Goal: Task Accomplishment & Management: Manage account settings

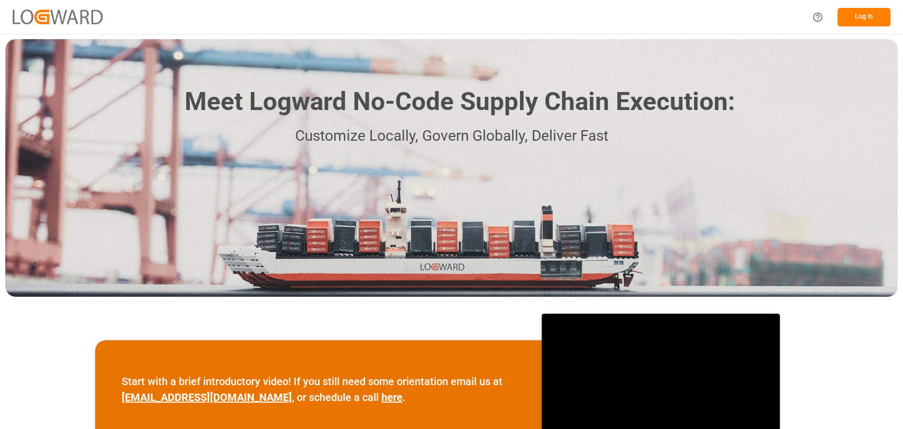
click at [855, 16] on button "Log In" at bounding box center [863, 17] width 53 height 19
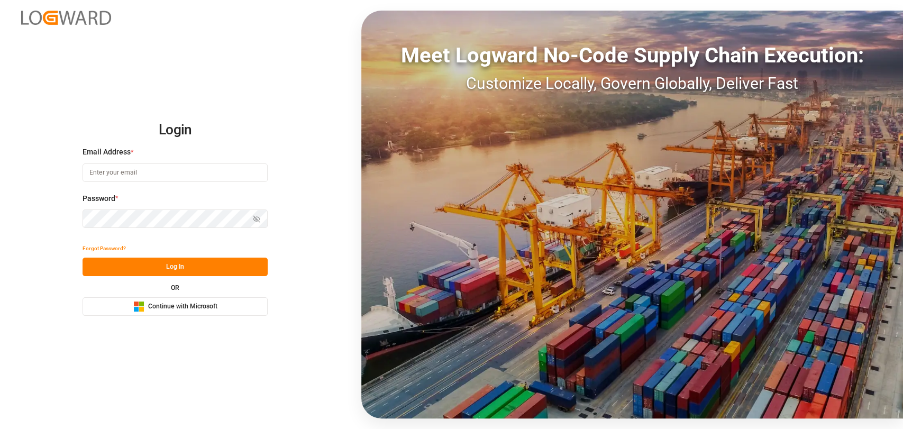
type input "christopher.moffett@leschaco.com"
click at [173, 258] on button "Log In" at bounding box center [175, 267] width 185 height 19
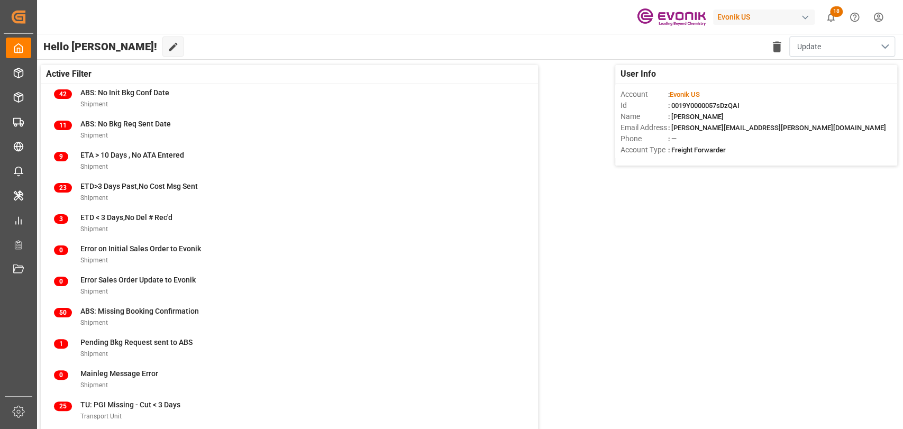
click at [879, 43] on button "Update" at bounding box center [842, 46] width 106 height 20
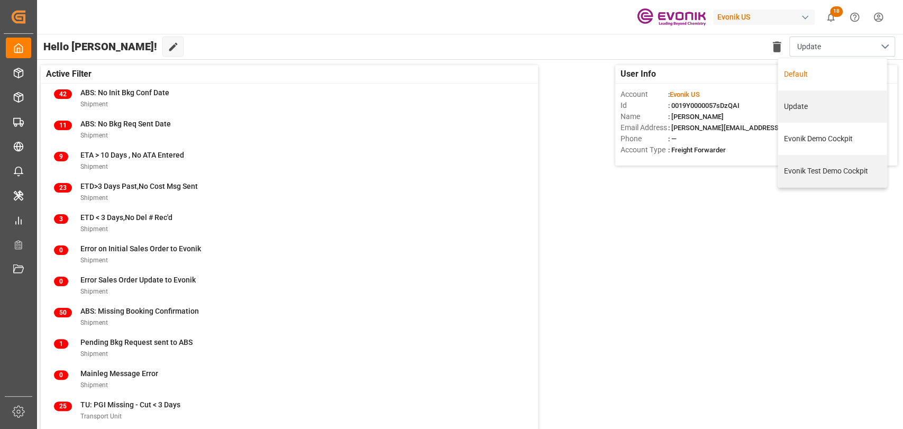
click at [800, 72] on div "Default" at bounding box center [832, 74] width 97 height 11
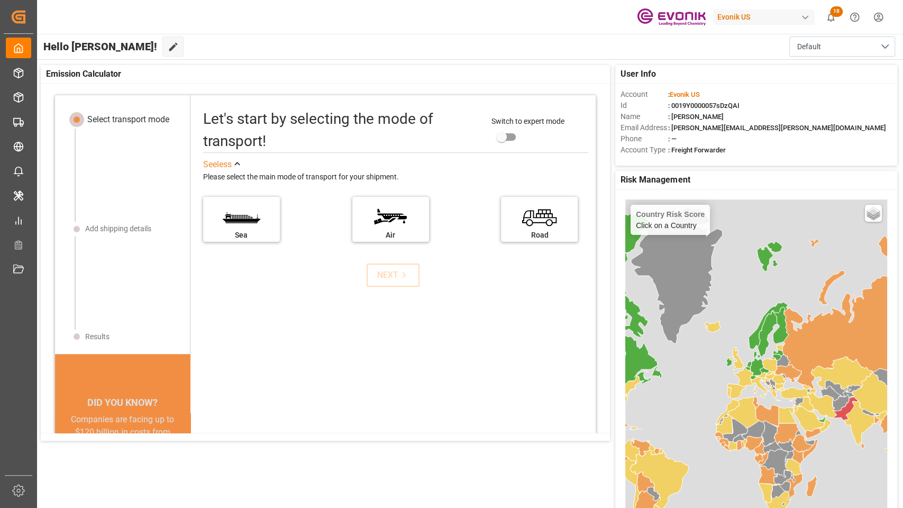
click at [169, 50] on icon at bounding box center [173, 47] width 8 height 8
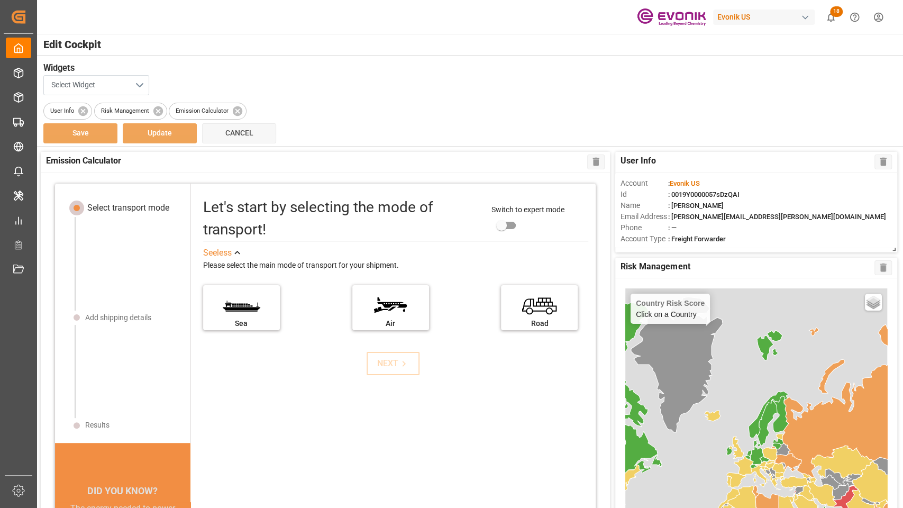
click at [142, 81] on button "Select Widget" at bounding box center [96, 85] width 106 height 20
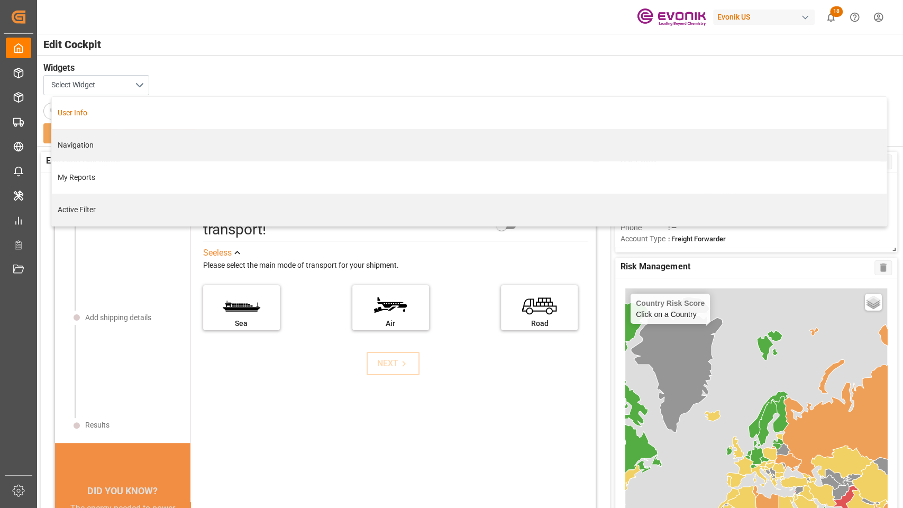
click at [218, 62] on h3 "Widgets" at bounding box center [463, 68] width 840 height 13
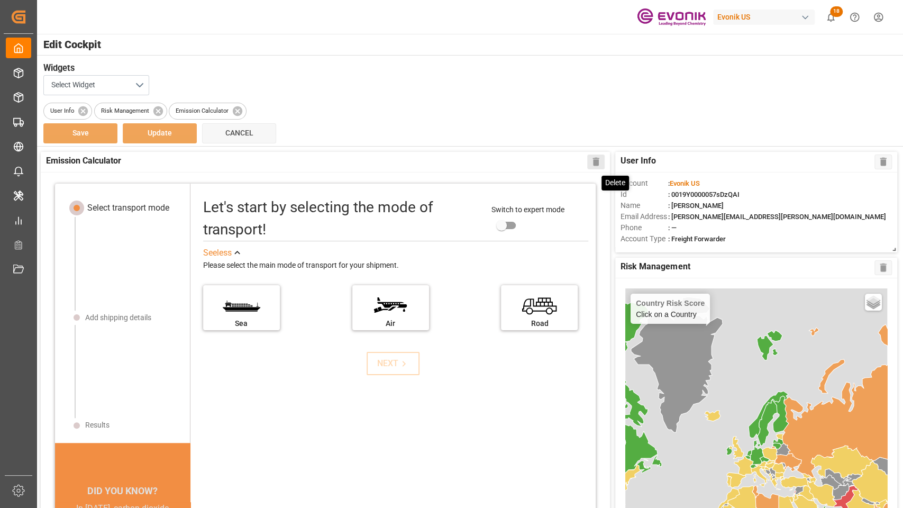
click at [594, 166] on icon at bounding box center [595, 161] width 11 height 11
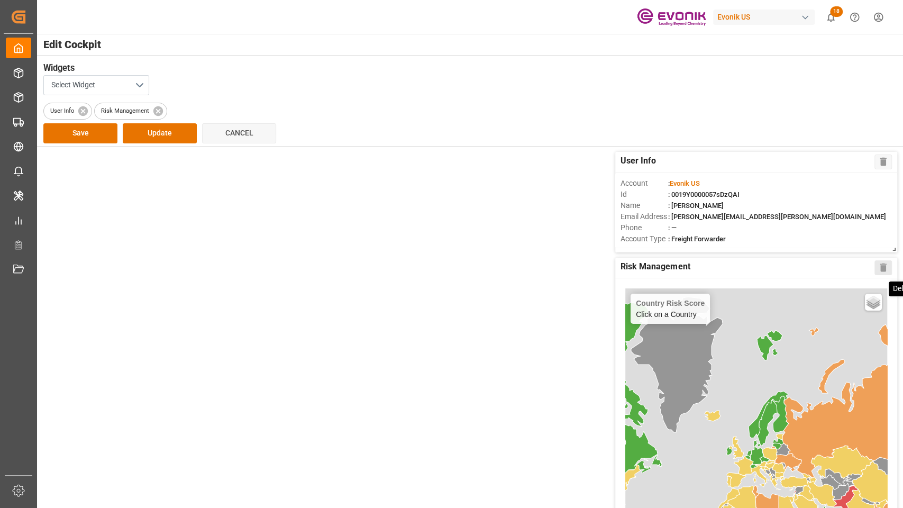
click at [883, 272] on icon at bounding box center [882, 267] width 11 height 11
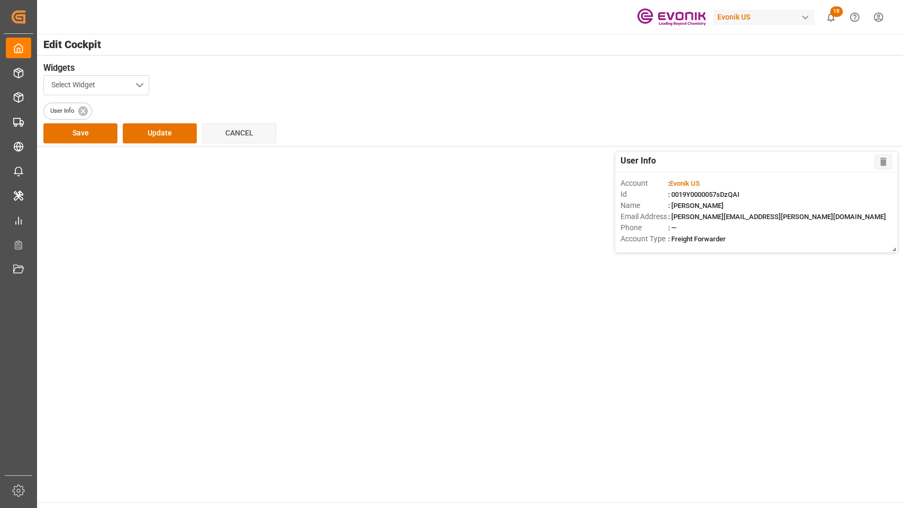
click at [134, 80] on button "Select Widget" at bounding box center [96, 85] width 106 height 20
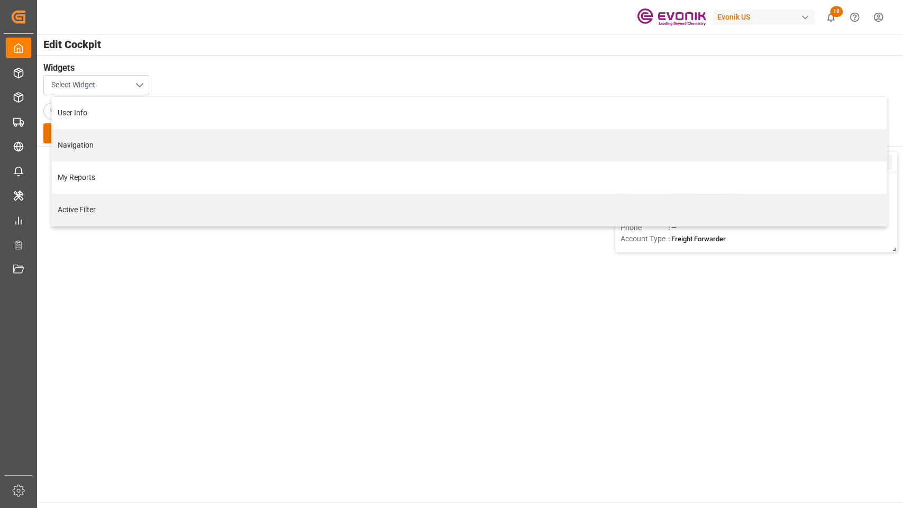
click at [134, 80] on button "Select Widget" at bounding box center [96, 85] width 106 height 20
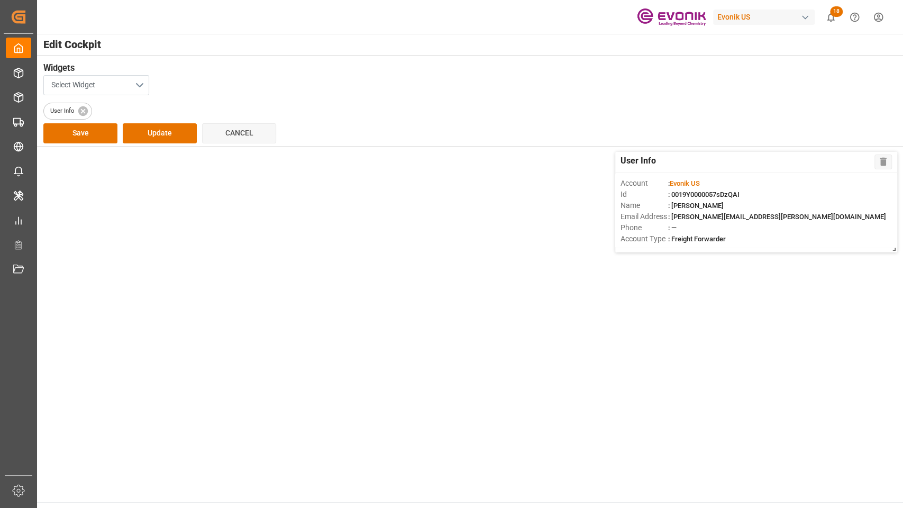
click at [134, 80] on button "Select Widget" at bounding box center [96, 85] width 106 height 20
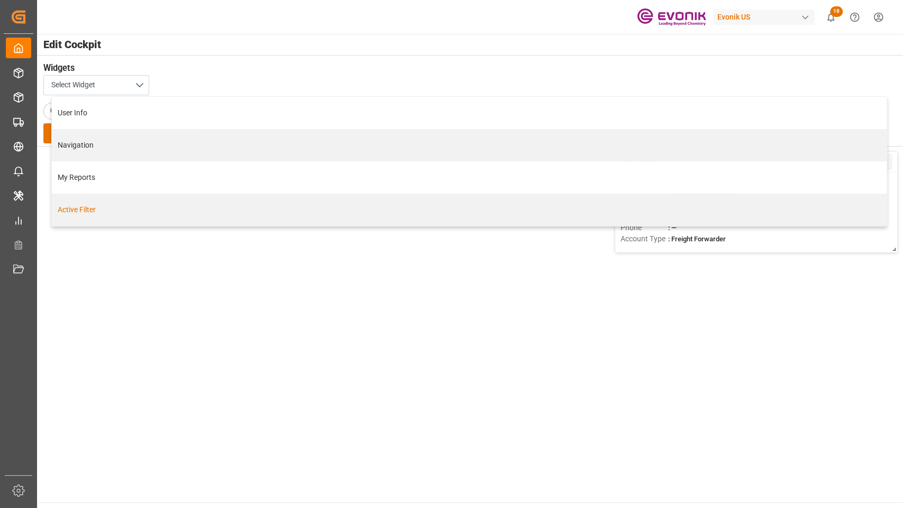
click at [78, 213] on div "Active Filter" at bounding box center [469, 209] width 823 height 11
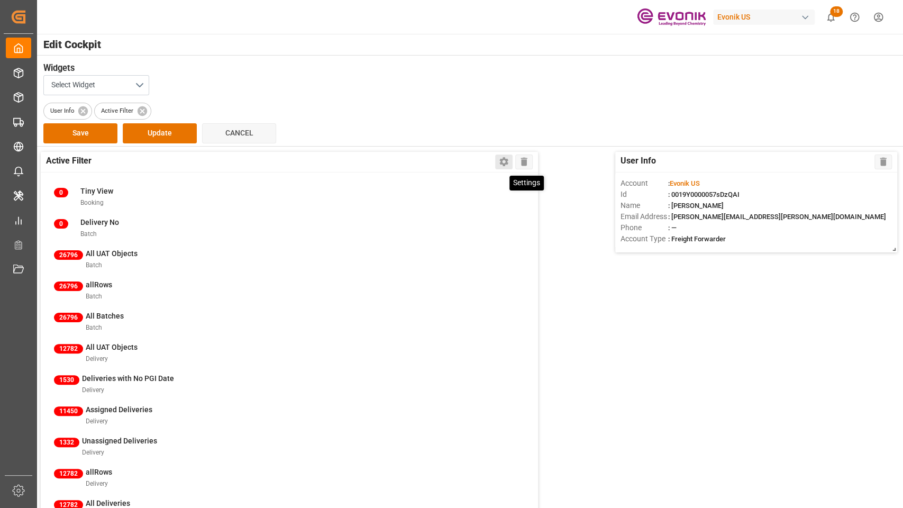
click at [499, 161] on icon at bounding box center [503, 161] width 11 height 11
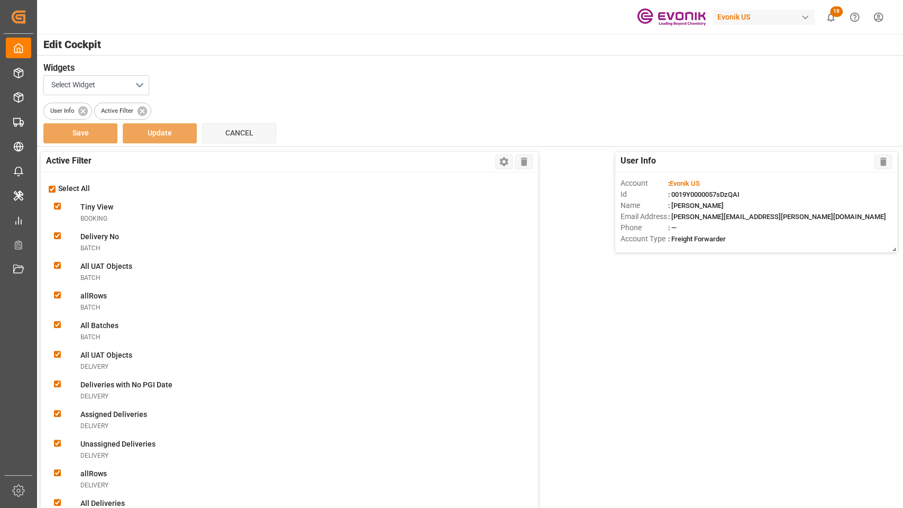
click at [50, 185] on div "Select All" at bounding box center [289, 189] width 487 height 12
checkbox input "false"
checkbox ViewBooking "false"
checkbox Nobatch "false"
checkbox Objectsbatch "false"
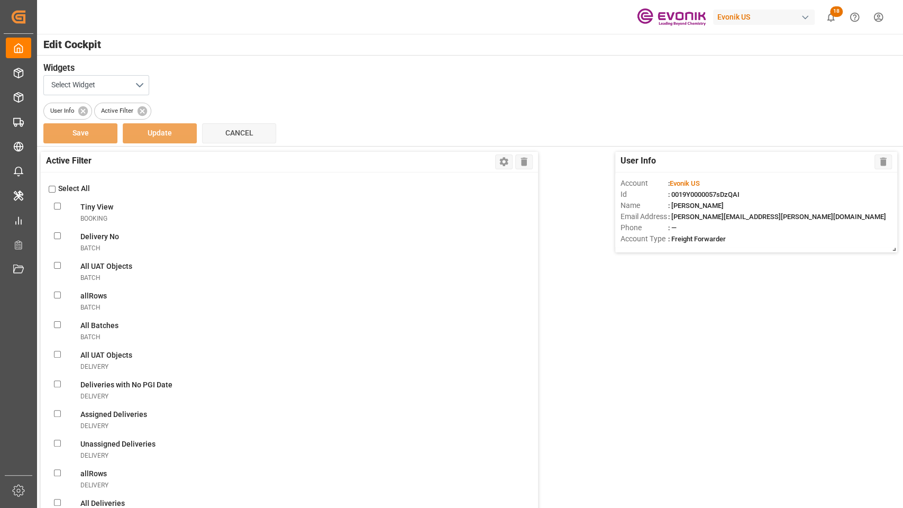
checkbox input "false"
checkbox Batchesbatch "false"
checkbox Objectsdelivery "false"
checkbox Datedelivery "false"
checkbox delivery "false"
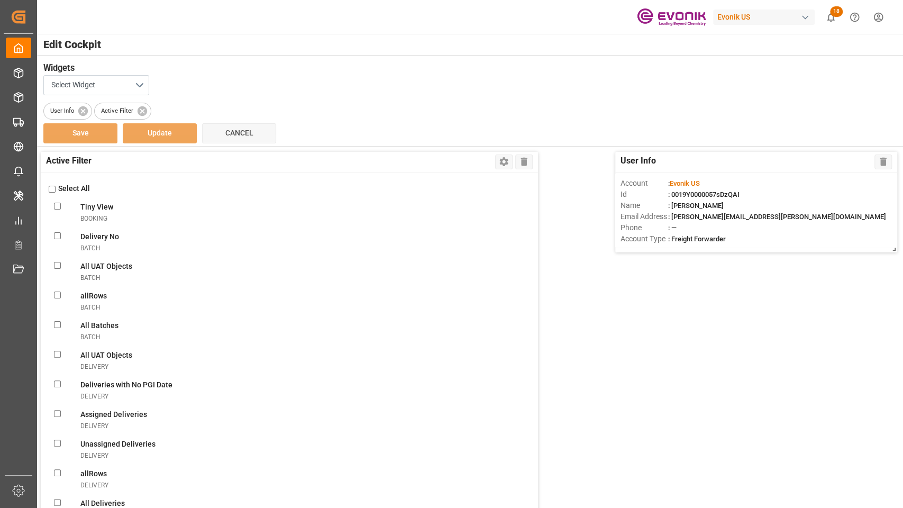
checkbox Deliveriesdelivery "false"
checkbox input "false"
checkbox Deliveriesdelivery "false"
checkbox FilterlineItem "false"
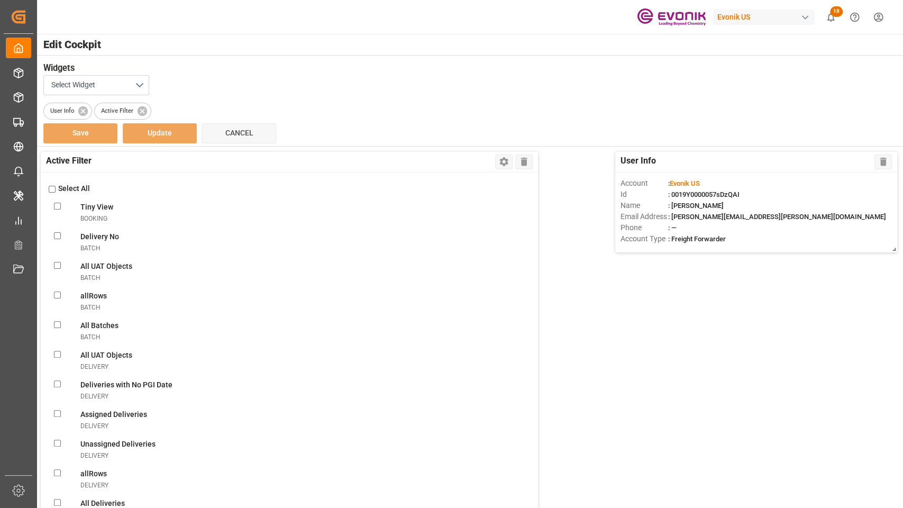
checkbox ObjectslineItem "false"
checkbox filterlineItem "false"
checkbox ConsolidationslineItem "false"
checkbox MBlineItem "false"
checkbox TemplatelineItem "false"
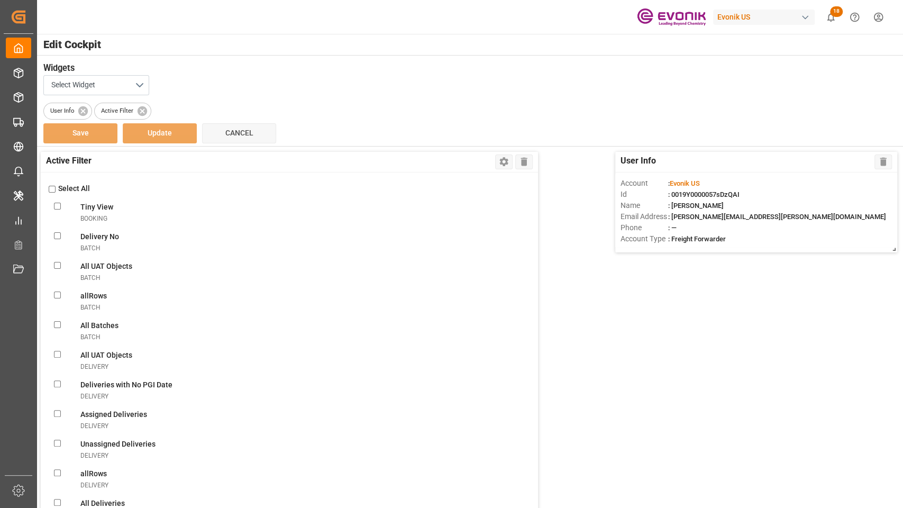
checkbox VolumelineItem "false"
checkbox FilterlineItem "false"
checkbox UnassignedlineItem "false"
checkbox ConsolidationlineItem "false"
checkbox BookinglineItem "false"
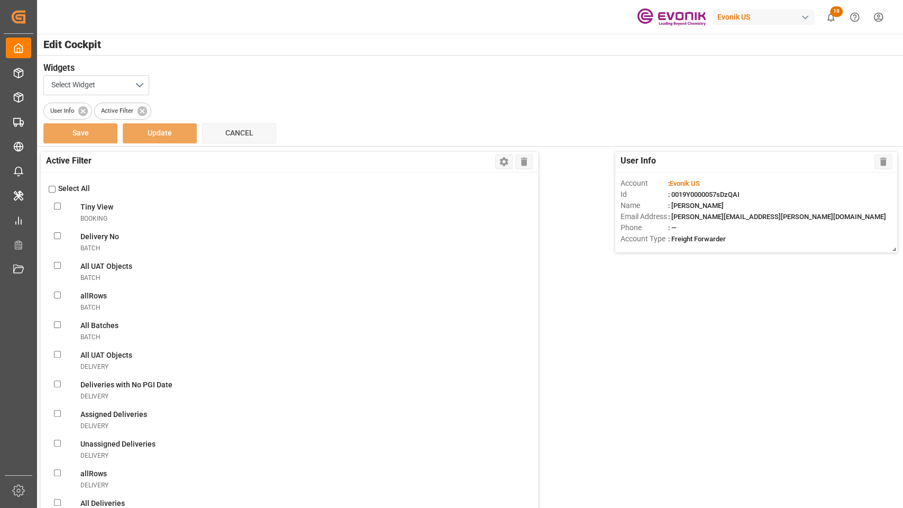
checkbox TemplatelineItem "false"
checkbox MissinglineItem "false"
checkbox ReportlineItem "false"
checkbox ViewlineItem "false"
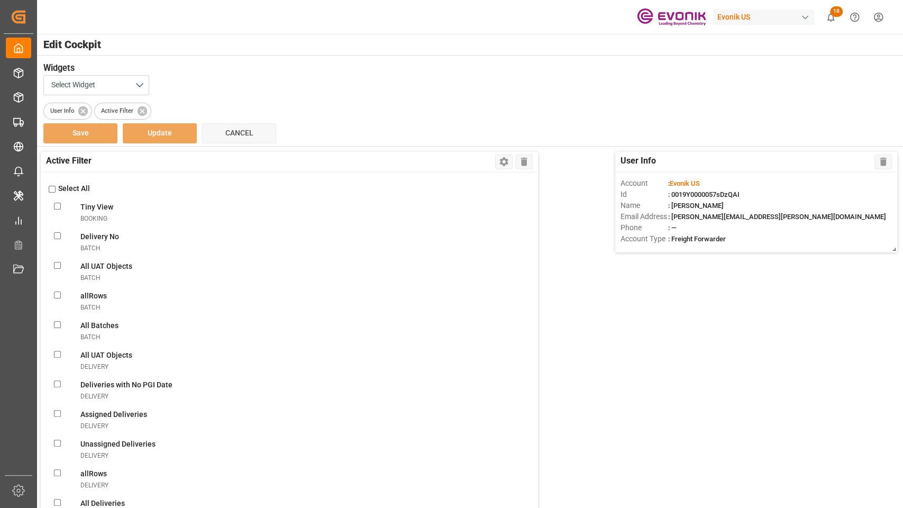
checkbox CSRlineItem "false"
checkbox freightlineItem "false"
checkbox ModelineItem "false"
checkbox ItemslineItem "false"
checkbox input "false"
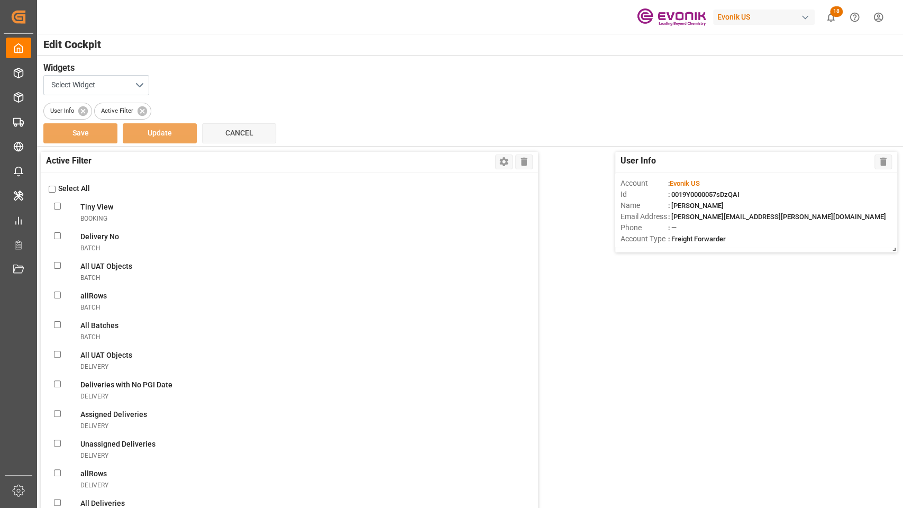
checkbox ViewnonConformance "false"
checkbox modesalesOrderIvpo "false"
checkbox DanielasalesOrderIvpo "false"
checkbox objectssalesOrderIvpo "false"
checkbox orderssalesOrderIvpo "false"
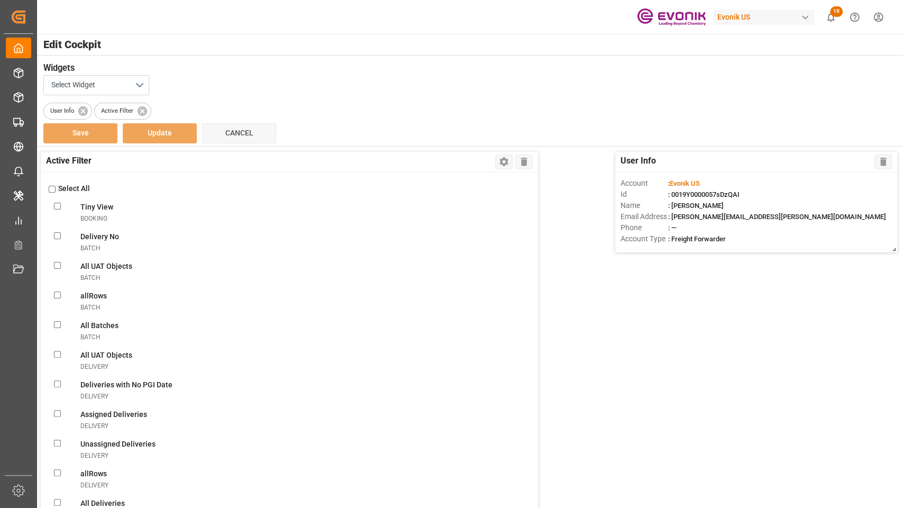
checkbox LevelsalesOrderIvpo "false"
checkbox GlicksalesOrderIvpo "false"
checkbox todaysalesOrderIvpo "false"
checkbox OrderssalesOrderIvpo "false"
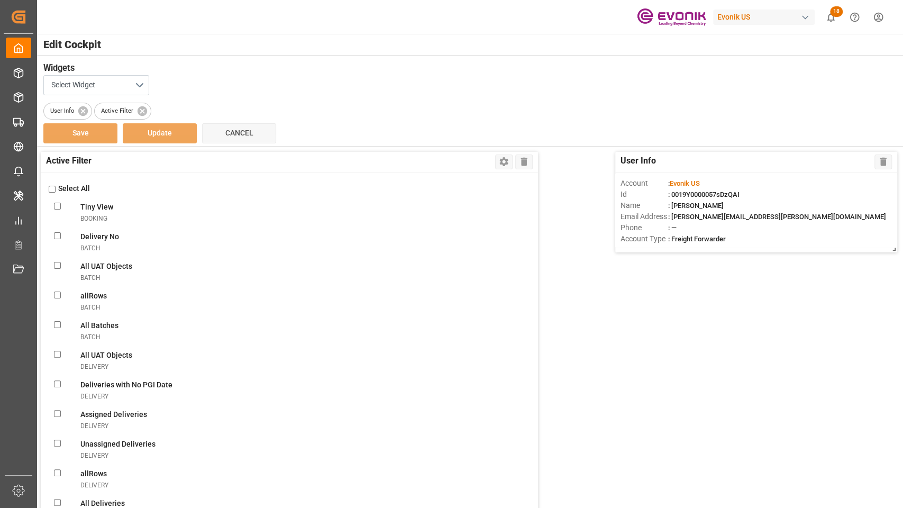
checkbox OrderssalesOrderIvpo "false"
checkbox activesalesOrderIvpo "false"
checkbox modesalesOrderIvpo "false"
checkbox viewsalesOrderIvpo "false"
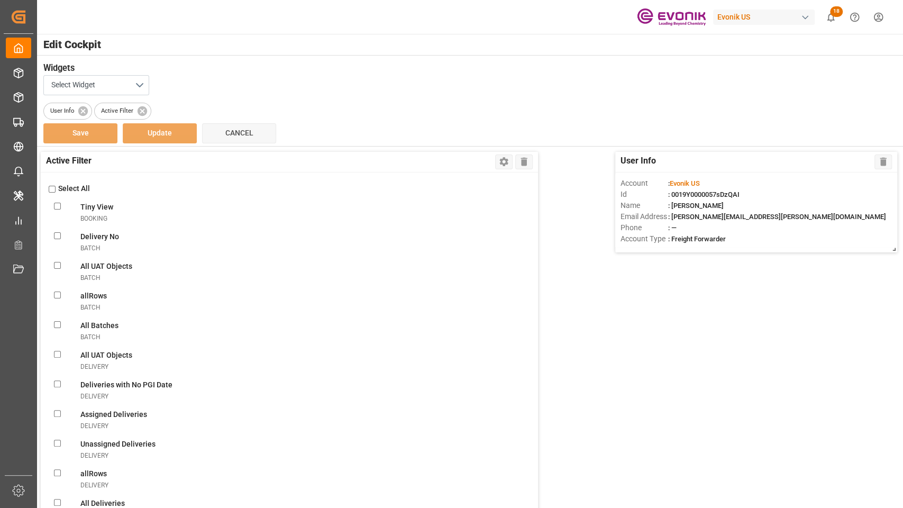
checkbox OrderssalesOrderIvpo "false"
checkbox input "false"
checkbox OrderssalesOrderIvpo "false"
checkbox input "false"
checkbox Documentsshipment "false"
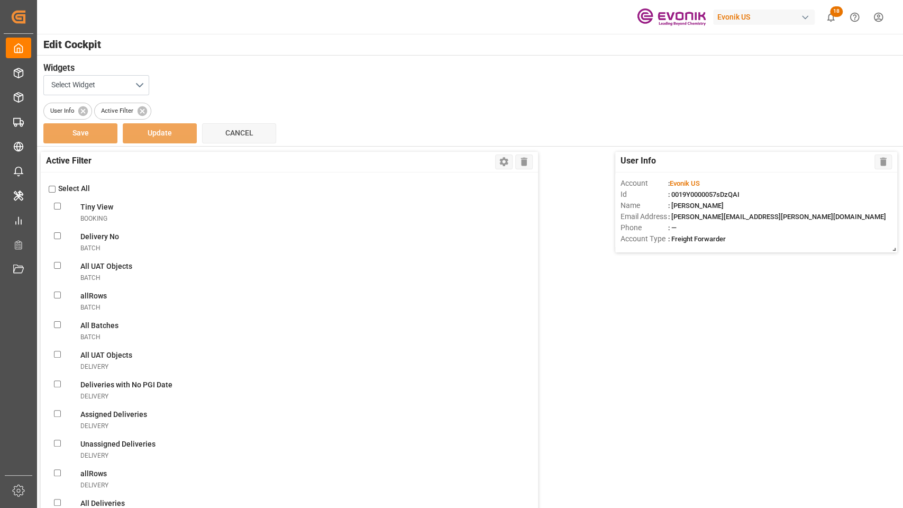
checkbox Viewshipment "false"
checkbox Shipmentsshipment "false"
checkbox Shipmentshipment "false"
checkbox Filtershipment "false"
checkbox shipment "false"
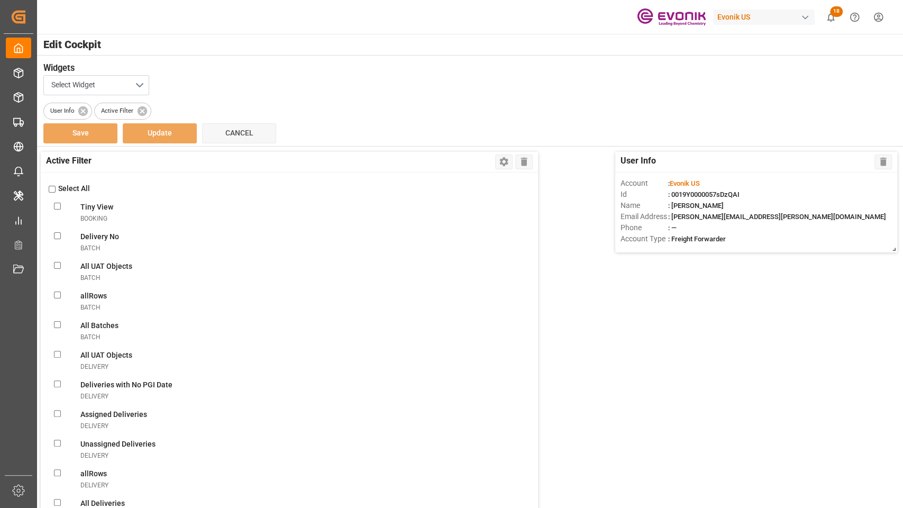
checkbox carriershipment "false"
checkbox countshipment "false"
checkbox Daysshipment "false"
checkbox Monitorshipment "false"
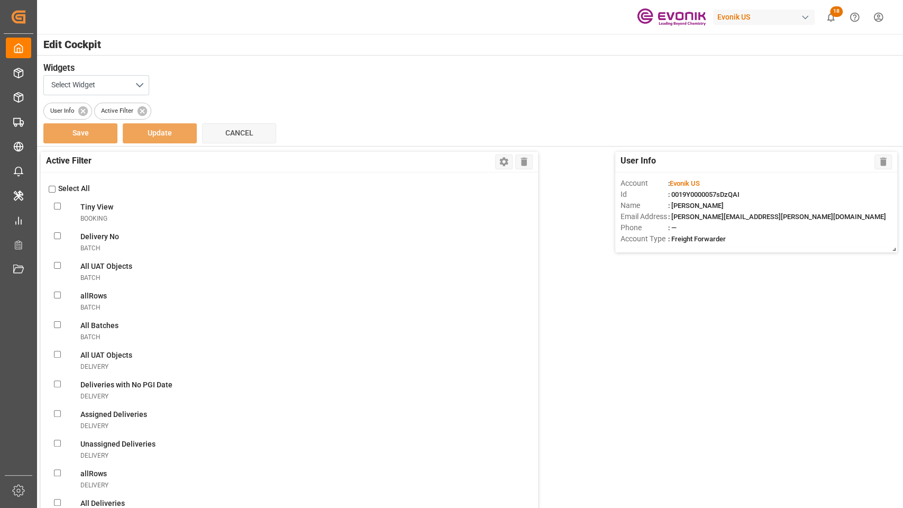
checkbox Filtershipment "false"
checkbox Dateshipment "false"
checkbox Templateshipment "false"
checkbox Enteredshipment "false"
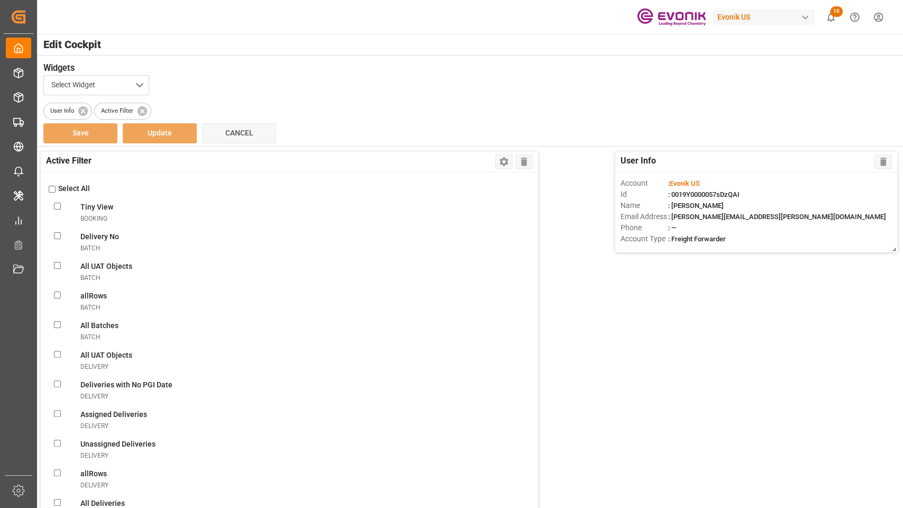
checkbox MBshipment "false"
checkbox Templateshipment "false"
checkbox shipment "false"
checkbox Viewshipment "false"
checkbox ATAshipment "false"
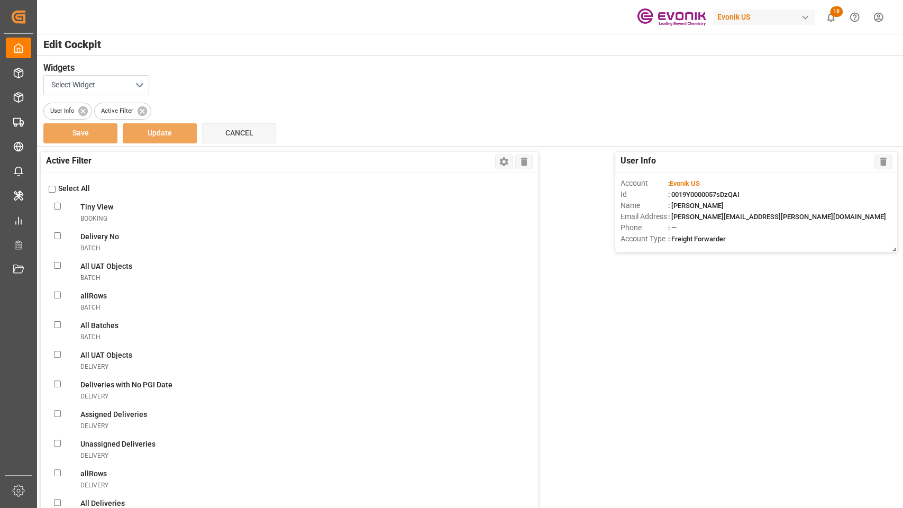
checkbox ATAshipment "false"
checkbox Volumeshipment "false"
checkbox Filtershipment "false"
checkbox Sentshipment "false"
checkbox Filtershipment "false"
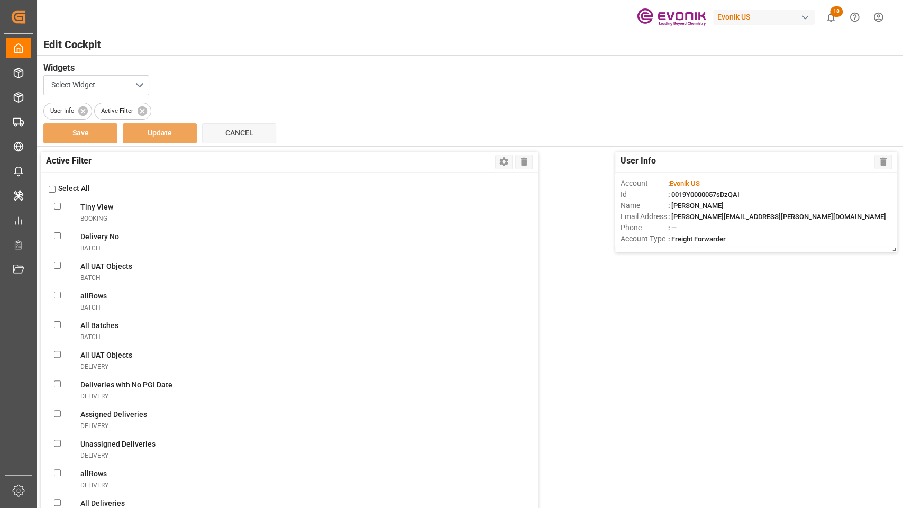
checkbox Deliveriesshipment "false"
checkbox Rec\'dshipment "false"
checkbox Templateshipment "false"
checkbox Filtershipment "false"
checkbox Monitorshipment "false"
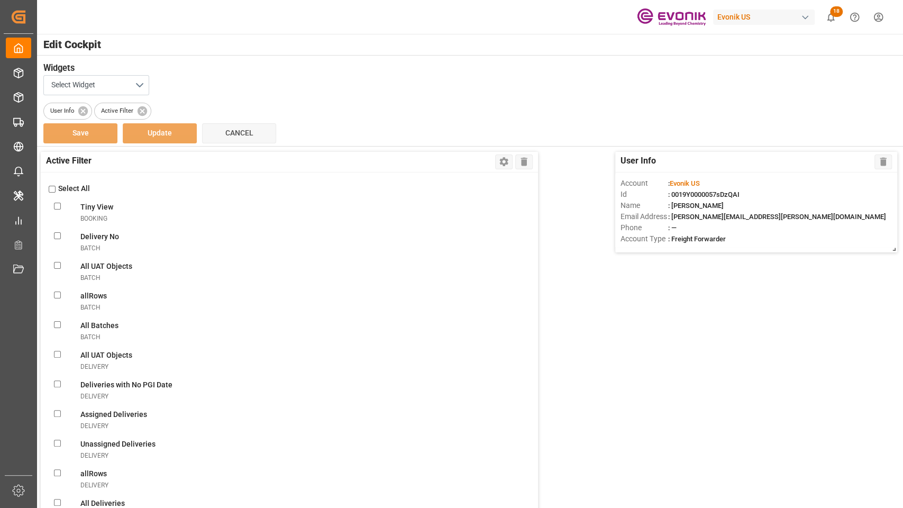
checkbox Evonikshipment "false"
checkbox FF\(DG\)shipment "false"
checkbox DG\)shipment "false"
checkbox FFshipment "false"
checkbox carriershipment "false"
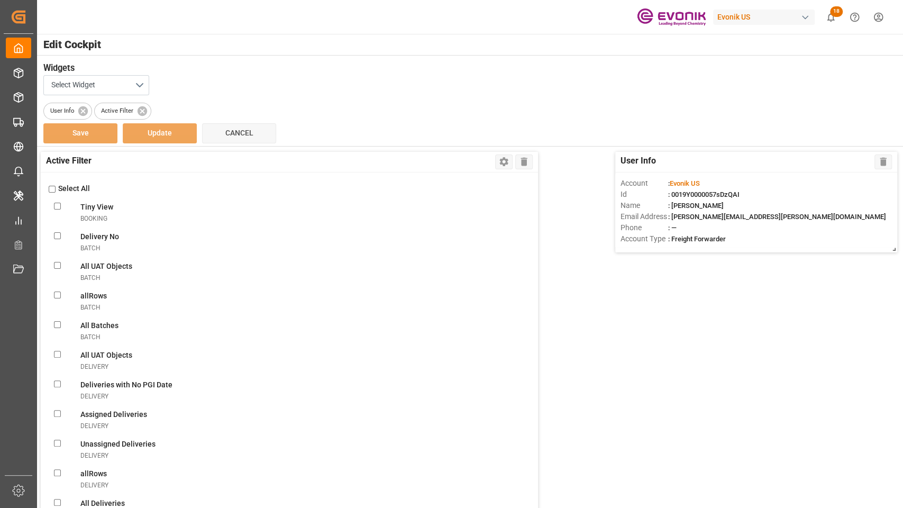
checkbox Evonik\(LCL\)shipment "false"
checkbox plant\(LCL\)shipment "false"
checkbox FFshipment "false"
checkbox doneshipment "false"
checkbox truckershipment "false"
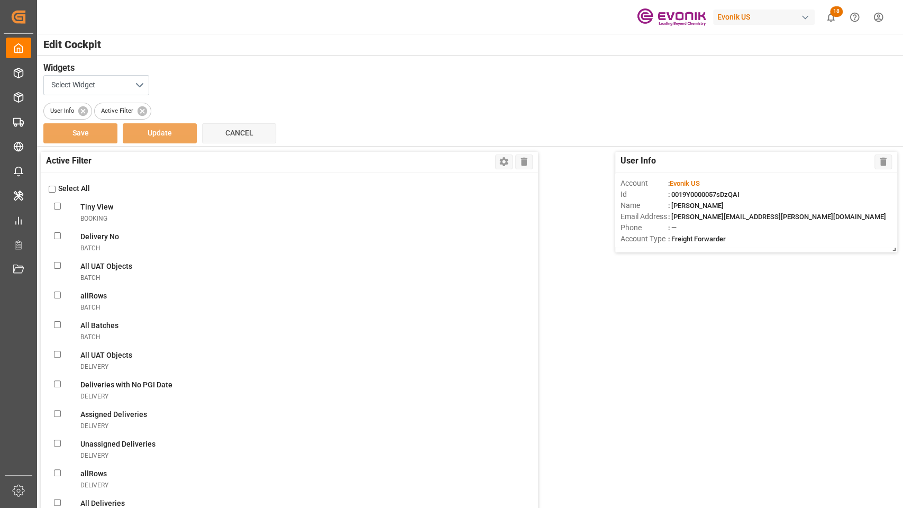
checkbox correctlyshipment "false"
checkbox truckershipment "false"
checkbox destinationshipment "false"
checkbox Receivedshipment "false"
checkbox Evonik\(Non-DG\)shipment "false"
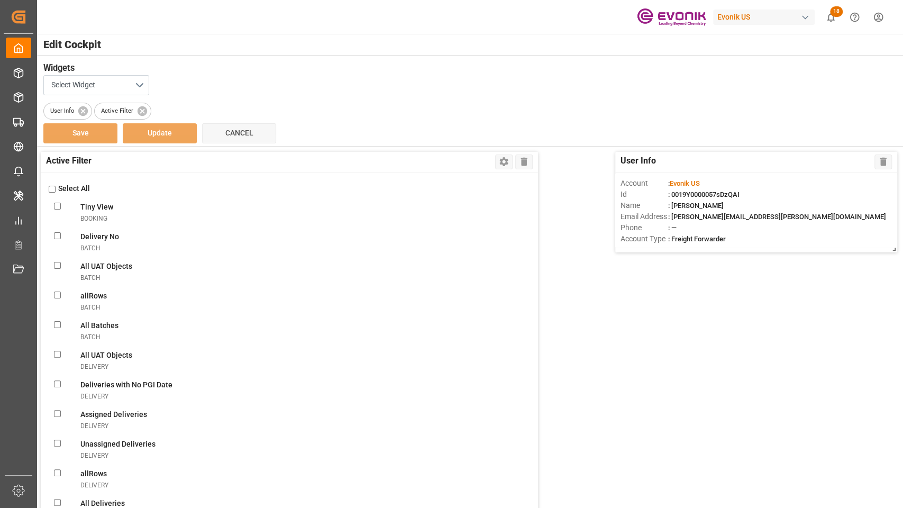
checkbox Evonik\(DG\)shipment "false"
checkbox Evonikshipment "false"
checkbox Filtershipment "false"
checkbox shipmentsshipment "false"
checkbox Messageshipment "false"
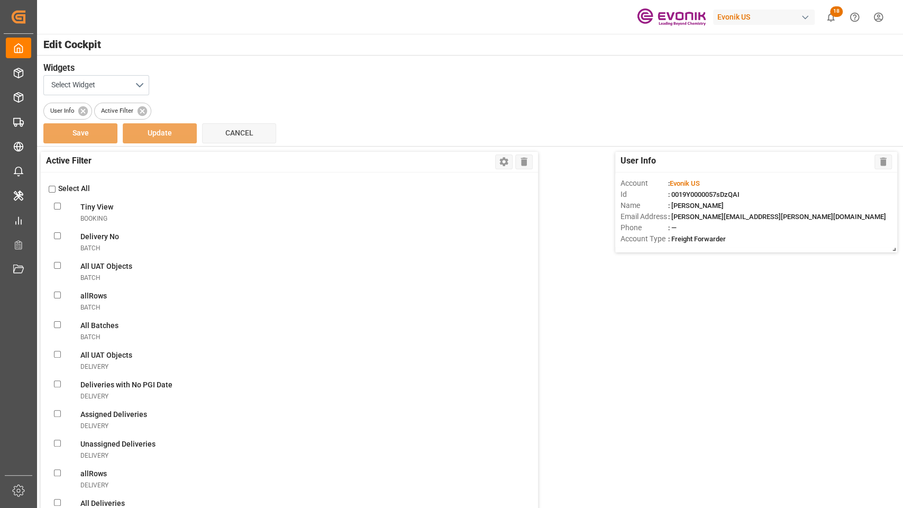
checkbox Bookingsshipment "false"
checkbox Confirmationshipment "false"
checkbox ABSshipment "false"
checkbox Errorshipment "false"
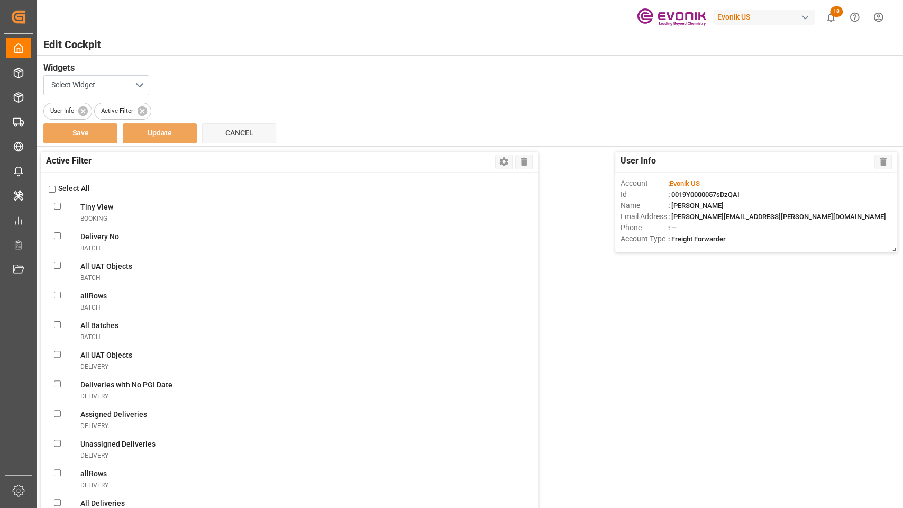
checkbox Errorshipment "false"
checkbox Shipmentsshipment "false"
checkbox input "false"
checkbox Errorshipment "false"
checkbox Shipmentsshipment "false"
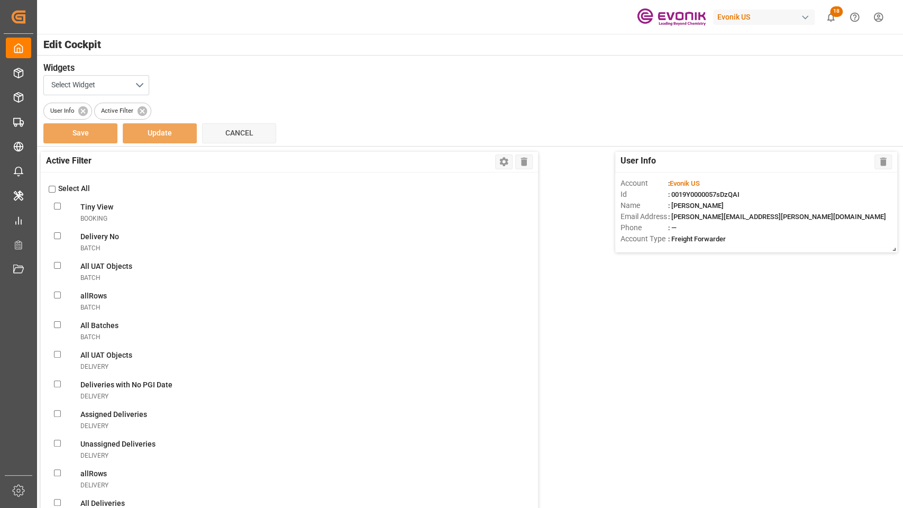
checkbox Oldshipment "false"
checkbox RemindertransportUnit "false"
checkbox TUtransportUnit "false"
checkbox OverviewtransportUnit "false"
checkbox FiltertransportUnit "false"
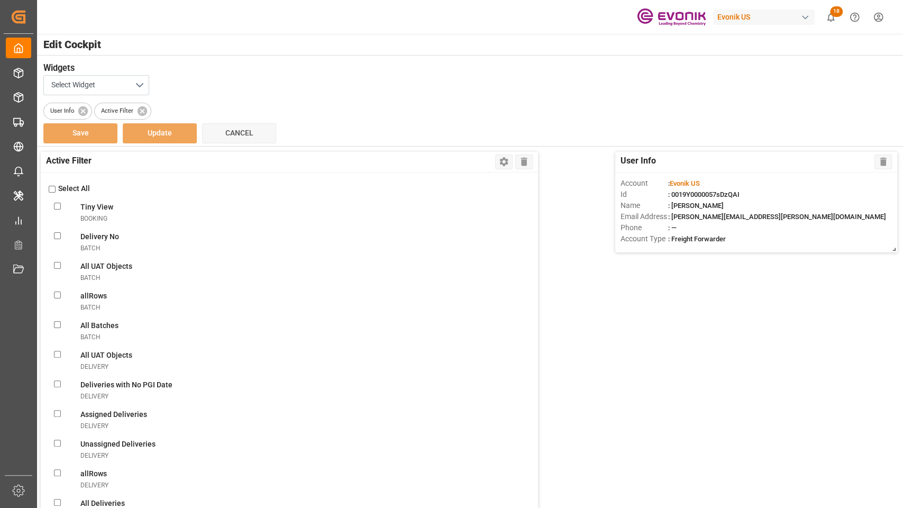
checkbox ViewtransportUnit "false"
checkbox DaystransportUnit "false"
checkbox transportUnit "false"
checkbox Pick-uptransportUnit "false"
checkbox POLtransportUnit "false"
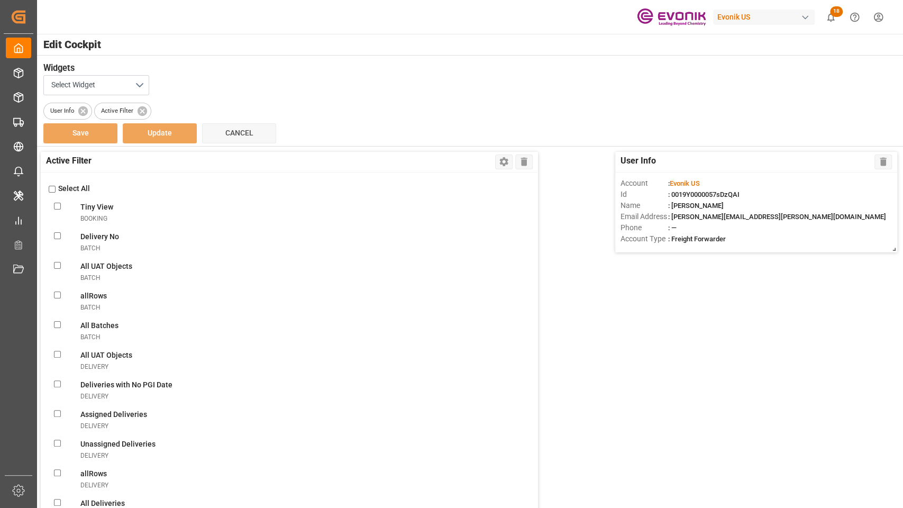
checkbox ATDtransportUnit "false"
checkbox TS1transportUnit "false"
checkbox TS2transportUnit "false"
checkbox TS3transportUnit "false"
checkbox ATAtransportUnit "false"
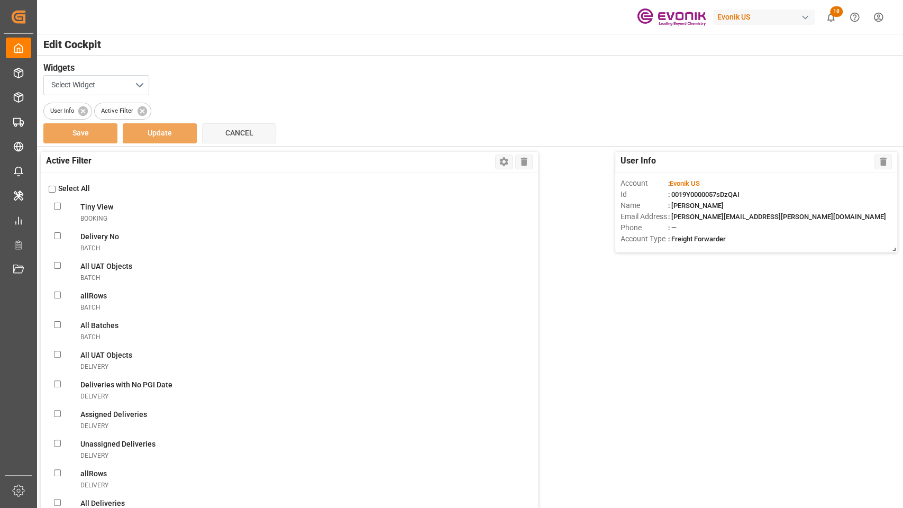
checkbox PODtransportUnit "false"
checkbox input "false"
checkbox ReturntransportUnit "false"
checkbox Evonik\(FCL\)transportUnit "false"
checkbox plant\(FCL\)transportUnit "false"
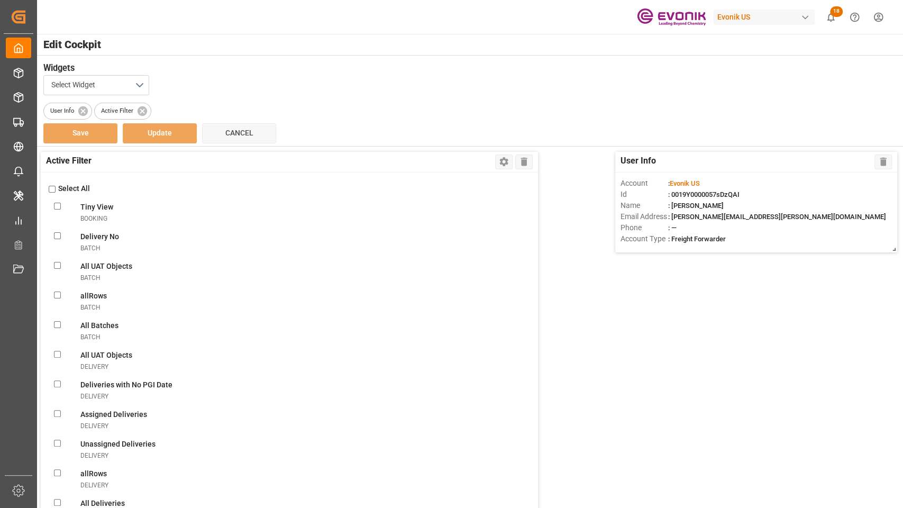
checkbox pickuptransportUnit "false"
checkbox carriertransportUnit "false"
checkbox pre-carriagetransportUnit "false"
checkbox UnitstransportUnit "false"
checkbox MessagetransportUnit "false"
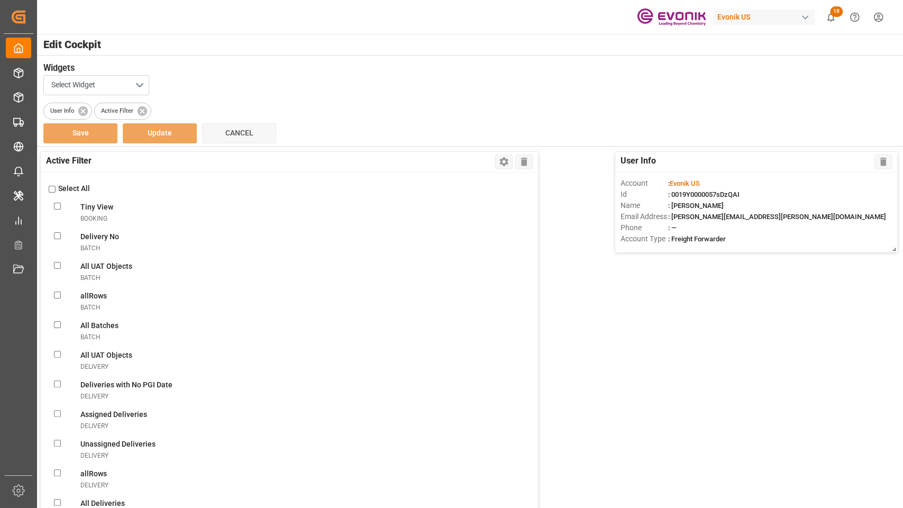
checkbox ReferencetransportUnit "false"
checkbox UnitstransportUnit "false"
checkbox errortransportUnit "false"
checkbox input "false"
checkbox ObjectstransportUnit "false"
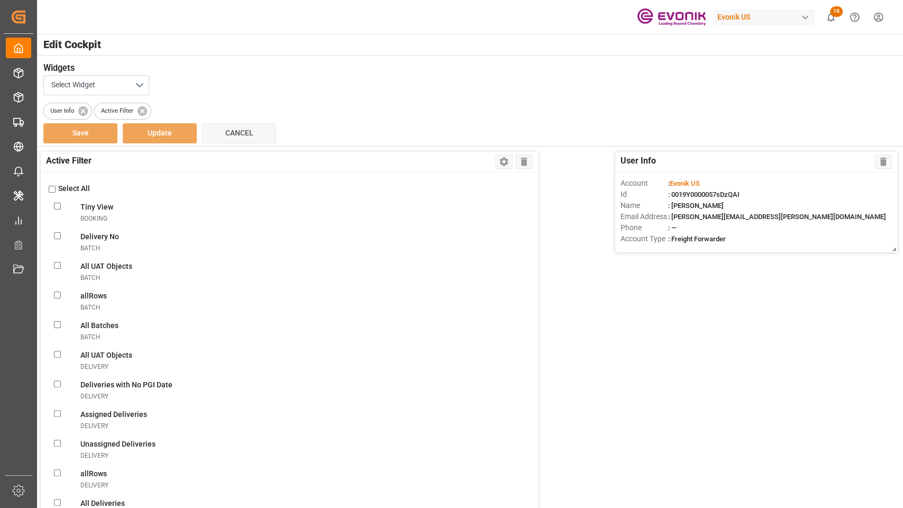
checkbox VendorsvendorMaster "false"
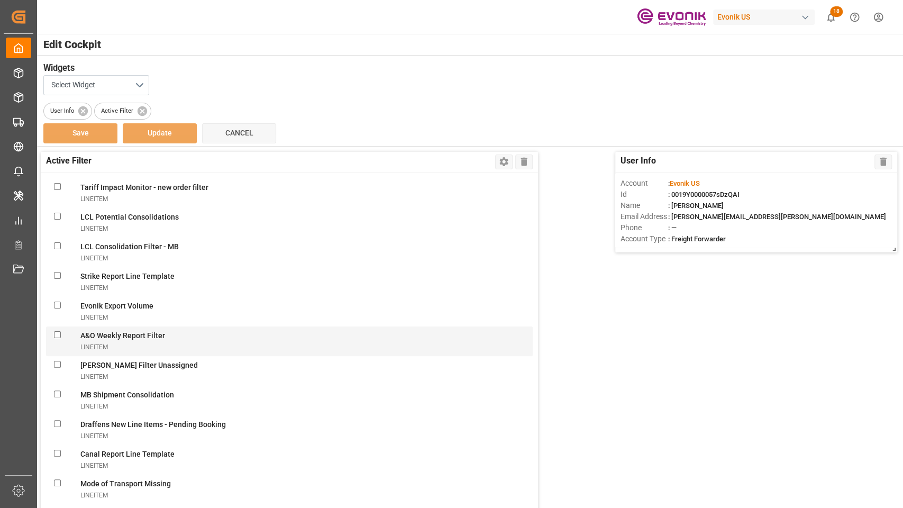
scroll to position [470, 0]
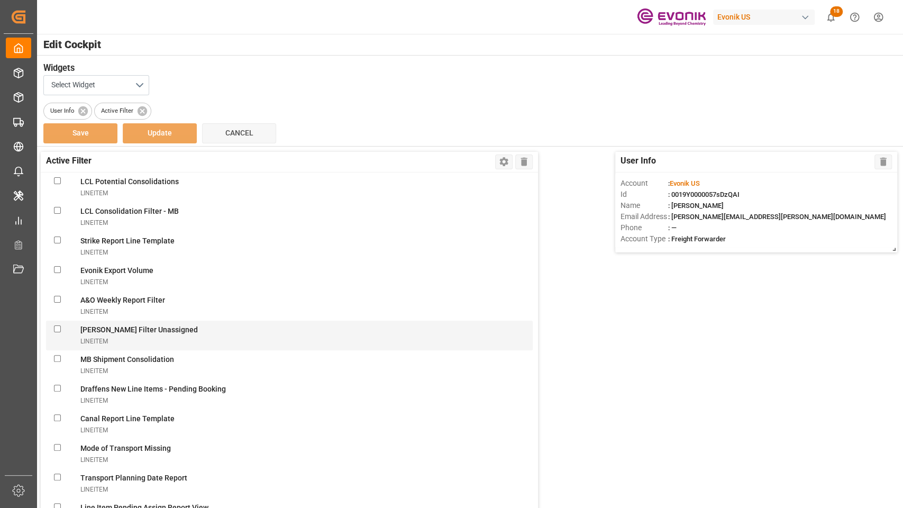
click at [58, 327] on UnassignedlineItem "checkbox" at bounding box center [57, 328] width 7 height 7
checkbox UnassignedlineItem "true"
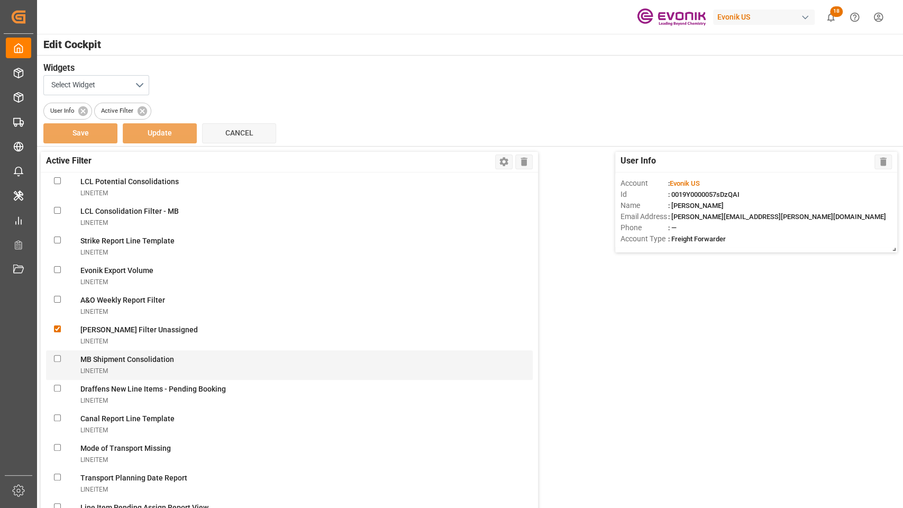
click at [54, 355] on ConsolidationlineItem "checkbox" at bounding box center [57, 358] width 7 height 7
checkbox ConsolidationlineItem "true"
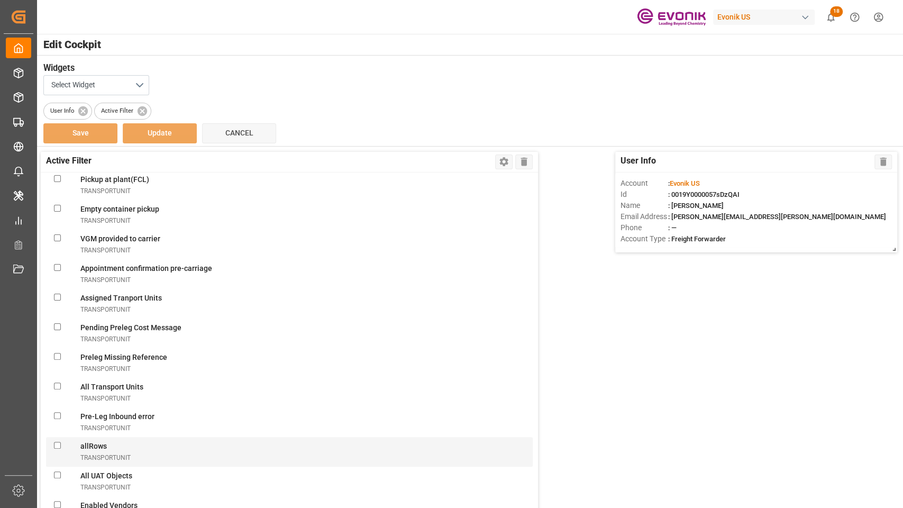
scroll to position [187, 0]
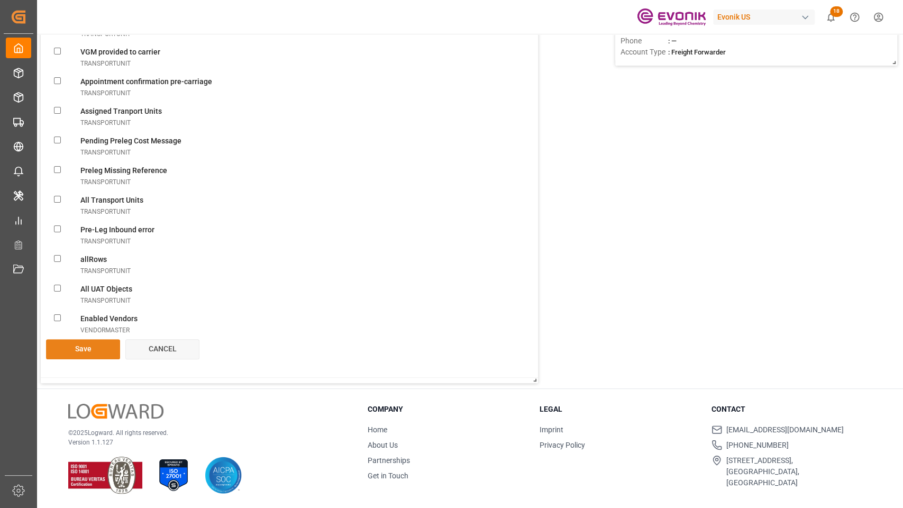
click at [89, 349] on button "Save" at bounding box center [83, 349] width 74 height 20
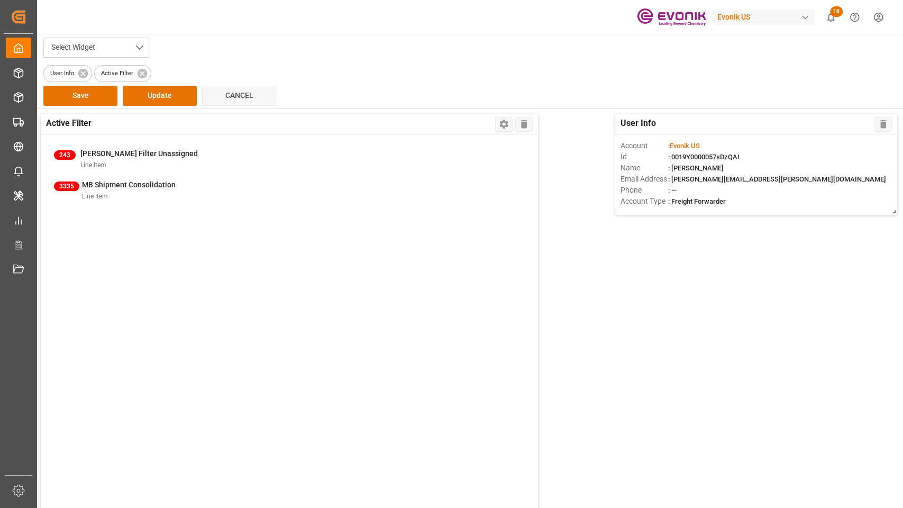
scroll to position [0, 0]
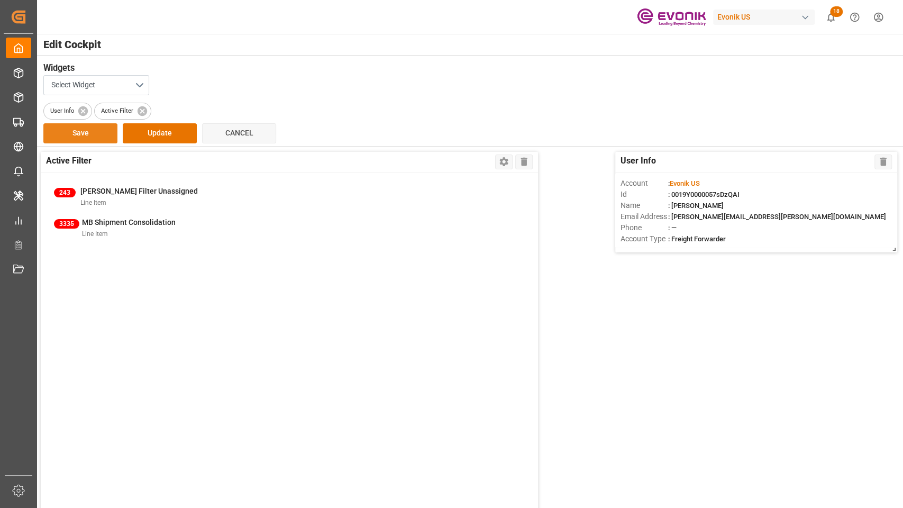
click at [79, 138] on button "Save" at bounding box center [80, 133] width 74 height 20
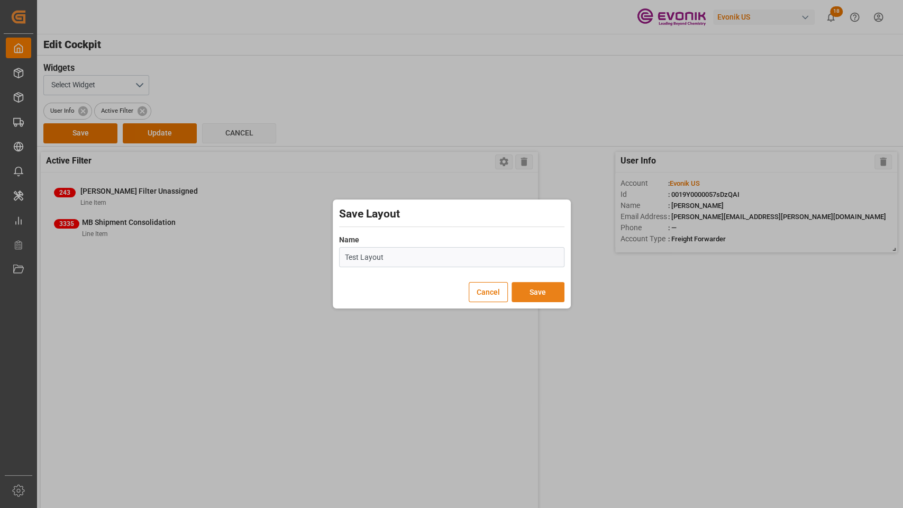
type input "Test Layout"
click at [543, 286] on button "Save" at bounding box center [537, 292] width 53 height 20
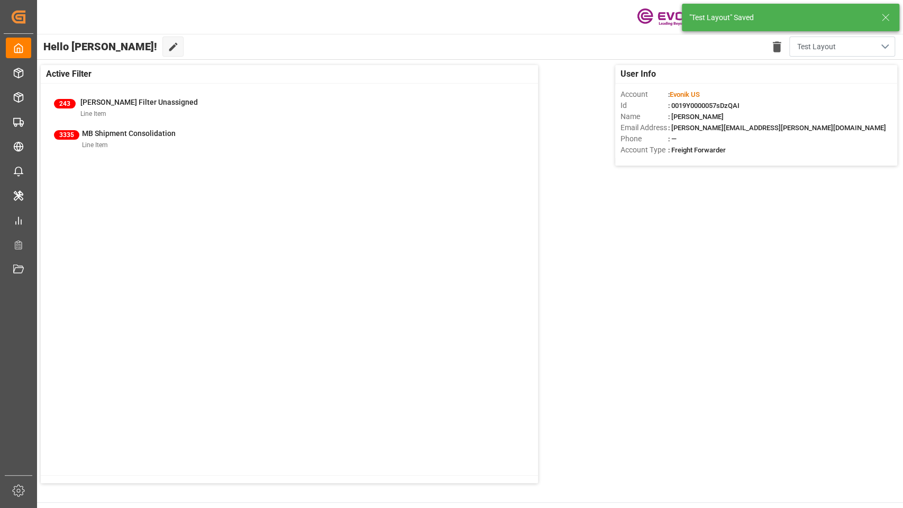
click at [879, 47] on button "Test Layout" at bounding box center [842, 46] width 106 height 20
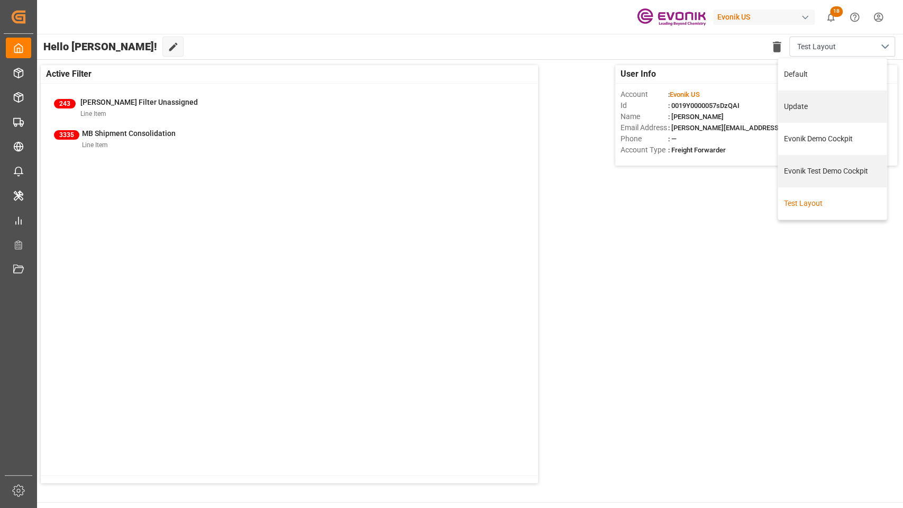
click at [830, 202] on div "Test Layout" at bounding box center [832, 203] width 97 height 11
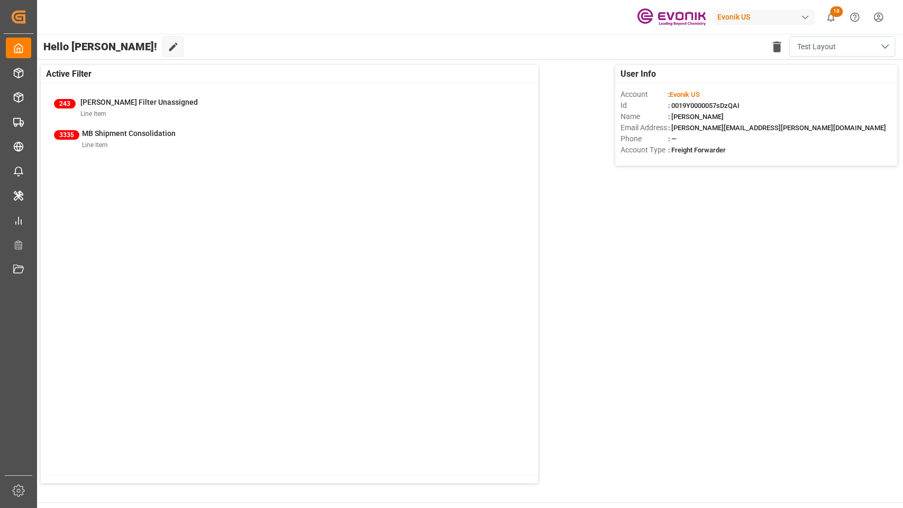
click at [888, 41] on button "Test Layout" at bounding box center [842, 46] width 106 height 20
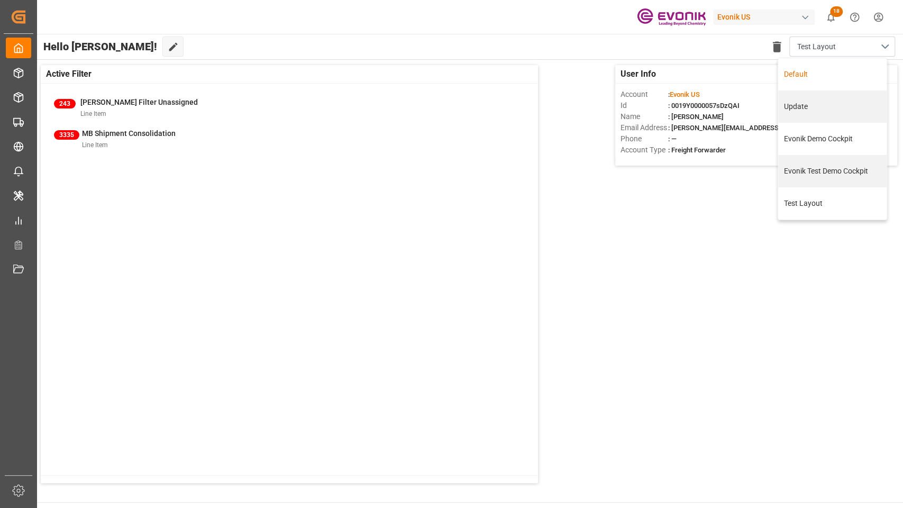
click at [800, 71] on div "Default" at bounding box center [832, 74] width 97 height 11
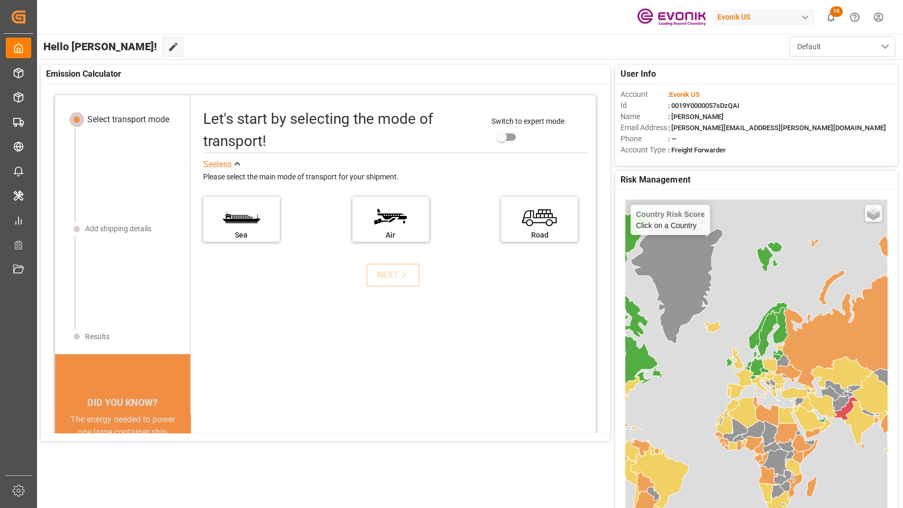
click at [882, 49] on button "Default" at bounding box center [842, 46] width 106 height 20
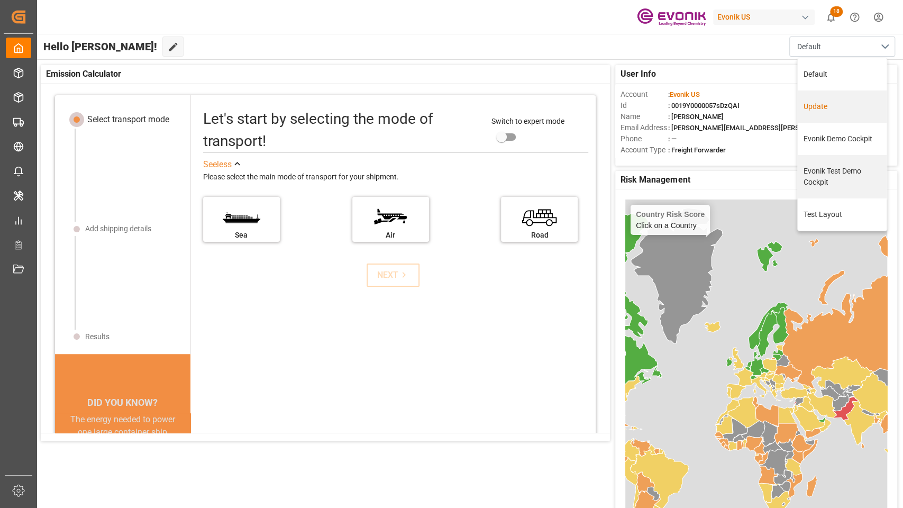
click at [818, 105] on div "Update" at bounding box center [842, 106] width 78 height 11
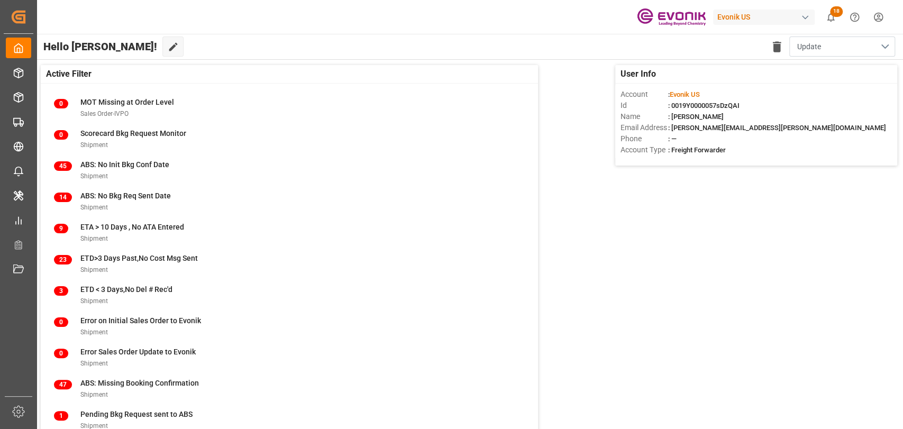
click at [881, 43] on button "Update" at bounding box center [842, 46] width 106 height 20
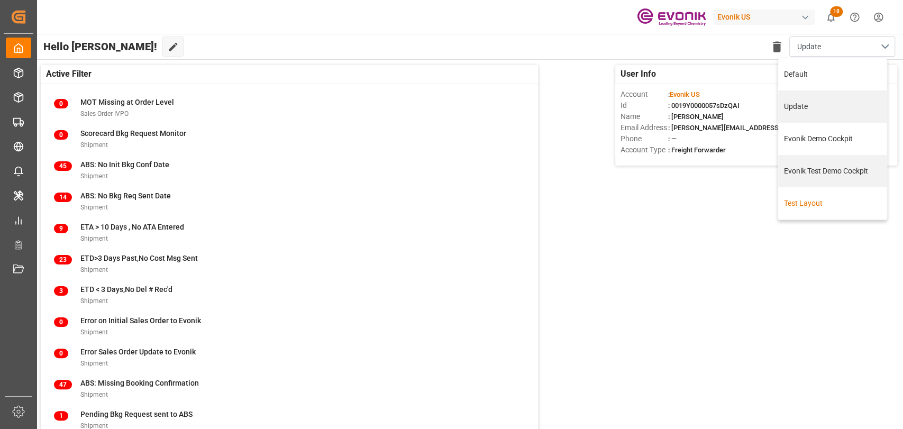
click at [798, 206] on div "Test Layout" at bounding box center [832, 203] width 97 height 11
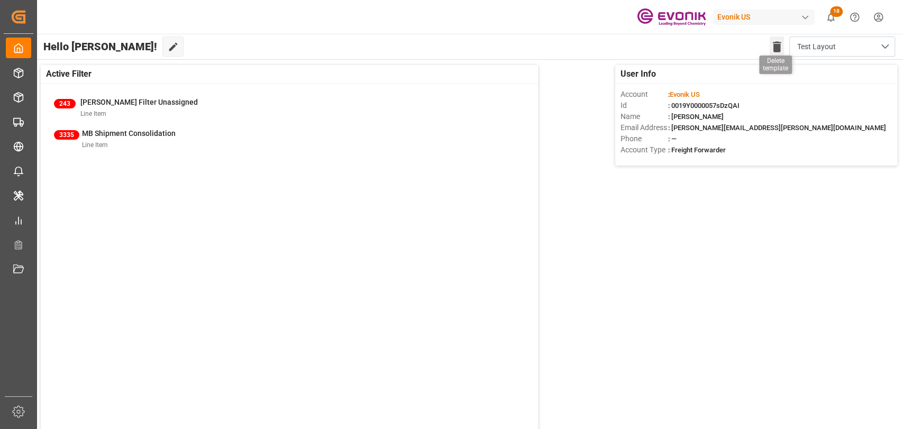
click at [776, 44] on icon "button" at bounding box center [777, 46] width 8 height 11
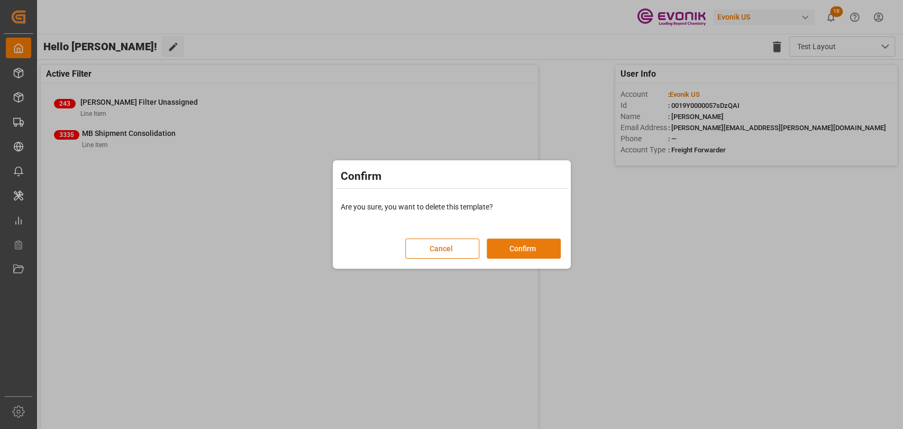
click at [511, 257] on button "Confirm" at bounding box center [524, 249] width 74 height 20
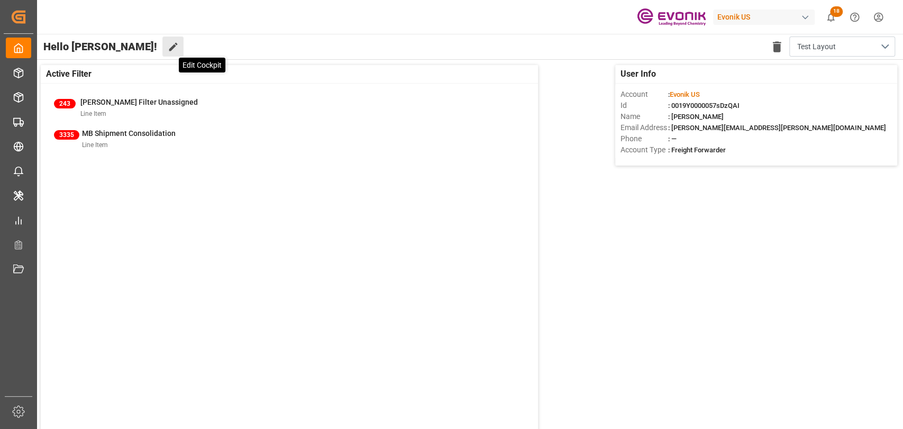
click at [168, 49] on icon at bounding box center [173, 46] width 11 height 11
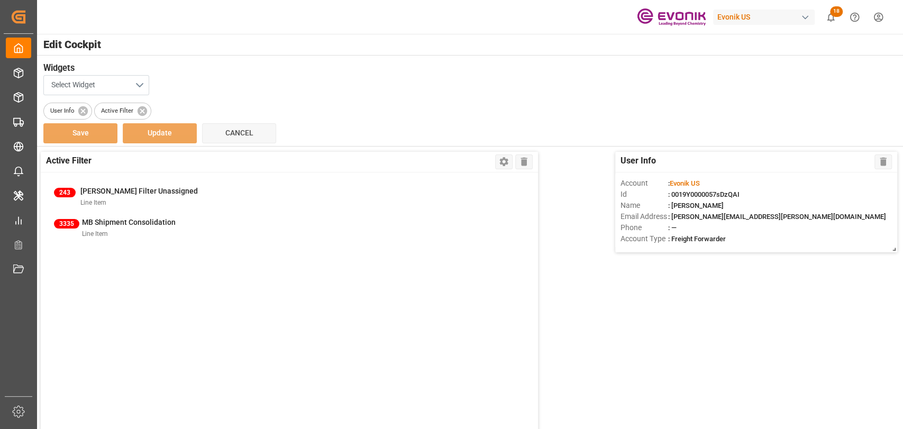
click at [142, 76] on button "Select Widget" at bounding box center [96, 85] width 106 height 20
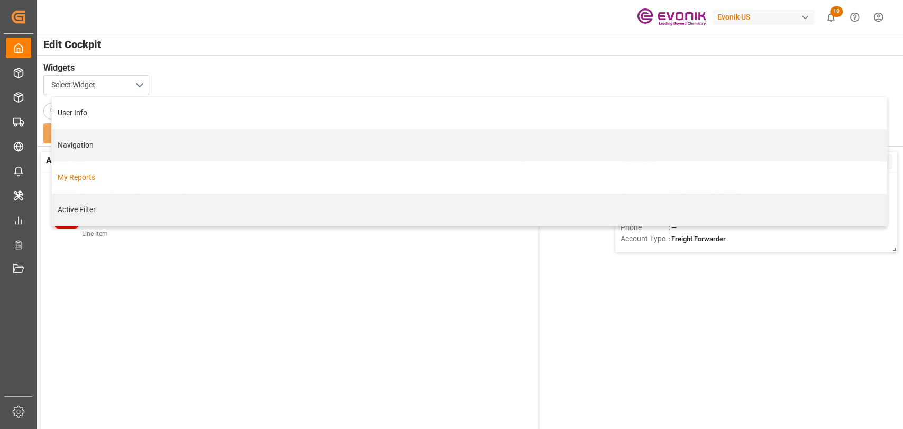
click at [96, 180] on div "My Reports" at bounding box center [469, 177] width 823 height 11
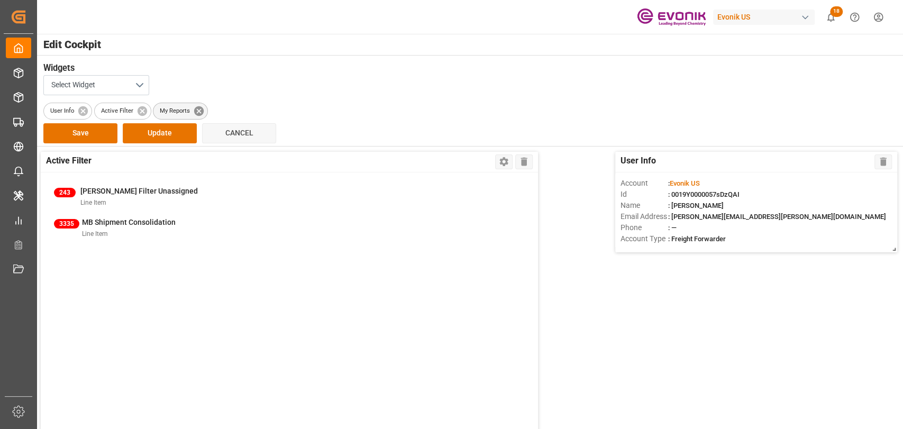
click at [201, 111] on icon at bounding box center [199, 111] width 10 height 10
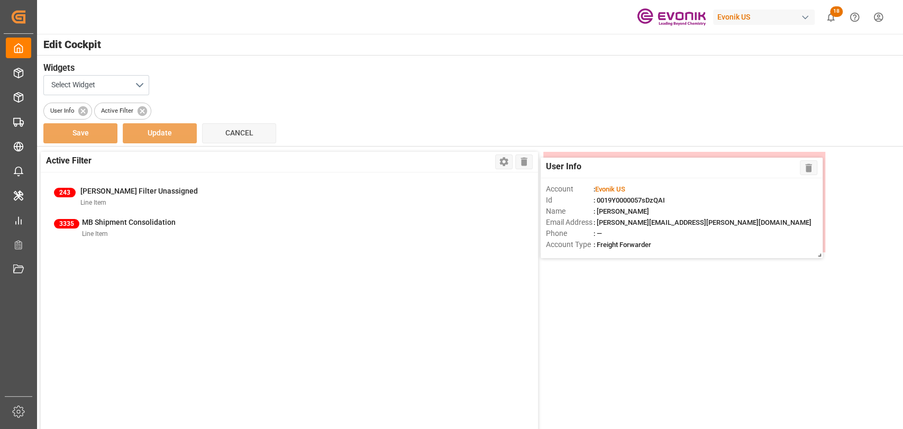
drag, startPoint x: 689, startPoint y: 158, endPoint x: 615, endPoint y: 163, distance: 74.8
click at [615, 163] on div "User Info Delete" at bounding box center [682, 168] width 282 height 21
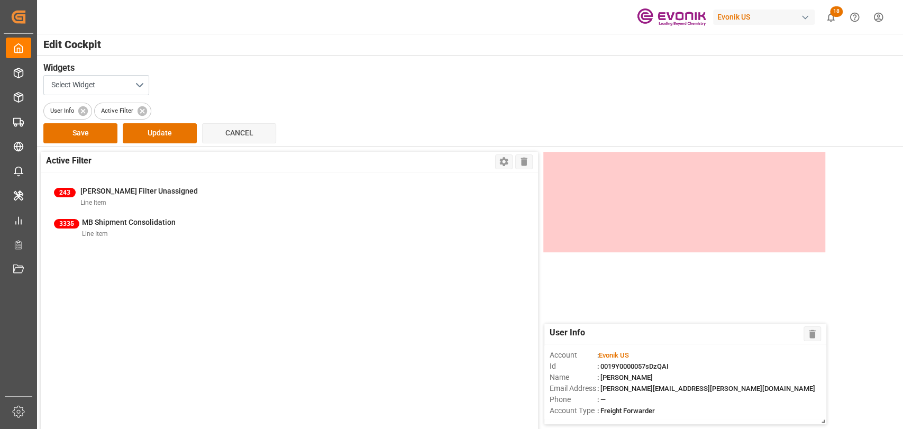
drag, startPoint x: 615, startPoint y: 163, endPoint x: 615, endPoint y: 308, distance: 144.4
click at [615, 324] on div "User Info Delete" at bounding box center [685, 334] width 282 height 21
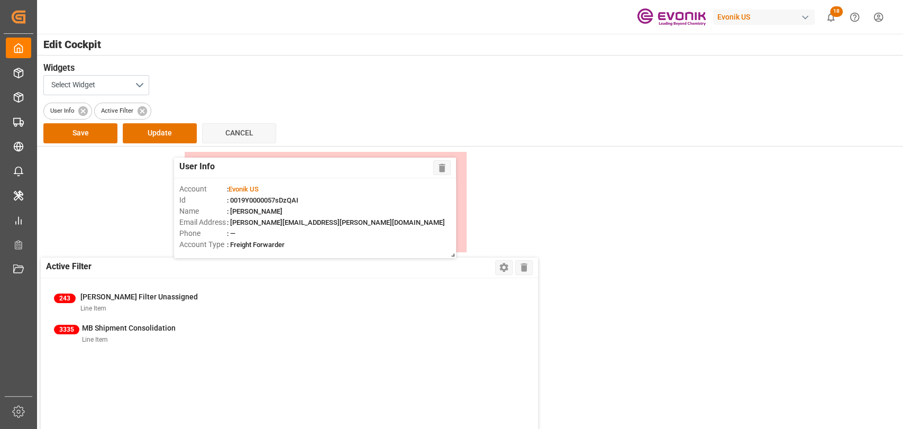
drag, startPoint x: 531, startPoint y: 167, endPoint x: 214, endPoint y: 167, distance: 316.8
click at [214, 167] on div "User Info Delete" at bounding box center [315, 168] width 282 height 21
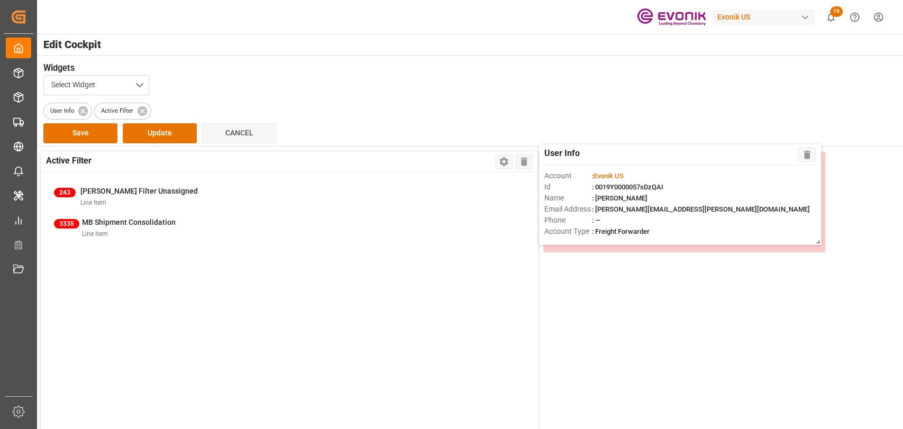
drag, startPoint x: 212, startPoint y: 162, endPoint x: 591, endPoint y: 154, distance: 379.8
click at [591, 154] on div "User Info Delete" at bounding box center [680, 154] width 282 height 21
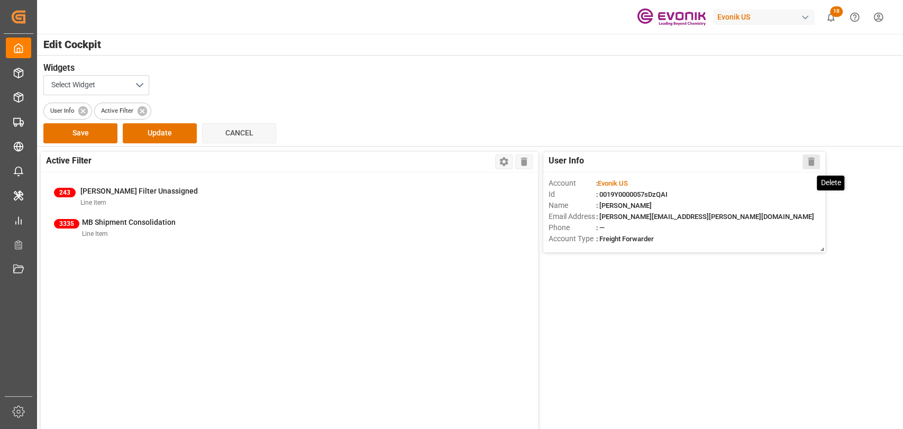
click at [813, 159] on icon at bounding box center [811, 162] width 6 height 8
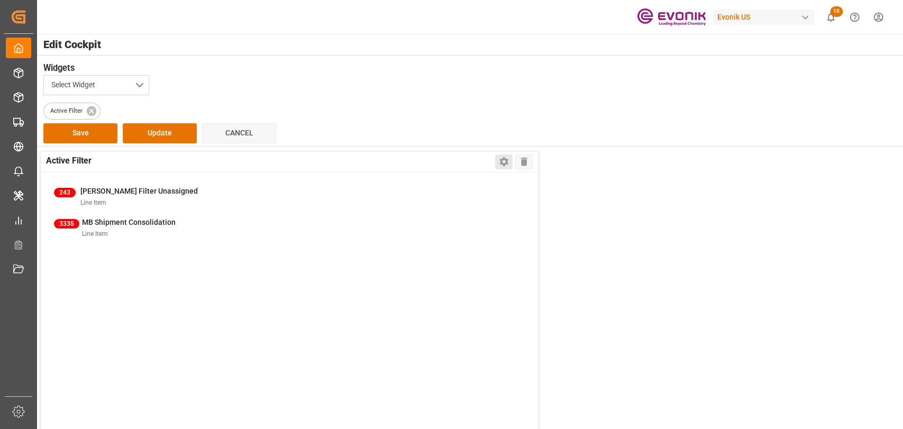
click at [497, 162] on button "Settings" at bounding box center [503, 161] width 17 height 15
click at [501, 161] on icon at bounding box center [504, 162] width 8 height 9
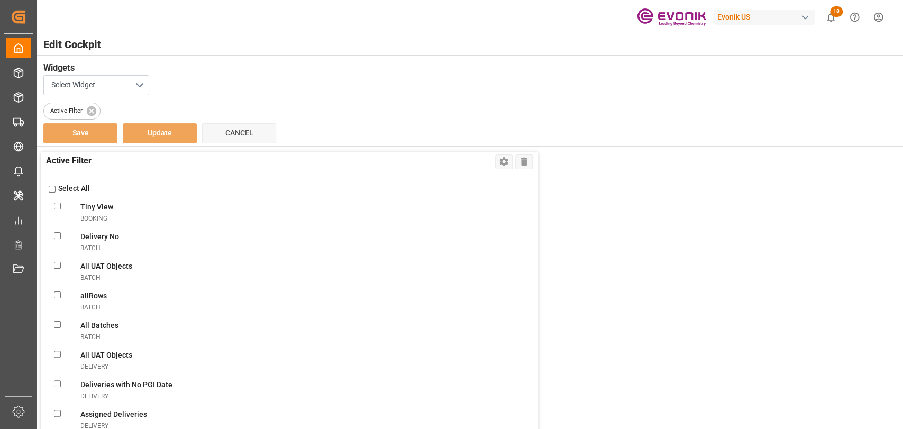
click at [54, 189] on input "checkbox" at bounding box center [52, 189] width 7 height 7
checkbox input "true"
checkbox ViewBooking "true"
checkbox Nobatch "true"
checkbox Objectsbatch "true"
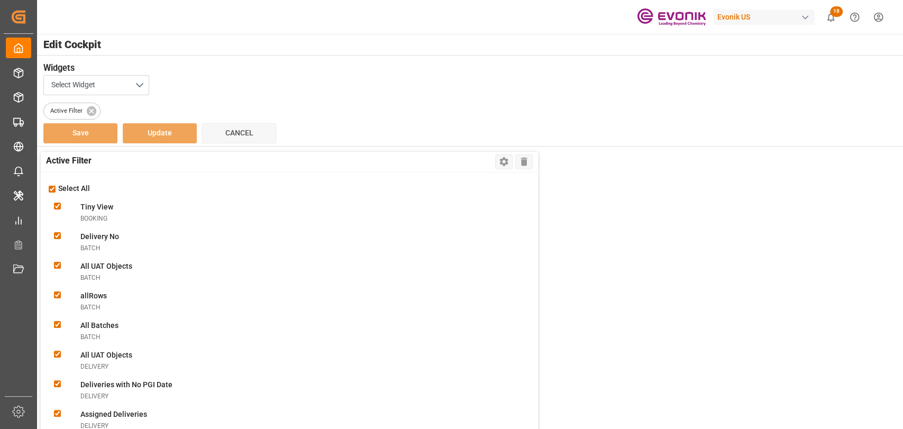
checkbox input "true"
checkbox Batchesbatch "true"
checkbox Objectsdelivery "true"
checkbox Datedelivery "true"
checkbox delivery "true"
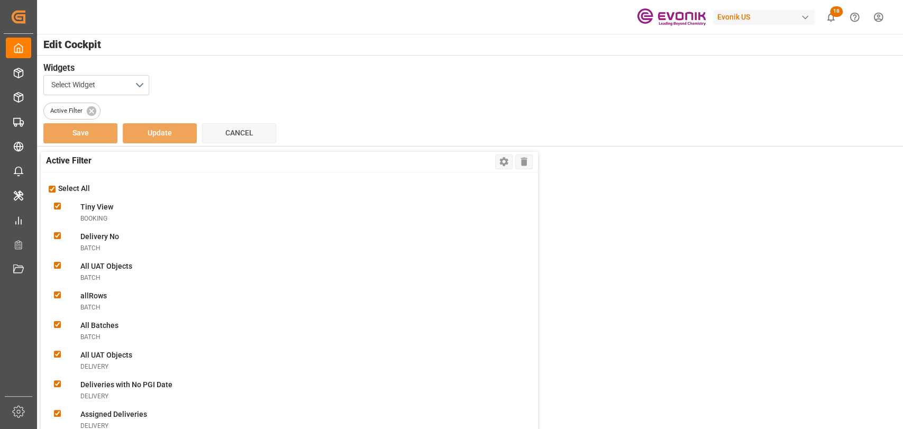
checkbox Deliveriesdelivery "true"
checkbox input "true"
checkbox Deliveriesdelivery "true"
checkbox FilterlineItem "true"
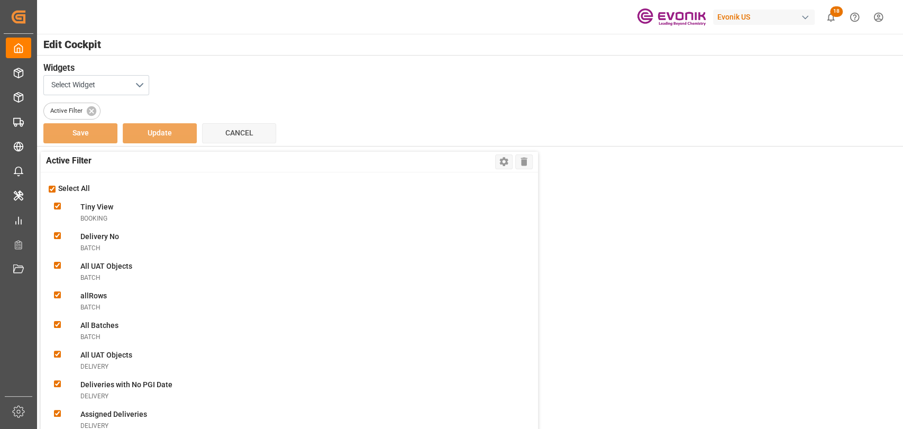
checkbox ObjectslineItem "true"
checkbox filterlineItem "true"
checkbox ConsolidationslineItem "true"
checkbox MBlineItem "true"
checkbox TemplatelineItem "true"
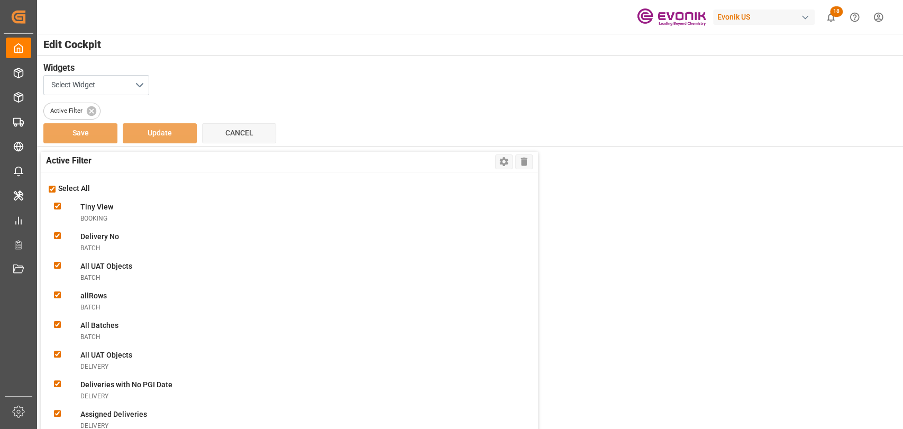
checkbox VolumelineItem "true"
checkbox FilterlineItem "true"
checkbox BookinglineItem "true"
checkbox TemplatelineItem "true"
checkbox MissinglineItem "true"
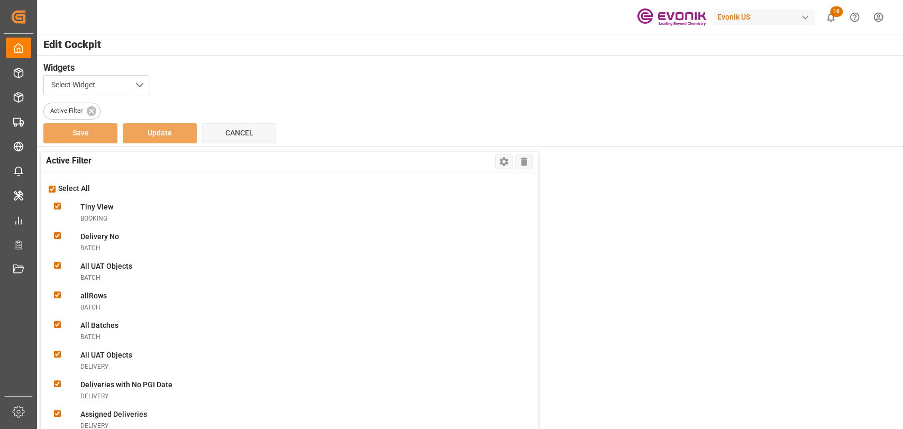
checkbox ReportlineItem "true"
checkbox ViewlineItem "true"
checkbox CSRlineItem "true"
checkbox freightlineItem "true"
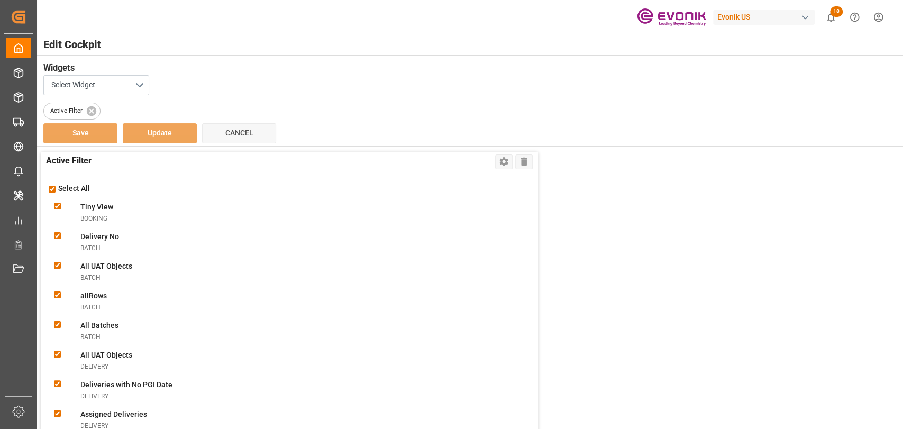
checkbox ModelineItem "true"
checkbox ItemslineItem "true"
checkbox input "true"
checkbox ViewnonConformance "true"
checkbox modesalesOrderIvpo "true"
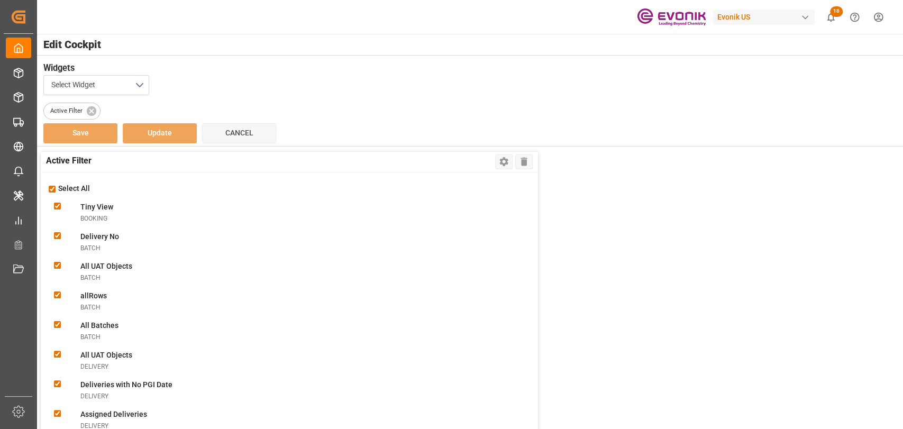
checkbox DanielasalesOrderIvpo "true"
checkbox objectssalesOrderIvpo "true"
checkbox orderssalesOrderIvpo "true"
checkbox LevelsalesOrderIvpo "true"
checkbox GlicksalesOrderIvpo "true"
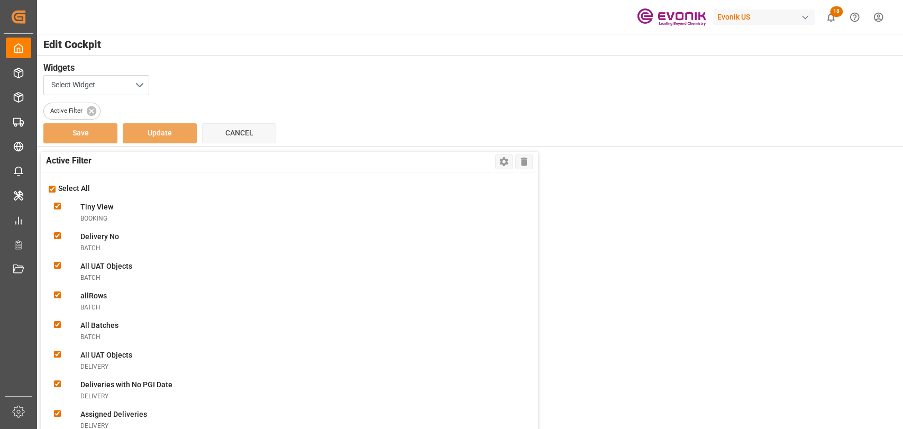
checkbox todaysalesOrderIvpo "true"
checkbox OrderssalesOrderIvpo "true"
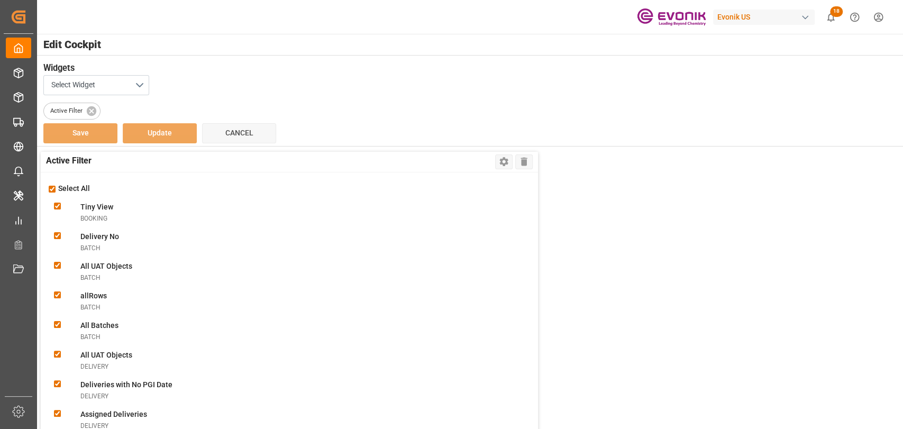
checkbox activesalesOrderIvpo "true"
checkbox modesalesOrderIvpo "true"
checkbox viewsalesOrderIvpo "true"
checkbox OrderssalesOrderIvpo "true"
checkbox input "true"
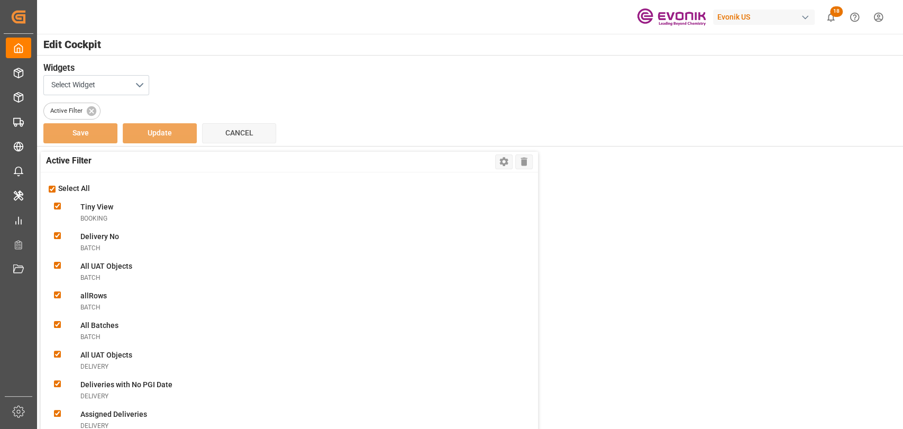
checkbox OrderssalesOrderIvpo "true"
checkbox input "true"
checkbox Documentsshipment "true"
checkbox Viewshipment "true"
checkbox Shipmentsshipment "true"
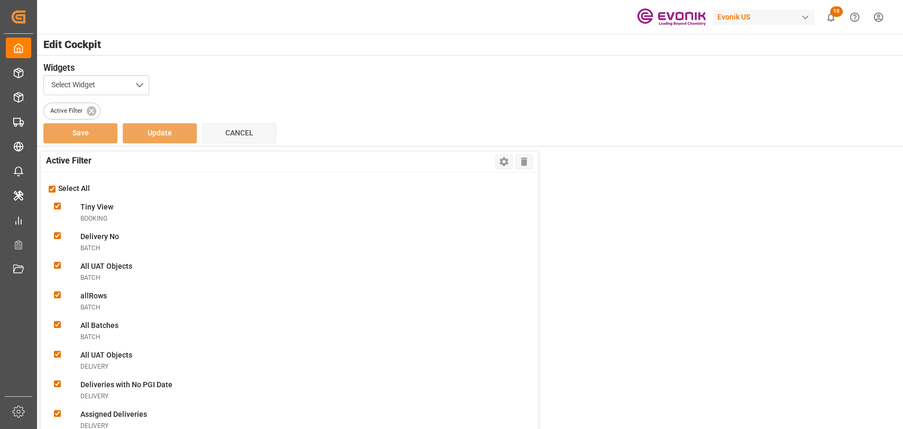
checkbox Shipmentshipment "true"
checkbox Filtershipment "true"
checkbox shipment "true"
checkbox carriershipment "true"
checkbox countshipment "true"
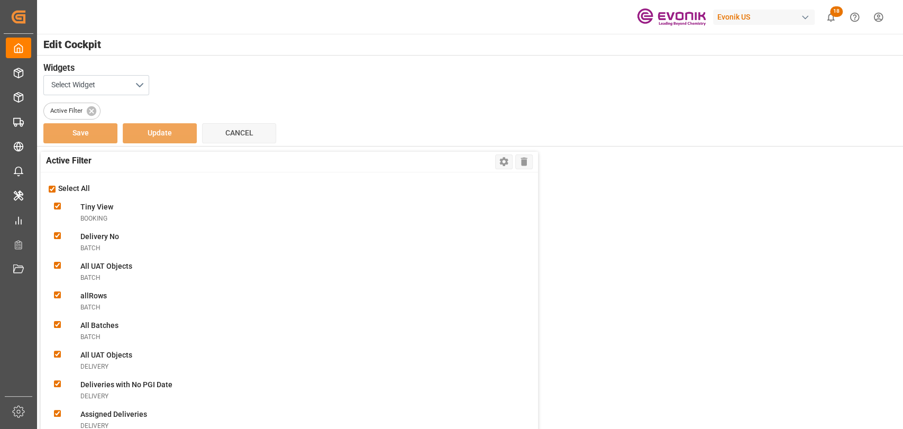
checkbox Daysshipment "true"
checkbox Monitorshipment "true"
checkbox Filtershipment "true"
checkbox Dateshipment "true"
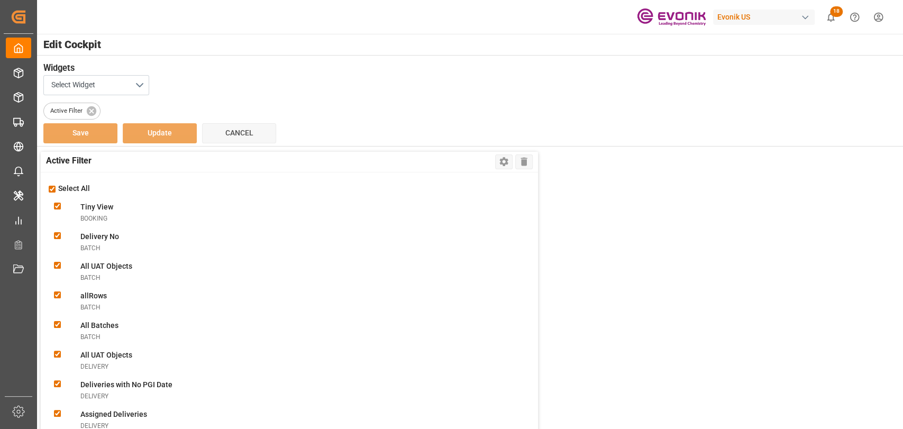
checkbox Dateshipment "true"
checkbox Templateshipment "true"
checkbox Enteredshipment "true"
checkbox MBshipment "true"
checkbox Templateshipment "true"
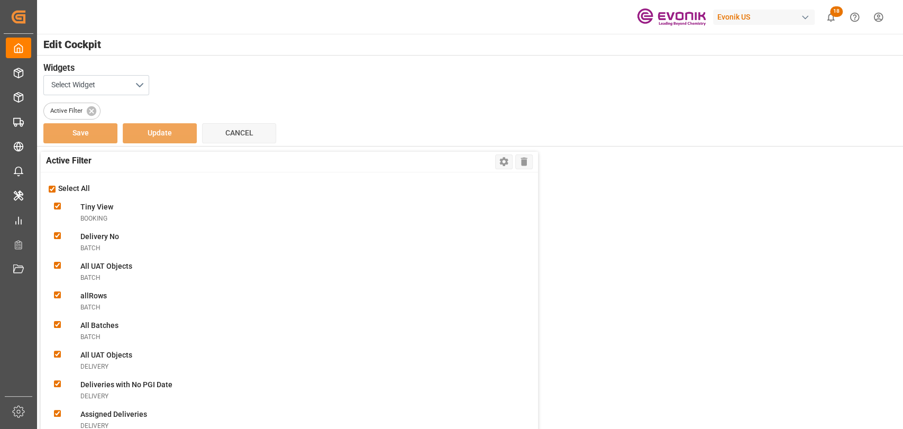
checkbox shipment "true"
checkbox Viewshipment "true"
checkbox ATAshipment "true"
checkbox Volumeshipment "true"
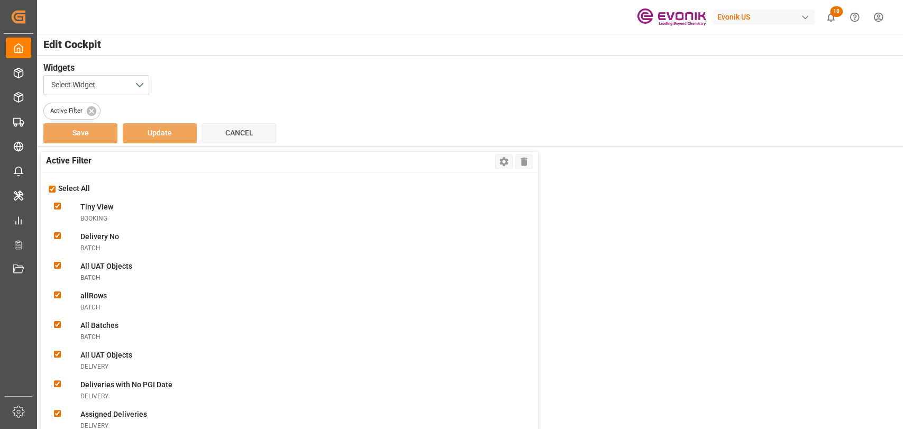
checkbox Filtershipment "true"
checkbox Sentshipment "true"
checkbox Filtershipment "true"
checkbox Deliveriesshipment "true"
checkbox Rec\'dshipment "true"
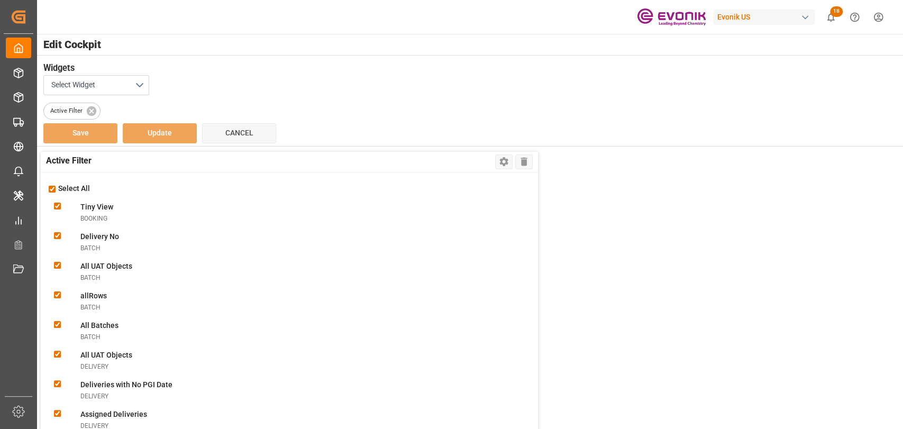
checkbox Templateshipment "true"
checkbox Filtershipment "true"
checkbox Monitorshipment "true"
checkbox Evonikshipment "true"
checkbox FF\(DG\)shipment "true"
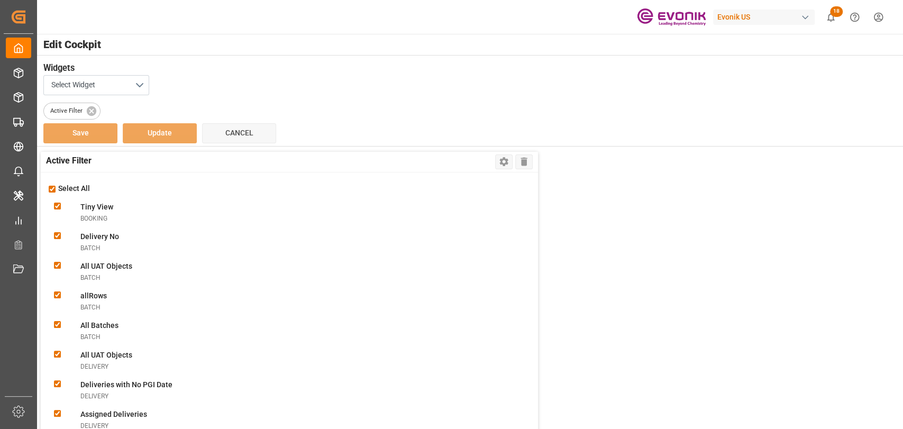
checkbox DG\)shipment "true"
checkbox FFshipment "true"
checkbox carriershipment "true"
checkbox Evonik\(LCL\)shipment "true"
checkbox plant\(LCL\)shipment "true"
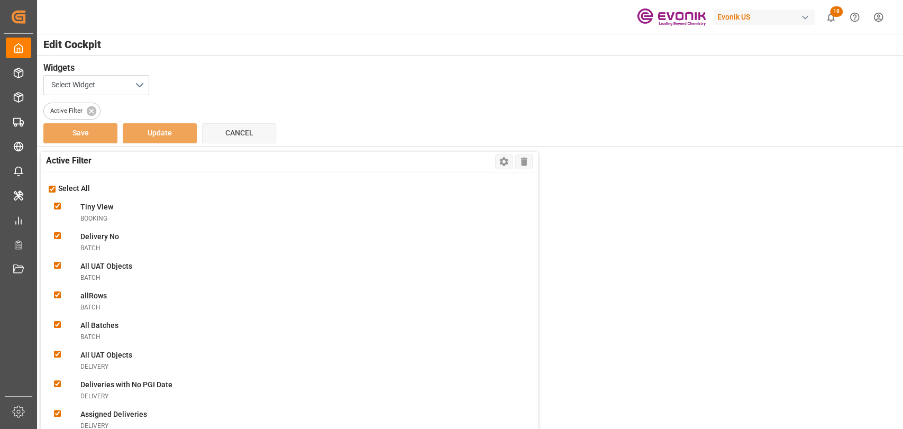
checkbox FFshipment "true"
checkbox doneshipment "true"
checkbox truckershipment "true"
checkbox correctlyshipment "true"
checkbox truckershipment "true"
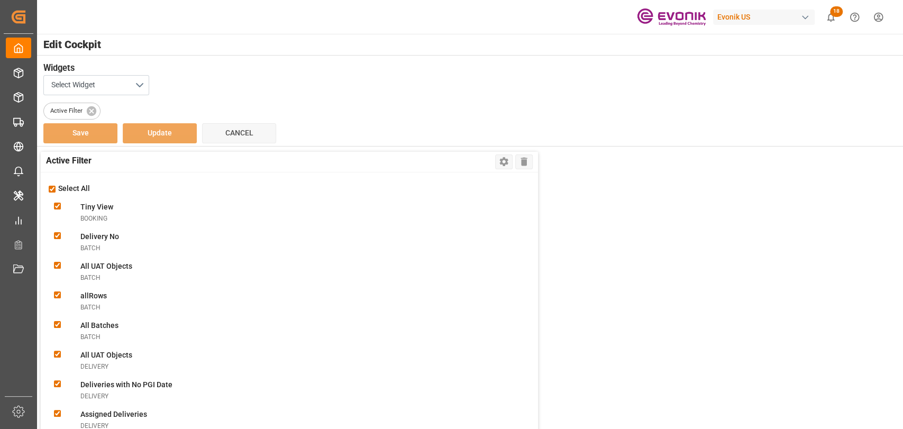
checkbox destinationshipment "true"
checkbox Receivedshipment "true"
checkbox Evonik\(Non-DG\)shipment "true"
checkbox Evonik\(DG\)shipment "true"
checkbox Evonikshipment "true"
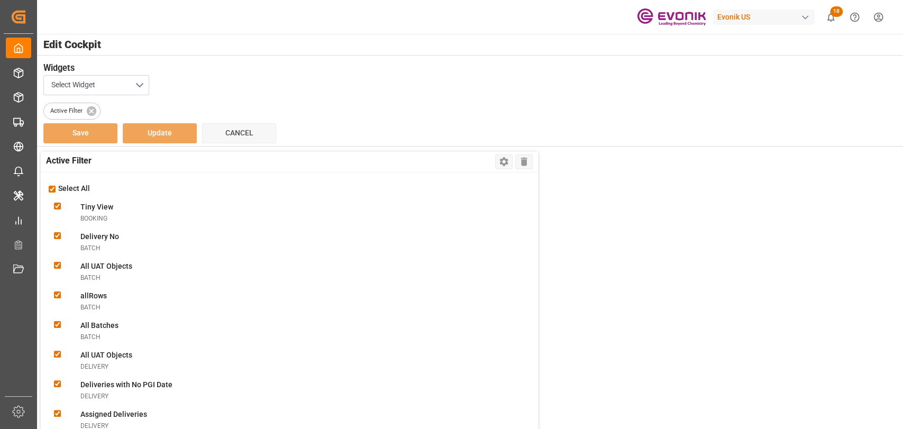
checkbox Filtershipment "true"
checkbox shipmentsshipment "true"
checkbox Messageshipment "true"
checkbox Bookingsshipment "true"
checkbox Confirmationshipment "true"
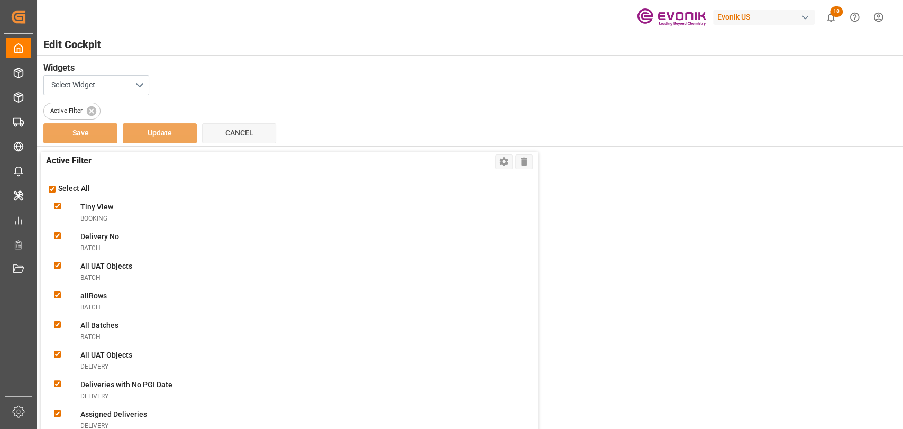
checkbox Confirmationshipment "true"
checkbox ABSshipment "true"
checkbox Errorshipment "true"
checkbox Shipmentsshipment "true"
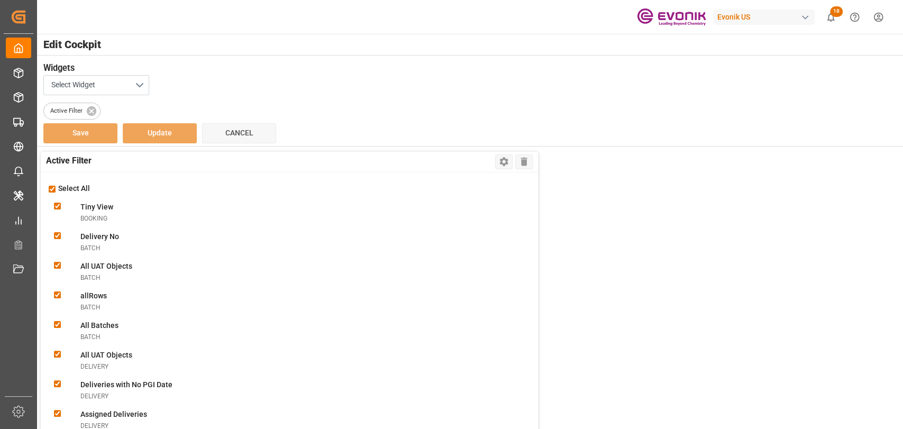
checkbox input "true"
checkbox Errorshipment "true"
checkbox Shipmentsshipment "true"
checkbox Oldshipment "true"
checkbox RemindertransportUnit "true"
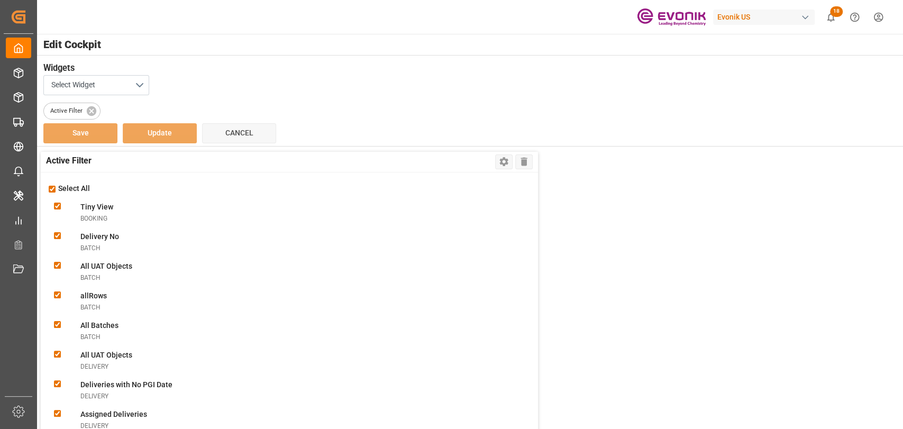
checkbox TUtransportUnit "true"
checkbox OverviewtransportUnit "true"
checkbox FiltertransportUnit "true"
checkbox ViewtransportUnit "true"
checkbox DaystransportUnit "true"
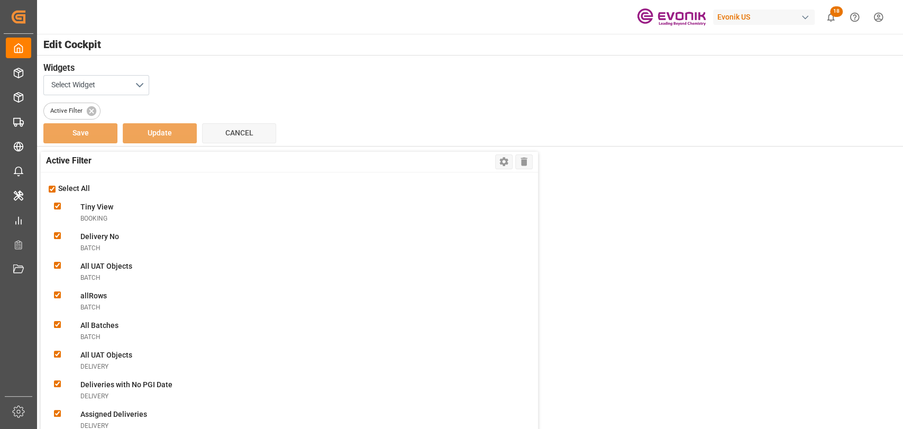
checkbox transportUnit "true"
checkbox Pick-uptransportUnit "true"
checkbox POLtransportUnit "true"
checkbox ATDtransportUnit "true"
checkbox TS1transportUnit "true"
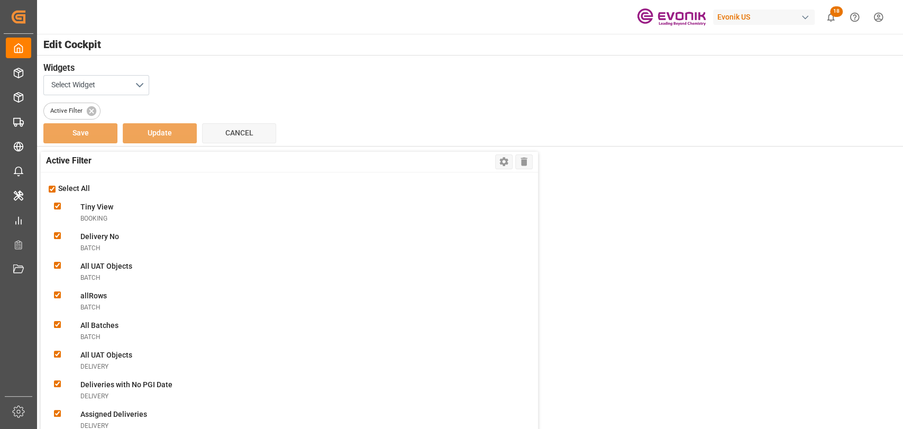
checkbox TS2transportUnit "true"
checkbox TS3transportUnit "true"
checkbox ATAtransportUnit "true"
checkbox PODtransportUnit "true"
checkbox input "true"
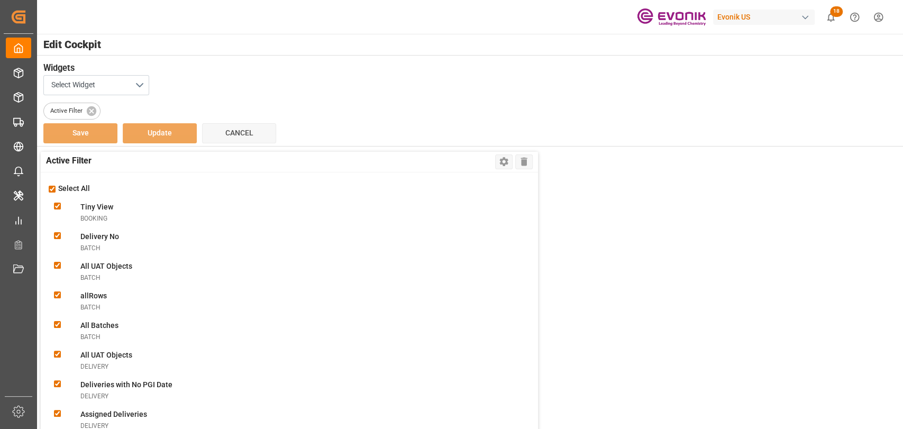
checkbox ReturntransportUnit "true"
checkbox Evonik\(FCL\)transportUnit "true"
checkbox plant\(FCL\)transportUnit "true"
checkbox pickuptransportUnit "true"
checkbox carriertransportUnit "true"
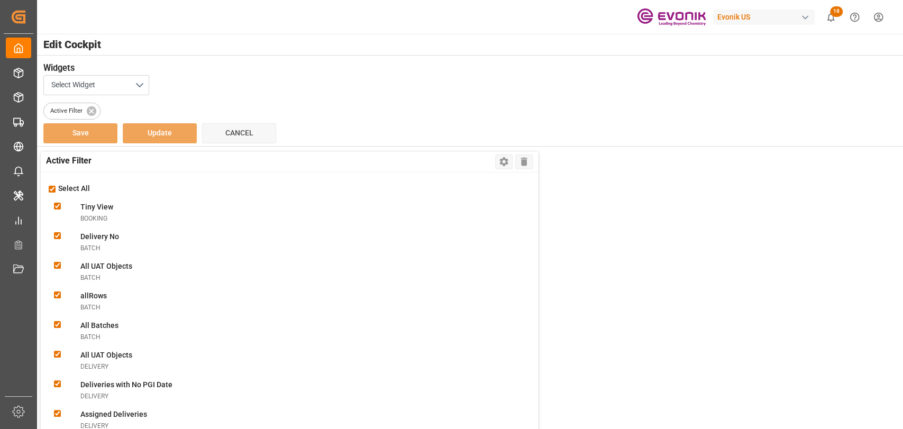
checkbox pre-carriagetransportUnit "true"
checkbox UnitstransportUnit "true"
checkbox MessagetransportUnit "true"
checkbox ReferencetransportUnit "true"
checkbox UnitstransportUnit "true"
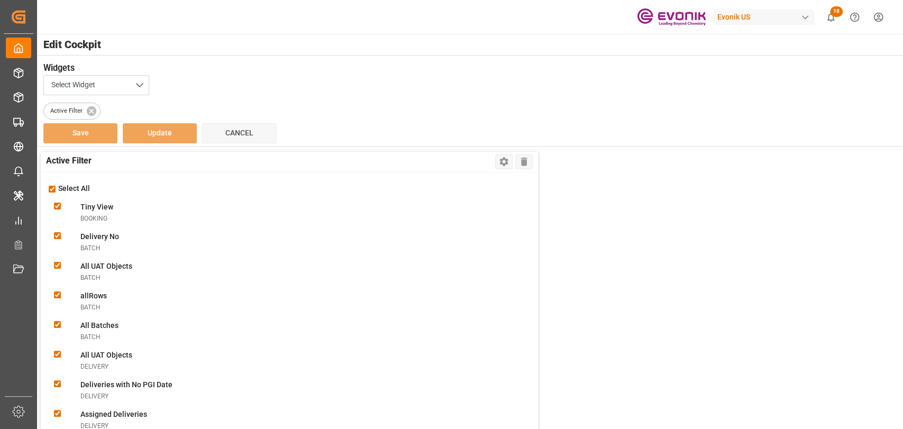
checkbox errortransportUnit "true"
checkbox input "true"
checkbox ObjectstransportUnit "true"
checkbox VendorsvendorMaster "true"
click at [54, 189] on input "checkbox" at bounding box center [52, 189] width 7 height 7
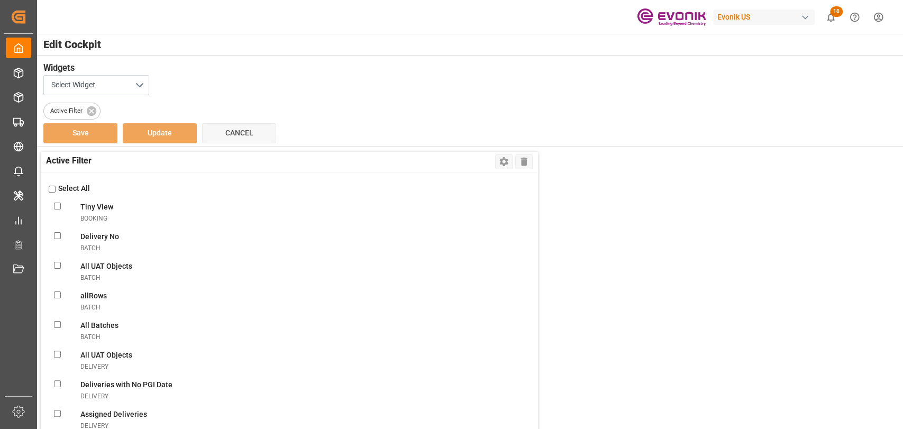
checkbox input "false"
checkbox ViewBooking "false"
checkbox Nobatch "false"
checkbox Objectsbatch "false"
checkbox input "false"
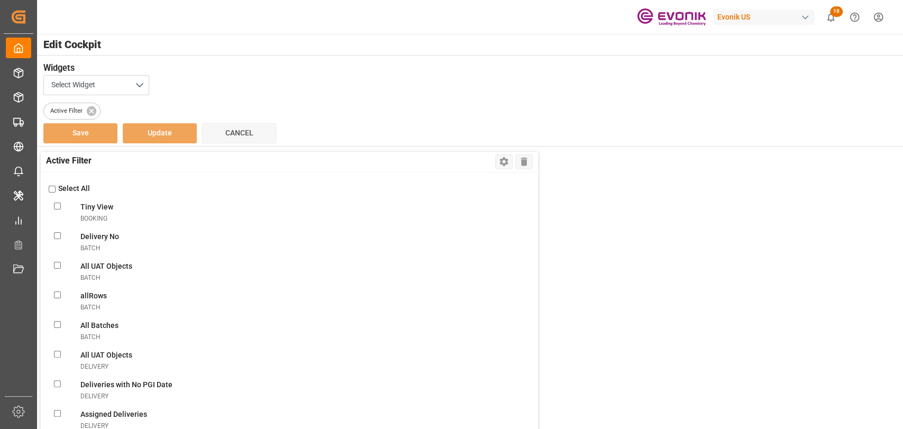
checkbox Batchesbatch "false"
checkbox Objectsdelivery "false"
checkbox Datedelivery "false"
checkbox delivery "false"
checkbox Deliveriesdelivery "false"
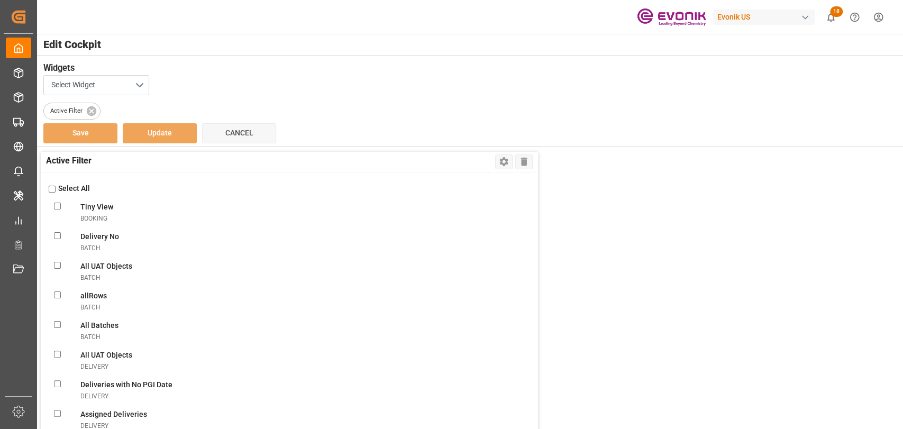
checkbox input "false"
checkbox Deliveriesdelivery "false"
checkbox FilterlineItem "false"
checkbox ObjectslineItem "false"
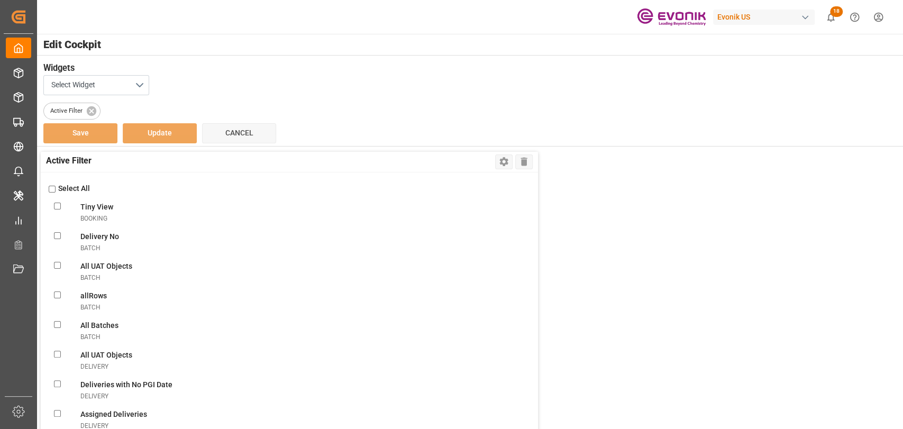
checkbox filterlineItem "false"
checkbox ConsolidationslineItem "false"
checkbox MBlineItem "false"
checkbox TemplatelineItem "false"
checkbox VolumelineItem "false"
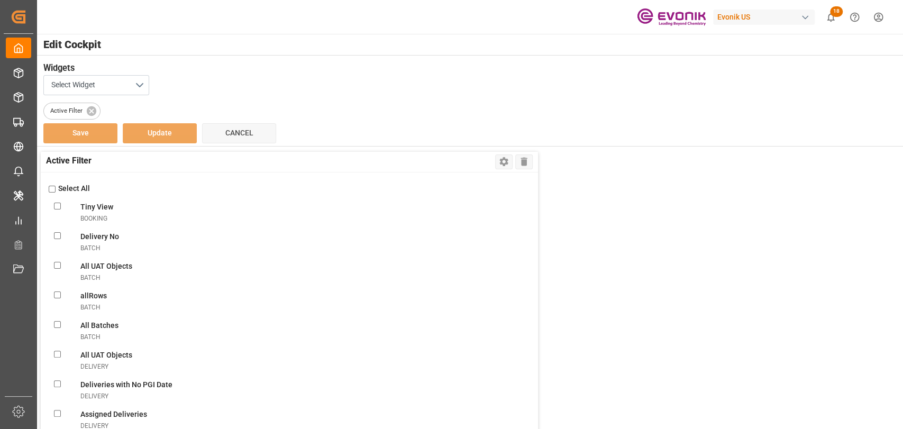
checkbox FilterlineItem "false"
checkbox UnassignedlineItem "false"
checkbox ConsolidationlineItem "false"
checkbox BookinglineItem "false"
checkbox TemplatelineItem "false"
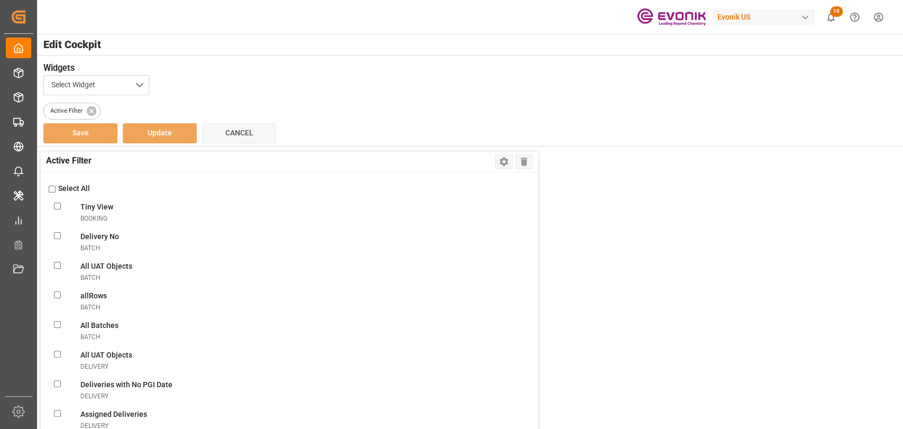
checkbox MissinglineItem "false"
checkbox ReportlineItem "false"
checkbox ViewlineItem "false"
checkbox CSRlineItem "false"
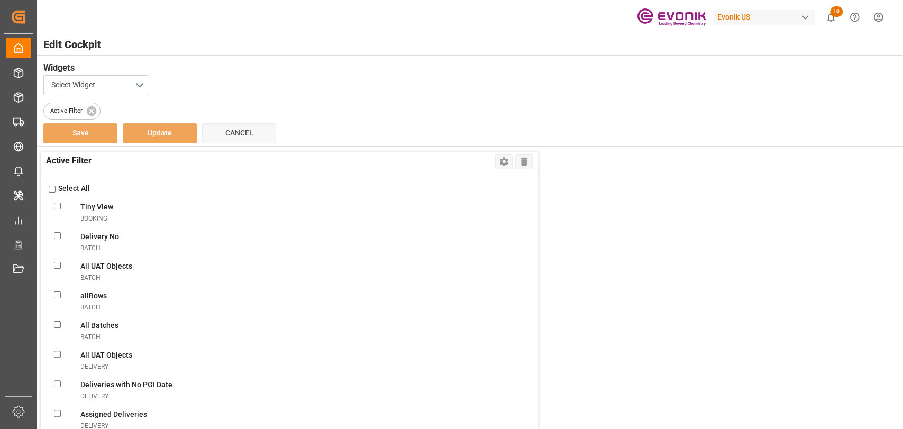
checkbox freightlineItem "false"
checkbox ModelineItem "false"
checkbox ItemslineItem "false"
checkbox input "false"
checkbox ViewnonConformance "false"
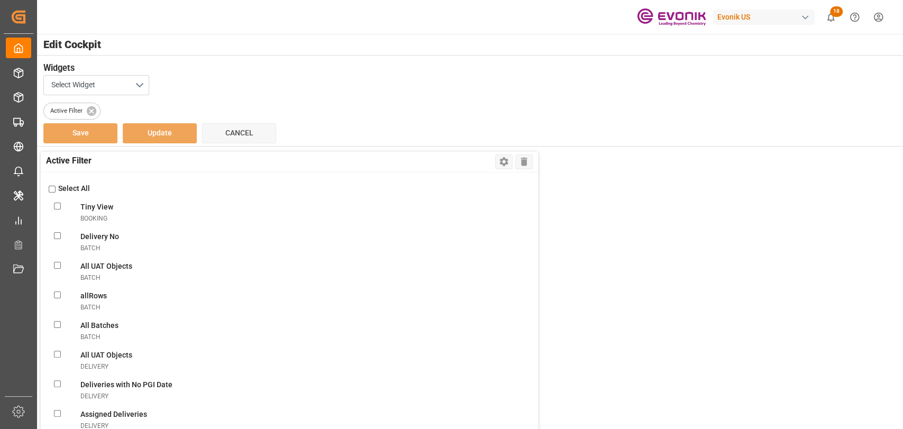
checkbox modesalesOrderIvpo "false"
checkbox DanielasalesOrderIvpo "false"
checkbox objectssalesOrderIvpo "false"
checkbox orderssalesOrderIvpo "false"
checkbox LevelsalesOrderIvpo "false"
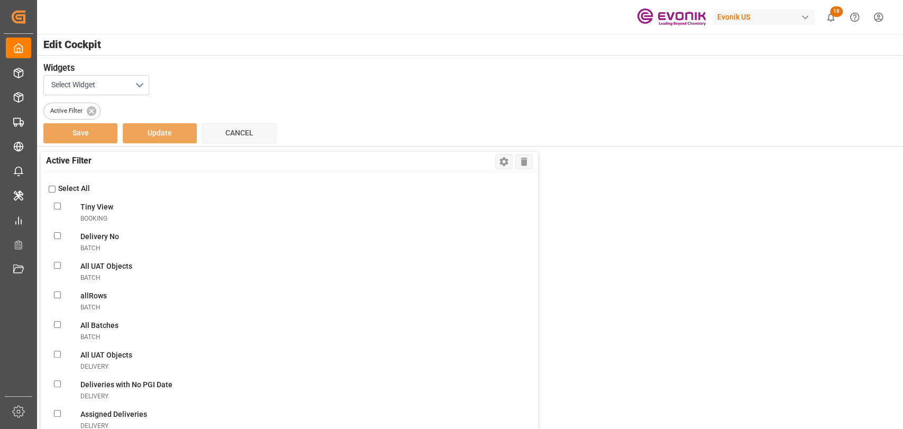
checkbox GlicksalesOrderIvpo "false"
checkbox todaysalesOrderIvpo "false"
checkbox OrderssalesOrderIvpo "false"
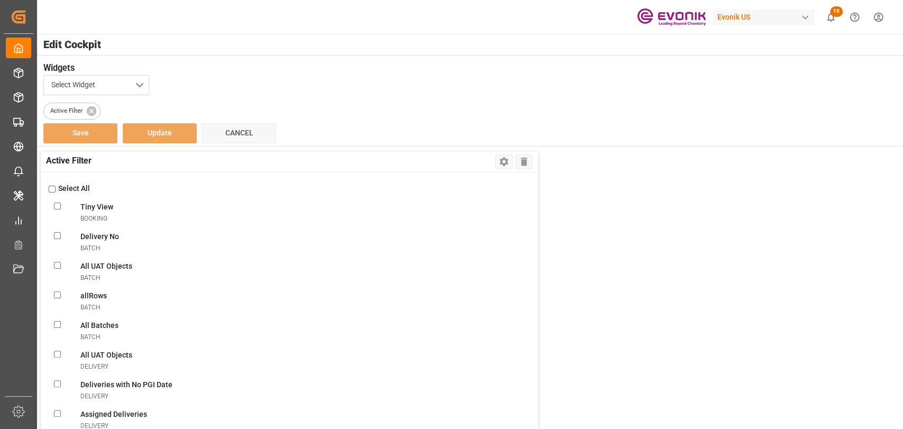
checkbox OrderssalesOrderIvpo "false"
checkbox activesalesOrderIvpo "false"
checkbox modesalesOrderIvpo "false"
checkbox viewsalesOrderIvpo "false"
checkbox OrderssalesOrderIvpo "false"
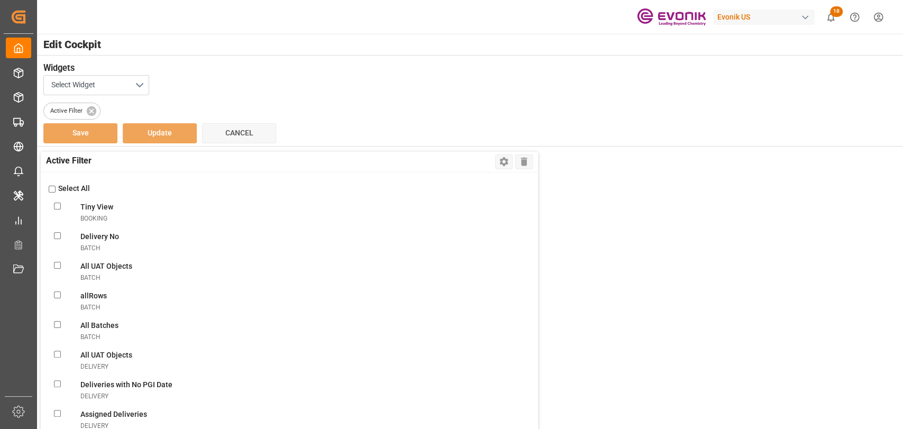
checkbox input "false"
checkbox OrderssalesOrderIvpo "false"
checkbox input "false"
checkbox Documentsshipment "false"
checkbox Viewshipment "false"
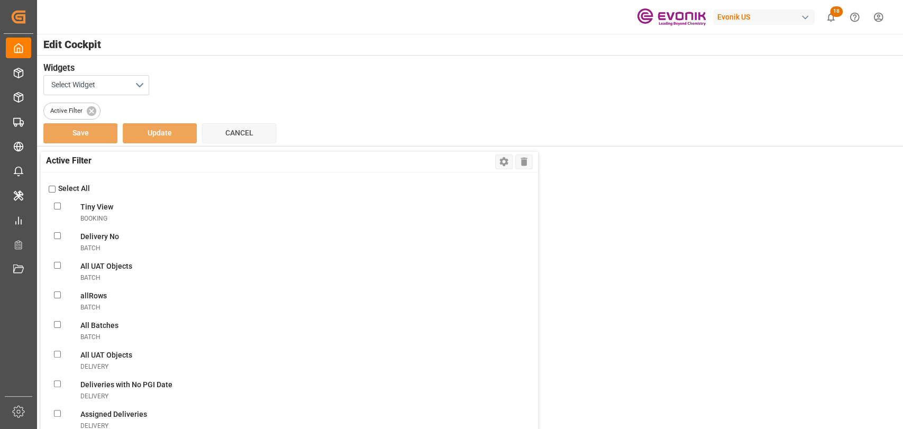
checkbox Shipmentsshipment "false"
checkbox Shipmentshipment "false"
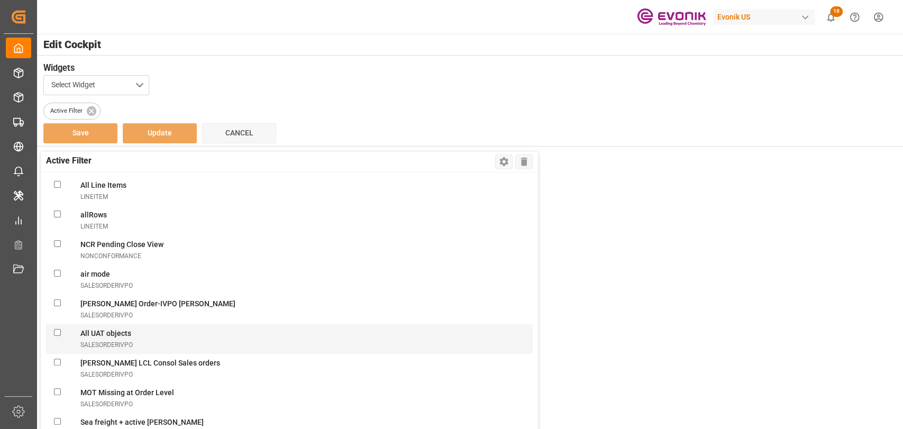
scroll to position [2293, 0]
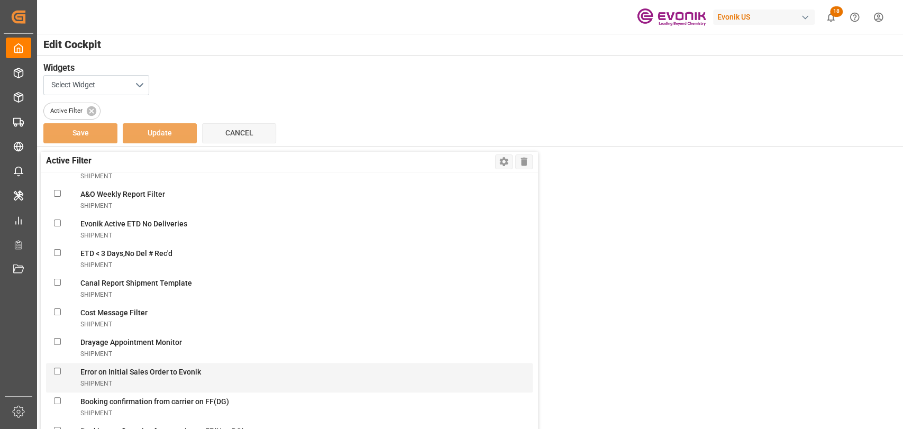
click at [59, 368] on Evonikshipment "checkbox" at bounding box center [57, 371] width 7 height 7
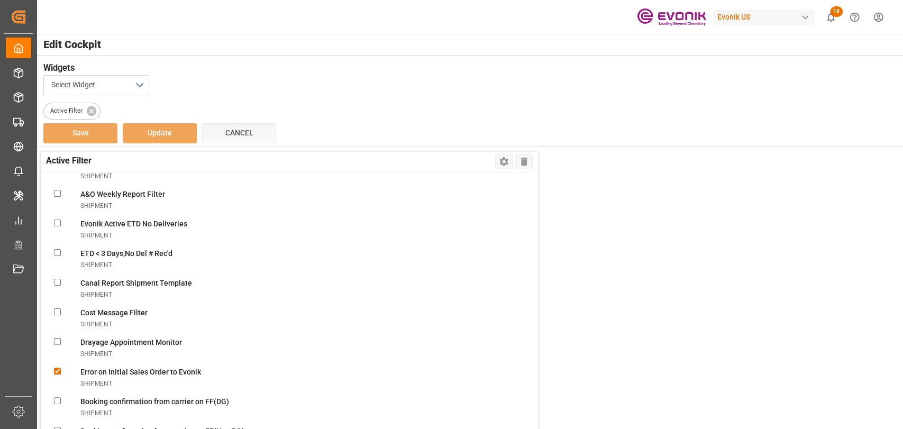
scroll to position [2767, 0]
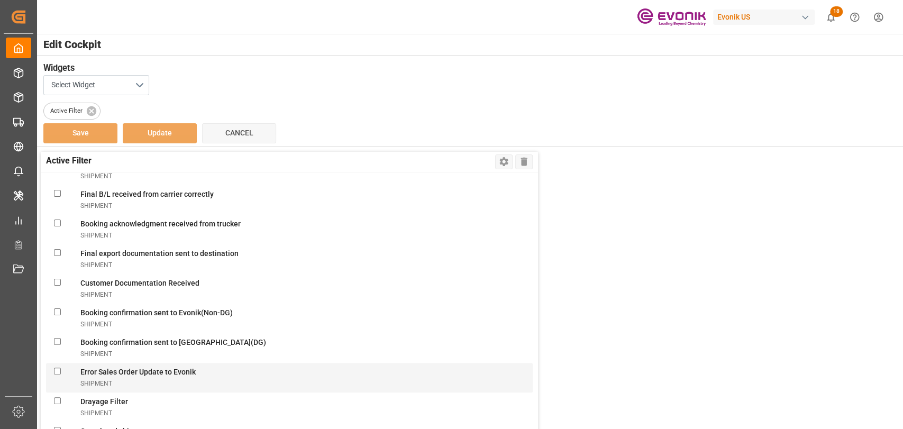
click at [56, 368] on Evonikshipment "checkbox" at bounding box center [57, 371] width 7 height 7
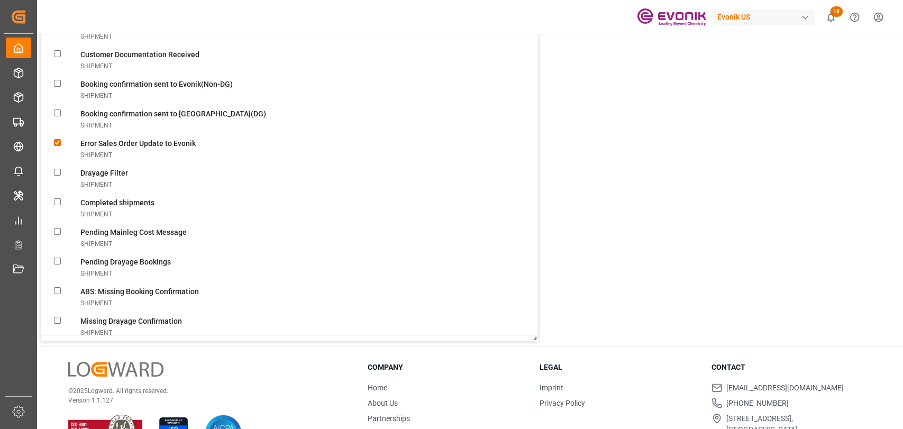
scroll to position [2975, 0]
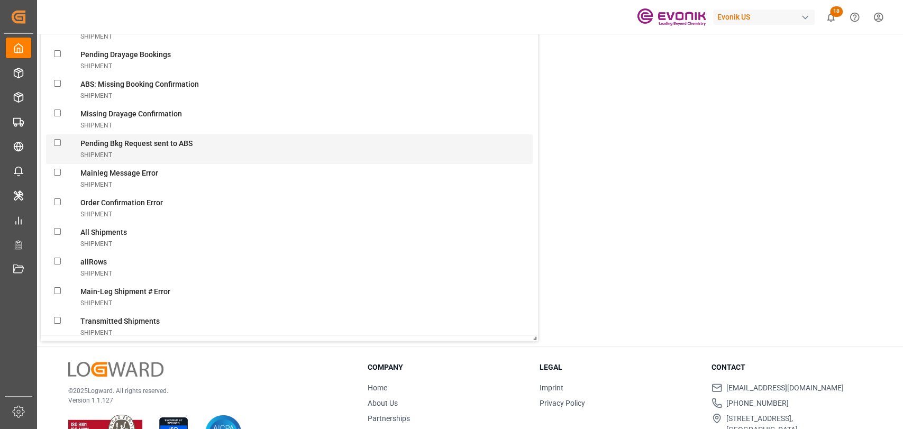
click at [55, 139] on div at bounding box center [67, 149] width 26 height 22
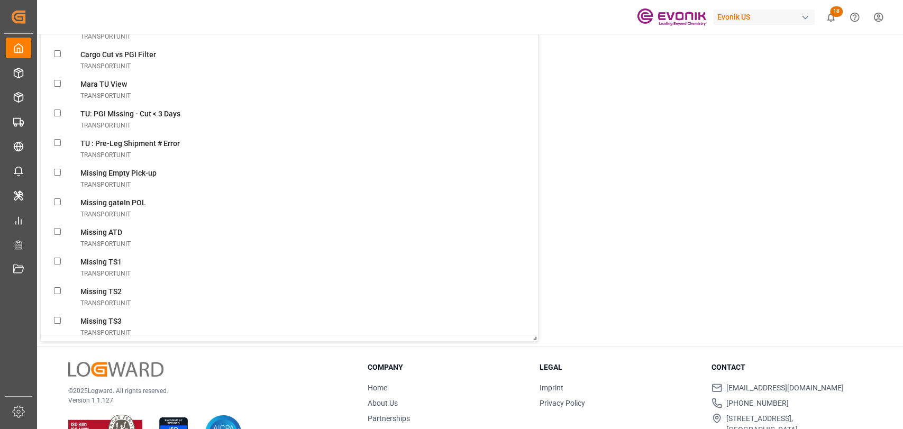
scroll to position [3833, 0]
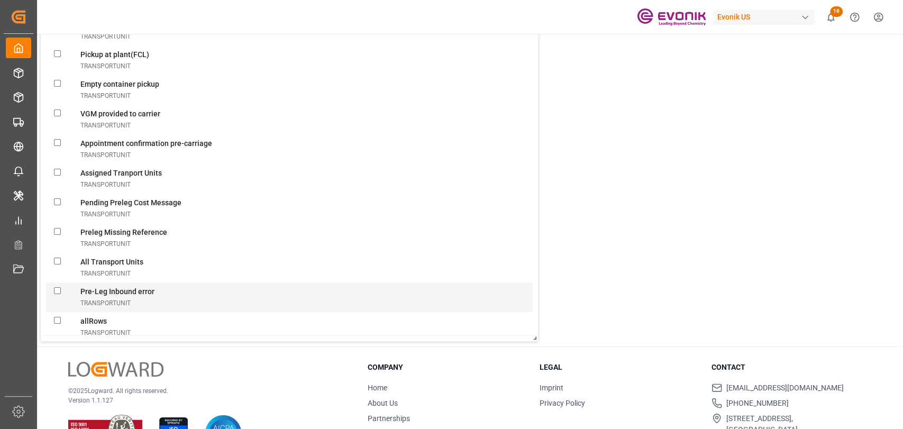
click at [59, 283] on div "Pre-Leg Inbound error TRANSPORTUNIT" at bounding box center [289, 297] width 487 height 30
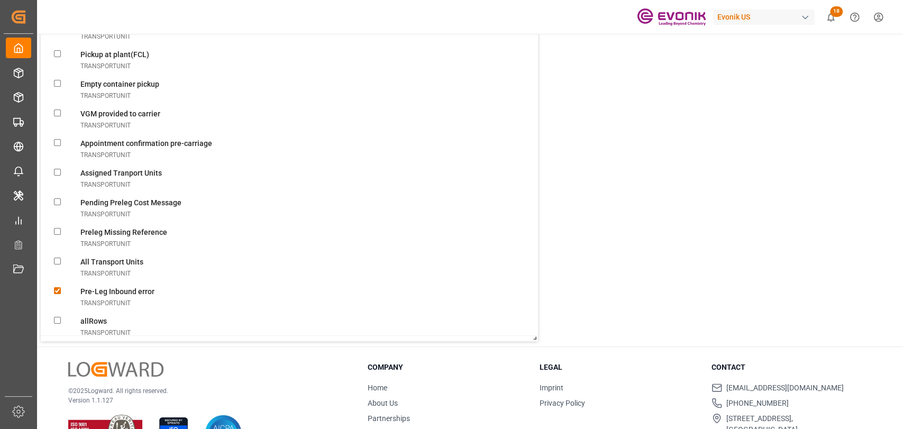
click at [685, 255] on div "Active Filter Settings Delete Select All Tiny View BOOKING Delivery No BATCH Al…" at bounding box center [468, 132] width 867 height 428
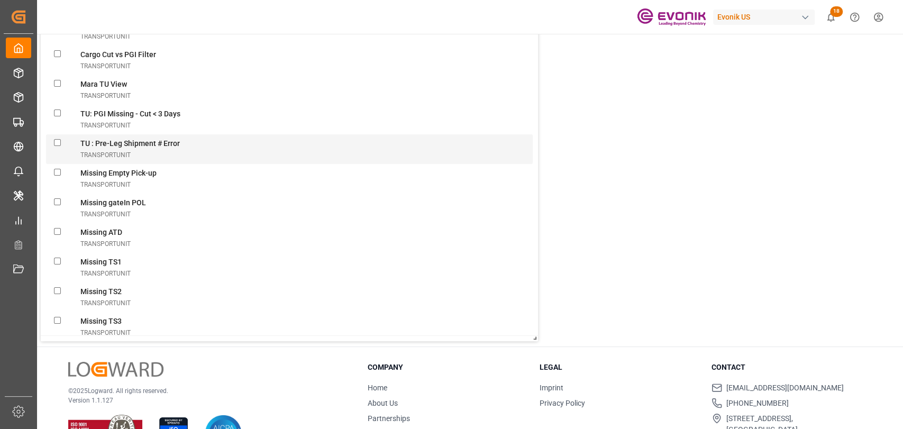
click at [58, 139] on transportUnit "checkbox" at bounding box center [57, 142] width 7 height 7
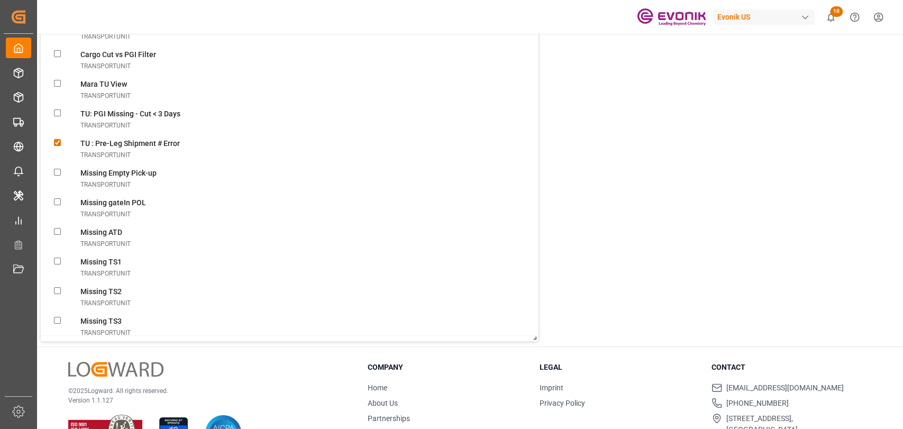
scroll to position [3938, 0]
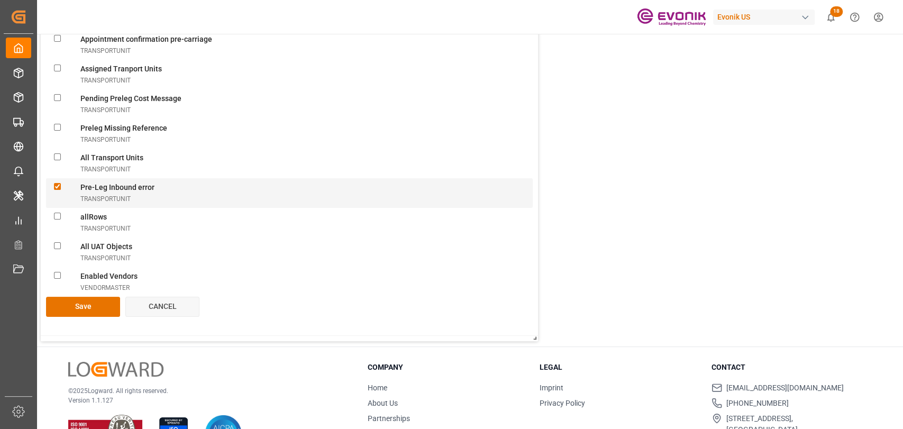
drag, startPoint x: 55, startPoint y: 185, endPoint x: 82, endPoint y: 192, distance: 28.0
click at [55, 186] on errortransportUnit "checkbox" at bounding box center [57, 186] width 7 height 7
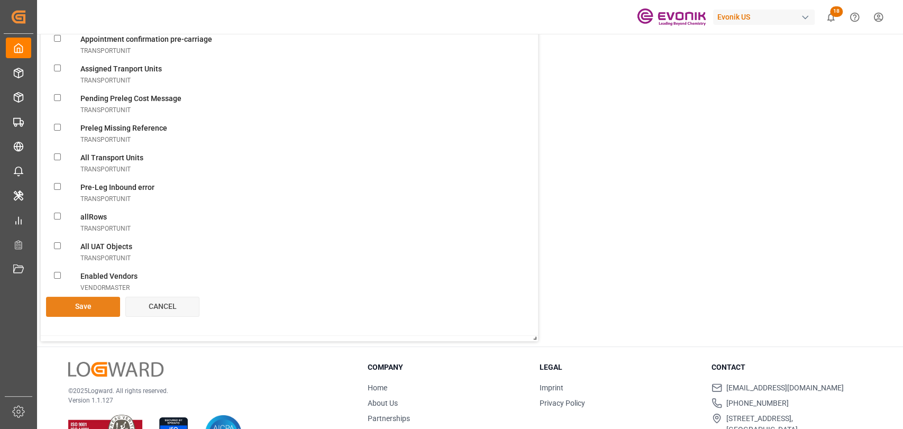
click at [81, 308] on button "Save" at bounding box center [83, 307] width 74 height 20
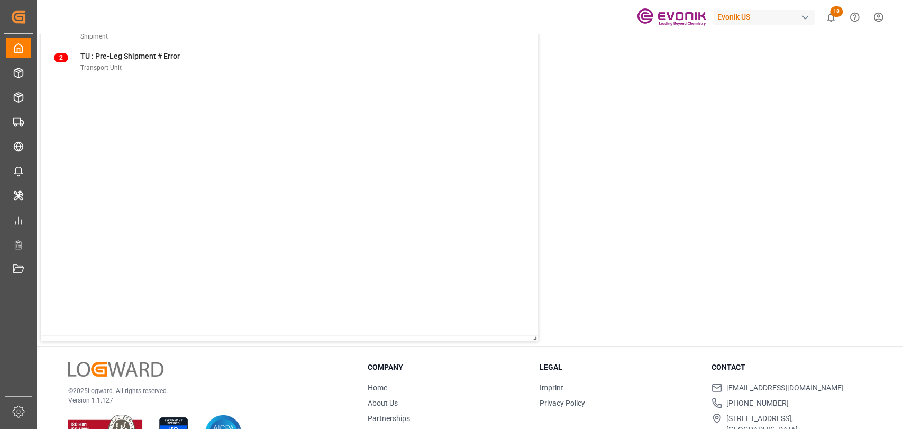
scroll to position [0, 0]
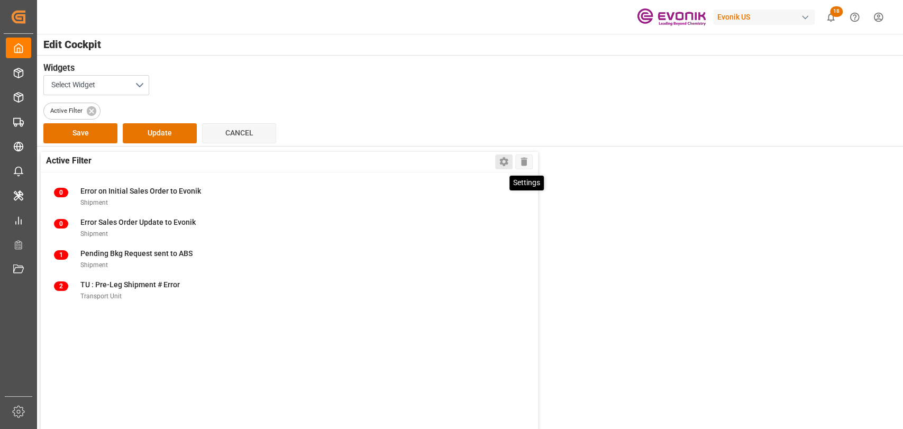
click at [505, 158] on icon at bounding box center [503, 161] width 11 height 11
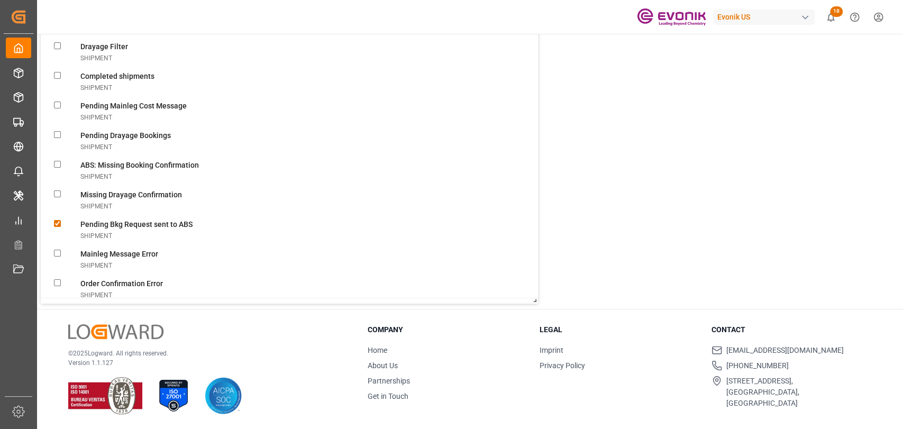
scroll to position [3123, 0]
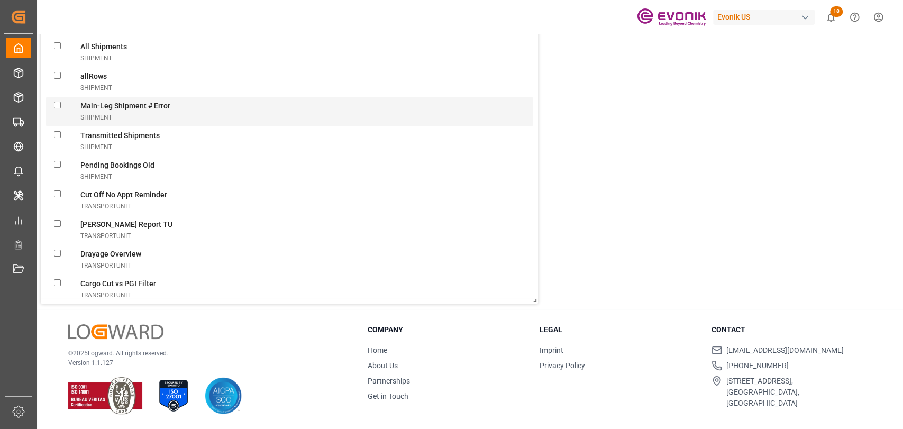
click at [57, 102] on Errorshipment "checkbox" at bounding box center [57, 105] width 7 height 7
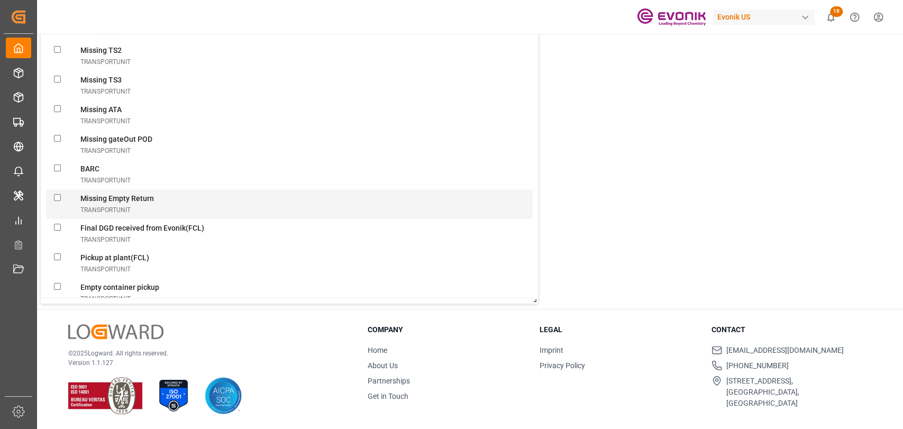
scroll to position [3937, 0]
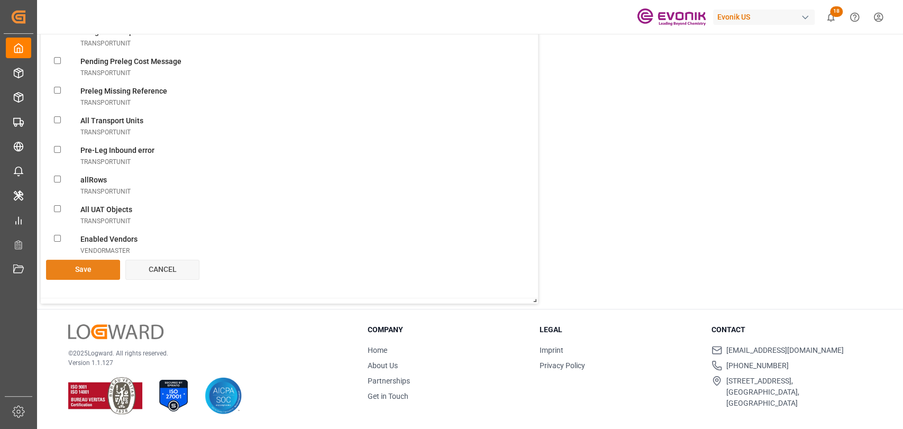
click at [61, 274] on button "Save" at bounding box center [83, 270] width 74 height 20
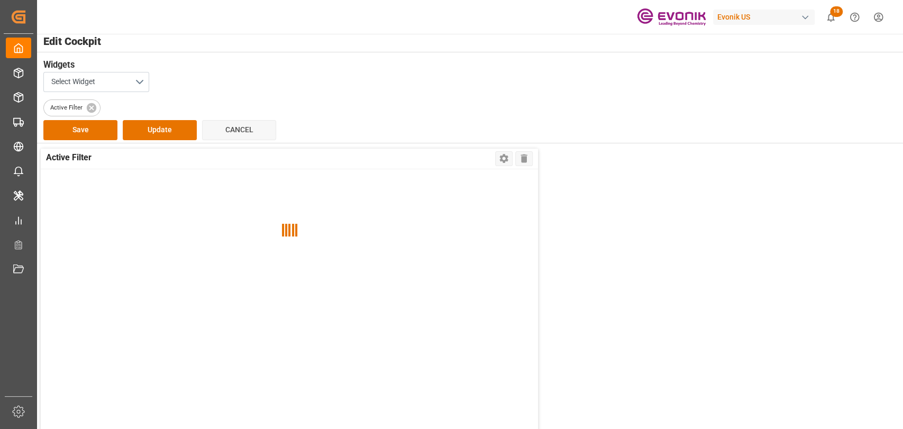
scroll to position [0, 0]
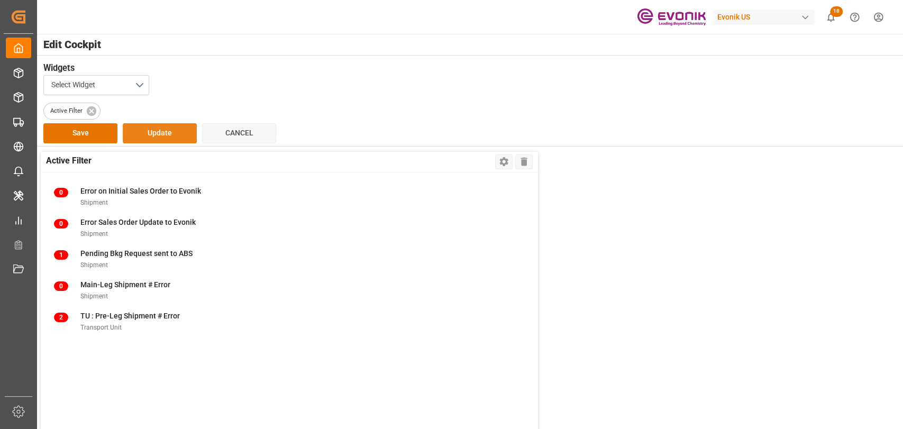
click at [146, 127] on button "Update" at bounding box center [160, 133] width 74 height 20
click at [93, 133] on button "Save" at bounding box center [80, 133] width 74 height 20
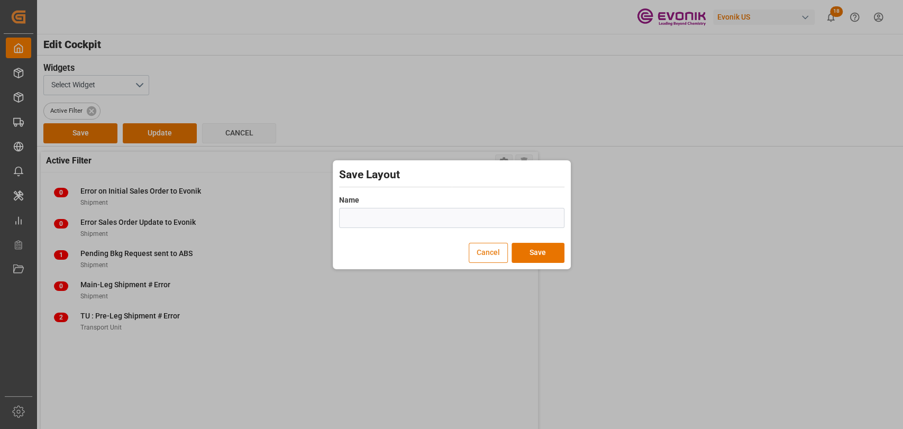
drag, startPoint x: 478, startPoint y: 246, endPoint x: 471, endPoint y: 243, distance: 8.1
click at [476, 245] on button "Cancel" at bounding box center [488, 253] width 39 height 20
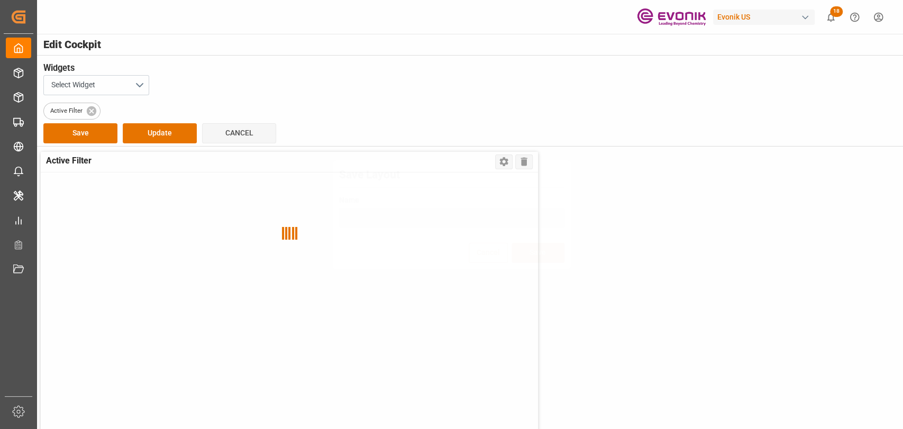
click at [173, 142] on button "Update" at bounding box center [160, 133] width 74 height 20
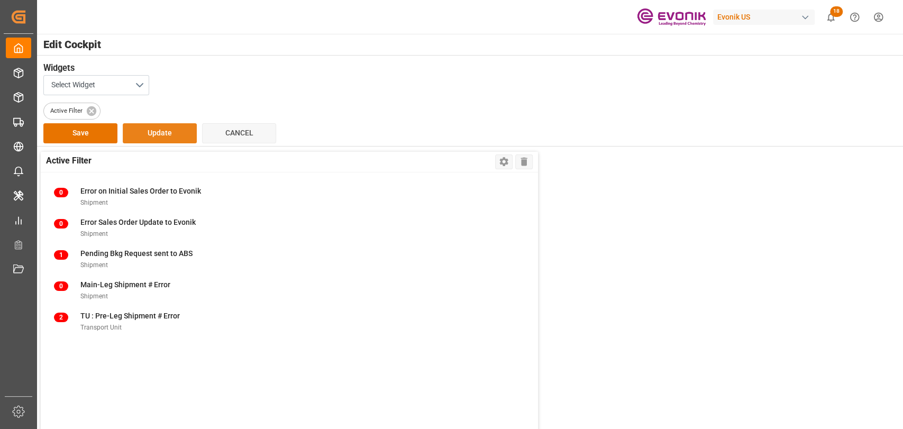
click at [170, 136] on button "Update" at bounding box center [160, 133] width 74 height 20
click at [173, 136] on button "Update" at bounding box center [160, 133] width 74 height 20
click at [75, 135] on button "Save" at bounding box center [80, 133] width 74 height 20
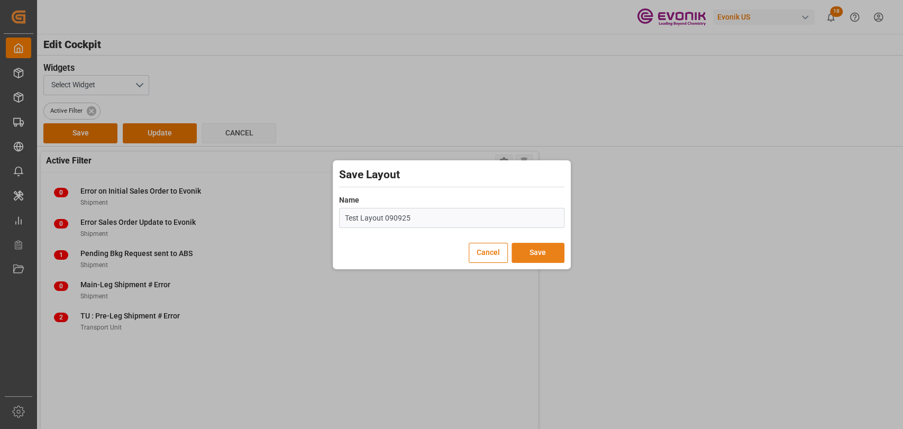
click at [544, 246] on button "Save" at bounding box center [537, 253] width 53 height 20
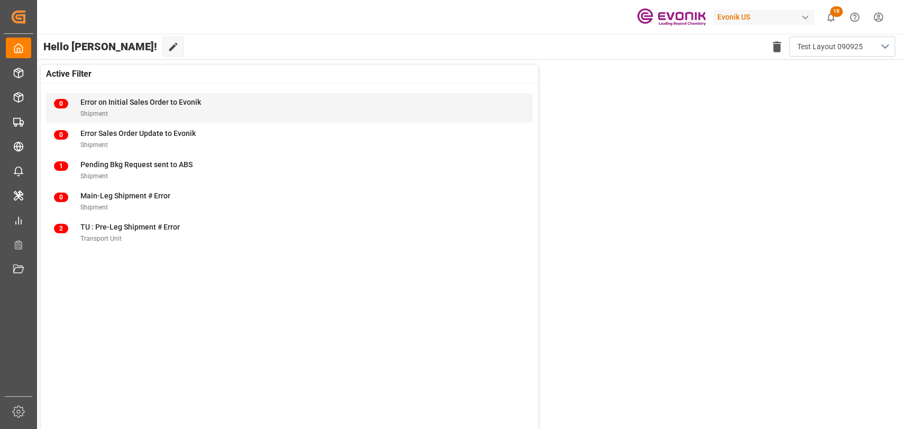
click at [171, 101] on span "Error on Initial Sales Order to Evonik" at bounding box center [140, 102] width 121 height 8
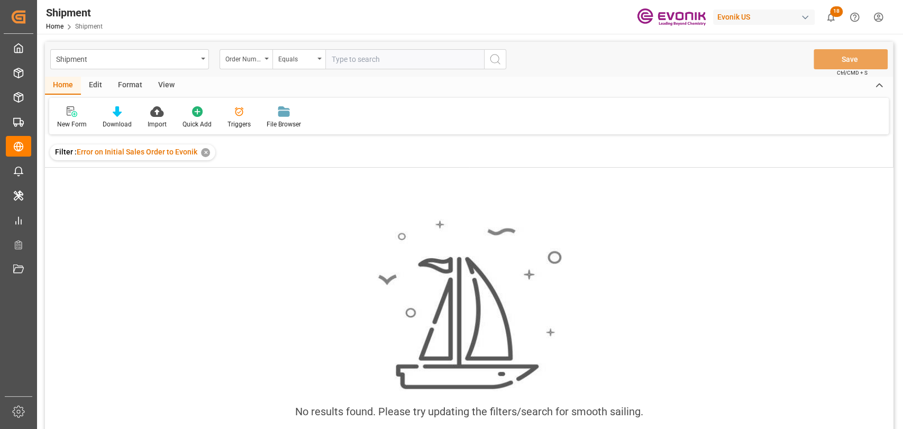
click at [205, 153] on div "✕" at bounding box center [205, 152] width 9 height 9
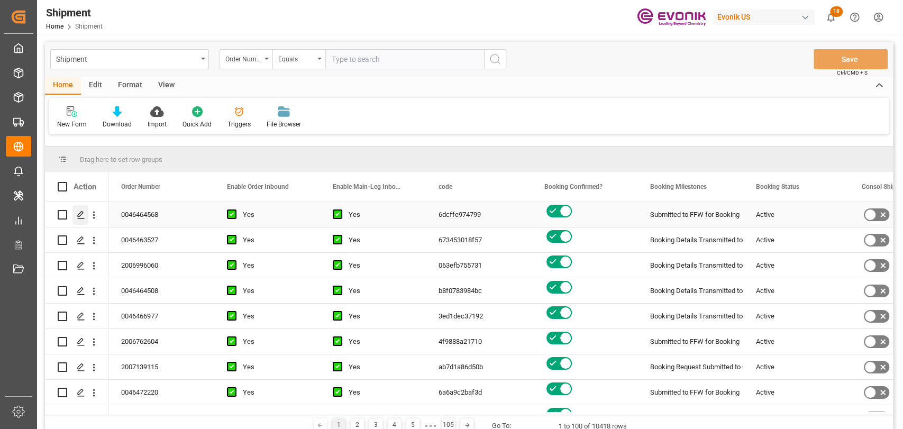
click at [81, 222] on div "Press SPACE to select this row." at bounding box center [80, 215] width 16 height 20
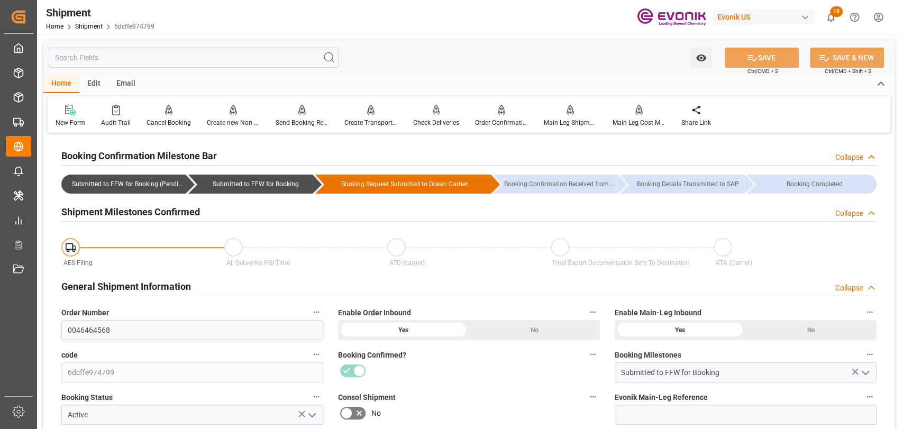
click at [137, 51] on input "text" at bounding box center [194, 58] width 290 height 20
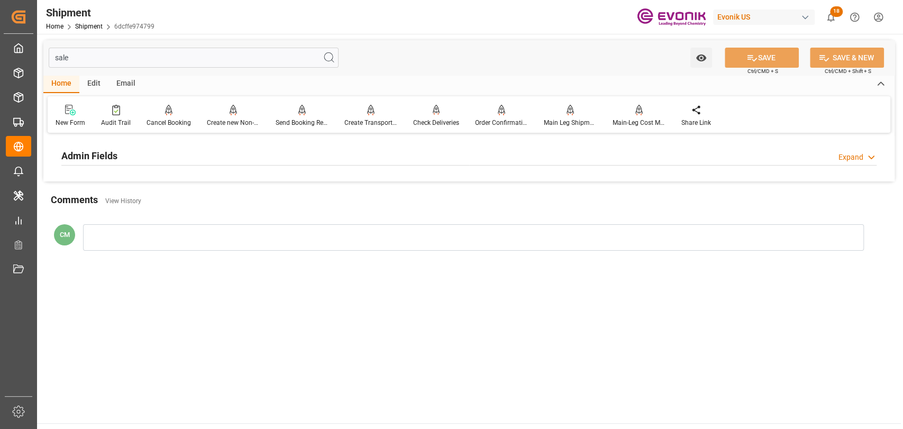
click at [92, 149] on h2 "Admin Fields" at bounding box center [89, 156] width 56 height 14
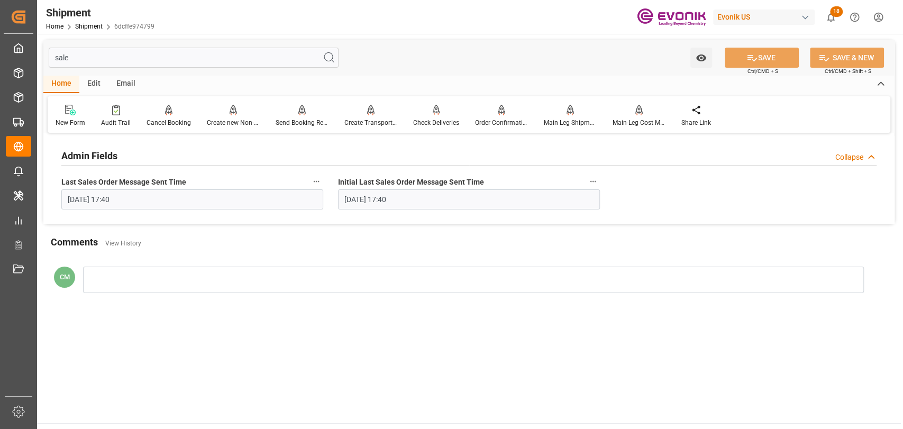
drag, startPoint x: 67, startPoint y: 52, endPoint x: 49, endPoint y: 47, distance: 19.1
click at [49, 47] on div "sale Watch Option SAVE Ctrl/CMD + S SAVE & NEW Ctrl/CMD + Shift + S" at bounding box center [468, 57] width 851 height 35
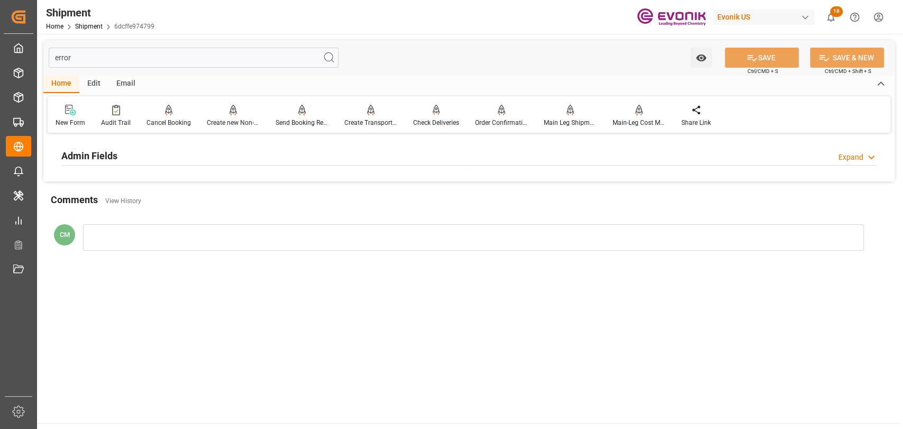
click at [237, 166] on div "Admin Fields Expand" at bounding box center [469, 156] width 830 height 30
click at [236, 158] on div "Admin Fields Expand" at bounding box center [468, 155] width 815 height 20
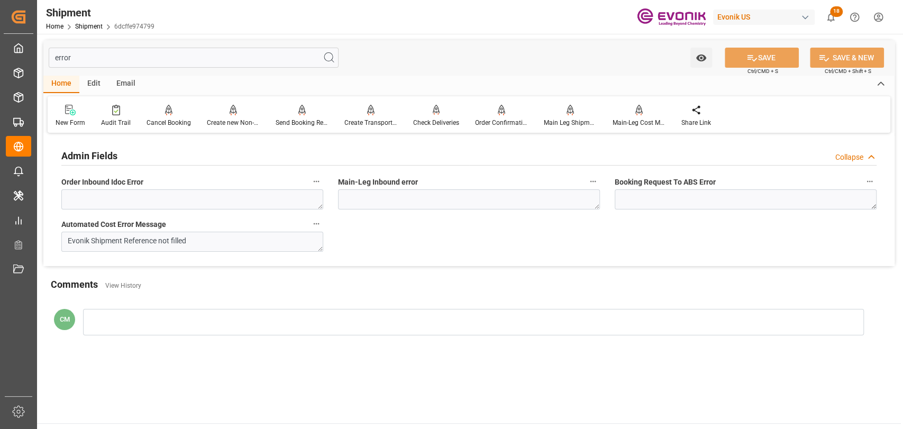
click at [314, 182] on icon "button" at bounding box center [317, 182] width 6 height 2
click at [337, 186] on li "Audits" at bounding box center [336, 181] width 54 height 17
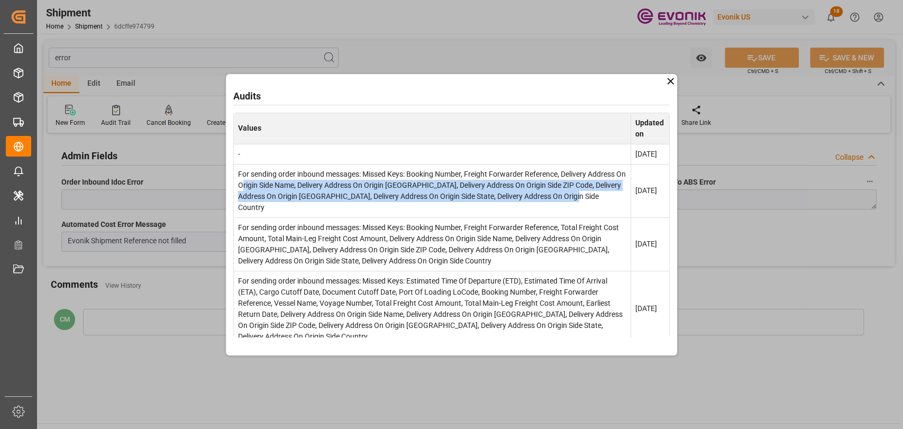
drag, startPoint x: 594, startPoint y: 208, endPoint x: 258, endPoint y: 185, distance: 337.7
click at [255, 190] on td "For sending order inbound messages: Missed Keys: Booking Number, Freight Forwar…" at bounding box center [431, 190] width 397 height 53
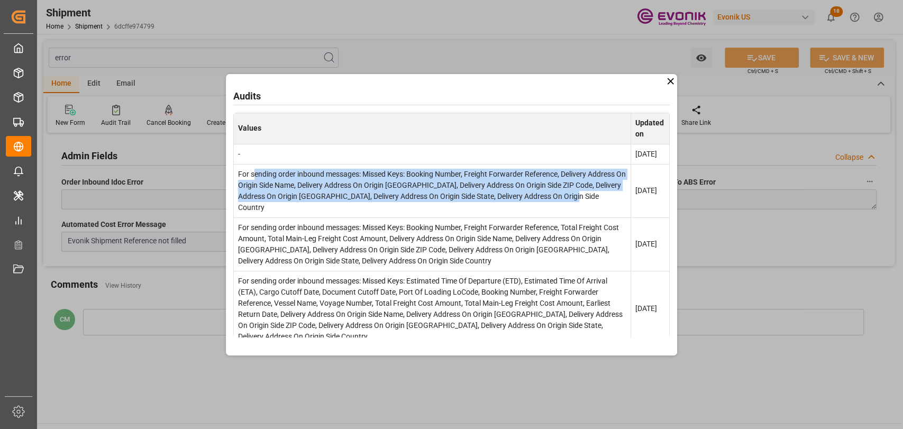
click at [258, 185] on td "For sending order inbound messages: Missed Keys: Booking Number, Freight Forwar…" at bounding box center [431, 190] width 397 height 53
drag, startPoint x: 237, startPoint y: 181, endPoint x: 625, endPoint y: 205, distance: 388.4
click at [625, 205] on td "For sending order inbound messages: Missed Keys: Booking Number, Freight Forwar…" at bounding box center [431, 190] width 397 height 53
click at [667, 83] on icon at bounding box center [670, 81] width 11 height 11
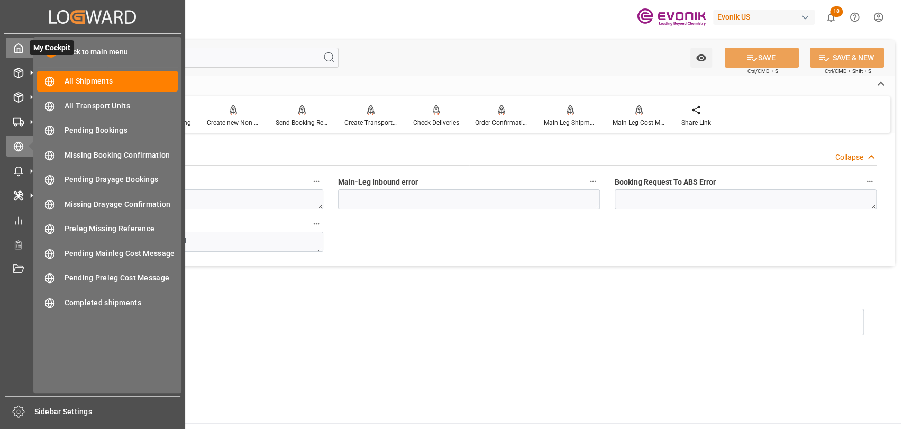
click at [19, 45] on icon at bounding box center [18, 48] width 11 height 11
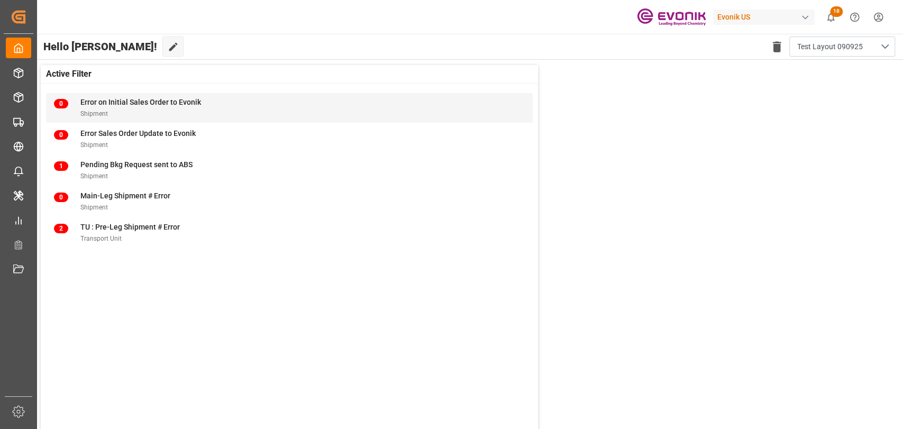
click at [144, 106] on span "Error on Initial Sales Order to Evonik" at bounding box center [140, 102] width 121 height 8
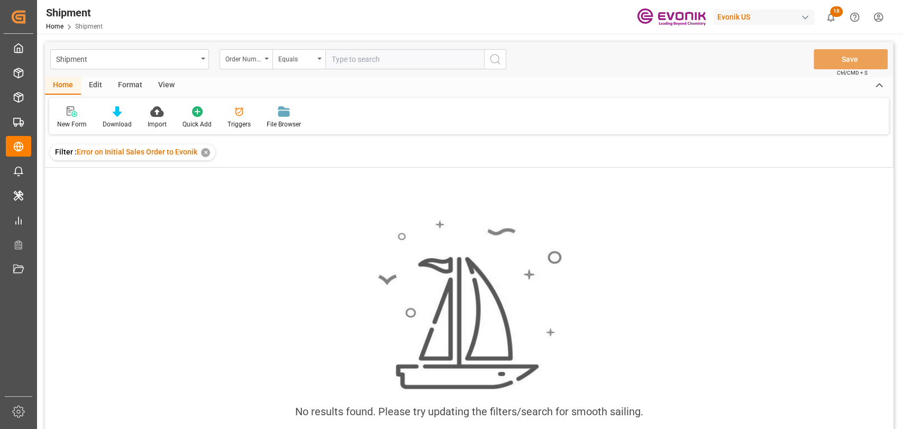
click at [208, 153] on div "✕" at bounding box center [205, 152] width 9 height 9
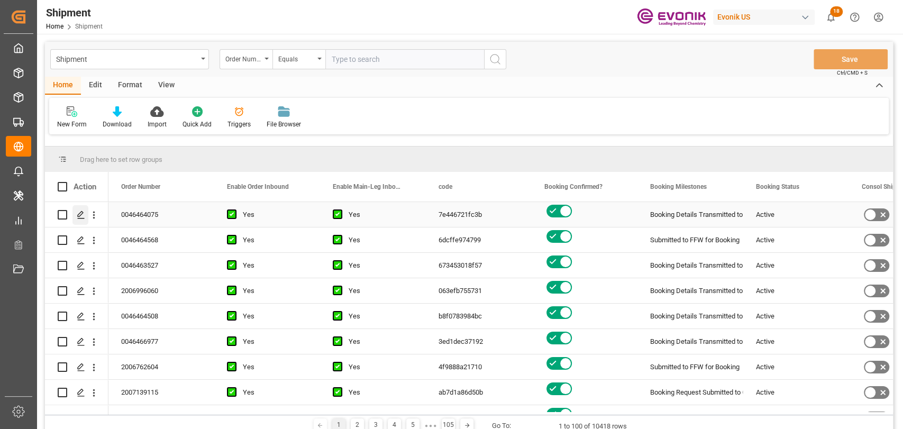
click at [83, 216] on icon "Press SPACE to select this row." at bounding box center [81, 215] width 8 height 8
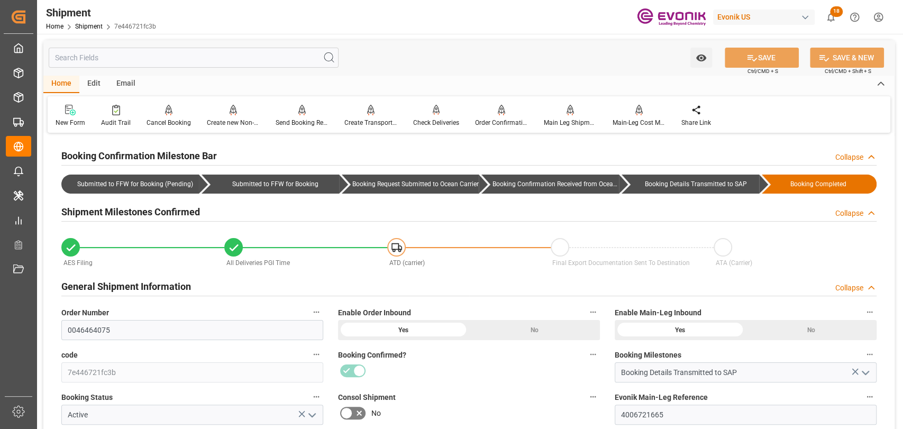
click at [197, 49] on input "text" at bounding box center [194, 58] width 290 height 20
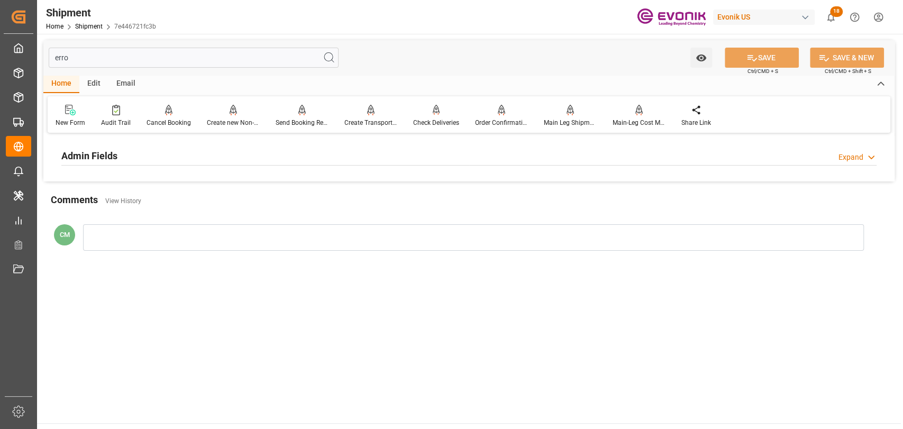
drag, startPoint x: 85, startPoint y: 50, endPoint x: 49, endPoint y: 50, distance: 36.0
click at [42, 49] on div "erro Watch Option SAVE Ctrl/CMD + S SAVE & NEW Ctrl/CMD + Shift + S Home Edit E…" at bounding box center [469, 154] width 864 height 240
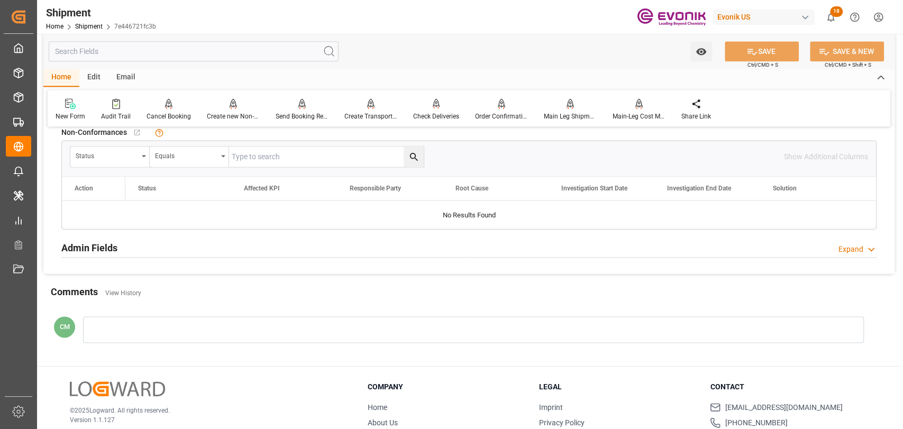
scroll to position [1012, 0]
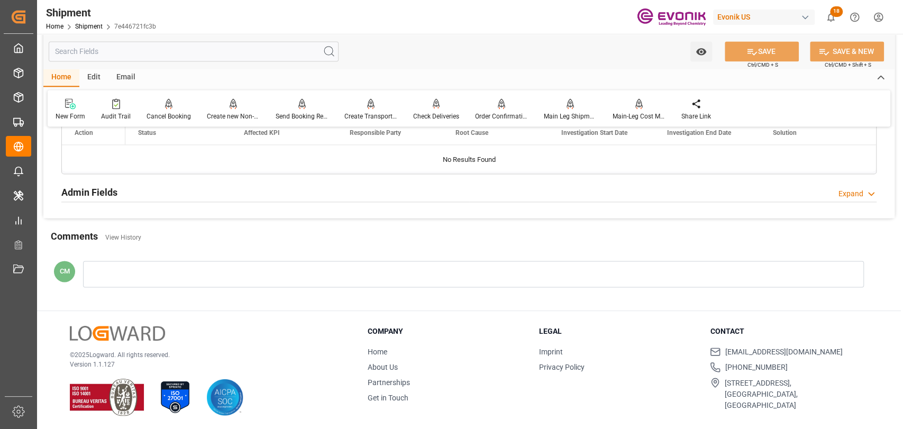
click at [110, 191] on h2 "Admin Fields" at bounding box center [89, 192] width 56 height 14
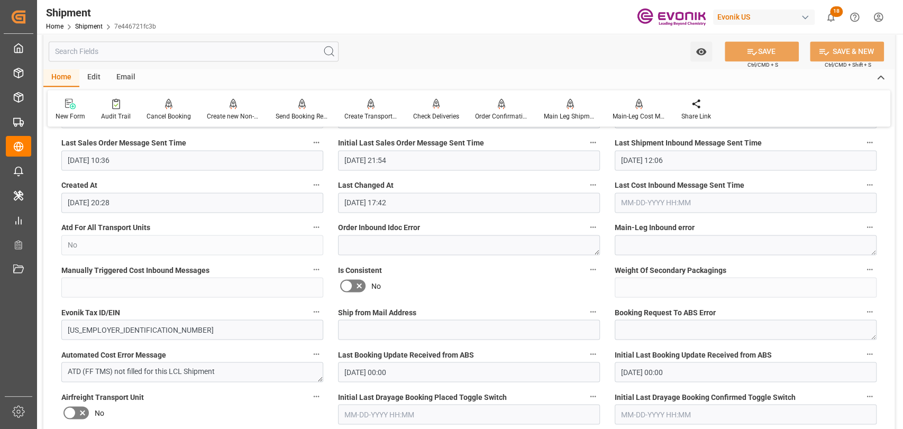
scroll to position [1247, 0]
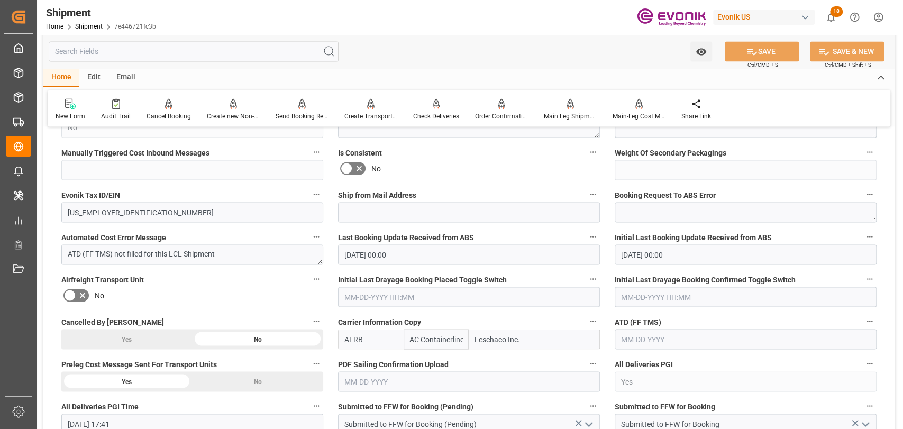
click at [145, 56] on input "text" at bounding box center [194, 51] width 290 height 20
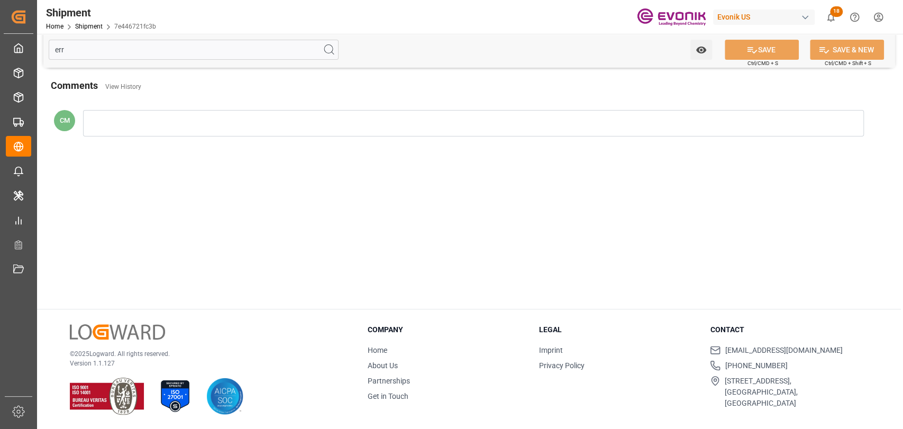
scroll to position [0, 0]
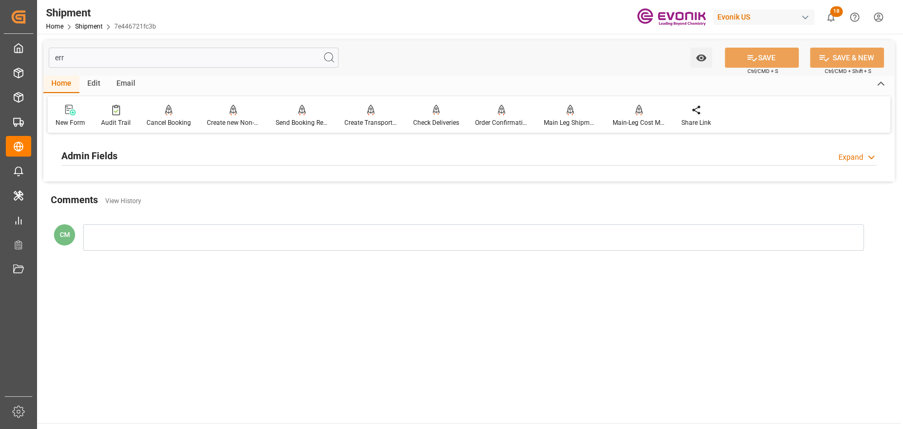
click at [138, 157] on div "Admin Fields Expand" at bounding box center [468, 155] width 815 height 20
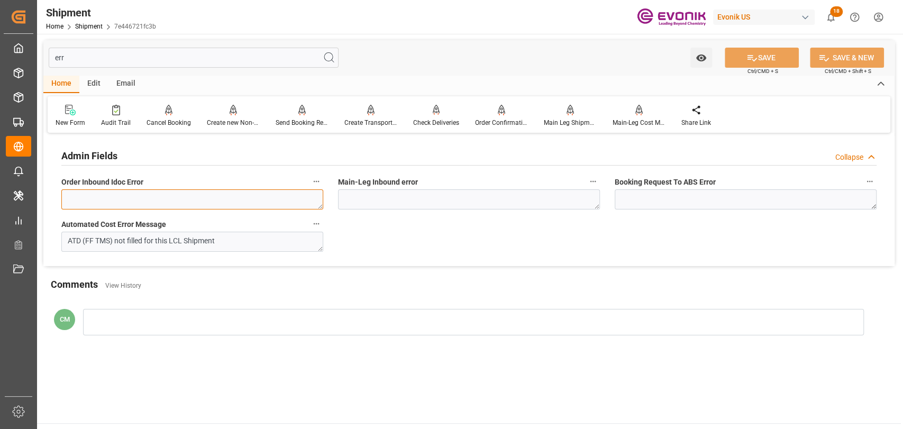
drag, startPoint x: 180, startPoint y: 195, endPoint x: 193, endPoint y: 196, distance: 13.2
click at [180, 196] on textarea at bounding box center [192, 199] width 262 height 20
click at [317, 180] on icon "button" at bounding box center [316, 181] width 8 height 8
click at [332, 186] on li "Audits" at bounding box center [336, 181] width 54 height 17
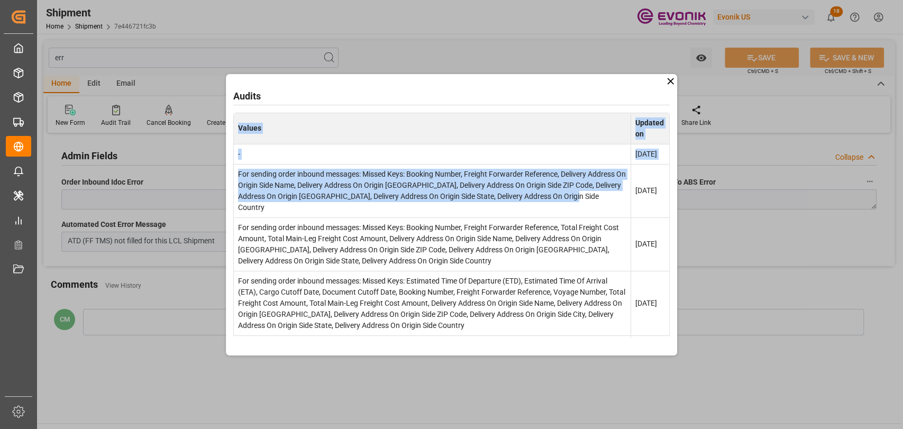
drag, startPoint x: 606, startPoint y: 207, endPoint x: 232, endPoint y: 183, distance: 374.7
click at [232, 183] on div "Audits Values Updated on - Aug 27, 2025 For sending order inbound messages: Mis…" at bounding box center [452, 214] width 452 height 281
click at [667, 76] on icon at bounding box center [670, 81] width 11 height 11
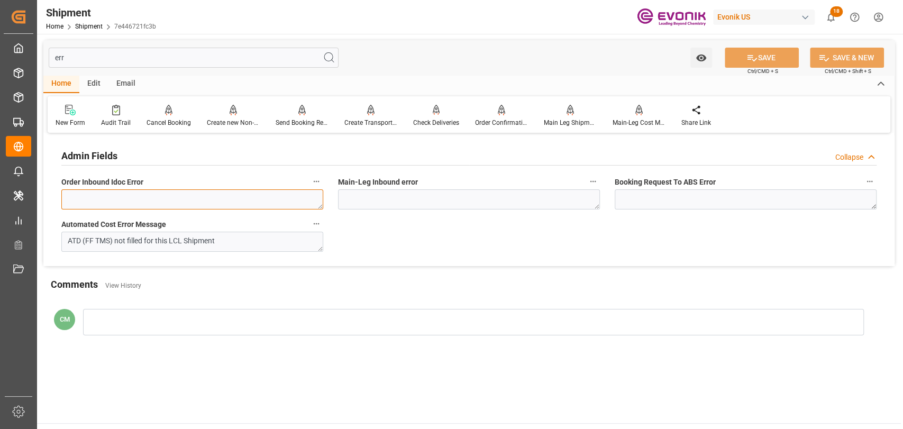
click at [213, 191] on textarea at bounding box center [192, 199] width 262 height 20
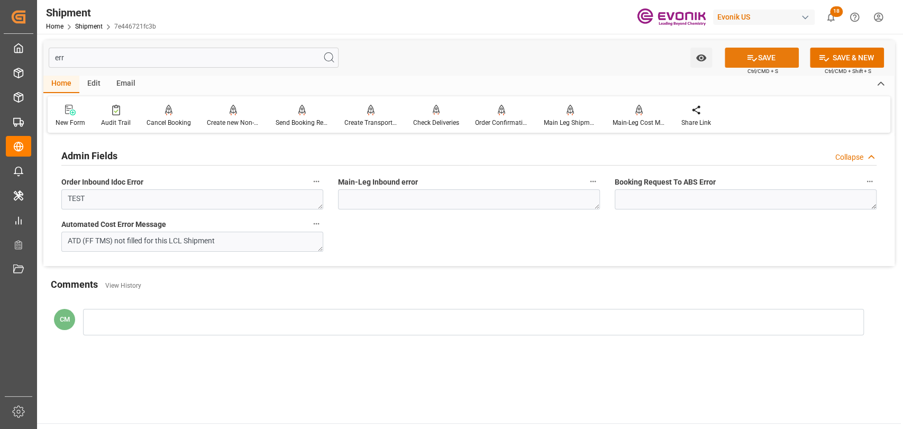
click at [743, 60] on button "SAVE" at bounding box center [762, 58] width 74 height 20
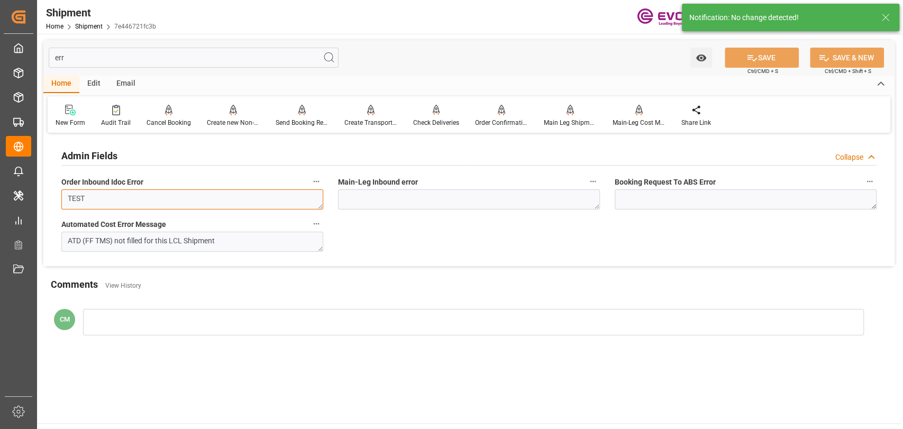
click at [237, 197] on textarea "TEST" at bounding box center [192, 199] width 262 height 20
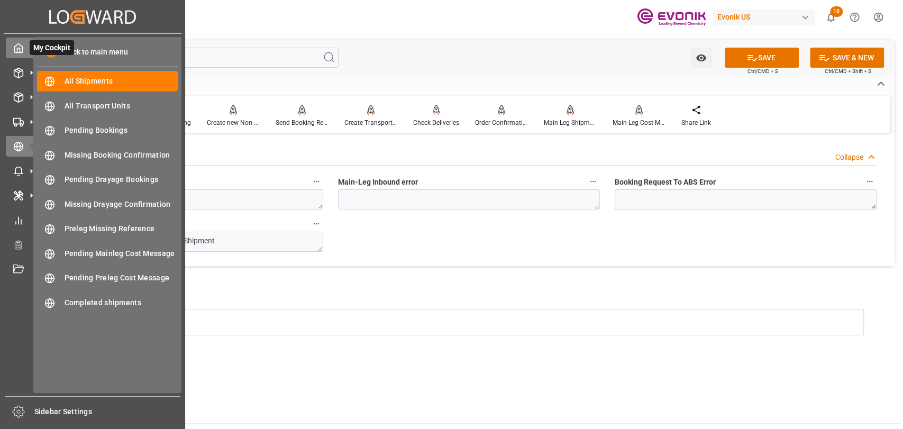
click at [20, 40] on div "My Cockpit My Cockpit" at bounding box center [92, 48] width 173 height 21
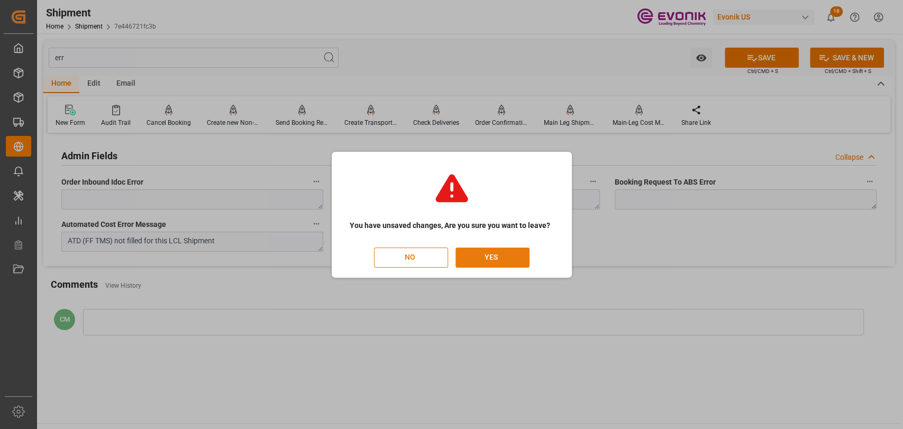
click at [488, 262] on button "YES" at bounding box center [492, 258] width 74 height 20
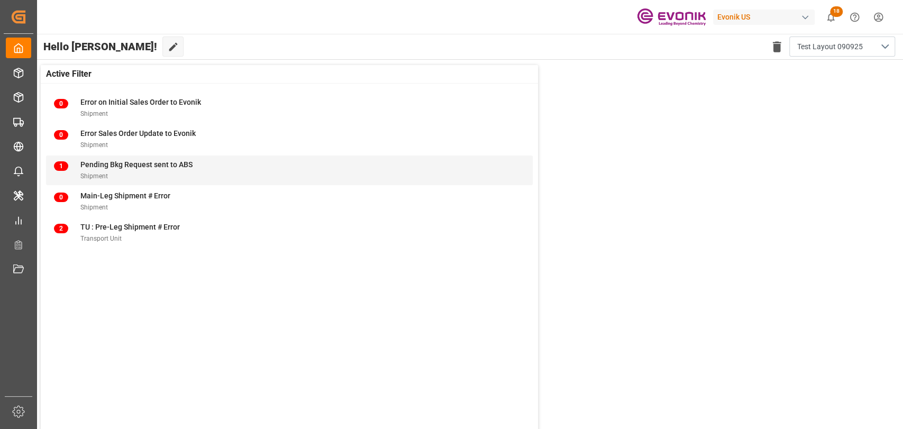
click at [157, 167] on span "Pending Bkg Request sent to ABS" at bounding box center [136, 164] width 112 height 8
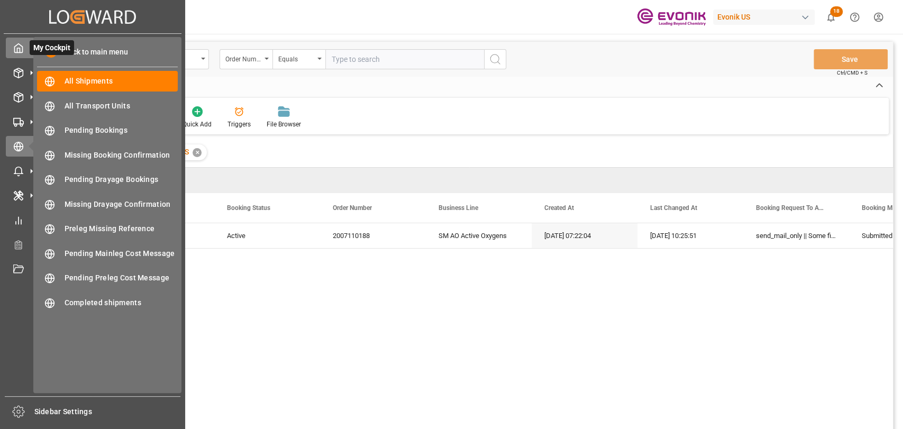
click at [21, 45] on icon at bounding box center [18, 48] width 11 height 11
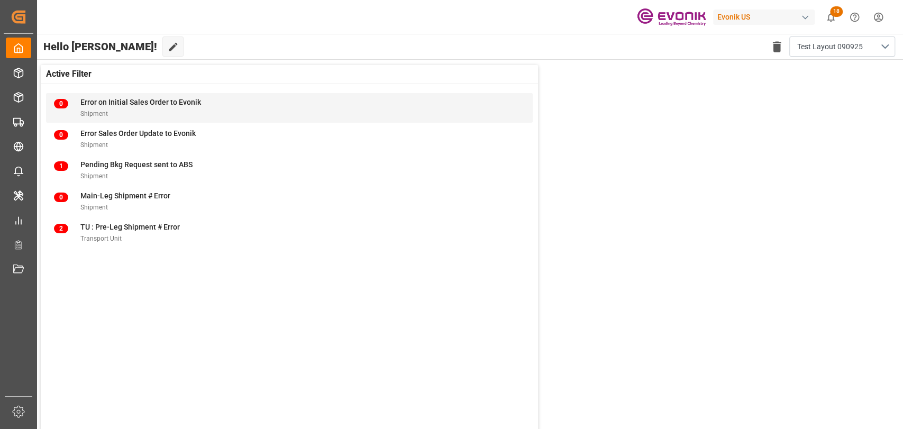
click at [143, 104] on span "Error on Initial Sales Order to Evonik" at bounding box center [140, 102] width 121 height 8
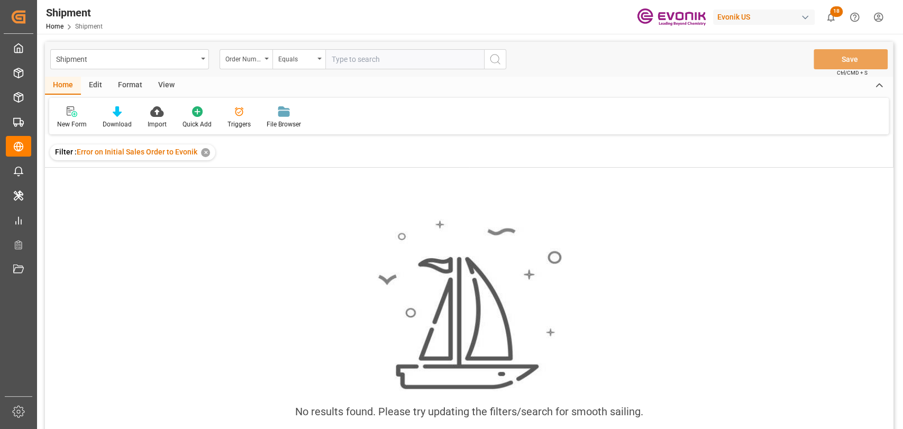
click at [203, 153] on div "✕" at bounding box center [205, 152] width 9 height 9
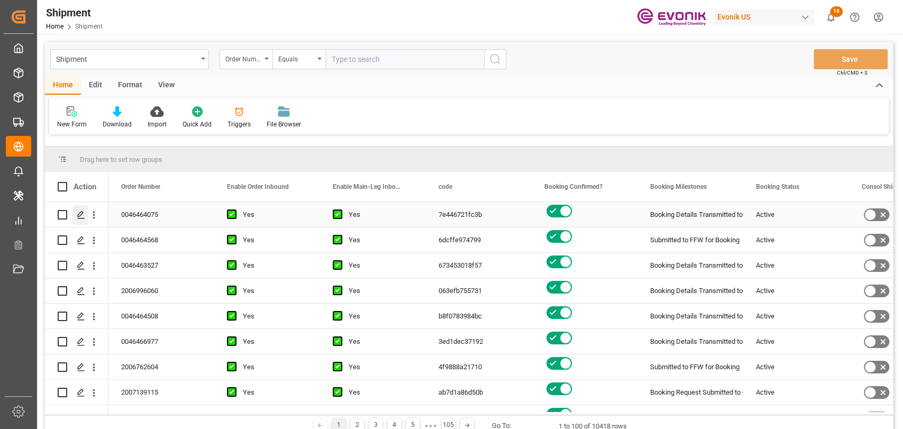
click at [84, 213] on icon "Press SPACE to select this row." at bounding box center [81, 215] width 8 height 8
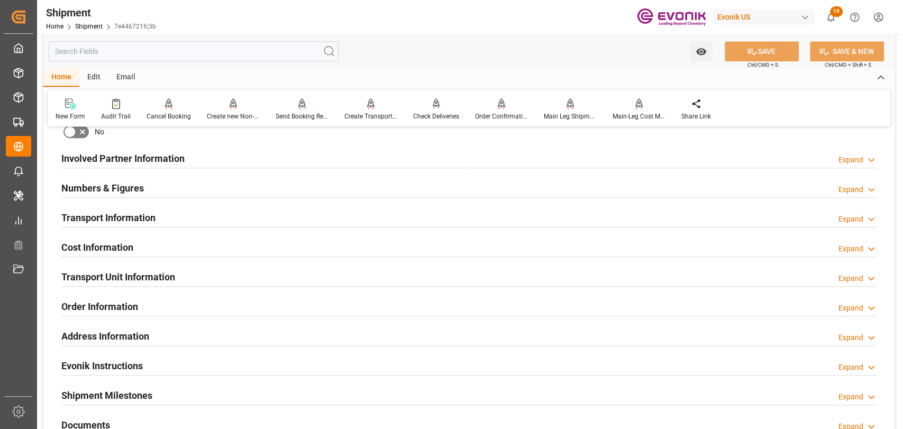
scroll to position [588, 0]
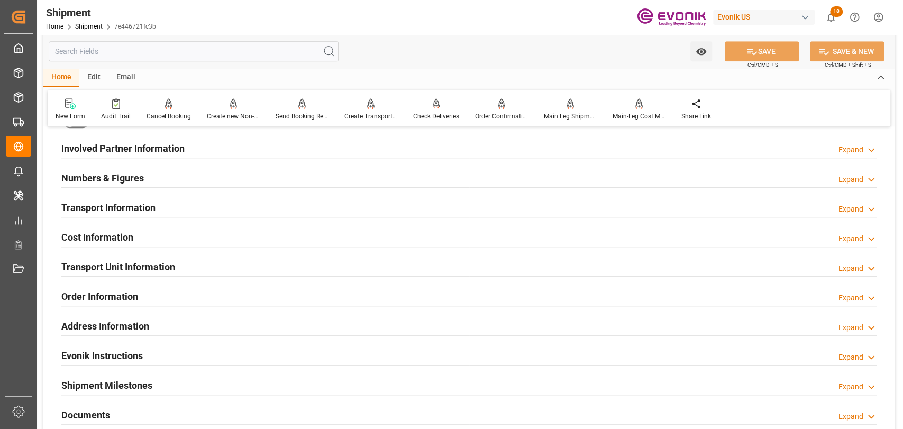
click at [136, 200] on h2 "Transport Information" at bounding box center [108, 207] width 94 height 14
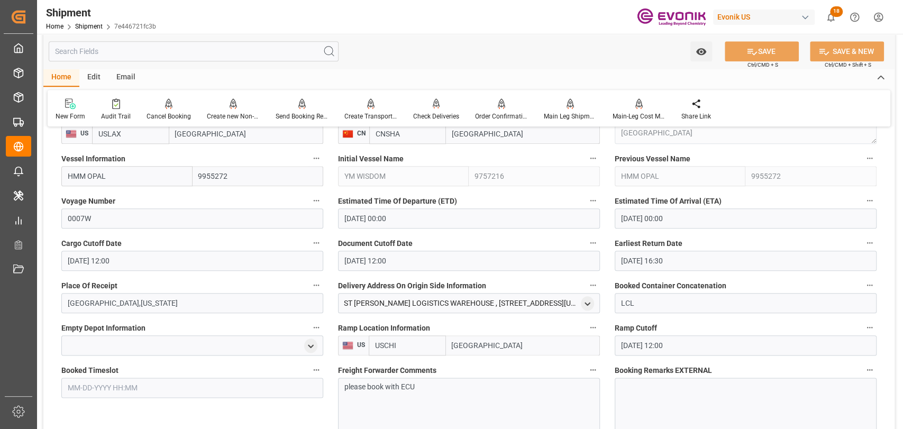
scroll to position [0, 0]
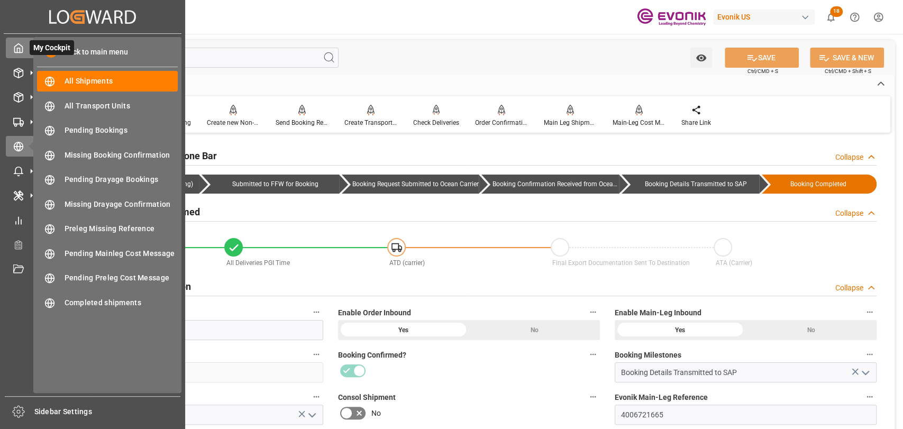
click at [21, 51] on icon at bounding box center [18, 48] width 11 height 11
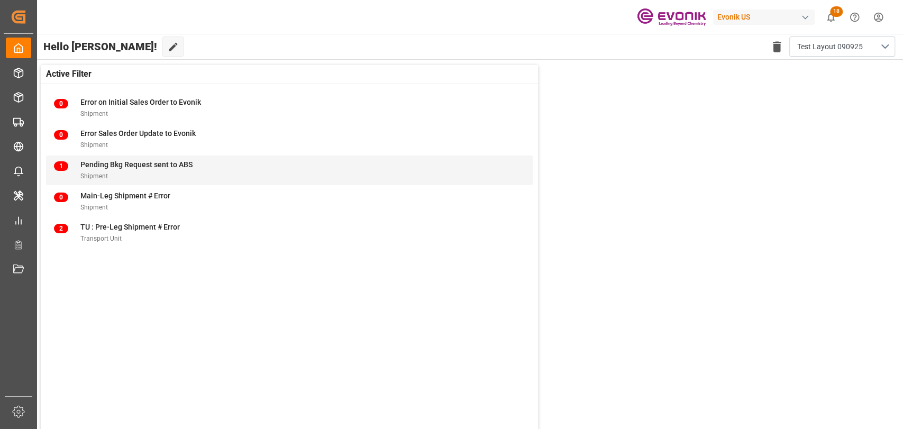
click at [131, 175] on div "Shipment" at bounding box center [136, 175] width 112 height 11
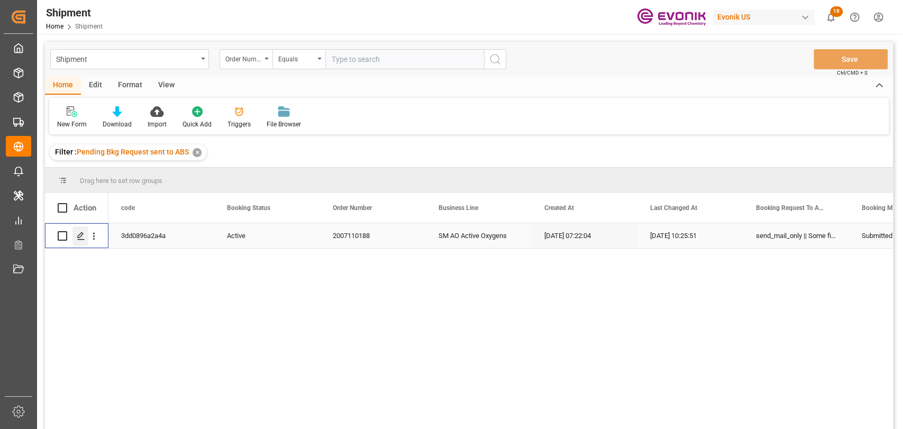
click at [85, 236] on icon "Press SPACE to select this row." at bounding box center [81, 236] width 8 height 8
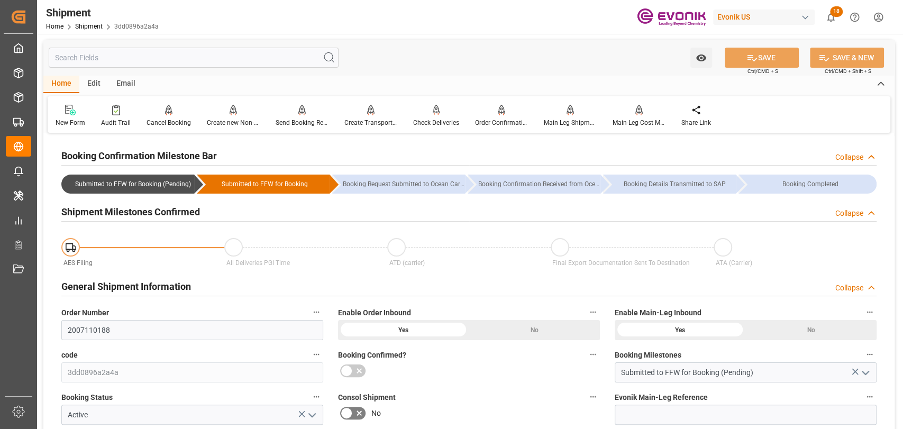
click at [224, 56] on input "text" at bounding box center [194, 58] width 290 height 20
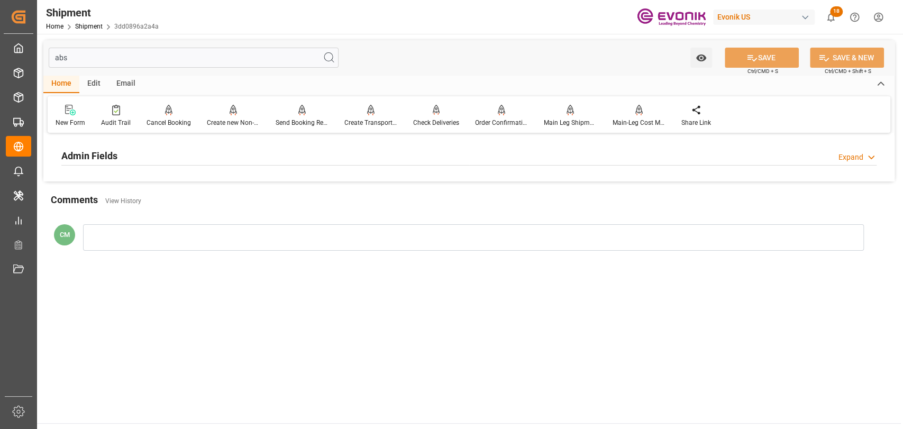
click at [102, 159] on h2 "Admin Fields" at bounding box center [89, 156] width 56 height 14
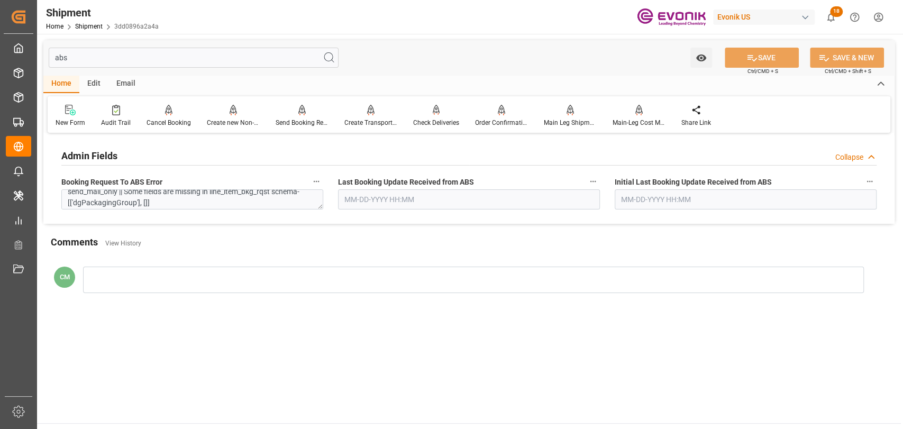
scroll to position [8, 0]
click at [297, 203] on textarea "send_mail_only || Some fields are missing in line_item_bkg_rqst schema- [['dgPa…" at bounding box center [192, 199] width 262 height 20
click at [292, 123] on div "Send Booking Request To ABS" at bounding box center [302, 123] width 53 height 10
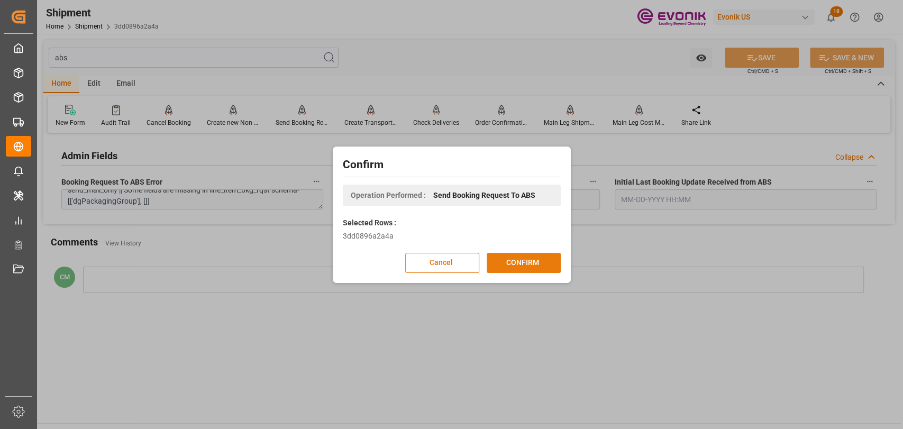
click at [530, 262] on button "CONFIRM" at bounding box center [524, 263] width 74 height 20
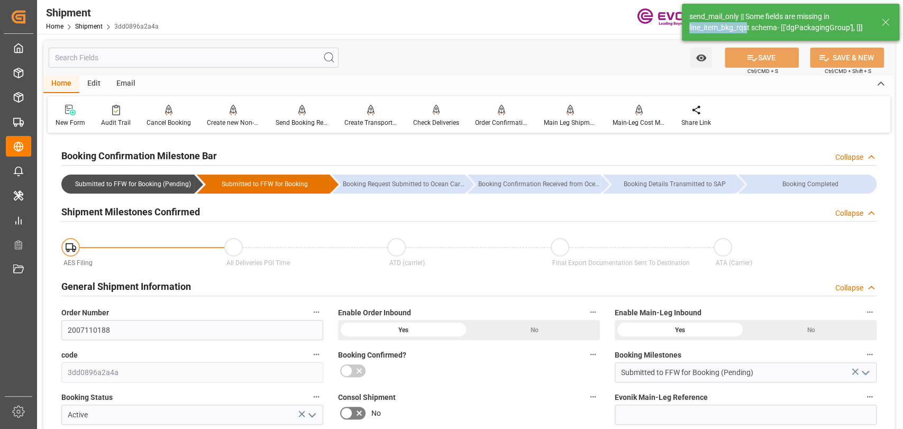
drag, startPoint x: 689, startPoint y: 26, endPoint x: 748, endPoint y: 27, distance: 58.7
click at [748, 27] on div "send_mail_only || Some fields are missing in line_item_bkg_rqst schema- [['dgPa…" at bounding box center [780, 22] width 182 height 22
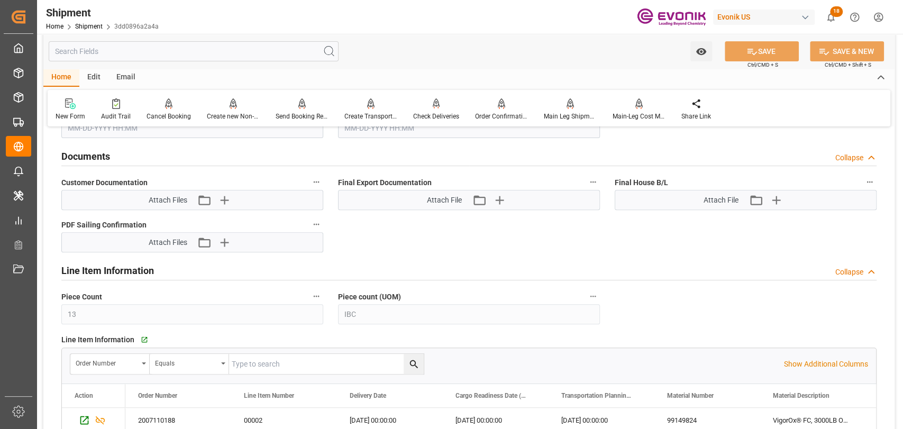
scroll to position [3055, 0]
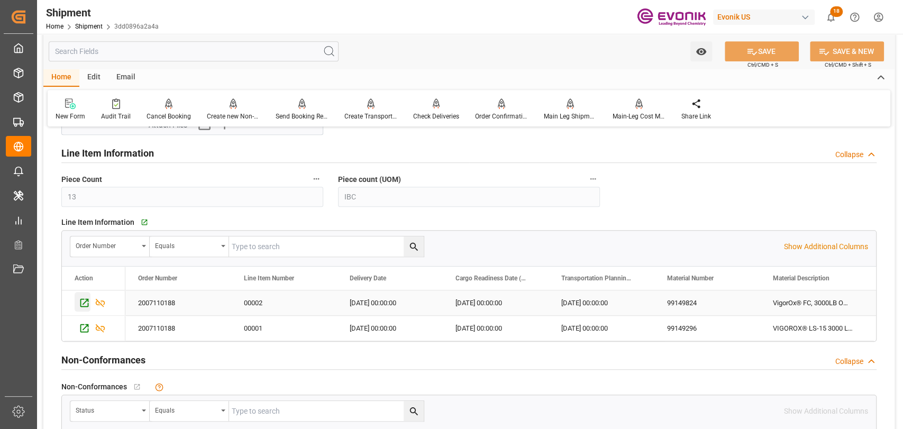
click at [81, 306] on icon "Press SPACE to select this row." at bounding box center [84, 302] width 11 height 11
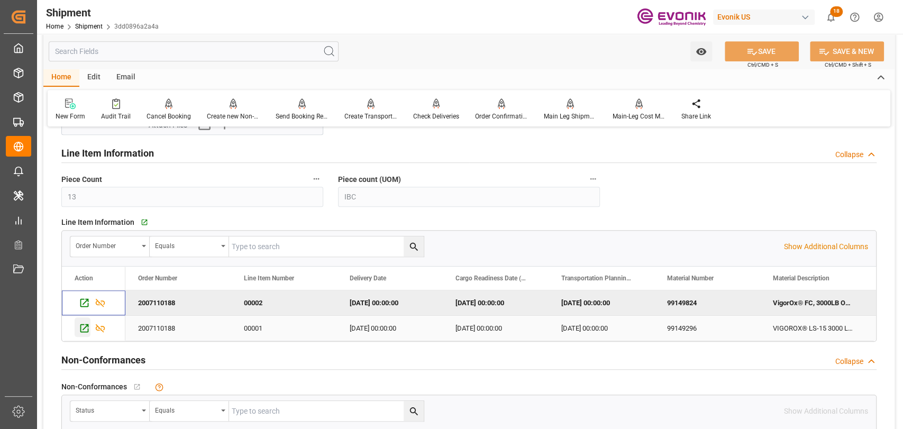
click at [83, 325] on icon "Press SPACE to select this row." at bounding box center [84, 328] width 11 height 11
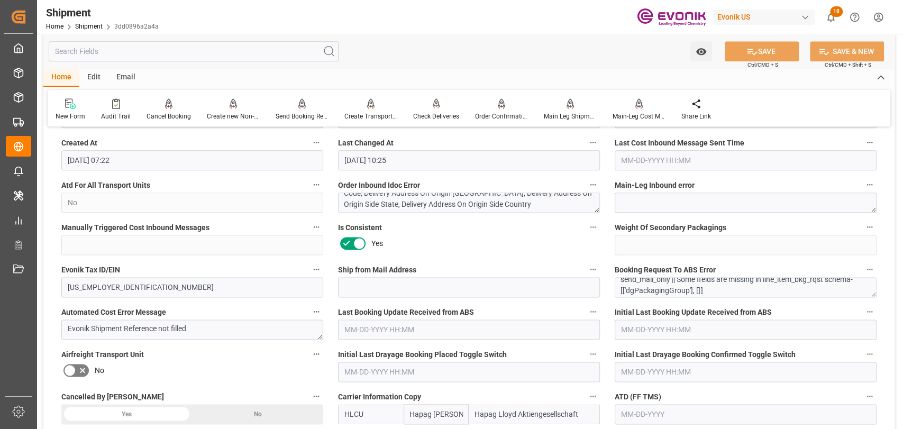
scroll to position [8, 0]
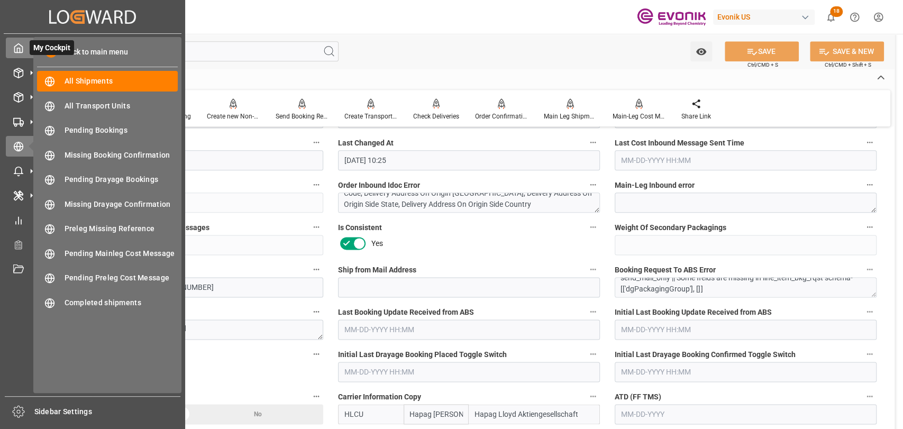
click at [21, 49] on icon at bounding box center [18, 48] width 11 height 11
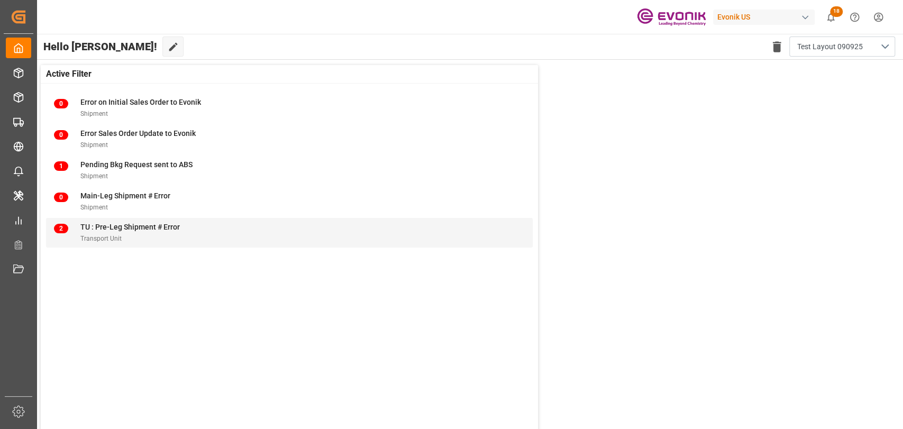
click at [127, 230] on span "TU : Pre-Leg Shipment # Error" at bounding box center [129, 227] width 99 height 8
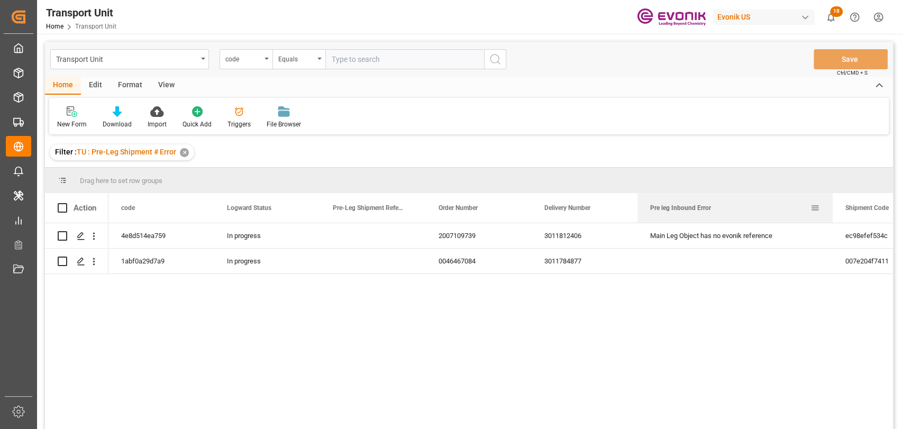
drag, startPoint x: 742, startPoint y: 208, endPoint x: 831, endPoint y: 206, distance: 89.4
click at [831, 206] on div at bounding box center [832, 208] width 4 height 30
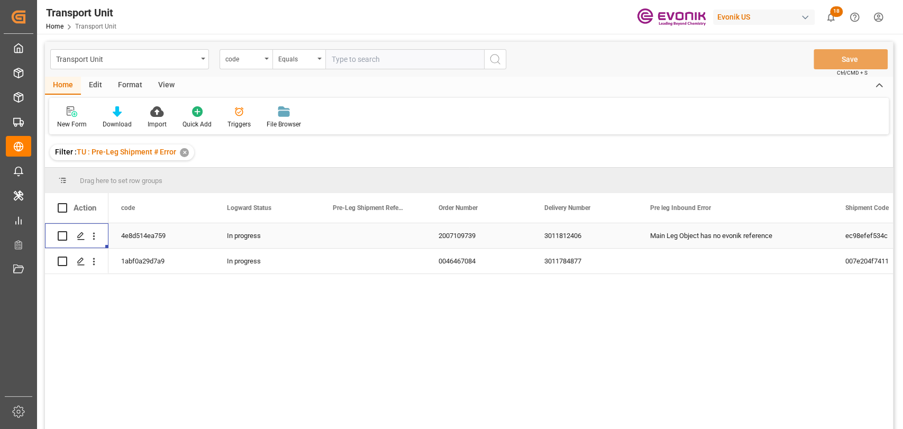
drag, startPoint x: 93, startPoint y: 230, endPoint x: 130, endPoint y: 244, distance: 39.4
click at [93, 230] on button "open menu" at bounding box center [93, 236] width 11 height 20
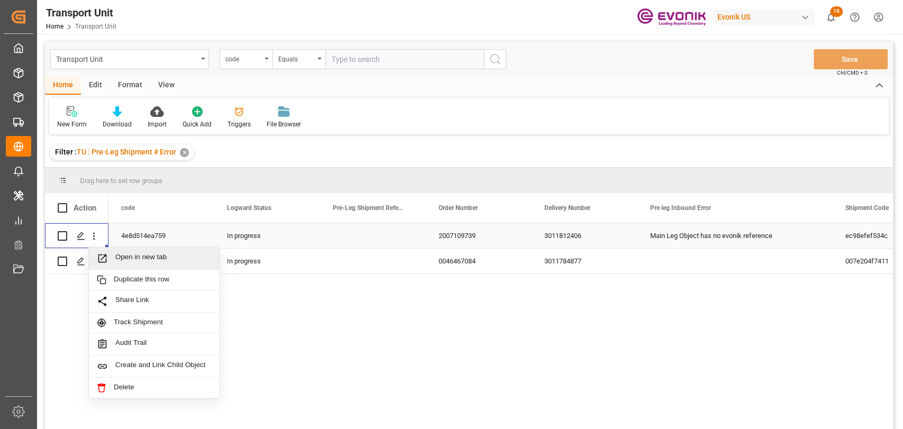
click at [151, 254] on span "Open in new tab" at bounding box center [163, 258] width 96 height 11
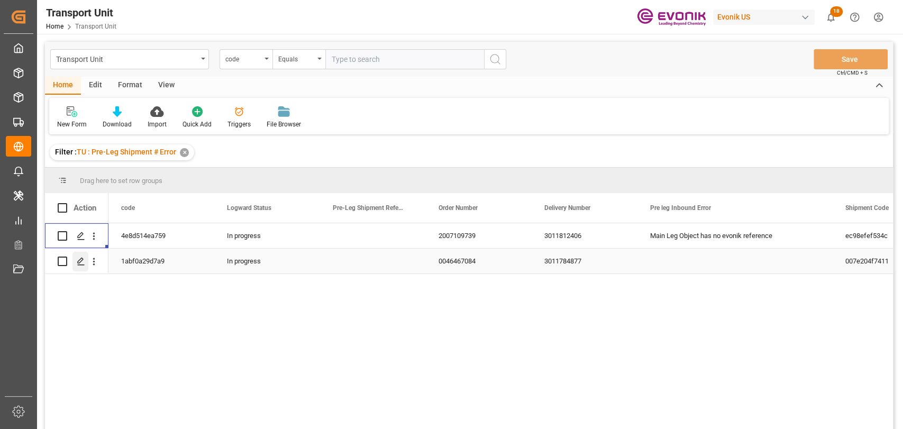
click at [76, 260] on div "Press SPACE to select this row." at bounding box center [80, 262] width 16 height 20
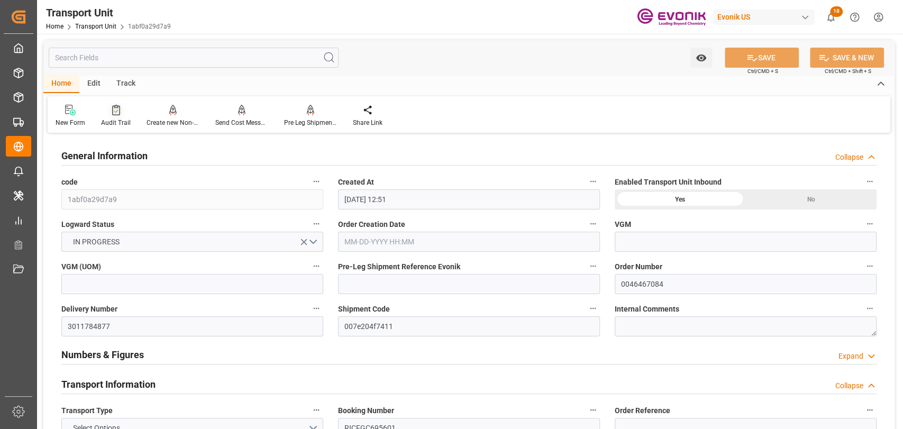
click at [101, 125] on div "Audit Trail" at bounding box center [116, 123] width 30 height 10
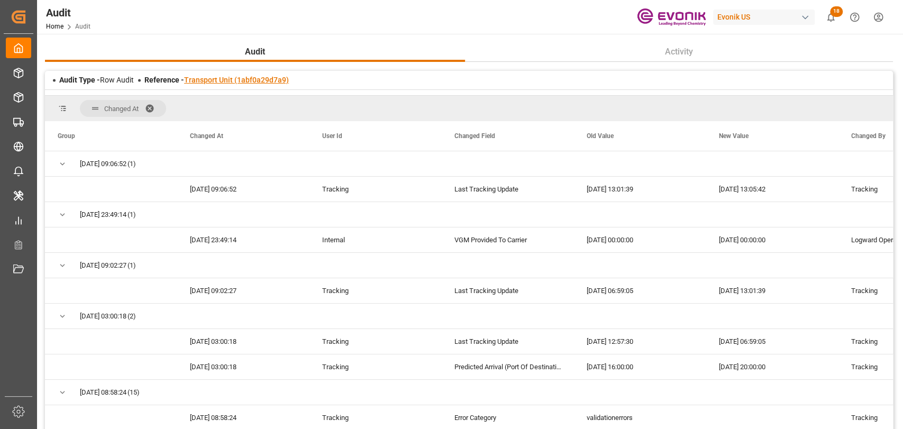
click at [220, 76] on link "Transport Unit (1abf0a29d7a9)" at bounding box center [236, 80] width 105 height 8
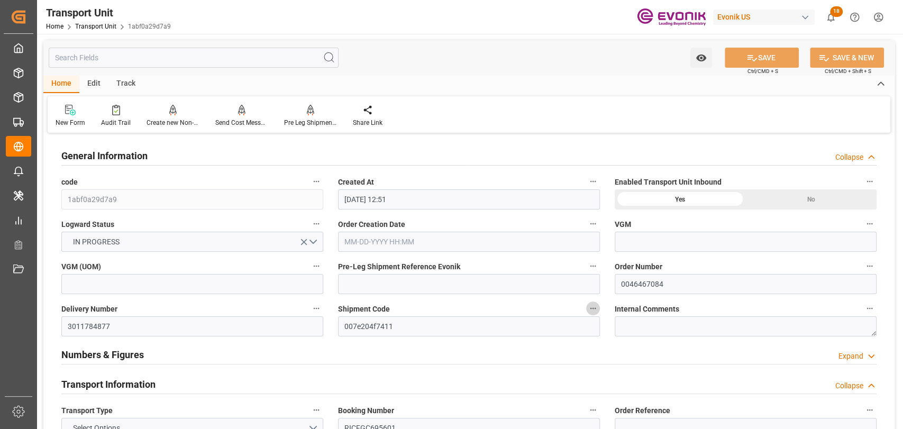
click at [588, 314] on button "Shipment Code" at bounding box center [593, 308] width 14 height 14
click at [598, 313] on icon at bounding box center [601, 309] width 10 height 10
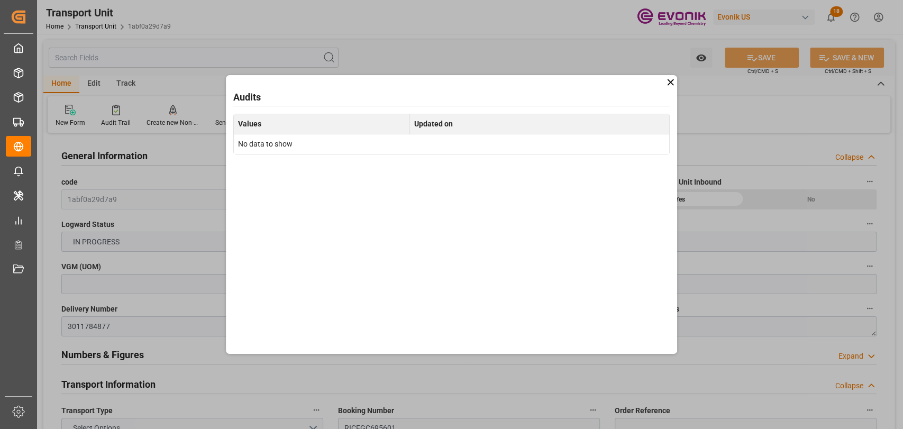
click at [672, 81] on icon at bounding box center [670, 82] width 6 height 6
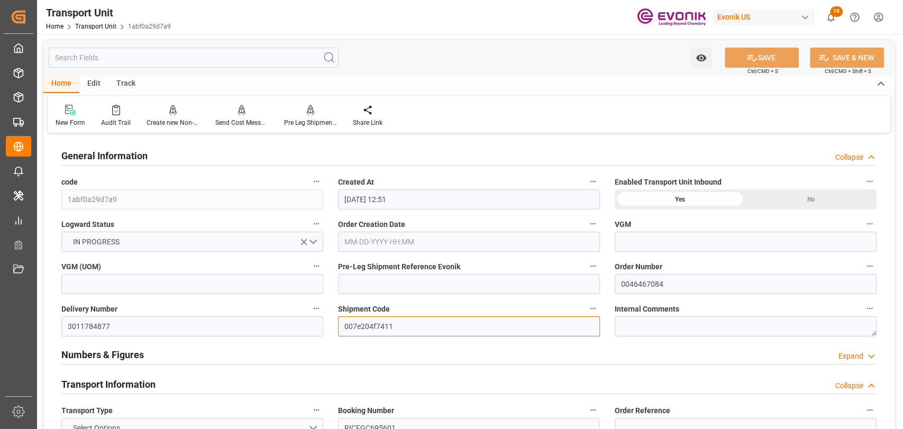
click at [587, 318] on input "007e204f7411" at bounding box center [469, 326] width 262 height 20
click at [590, 310] on icon "button" at bounding box center [593, 308] width 8 height 8
click at [609, 328] on li "Open Parent Object" at bounding box center [634, 325] width 97 height 17
click at [18, 48] on div at bounding box center [451, 214] width 903 height 429
click at [18, 47] on icon at bounding box center [18, 48] width 11 height 11
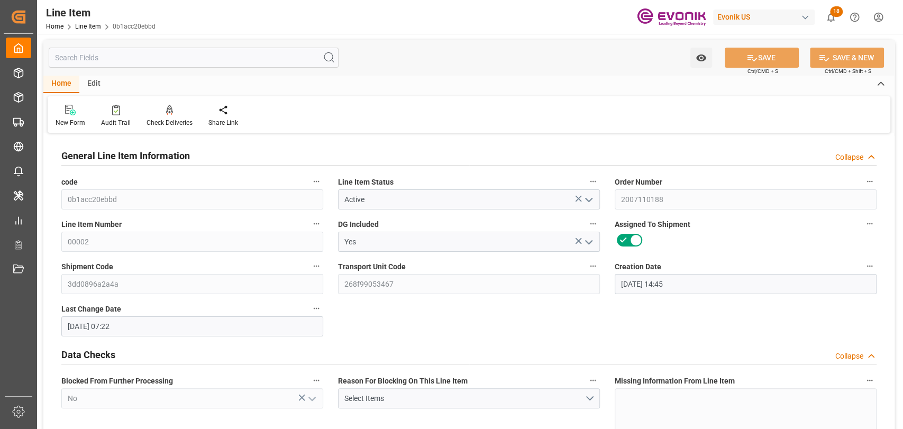
drag, startPoint x: 178, startPoint y: 44, endPoint x: 181, endPoint y: 56, distance: 11.9
click at [180, 51] on div "Watch Option SAVE Ctrl/CMD + S SAVE & NEW Ctrl/CMD + Shift + S" at bounding box center [468, 57] width 851 height 35
click at [184, 57] on input "text" at bounding box center [194, 58] width 290 height 20
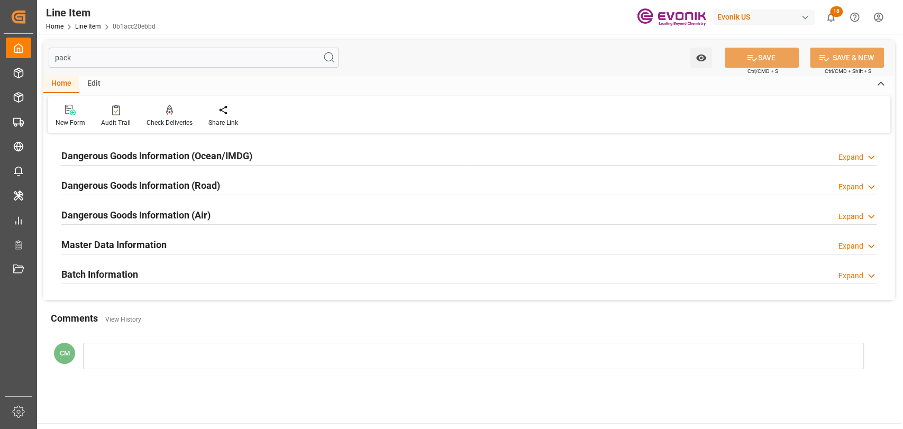
click at [195, 153] on h2 "Dangerous Goods Information (Ocean/IMDG)" at bounding box center [156, 156] width 191 height 14
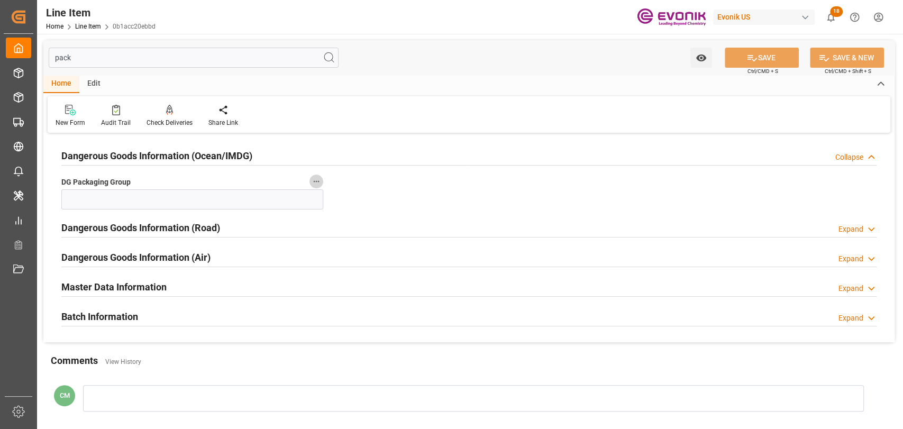
click at [317, 182] on icon "button" at bounding box center [316, 181] width 8 height 8
click at [338, 184] on li "Audits" at bounding box center [336, 181] width 54 height 17
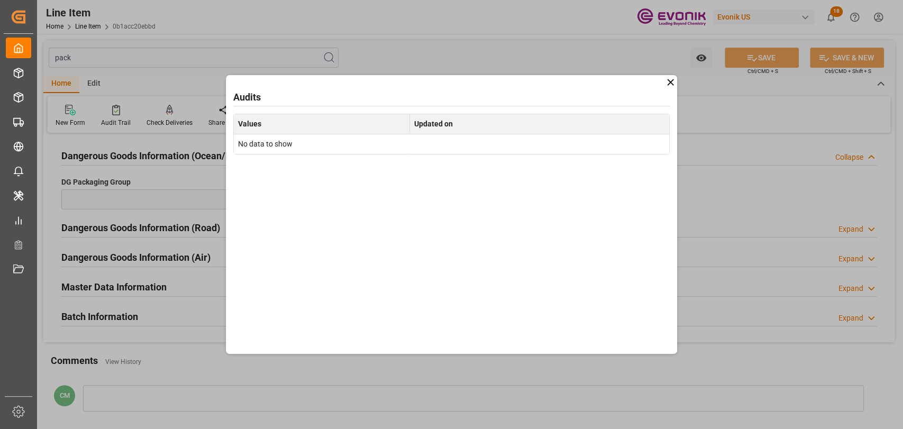
drag, startPoint x: 672, startPoint y: 77, endPoint x: 25, endPoint y: 54, distance: 647.2
click at [669, 77] on icon at bounding box center [670, 82] width 11 height 11
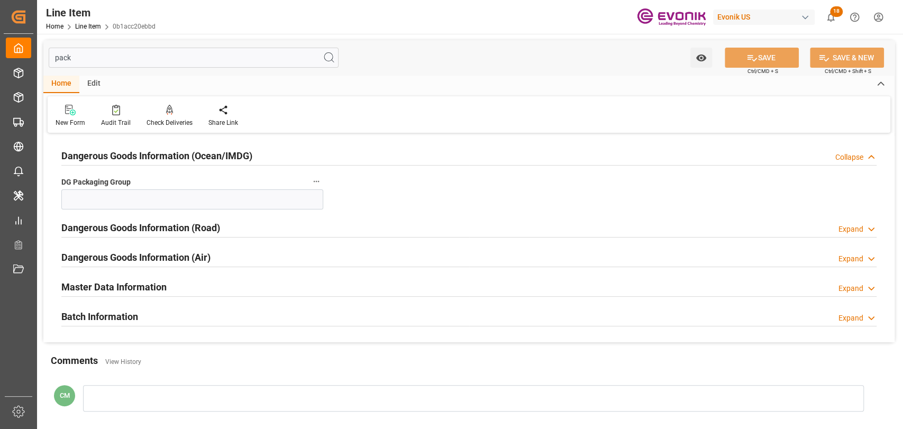
click at [165, 53] on input "pack" at bounding box center [194, 58] width 290 height 20
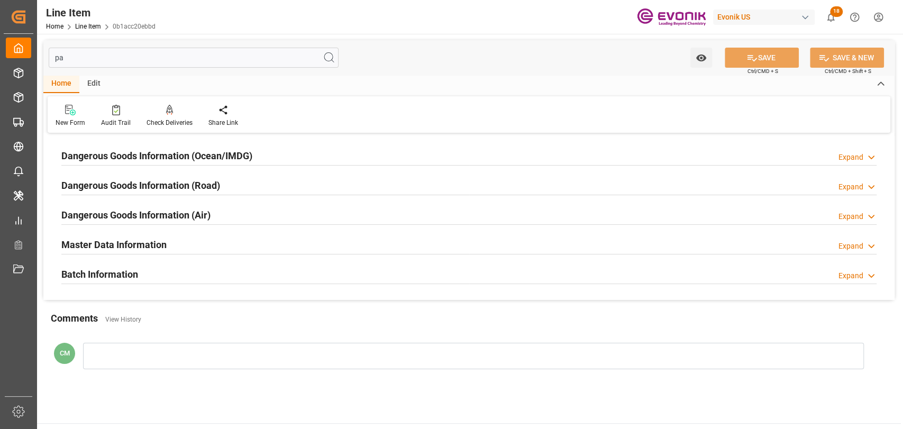
type input "p"
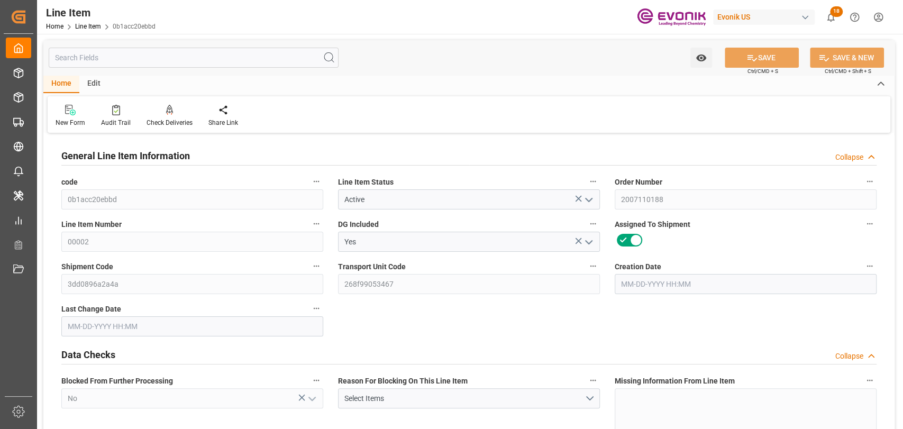
type input "No"
type input "8530.662"
type input "8164.662"
type input "9.6912"
type input "6"
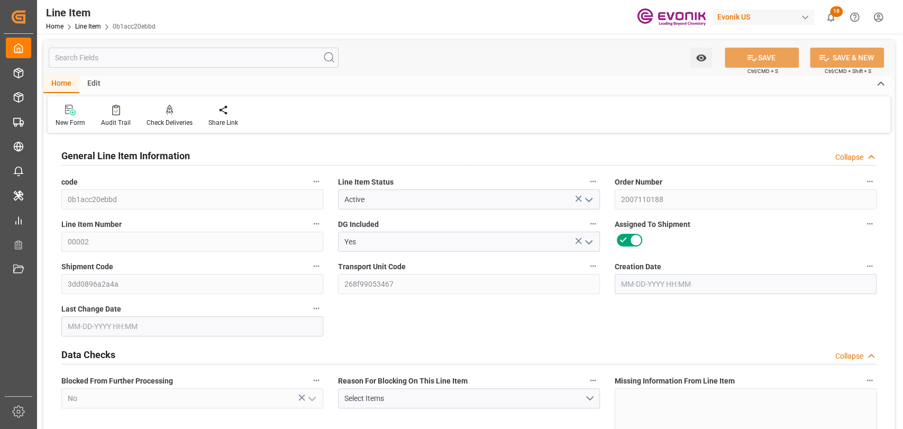
type input "14124.86"
type input "6"
type input "8530.662"
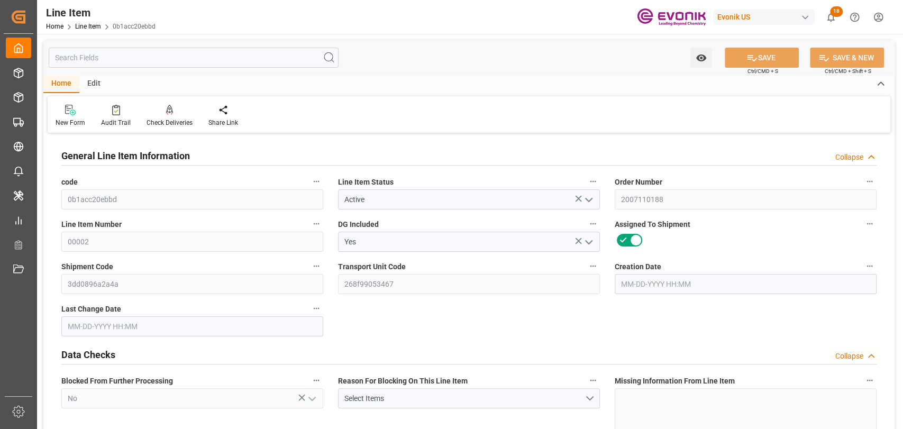
type input "8164.662"
type input "9.6912"
type input "9691.2"
type input "0"
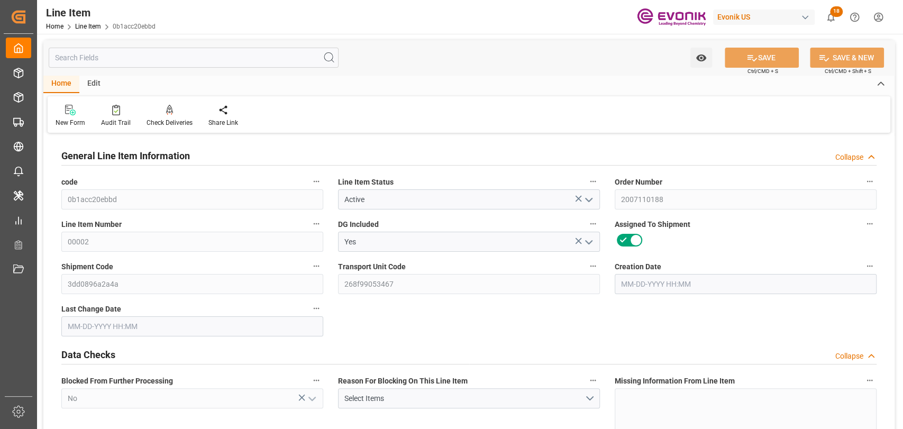
type input "0"
type input "09-08-2025 14:45"
type input "09-09-2025 07:22"
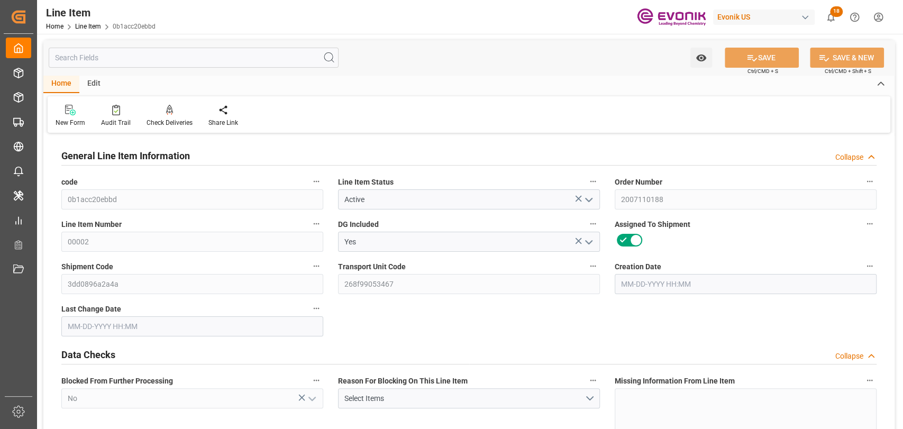
type input "10-31-2025"
type input "09-16-2025"
type input "09-11-2025"
click at [126, 55] on input "text" at bounding box center [194, 58] width 290 height 20
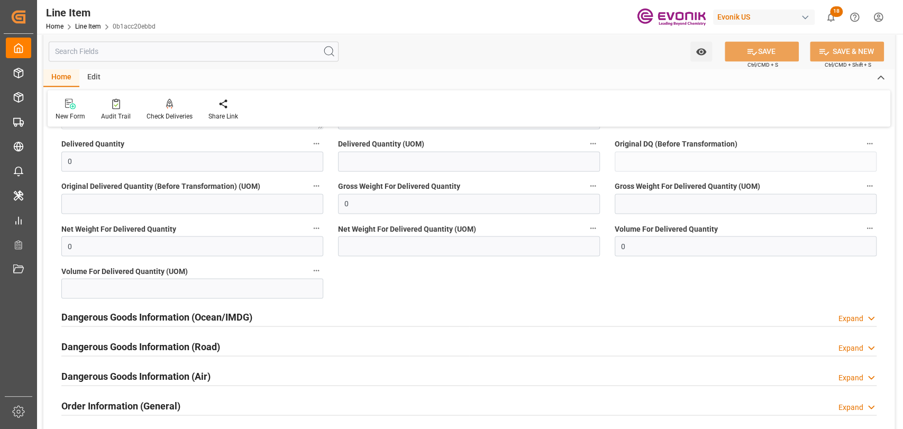
scroll to position [1293, 0]
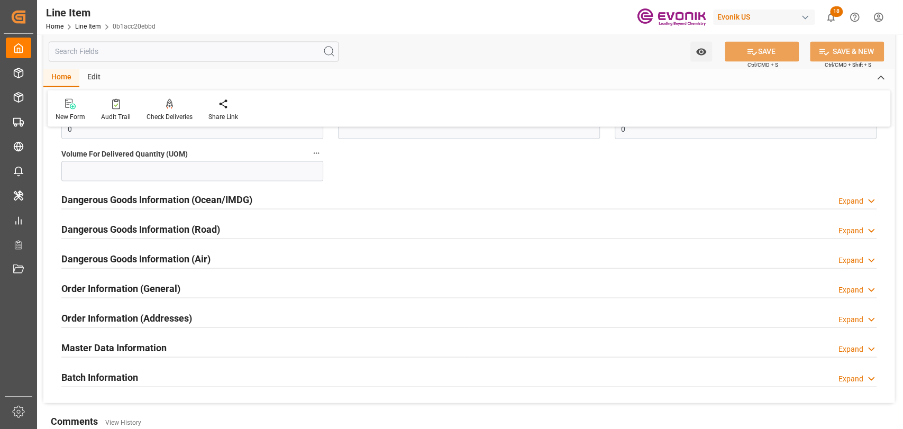
click at [173, 204] on h2 "Dangerous Goods Information (Ocean/IMDG)" at bounding box center [156, 199] width 191 height 14
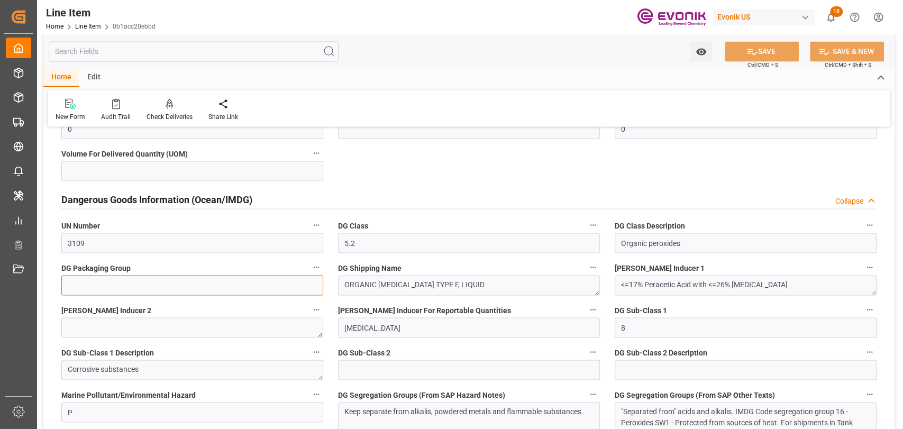
click at [216, 288] on input at bounding box center [192, 285] width 262 height 20
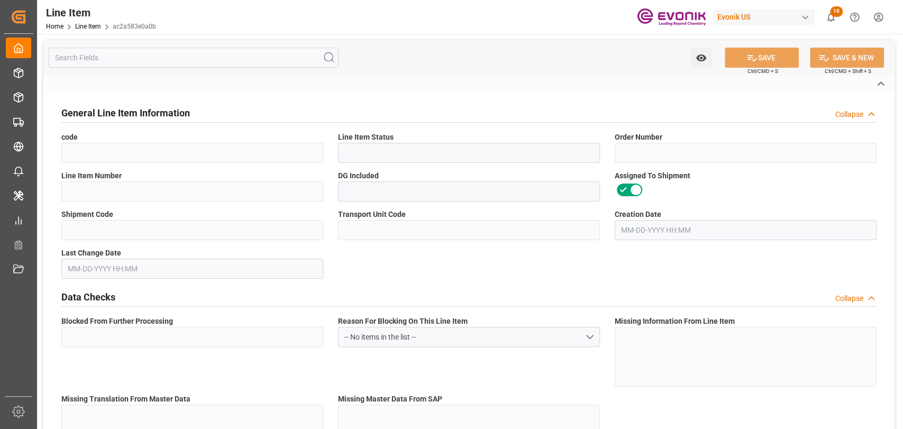
type input "ac2a583e0a0b"
type input "Active"
type input "2007110188"
type input "00001"
type input "Yes"
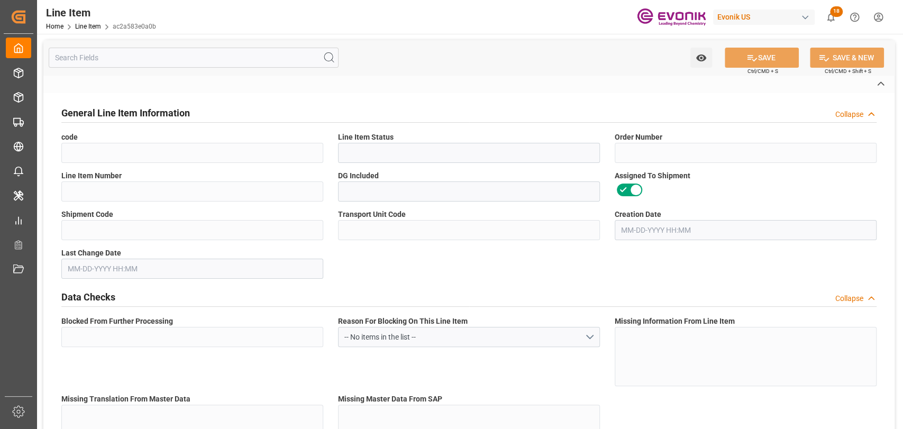
type input "3dd0896a2a4a"
type input "268f99053467"
type input "No"
type input "IBC"
type input "99149296"
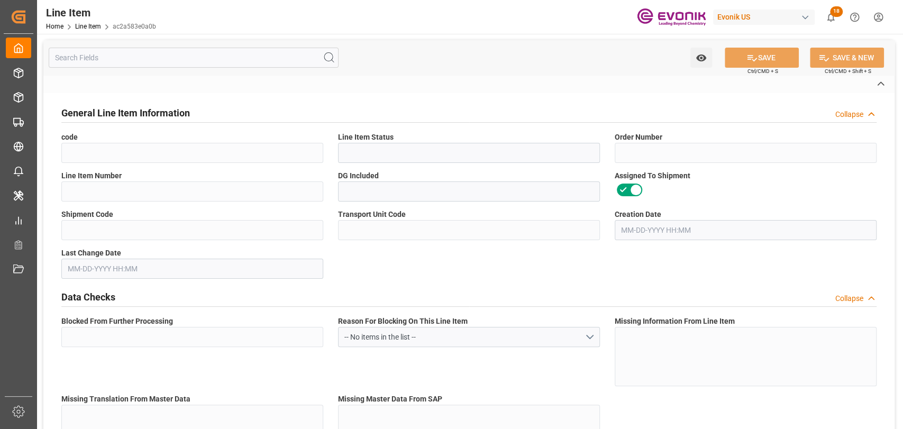
type textarea "VIGOROX® LS-15 3000 LB TOTE"
type input "USD"
type input "PACK"
type input "2915905050"
type input "EAR99"
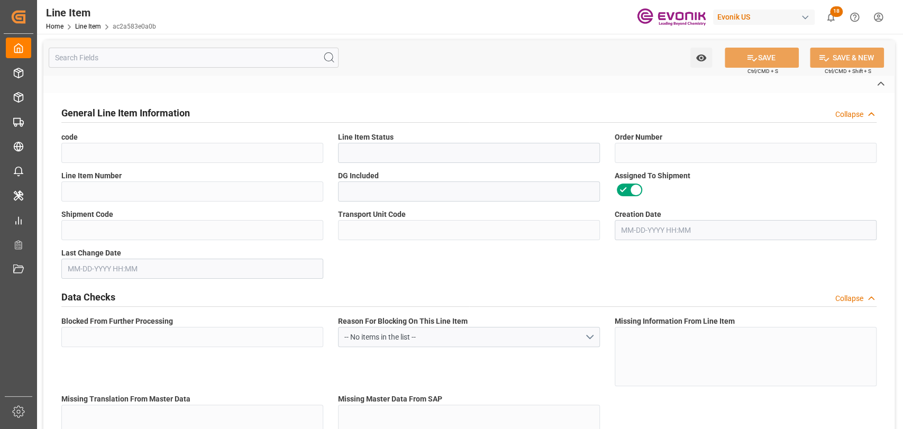
type input "US"
type input "IBC"
type input "TE"
type input "KGM"
type textarea "KGM"
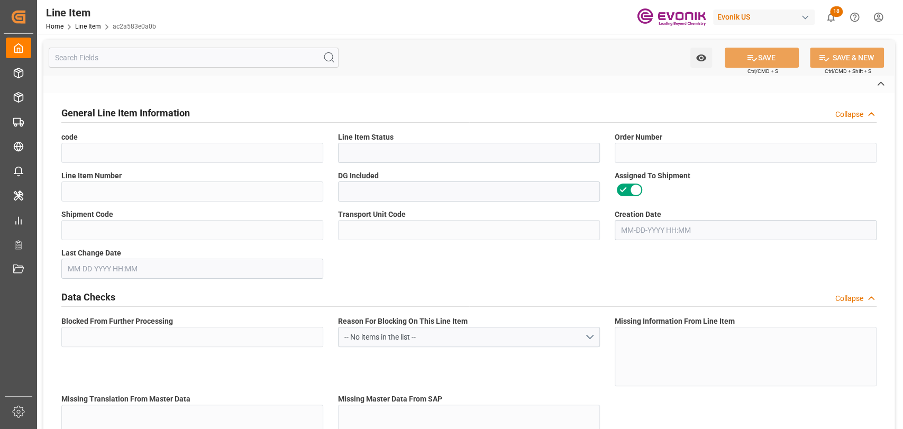
type input "KGM"
type textarea "KGM"
type input "M3"
type textarea "DMQ"
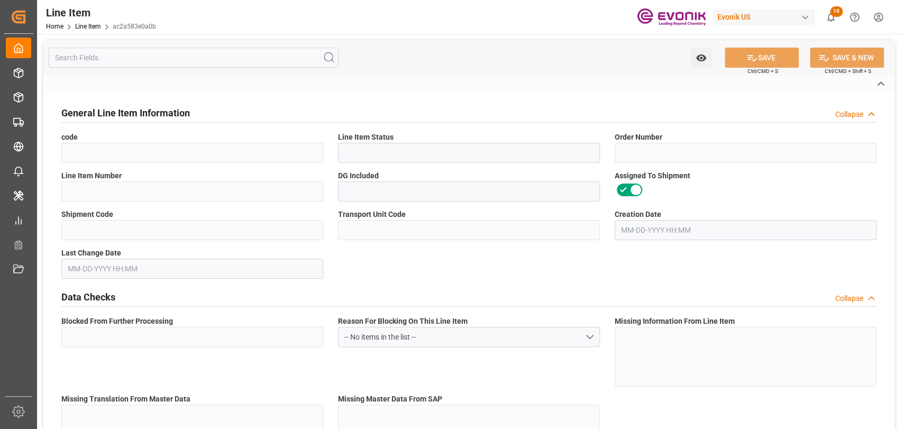
type input "M3"
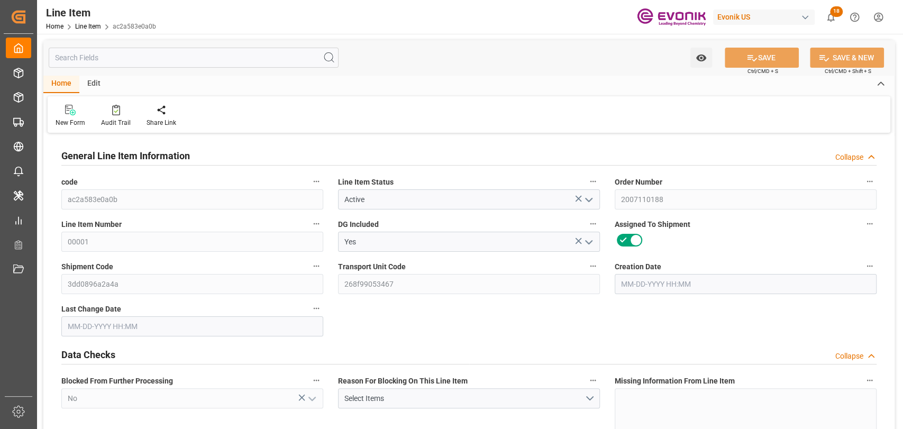
type input "7"
type input "9952.439"
type input "9525.439"
type input "11.3064"
type input "7"
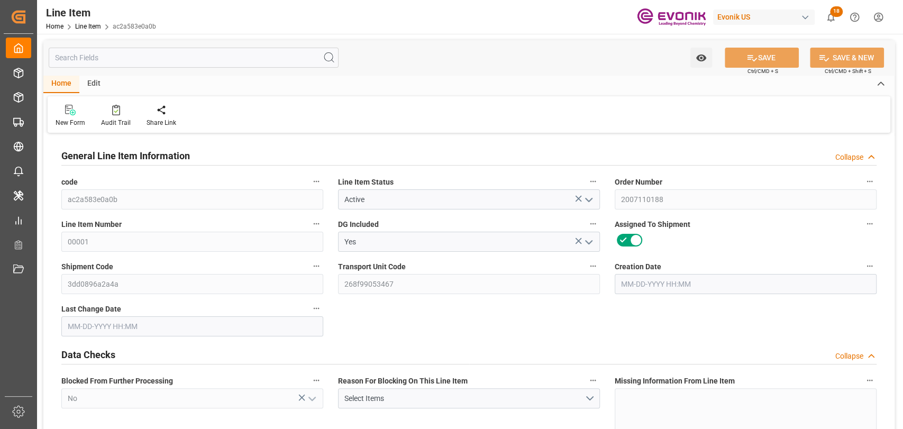
type input "16479"
type input "7"
type input "9952.439"
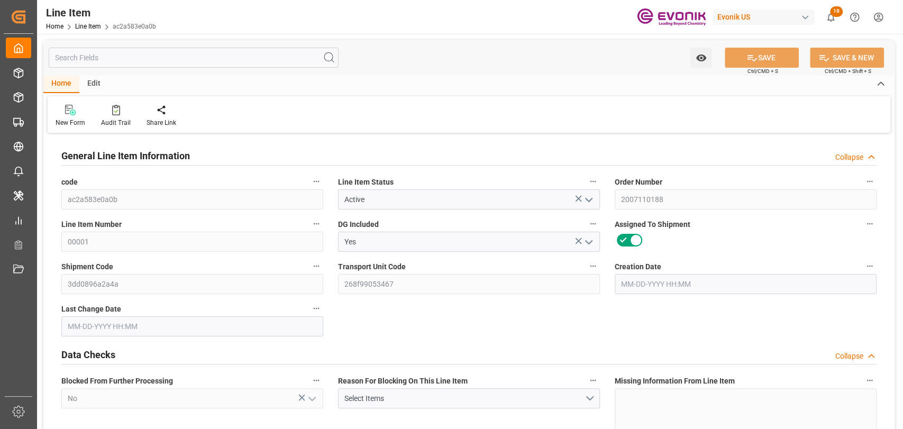
type input "9952.439"
type input "9525.439"
type input "11.3064"
type input "11306.4"
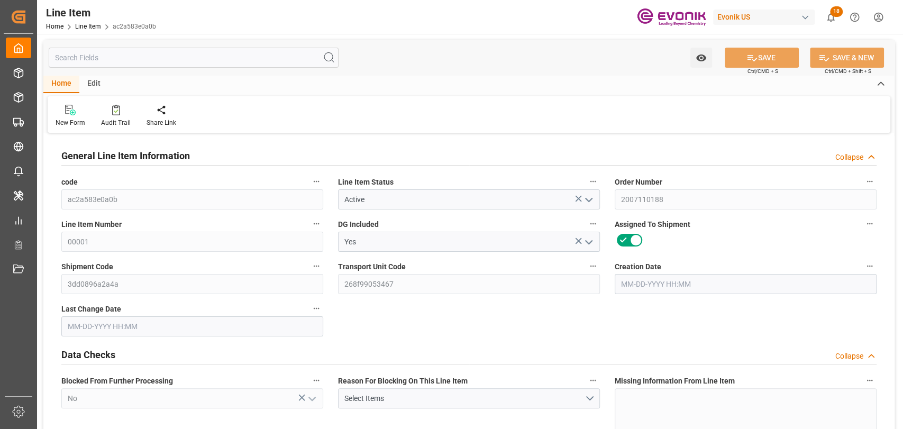
type input "0"
type input "07-25-2025 14:54"
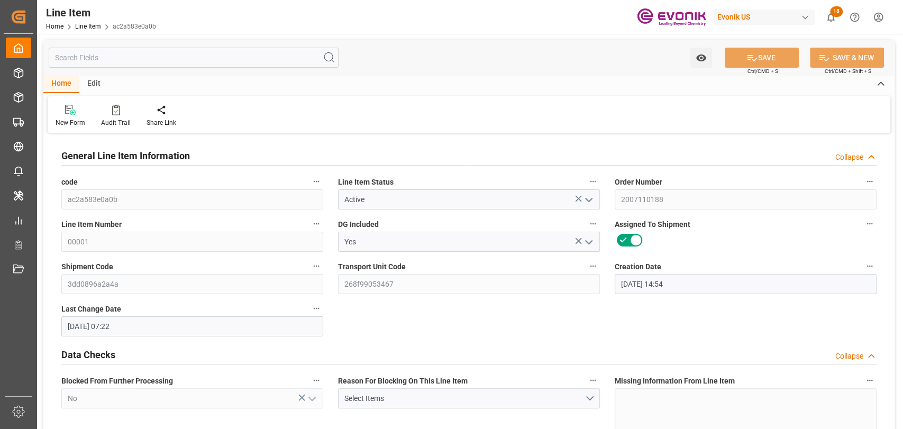
type input "[DATE] 07:22"
type input "[DATE]"
type input "09-16-2025"
type input "09-11-2025"
click at [195, 64] on input "text" at bounding box center [194, 58] width 290 height 20
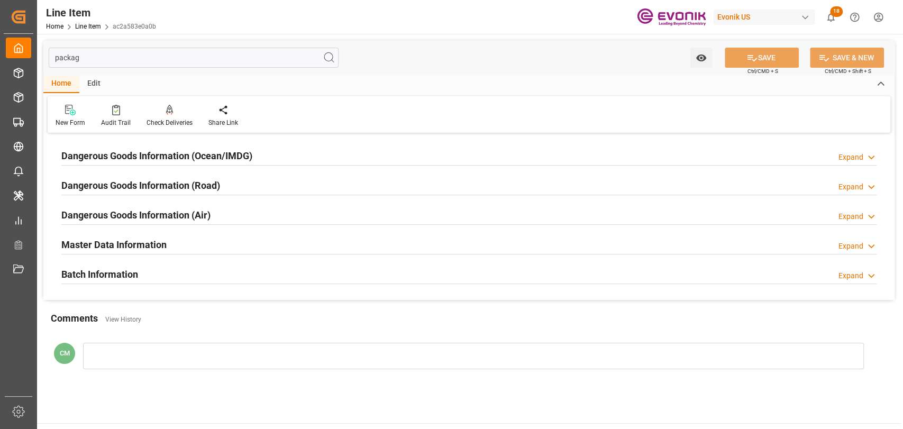
type input "packag"
click at [164, 149] on h2 "Dangerous Goods Information (Ocean/IMDG)" at bounding box center [156, 156] width 191 height 14
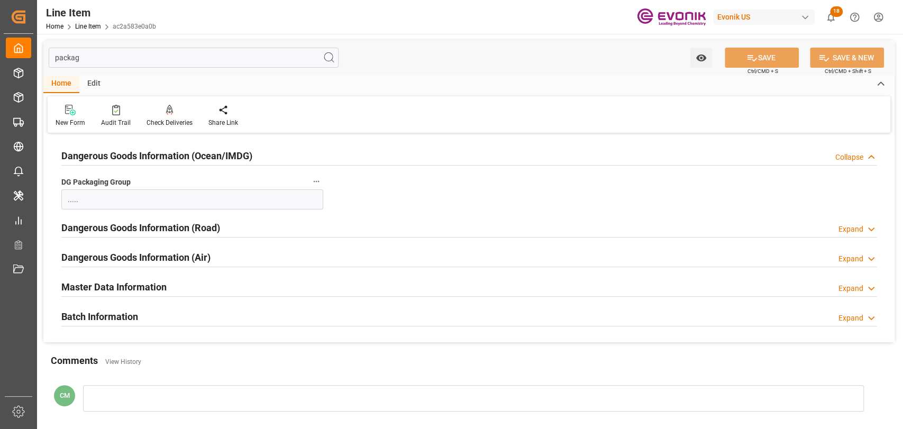
click at [322, 181] on button "DG Packaging Group" at bounding box center [316, 182] width 14 height 14
click at [322, 181] on icon at bounding box center [323, 181] width 11 height 11
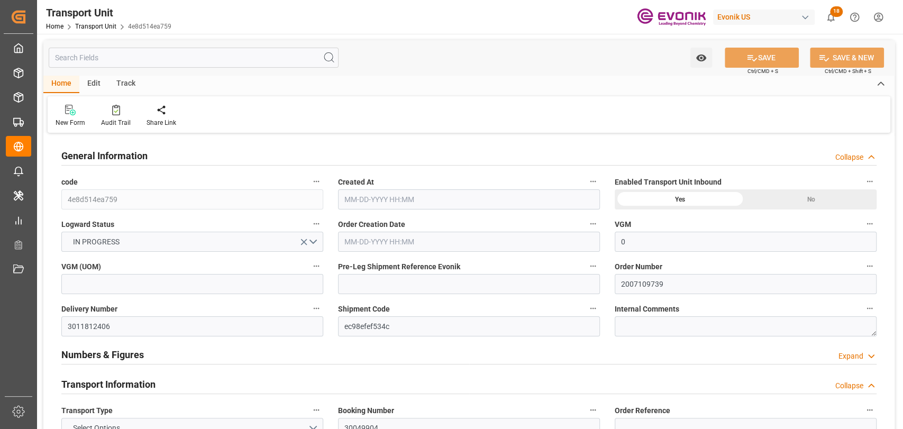
type input "0"
type input "Hapag [PERSON_NAME]"
type input "Hapag Lloyd Aktiengesellschaft"
type input "USSAV"
type input "BEANR"
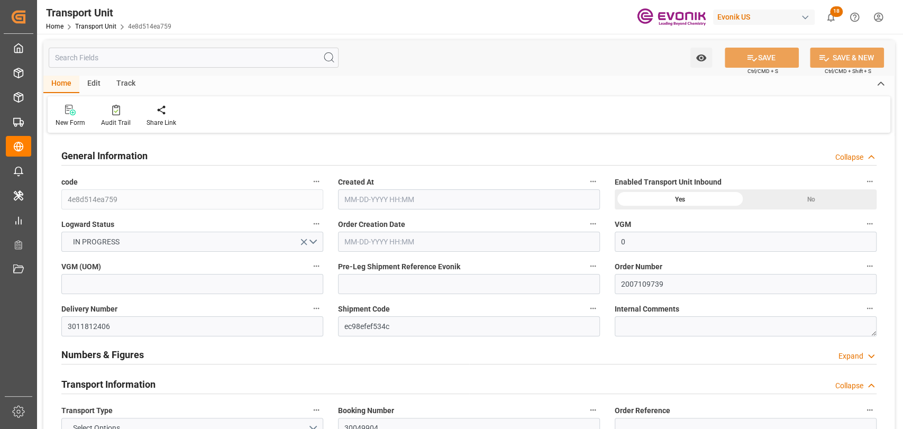
type input "19499.7"
type input "[DATE] 03:50"
type input "[DATE]"
type input "[DATE] 00:00"
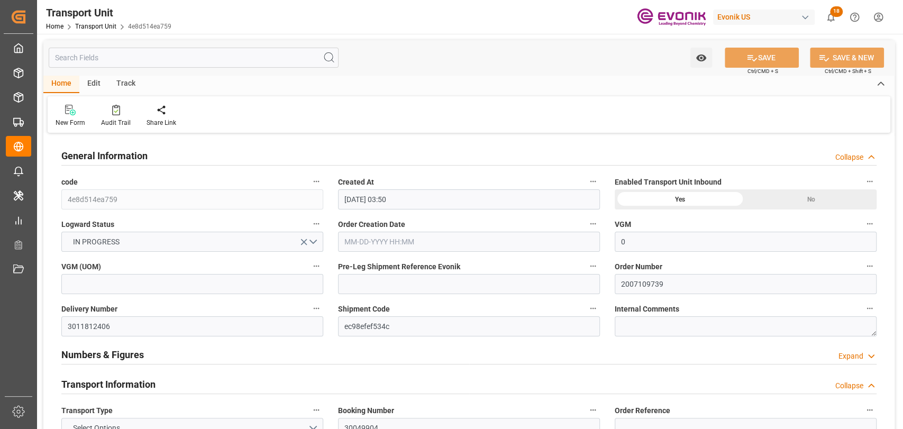
type input "[DATE] 00:00"
type input "[DATE] 12:00"
click at [591, 309] on icon "button" at bounding box center [593, 308] width 8 height 8
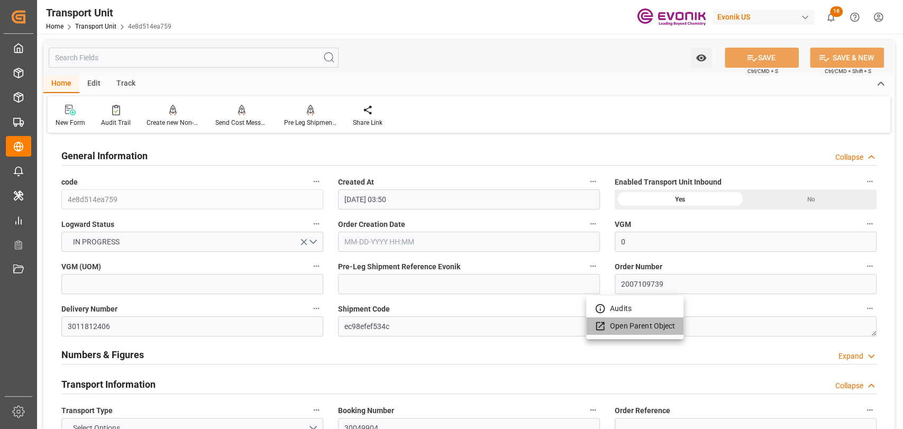
click at [629, 329] on li "Open Parent Object" at bounding box center [634, 325] width 97 height 17
drag, startPoint x: 336, startPoint y: 285, endPoint x: 340, endPoint y: 289, distance: 6.0
click at [338, 288] on div at bounding box center [451, 214] width 903 height 429
click at [309, 123] on div "Pre Leg Shipment Inbound" at bounding box center [310, 123] width 53 height 10
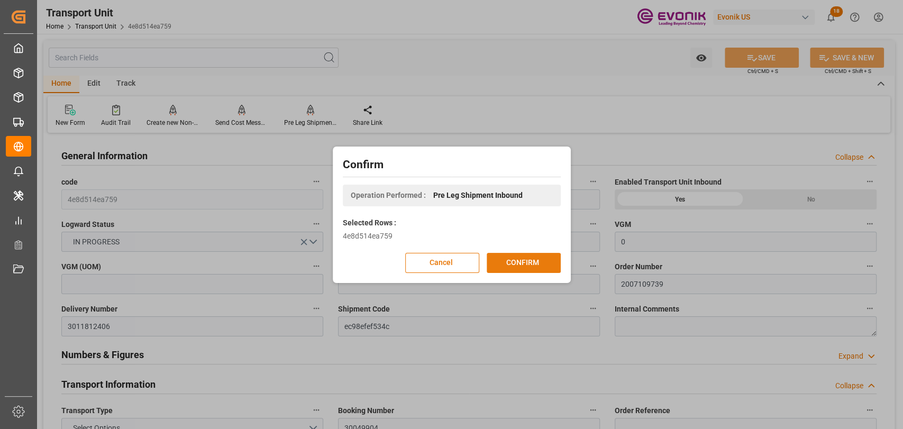
click at [517, 260] on button "CONFIRM" at bounding box center [524, 263] width 74 height 20
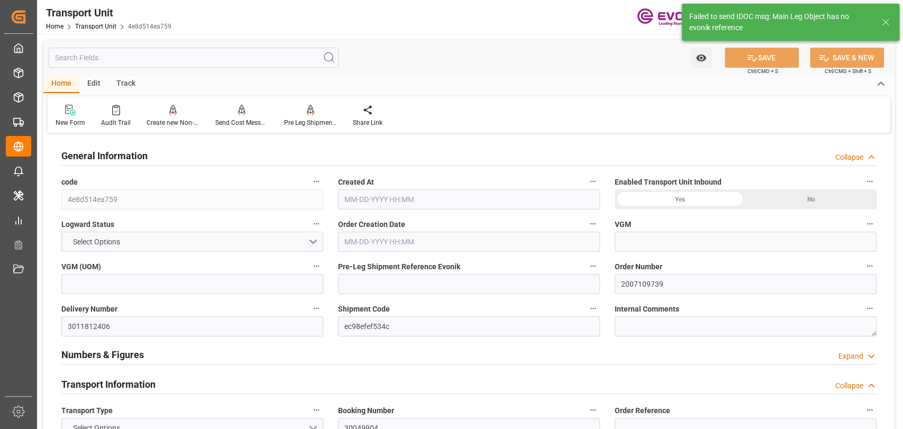
type input "4e8d514ea759"
type input "2007109739"
type input "3011812406"
type input "ec98efef534c"
type input "30049904"
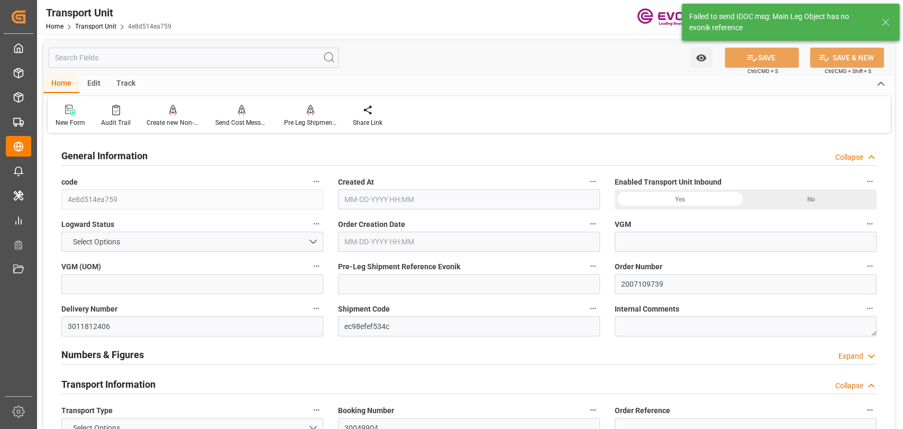
type input "HLCU"
type textarea "72086"
type input "[GEOGRAPHIC_DATA]"
type textarea "67067"
type input "[GEOGRAPHIC_DATA]"
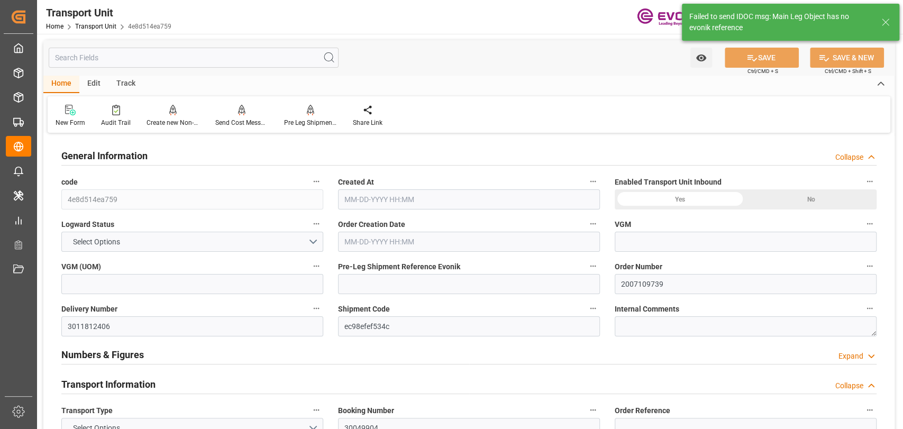
type input "Savannah"
type input "[GEOGRAPHIC_DATA]"
type input "kg"
type input "0"
type input "Hapag [PERSON_NAME]"
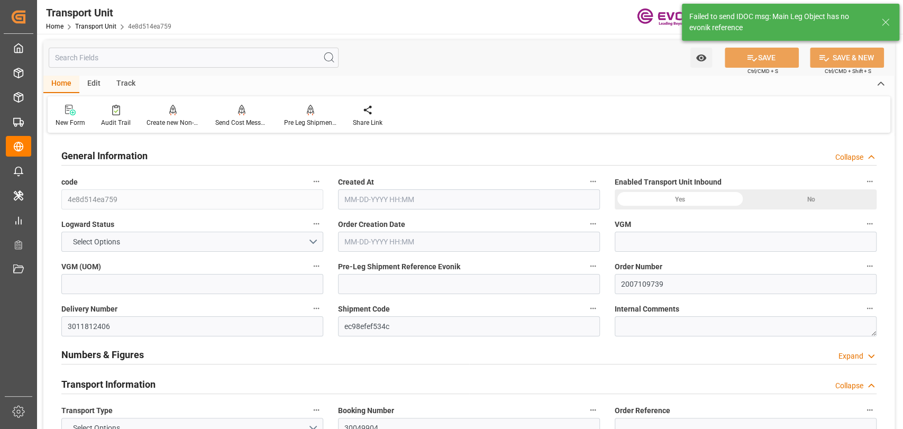
type input "Hapag Lloyd Aktiengesellschaft"
type input "USSAV"
type input "BEANR"
type input "19499.7"
type input "[DATE] 03:50"
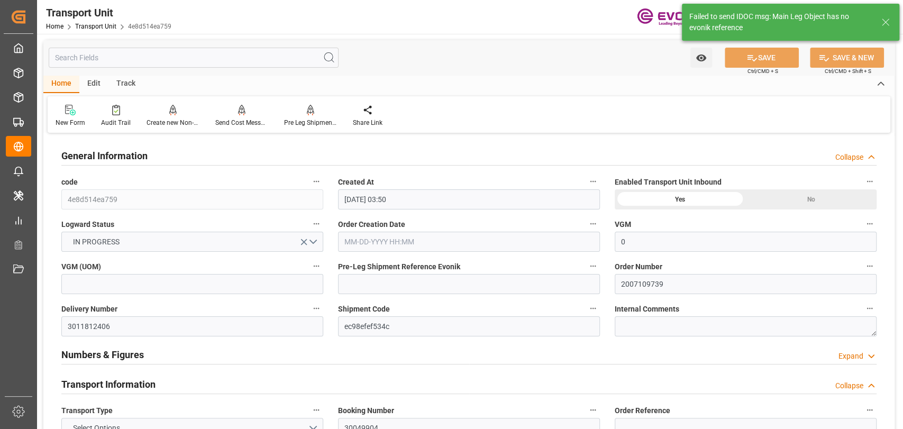
type input "[DATE]"
type input "[DATE] 00:00"
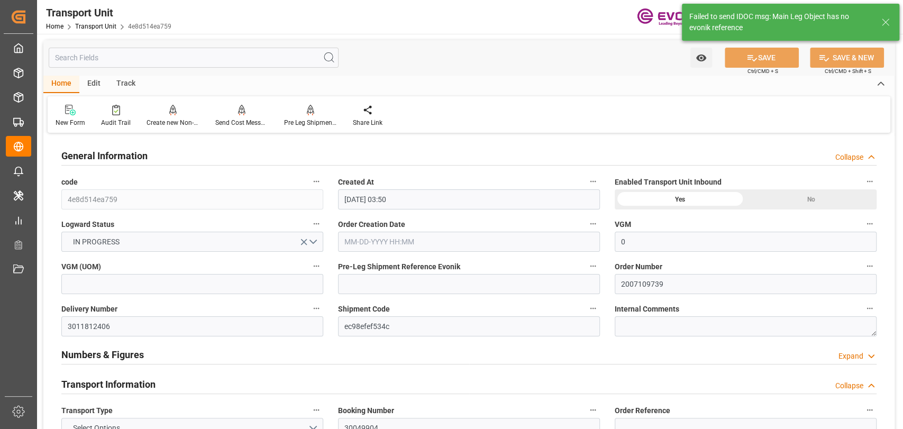
type input "[DATE] 12:00"
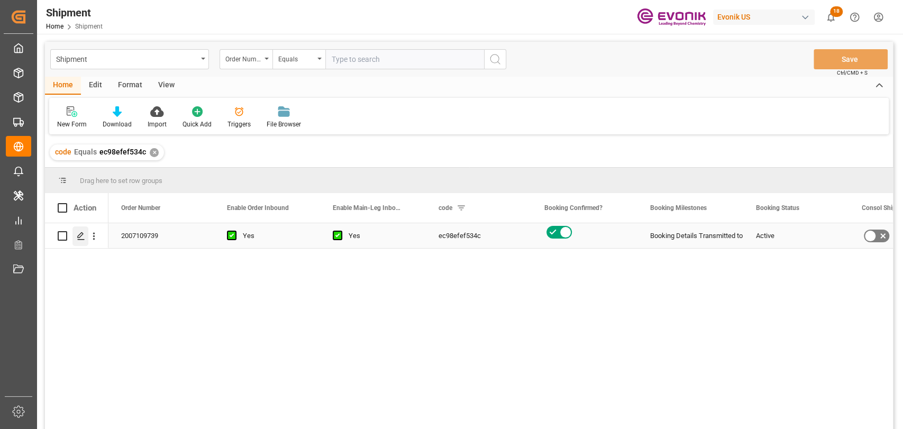
click at [79, 240] on line "Press SPACE to select this row." at bounding box center [81, 240] width 6 height 0
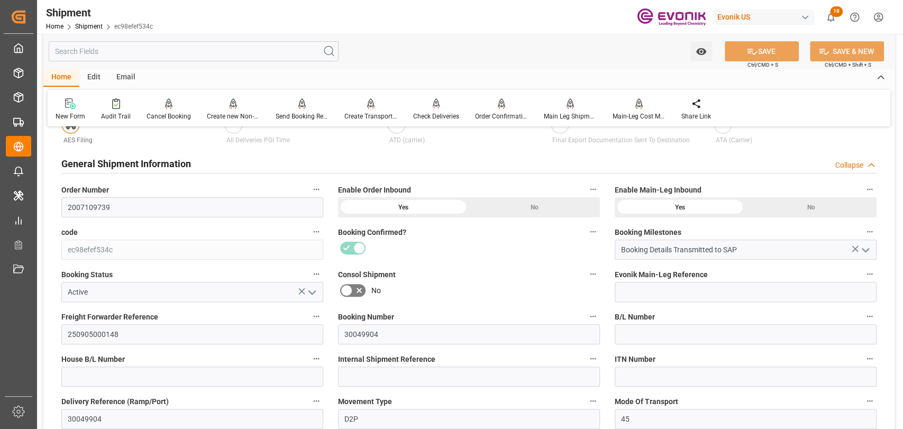
scroll to position [352, 0]
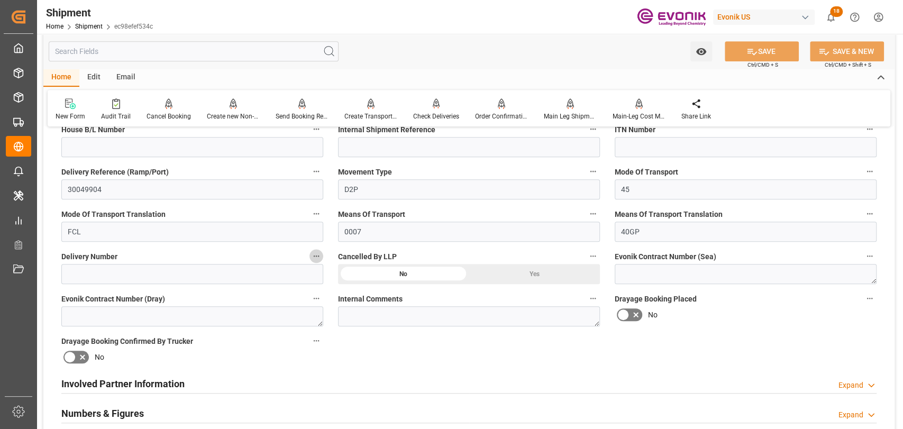
click at [315, 252] on icon "button" at bounding box center [316, 256] width 8 height 8
click at [322, 255] on icon at bounding box center [323, 255] width 11 height 11
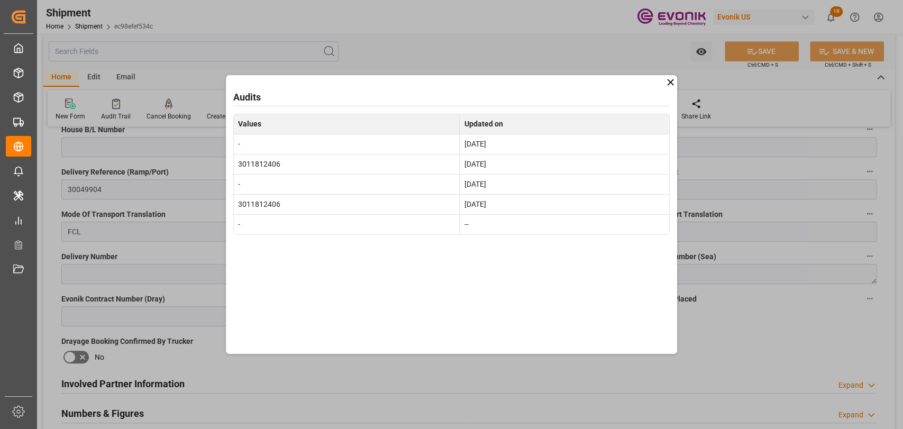
click at [673, 81] on icon at bounding box center [670, 82] width 11 height 11
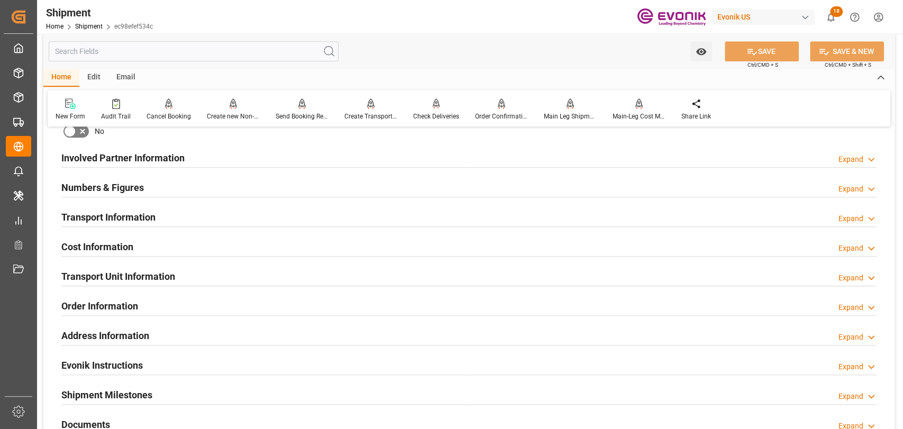
scroll to position [588, 0]
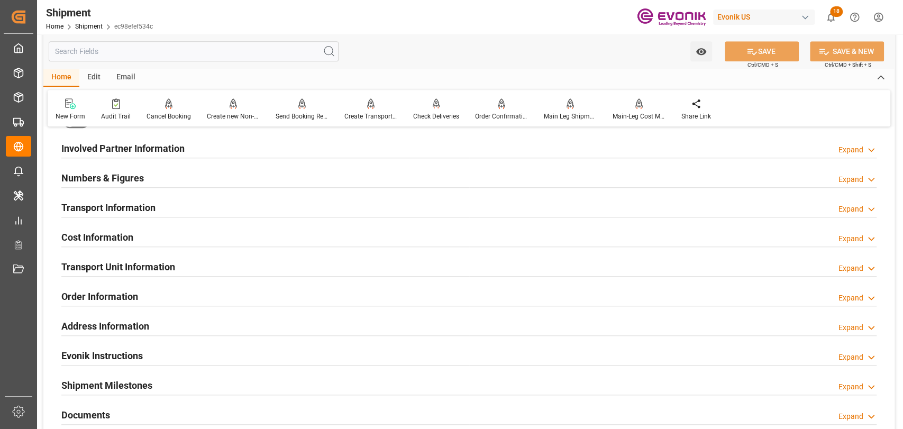
click at [125, 268] on h2 "Transport Unit Information" at bounding box center [118, 267] width 114 height 14
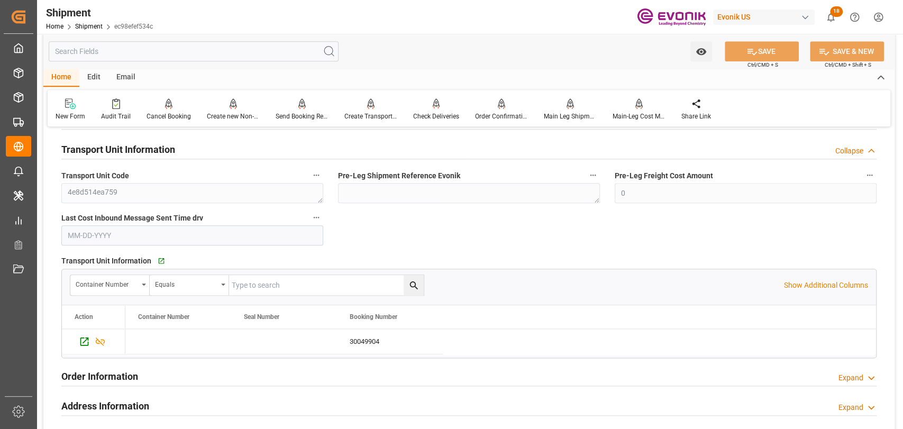
scroll to position [822, 0]
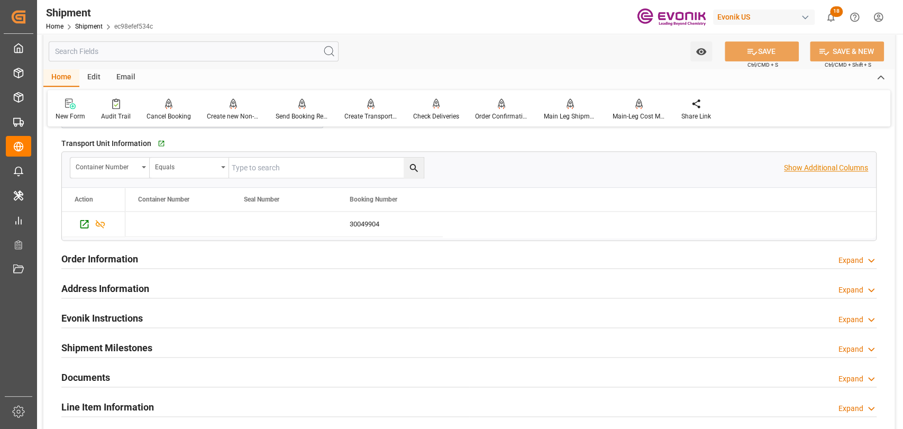
click at [807, 162] on p "Show Additional Columns" at bounding box center [826, 167] width 84 height 11
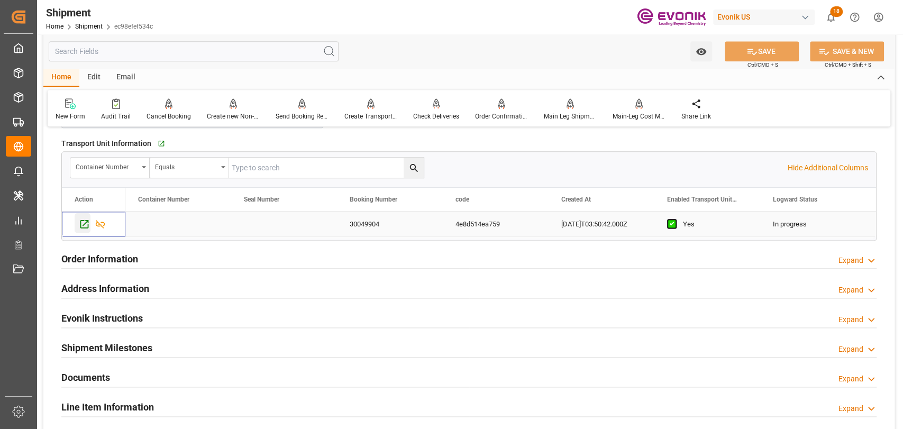
click at [84, 226] on icon "Press SPACE to select this row." at bounding box center [84, 224] width 8 height 8
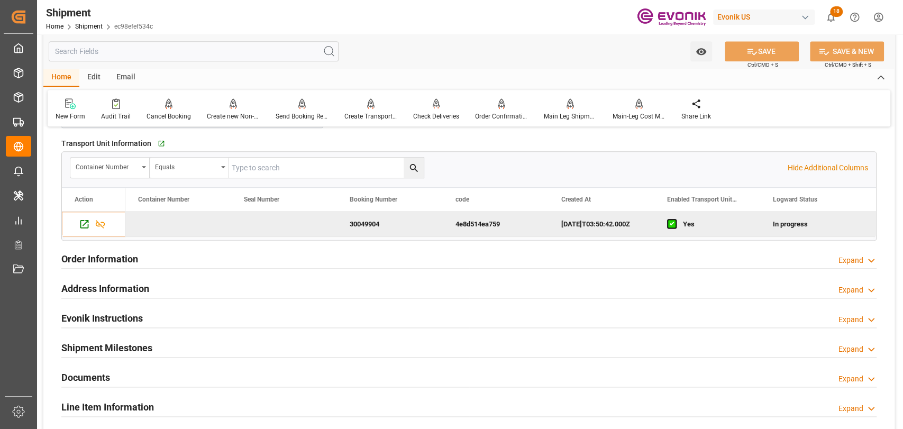
click at [172, 47] on input "text" at bounding box center [194, 51] width 290 height 20
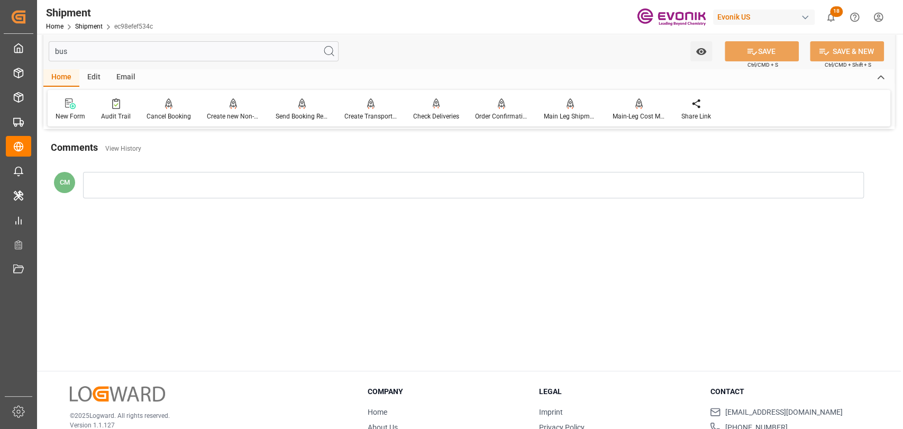
scroll to position [0, 0]
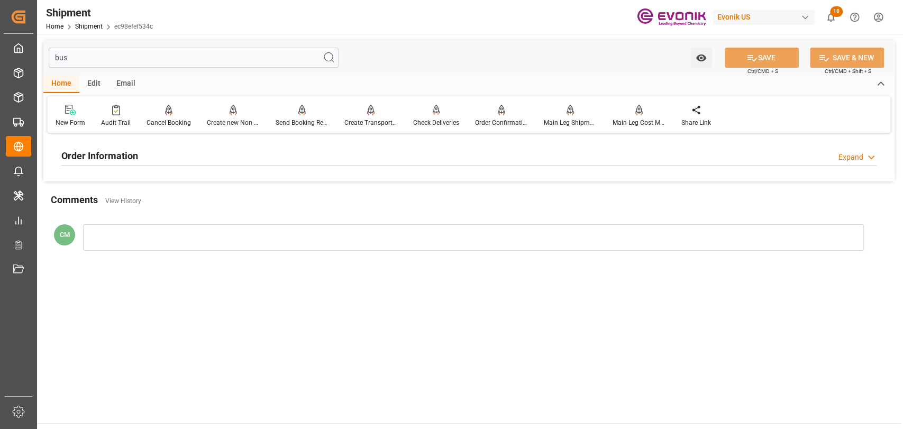
click at [122, 162] on h2 "Order Information" at bounding box center [99, 156] width 77 height 14
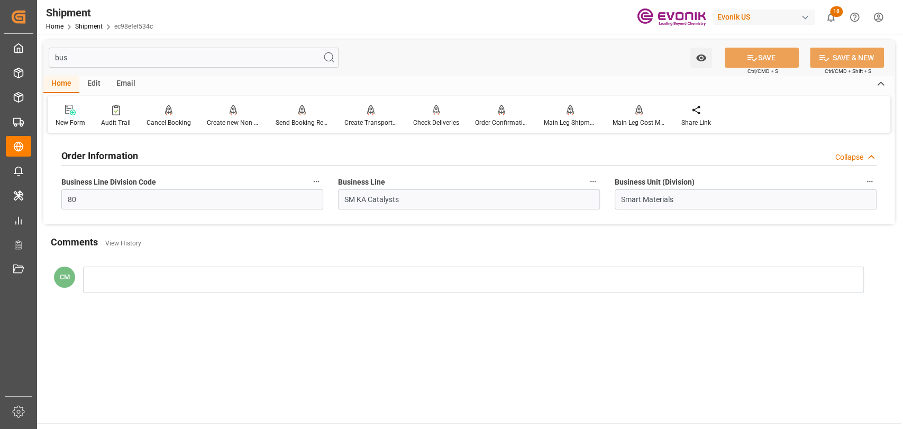
click at [117, 42] on div "bus Watch Option SAVE Ctrl/CMD + S SAVE & NEW Ctrl/CMD + Shift + S" at bounding box center [468, 57] width 851 height 35
click at [124, 47] on div "bus Watch Option SAVE Ctrl/CMD + S SAVE & NEW Ctrl/CMD + Shift + S" at bounding box center [468, 57] width 851 height 35
click at [124, 65] on input "bus" at bounding box center [194, 58] width 290 height 20
type input "b"
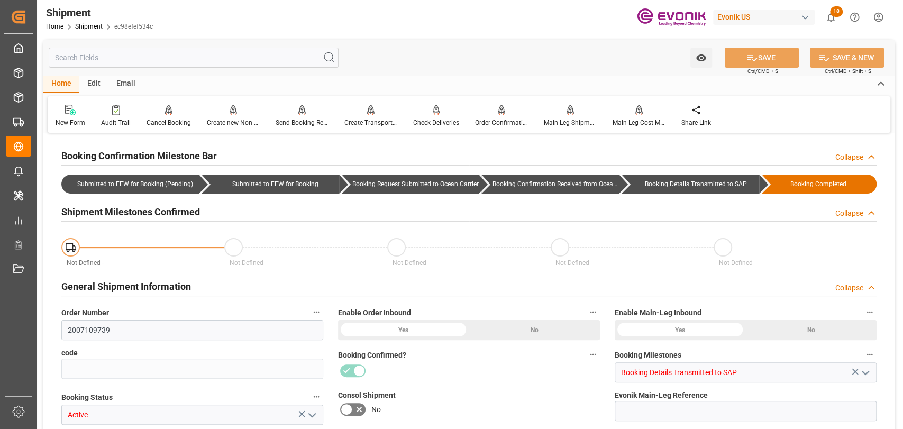
type input "ec98efef534c"
type input "250905000148"
type input "30049904"
type input "D2P"
type input "45"
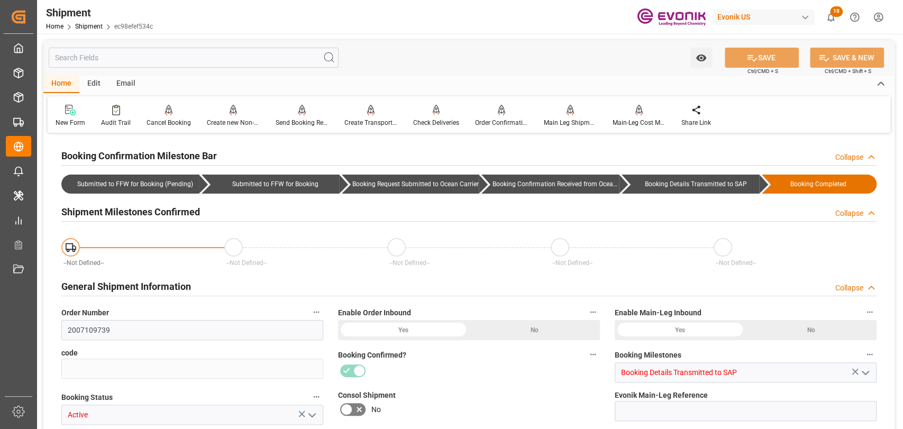
type input "FCL"
type input "0007"
type input "40GP"
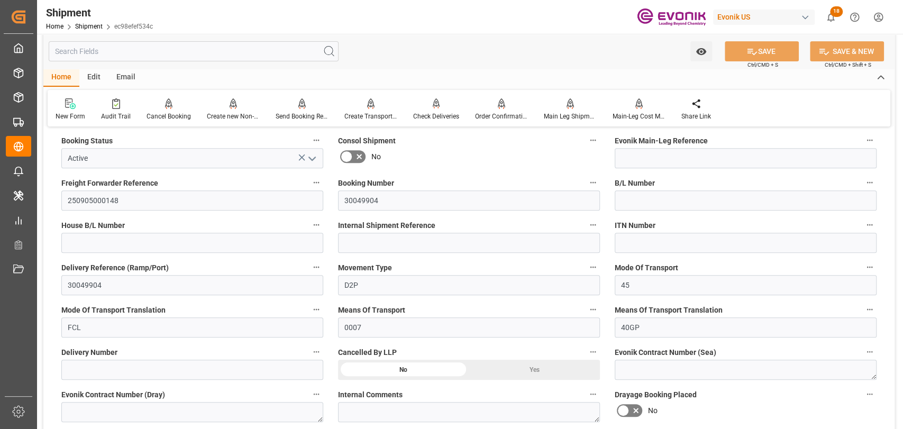
scroll to position [352, 0]
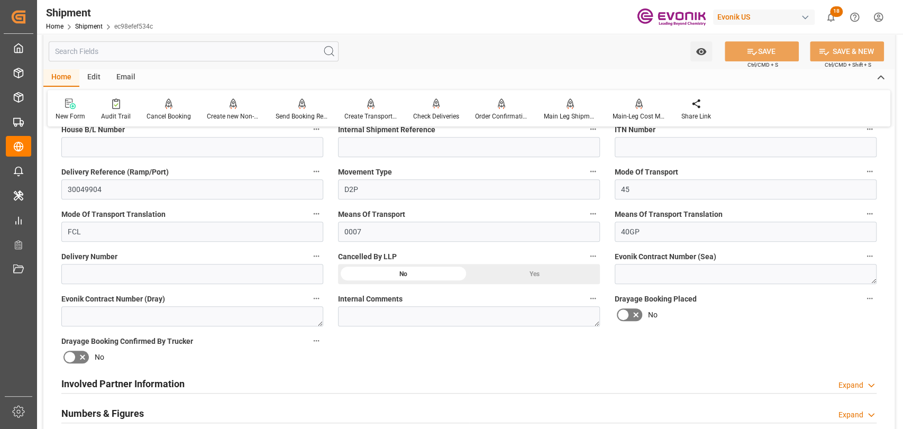
click at [315, 252] on icon "button" at bounding box center [316, 256] width 8 height 8
click at [317, 253] on li "Audits" at bounding box center [336, 255] width 54 height 17
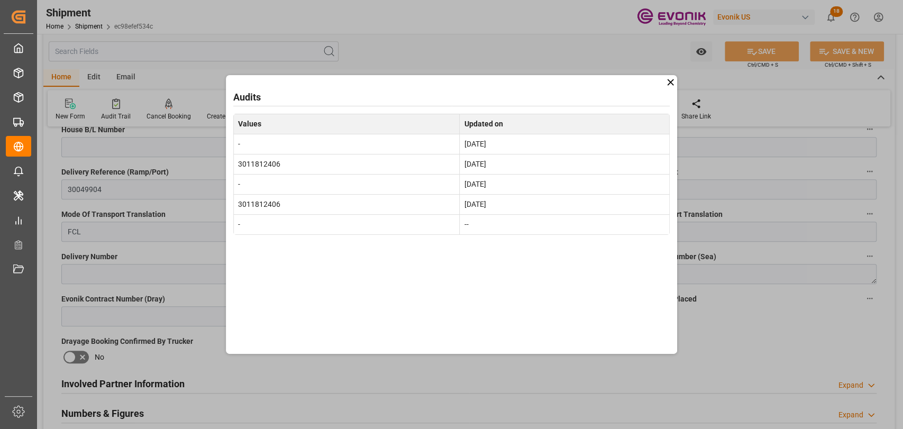
click at [667, 84] on icon at bounding box center [670, 82] width 11 height 11
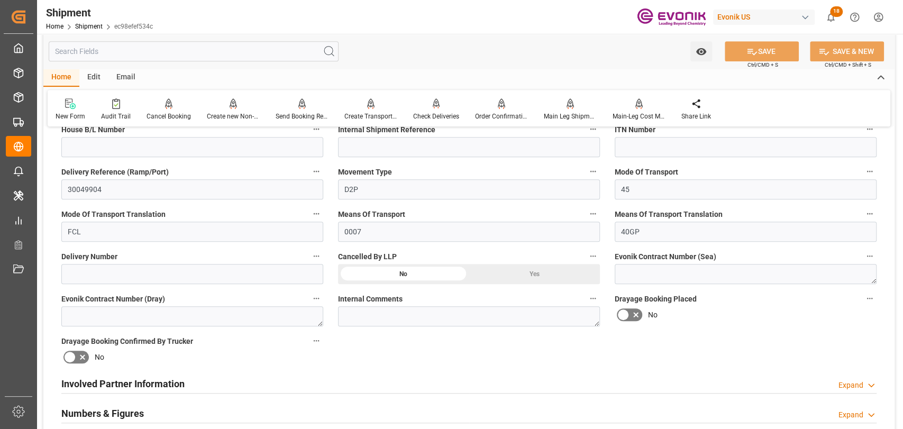
click at [317, 259] on icon "button" at bounding box center [316, 256] width 8 height 8
click at [328, 257] on icon at bounding box center [323, 255] width 11 height 11
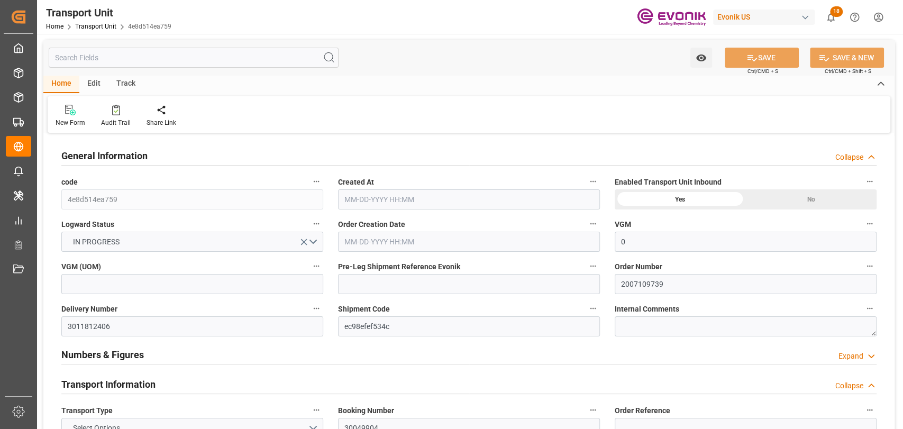
type input "0"
type input "Hapag [PERSON_NAME]"
type input "Hapag Lloyd Aktiengesellschaft"
type input "USSAV"
type input "BEANR"
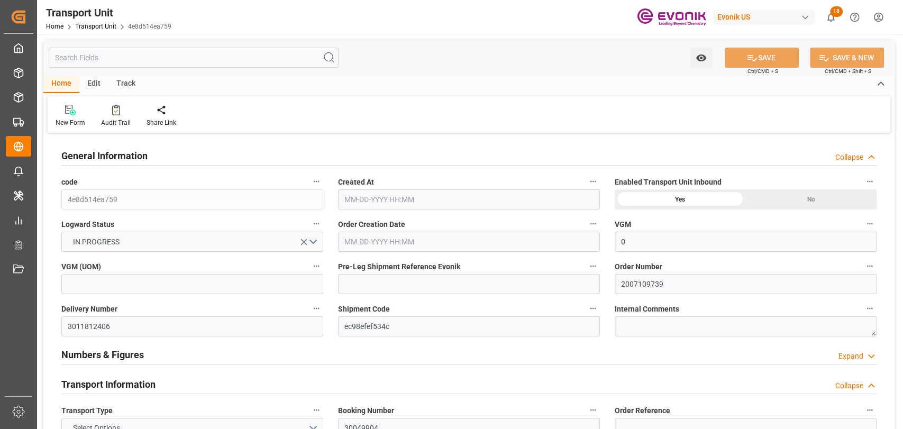
type input "19499.7"
type input "[DATE] 03:50"
type input "[DATE]"
type input "[DATE] 00:00"
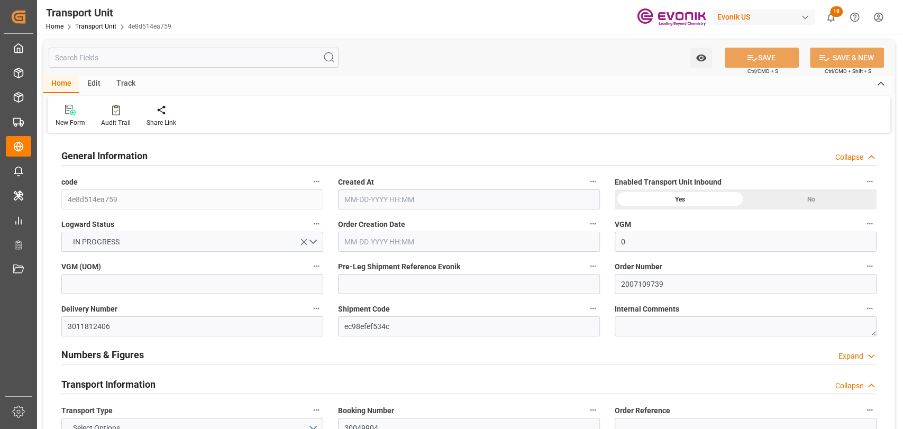
type input "[DATE] 00:00"
type input "[DATE] 12:00"
drag, startPoint x: 207, startPoint y: 48, endPoint x: 233, endPoint y: 7, distance: 47.5
click at [208, 44] on div "Watch Option SAVE Ctrl/CMD + S SAVE & NEW Ctrl/CMD + Shift + S" at bounding box center [468, 57] width 851 height 35
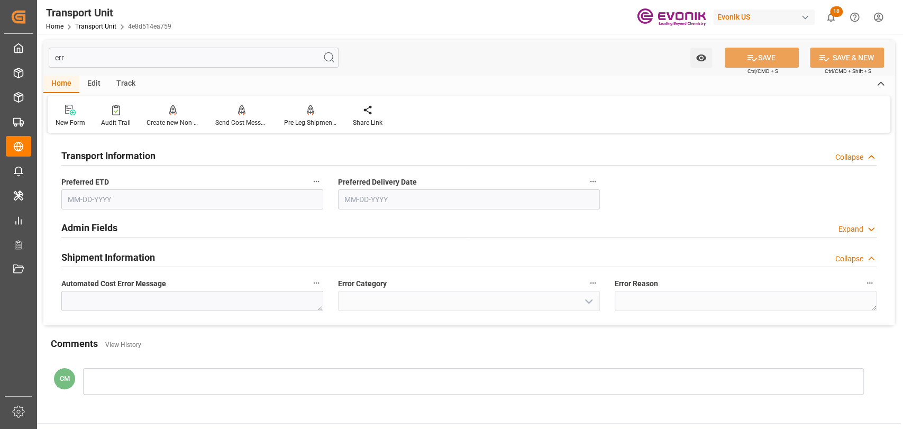
type input "err"
click at [108, 228] on h2 "Admin Fields" at bounding box center [89, 228] width 56 height 14
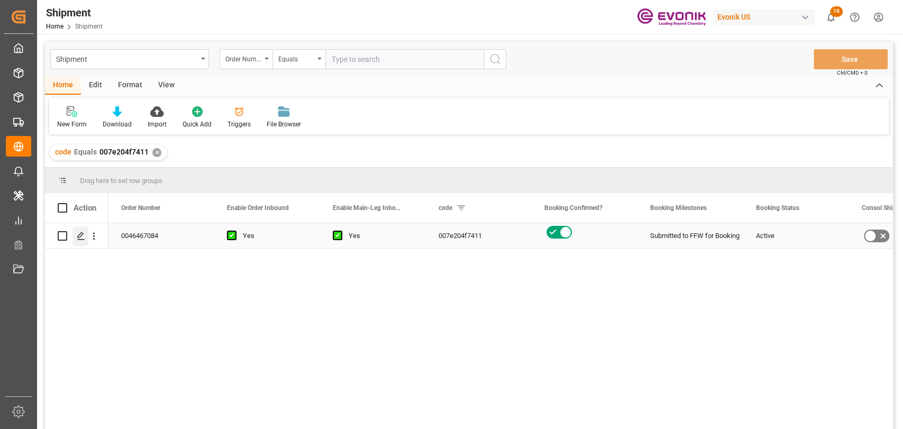
click at [79, 237] on polygon "Press SPACE to select this row." at bounding box center [80, 235] width 5 height 5
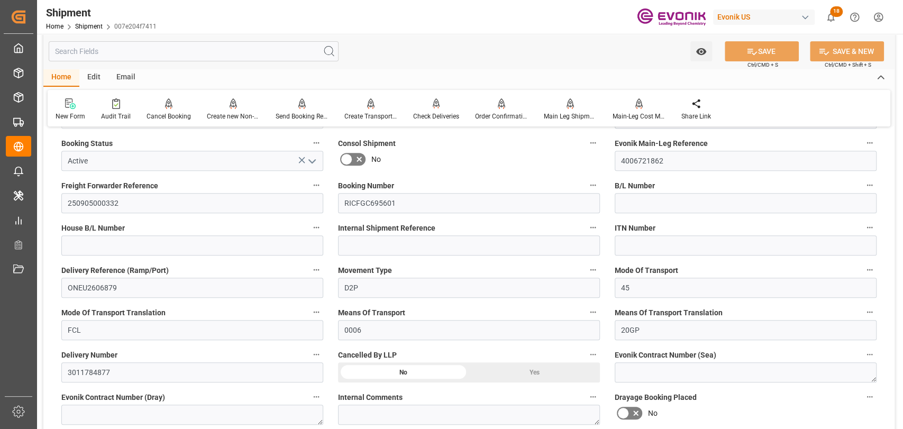
scroll to position [235, 0]
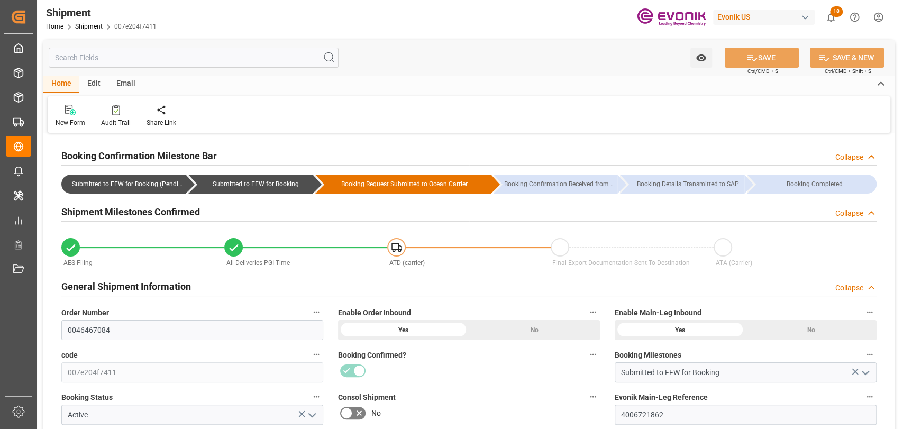
type input "0"
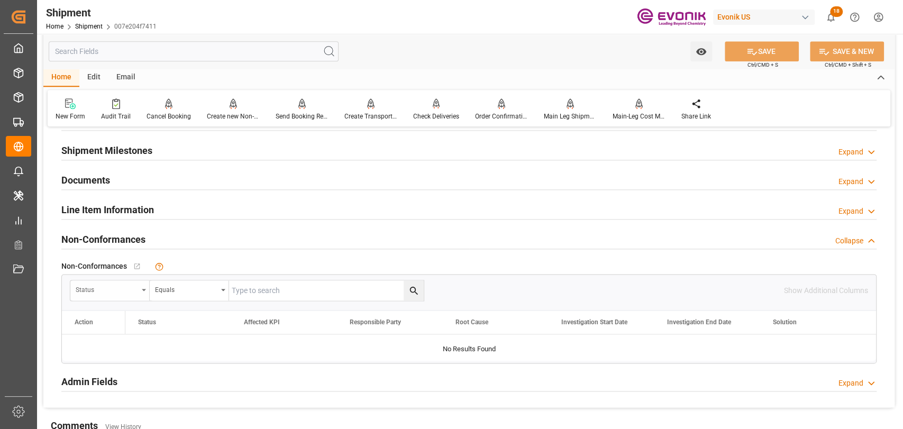
scroll to position [705, 0]
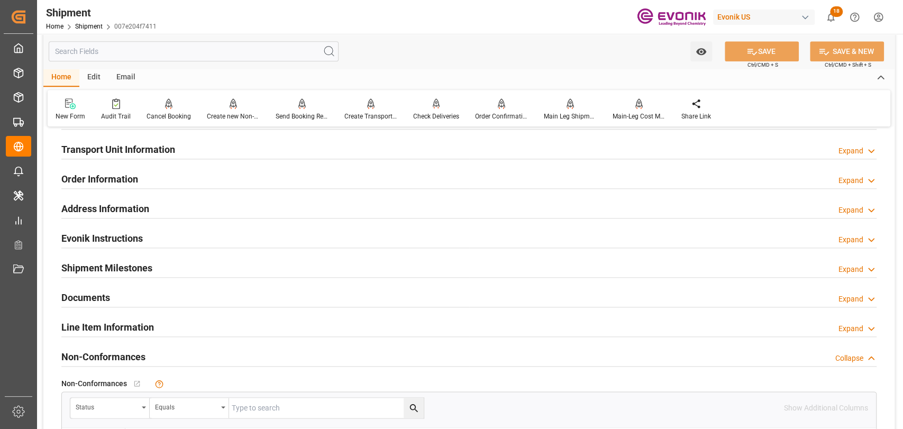
click at [105, 139] on div "Transport Unit Information" at bounding box center [118, 149] width 114 height 20
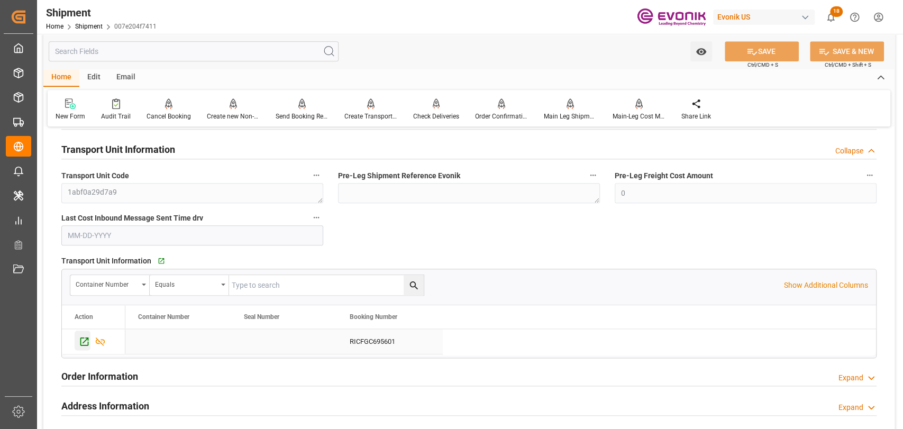
click at [80, 342] on icon "Press SPACE to select this row." at bounding box center [84, 341] width 8 height 8
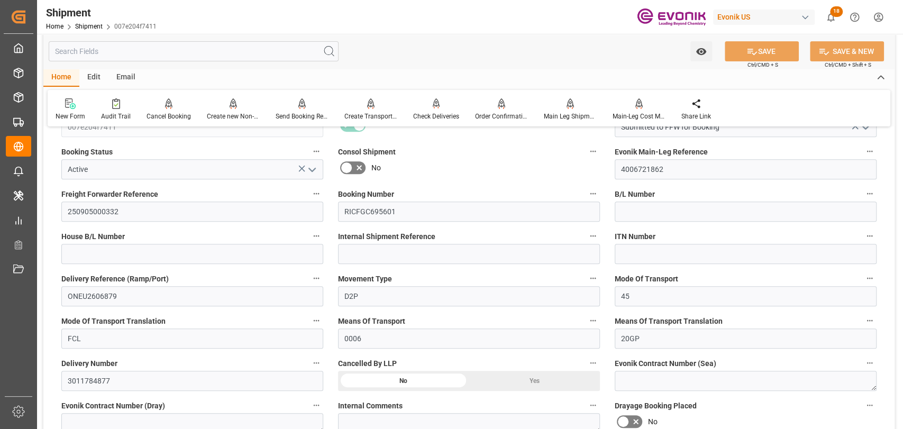
scroll to position [235, 0]
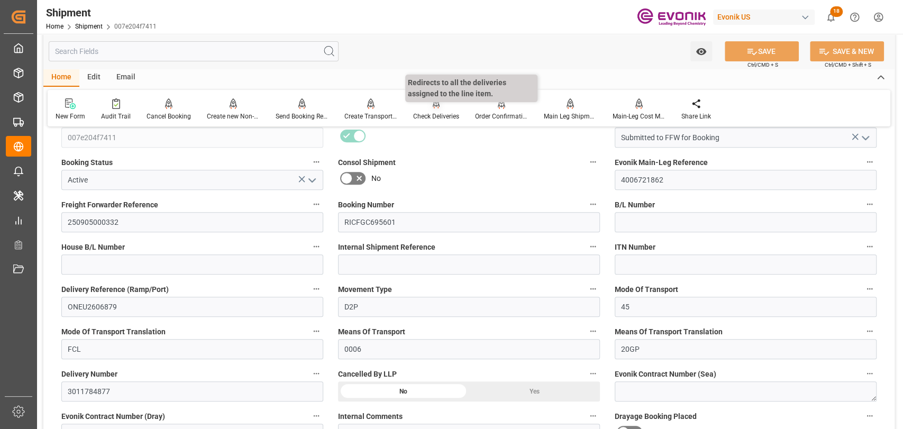
click at [440, 116] on div "Check Deliveries" at bounding box center [436, 117] width 46 height 10
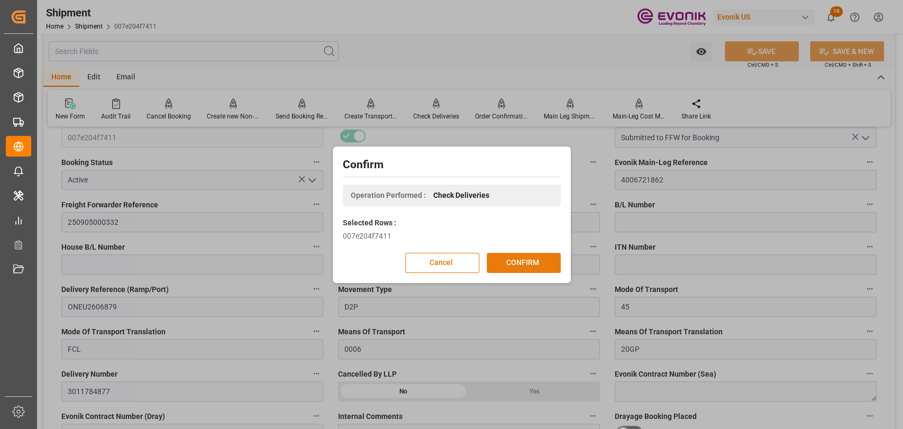
click at [516, 258] on button "CONFIRM" at bounding box center [524, 263] width 74 height 20
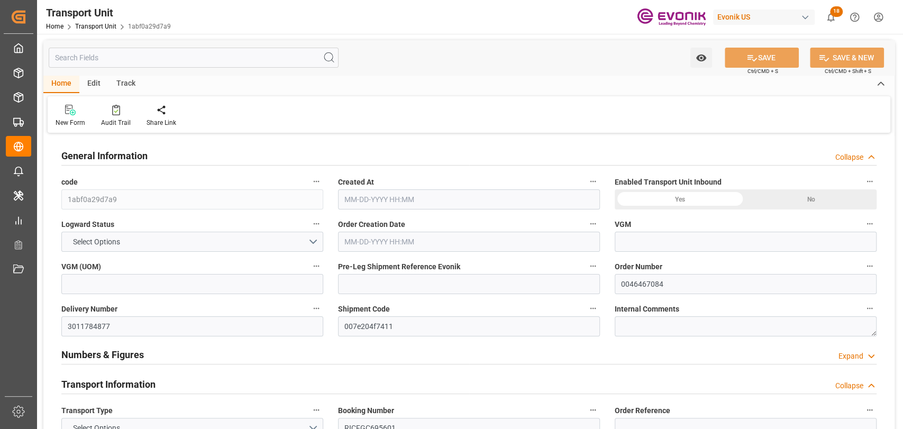
type input "ONE"
type input "Ocean Network Express"
type input "USLAX"
type input "CNSHA"
type input "9457737"
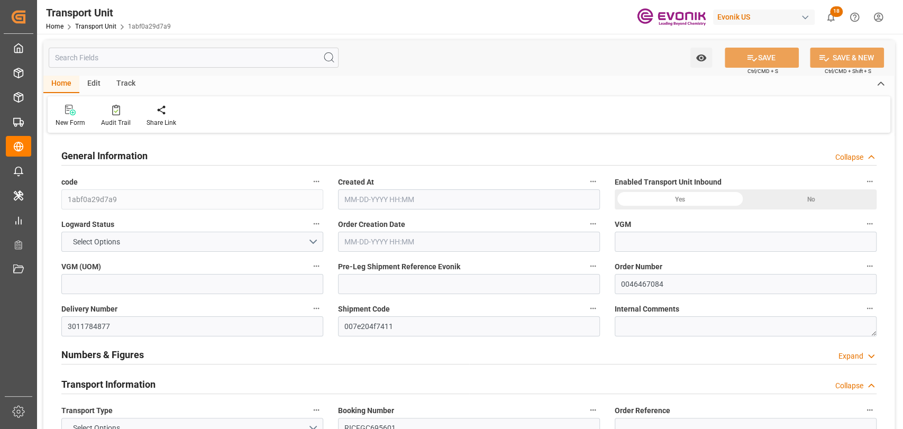
type input "USLAX"
type input "CNSHG"
type input "17709.6"
type input "[DATE] 12:51"
type input "[DATE]"
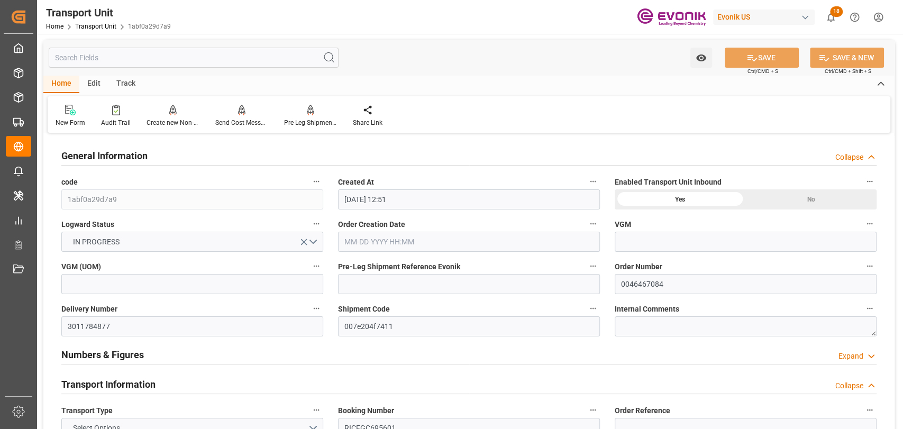
type input "09-21-2025 00:00"
type input "[DATE] 00:00"
type input "[DATE] 08:45"
type input "[DATE] 16:00"
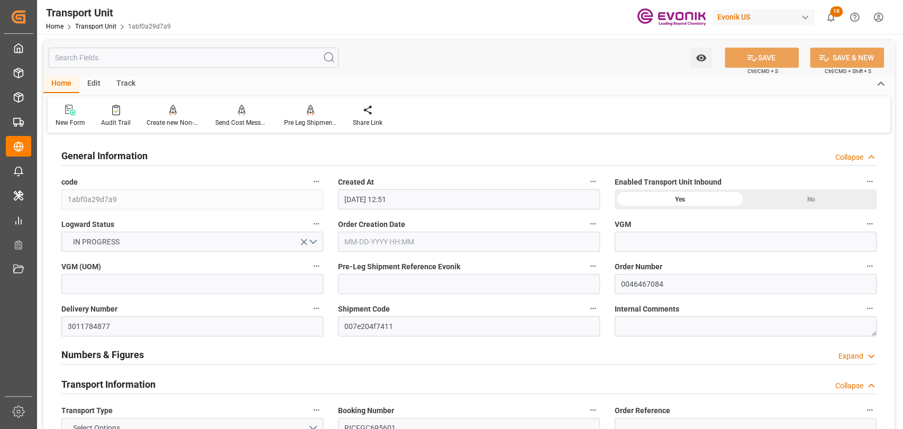
type input "[DATE] 03:00"
type input "10-14-2025 20:00"
click at [116, 107] on icon at bounding box center [116, 110] width 8 height 11
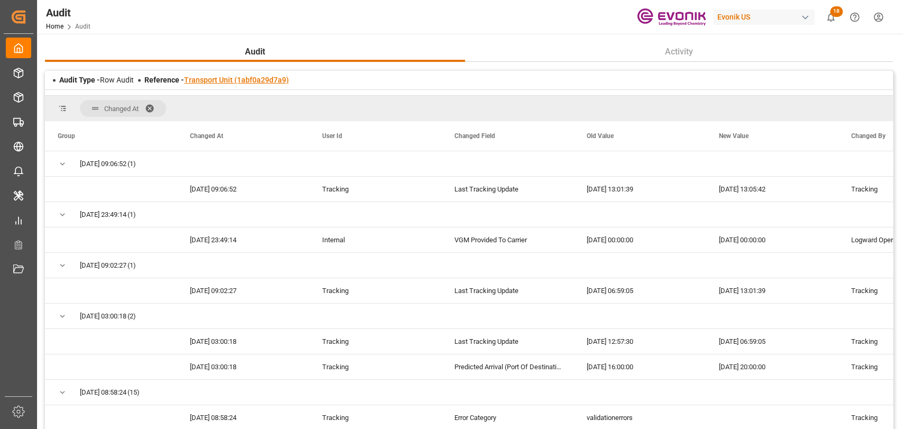
click at [262, 77] on link "Transport Unit (1abf0a29d7a9)" at bounding box center [236, 80] width 105 height 8
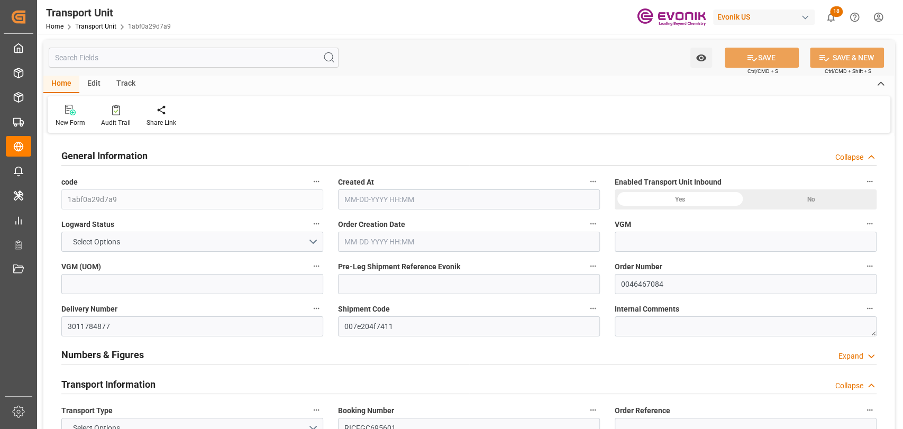
type input "ONE"
type input "Ocean Network Express"
type input "USLAX"
type input "CNSHA"
type input "9457737"
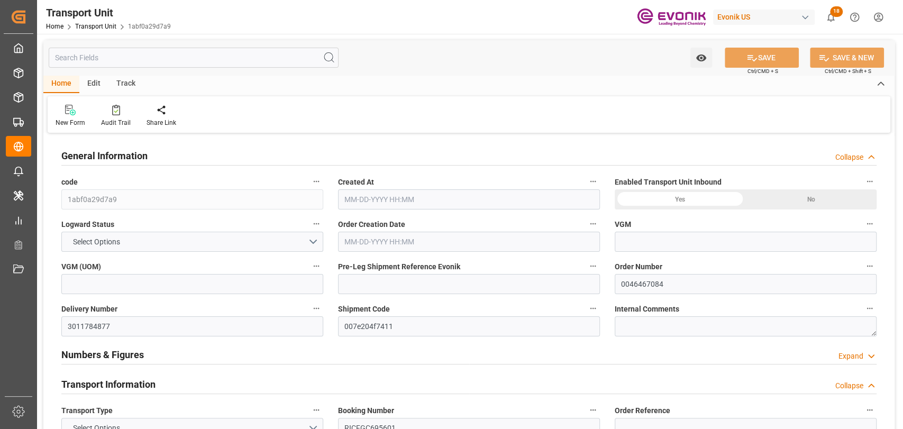
type input "USLAX"
type input "CNSHG"
type input "17709.6"
type input "[DATE] 12:51"
type input "[DATE]"
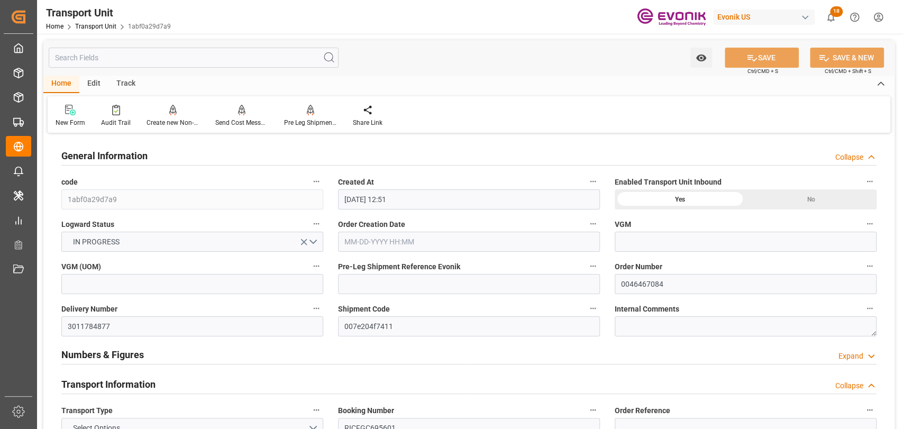
type input "[DATE] 00:00"
type input "[DATE] 08:45"
type input "[DATE] 16:00"
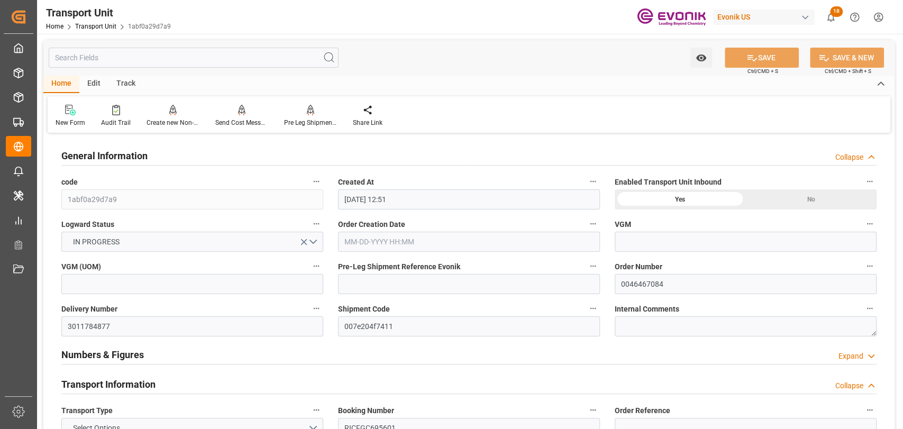
type input "[DATE] 03:00"
type input "[DATE] 20:00"
click at [301, 120] on div "Pre Leg Shipment Inbound" at bounding box center [310, 123] width 53 height 10
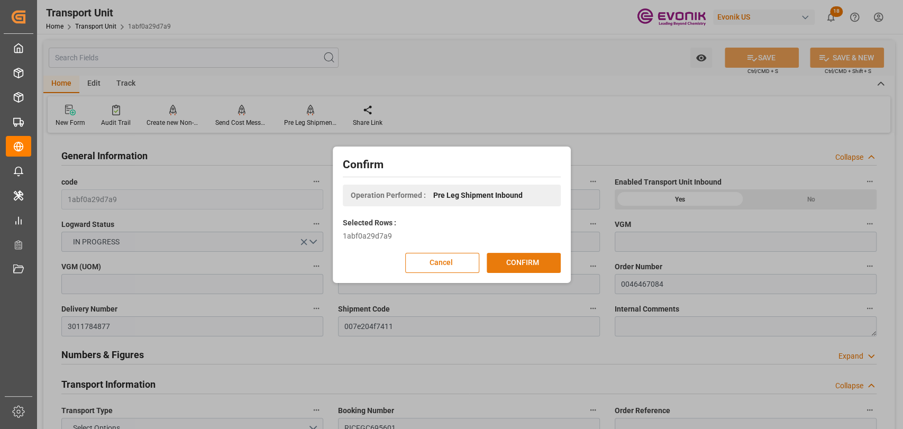
click at [492, 253] on button "CONFIRM" at bounding box center [524, 263] width 74 height 20
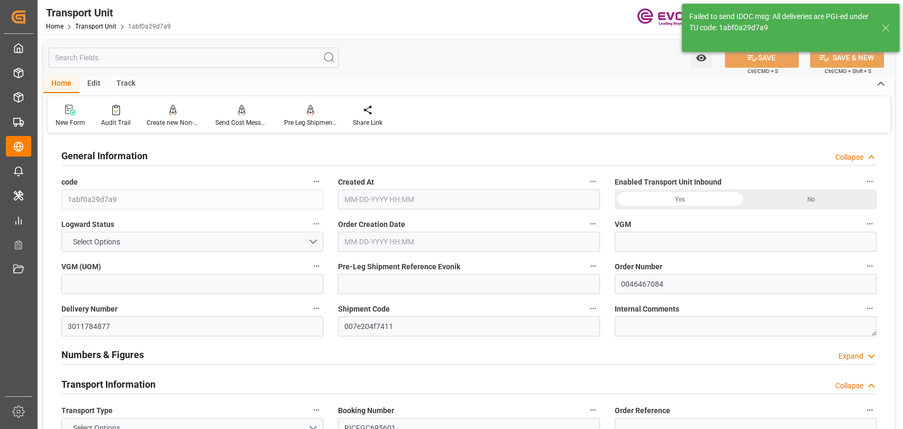
type input "ONE"
type input "Ocean Network Express"
type input "USLAX"
type input "CNSHA"
type input "9457737"
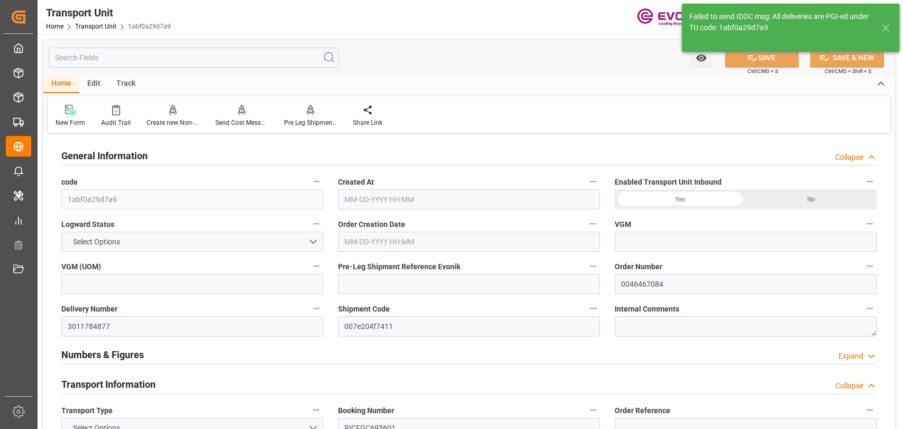
type input "USLAX"
type input "CNSHG"
type input "17709.6"
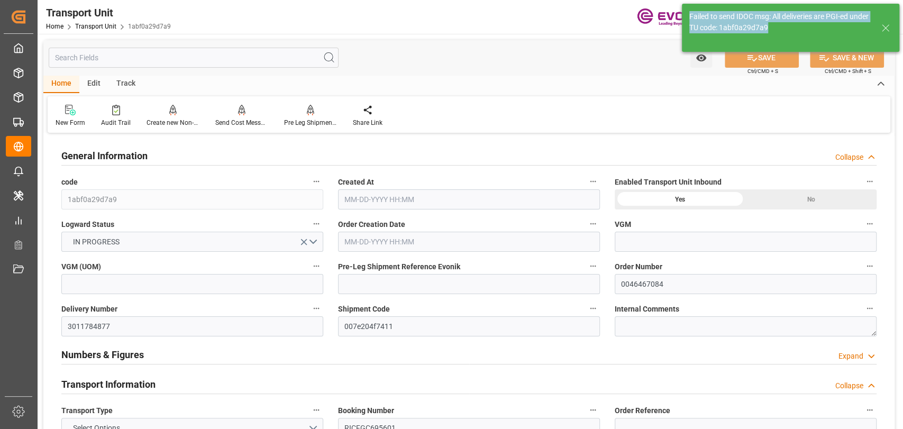
type input "[DATE] 12:51"
type input "[DATE]"
type input "[DATE] 00:00"
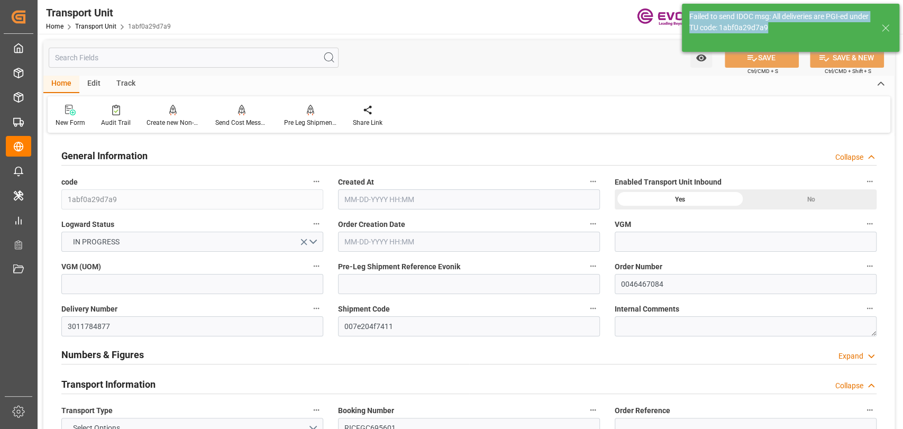
type input "[DATE] 08:45"
type input "[DATE] 16:00"
type input "[DATE] 03:00"
type input "[DATE] 20:00"
drag, startPoint x: 708, startPoint y: 10, endPoint x: 670, endPoint y: 0, distance: 39.3
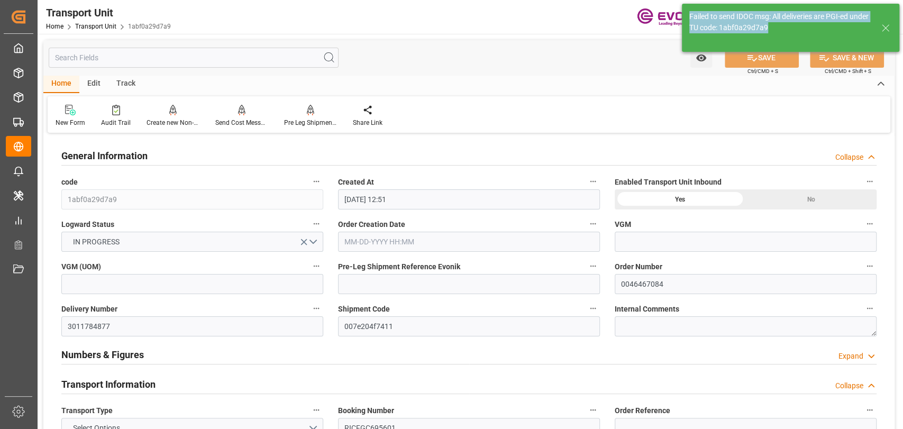
click at [679, 6] on div "Failed to send IDOC msg: All deliveries are PGI-ed under TU code: 1abf0a29d7a9" at bounding box center [790, 28] width 225 height 56
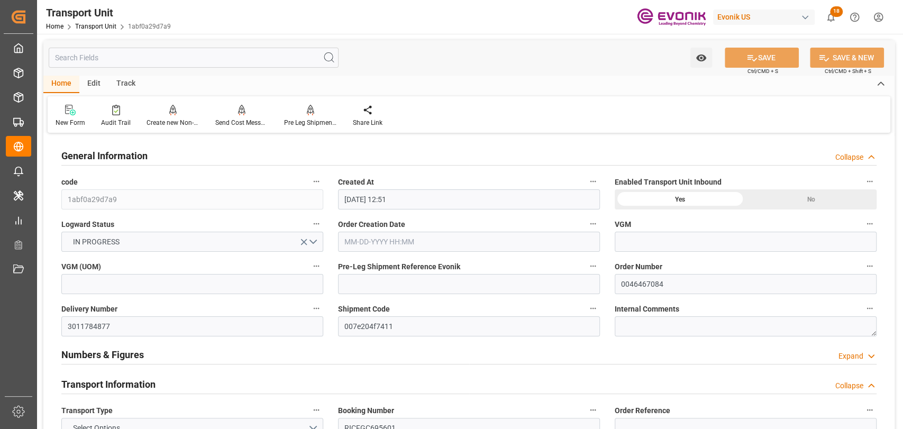
click at [177, 58] on input "text" at bounding box center [194, 58] width 290 height 20
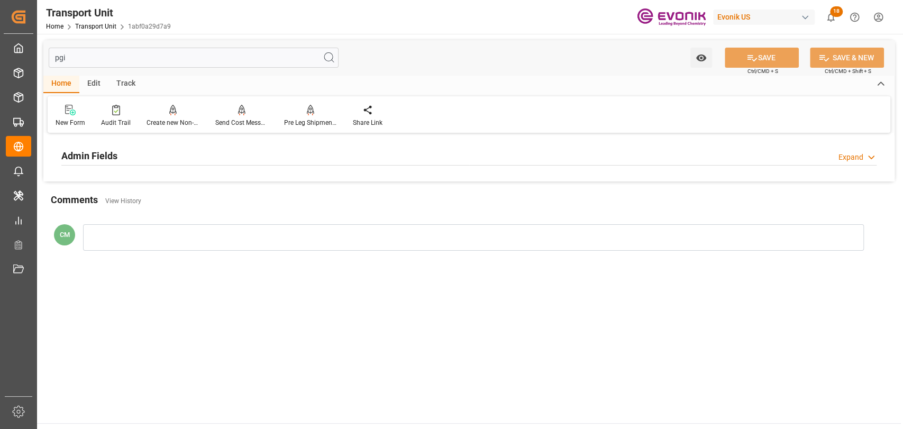
click at [206, 163] on div "Admin Fields Expand" at bounding box center [468, 155] width 815 height 20
click at [82, 56] on input "pgi" at bounding box center [194, 58] width 290 height 20
type input "p"
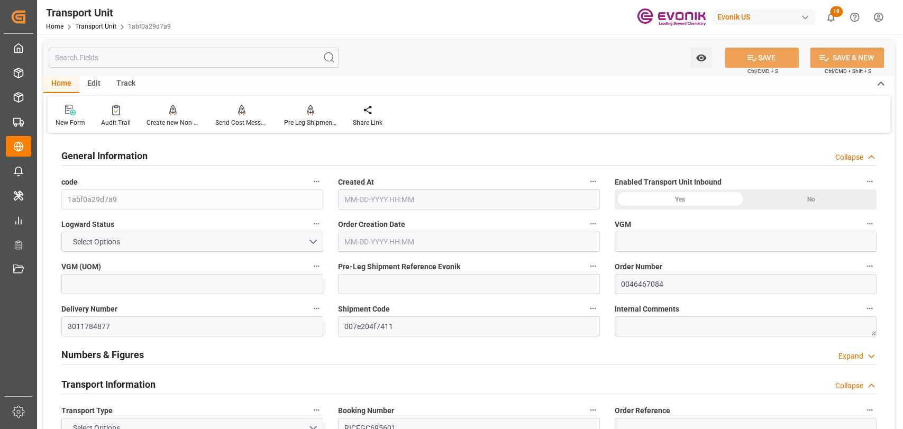
type input "ONE"
type input "Ocean Network Express"
type input "USLAX"
type input "CNSHA"
type input "9457737"
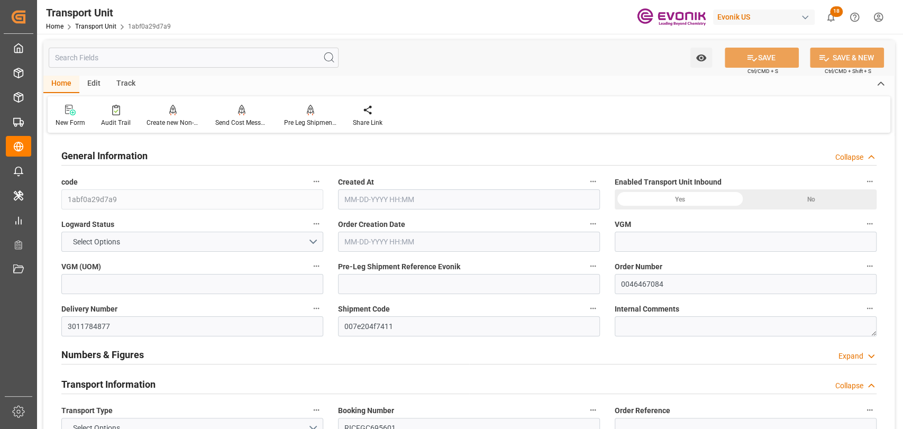
type input "USLAX"
type input "CNSHG"
type input "17709.6"
type input "09-05-2025 12:51"
type input "10-30-2025"
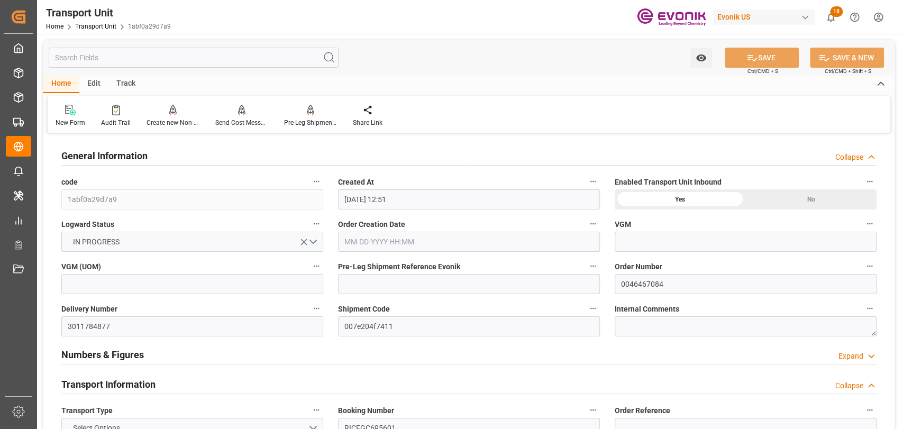
type input "09-21-2025 00:00"
type input "09-20-2025 00:00"
type input "10-14-2025 00:00"
type input "10-29-2025 08:45"
type input "09-11-2025 16:00"
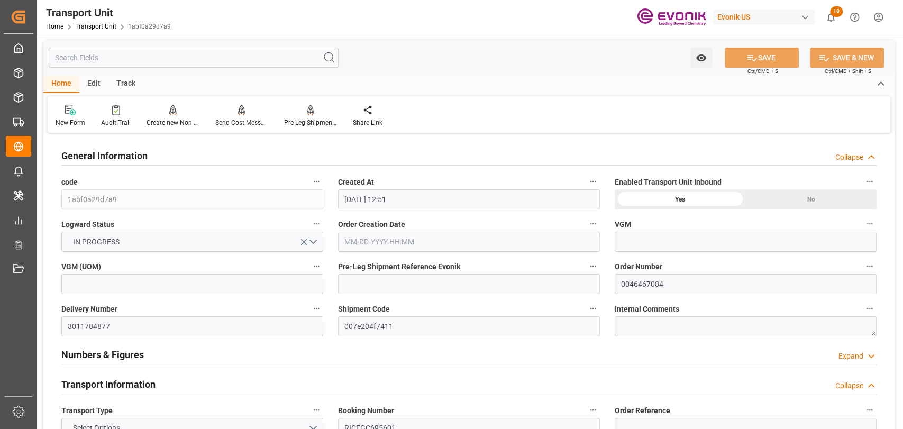
type input "09-21-2025 03:00"
type input "10-14-2025 20:00"
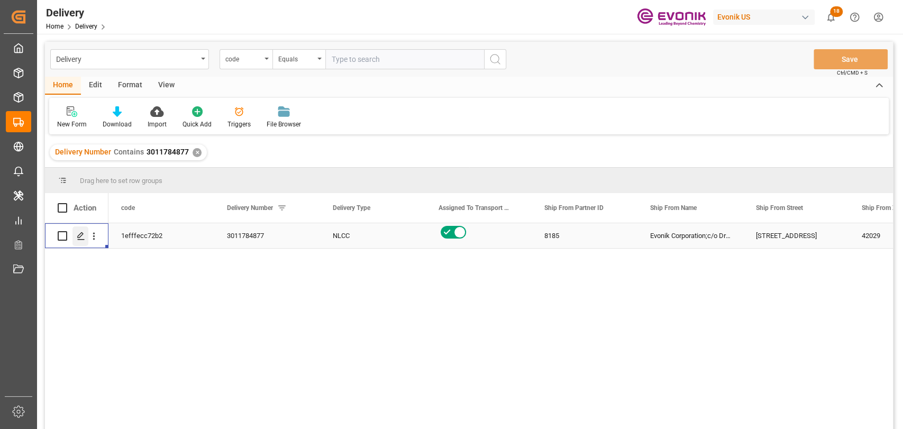
click at [77, 237] on icon "Press SPACE to select this row." at bounding box center [81, 236] width 8 height 8
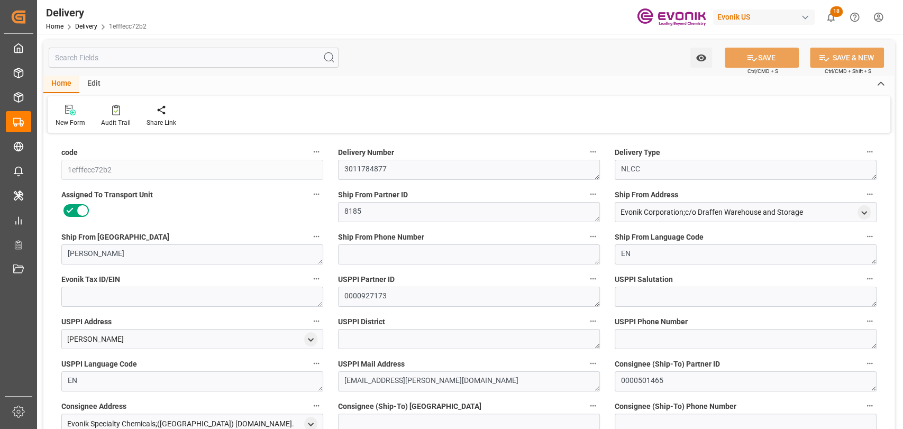
type input "USLAX"
type input "CNSHA"
type input "0"
type input "3.6581"
type input "453.6"
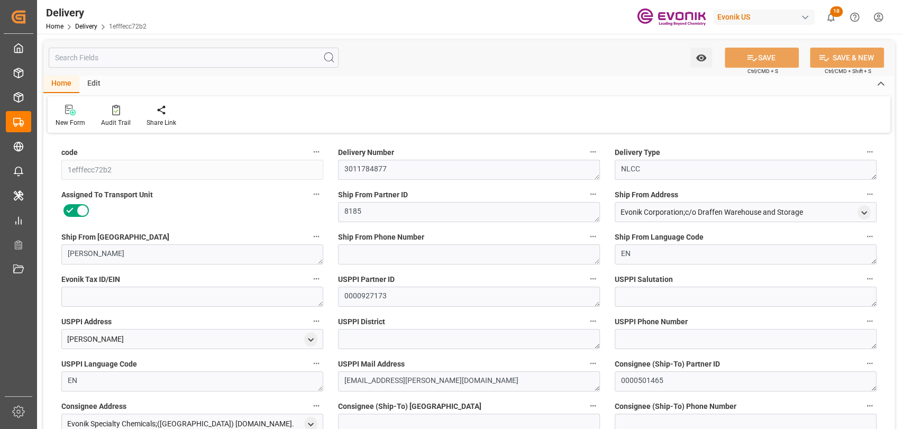
type input "20"
type input "3658.06"
type input "453.6"
type input "[DATE]"
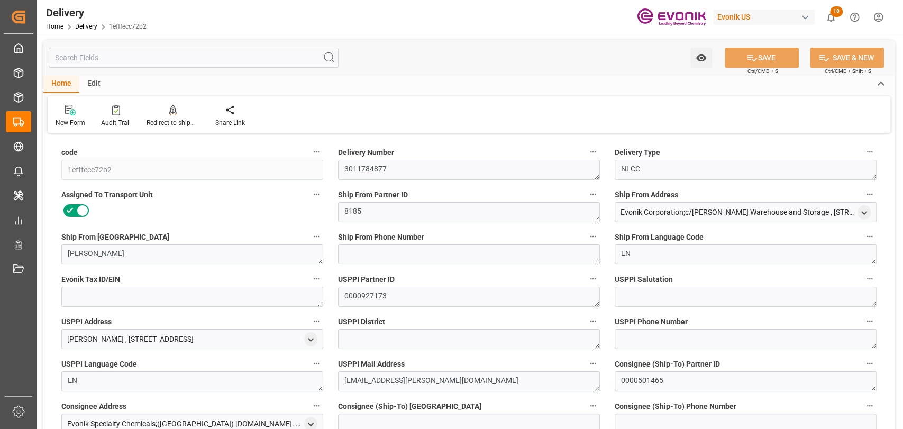
type input "[DATE]"
type input "[DATE] 00:00"
type input "[DATE] 18:53"
type input "[DATE] 12:51"
click at [135, 52] on input "text" at bounding box center [194, 58] width 290 height 20
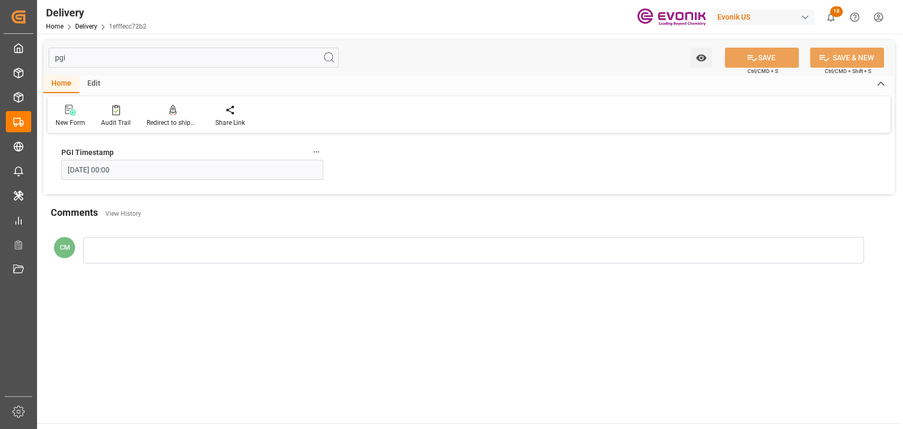
type input "pgi"
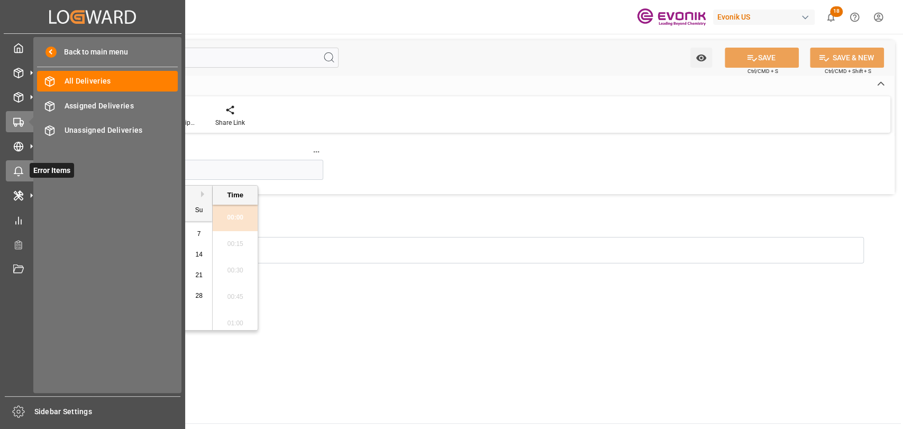
drag, startPoint x: 131, startPoint y: 164, endPoint x: 6, endPoint y: 163, distance: 125.4
click at [6, 163] on div "Created by potrace 1.15, written by [PERSON_NAME] [DATE]-[DATE] Created by potr…" at bounding box center [451, 214] width 903 height 429
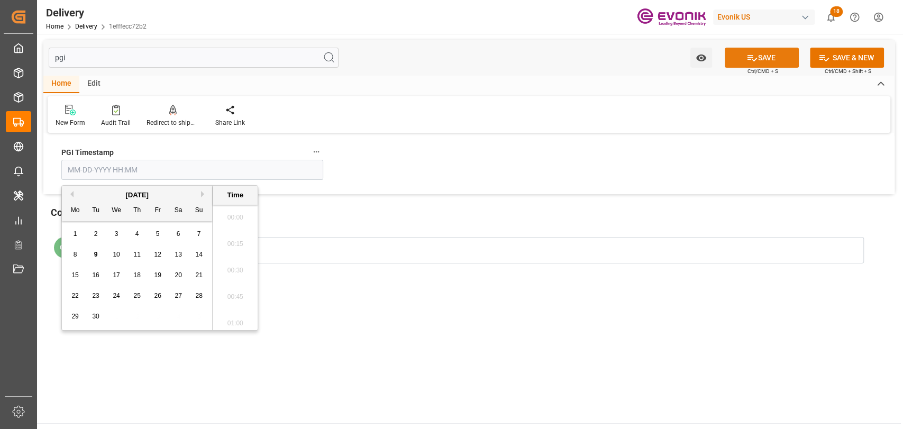
click at [779, 62] on button "SAVE" at bounding box center [762, 58] width 74 height 20
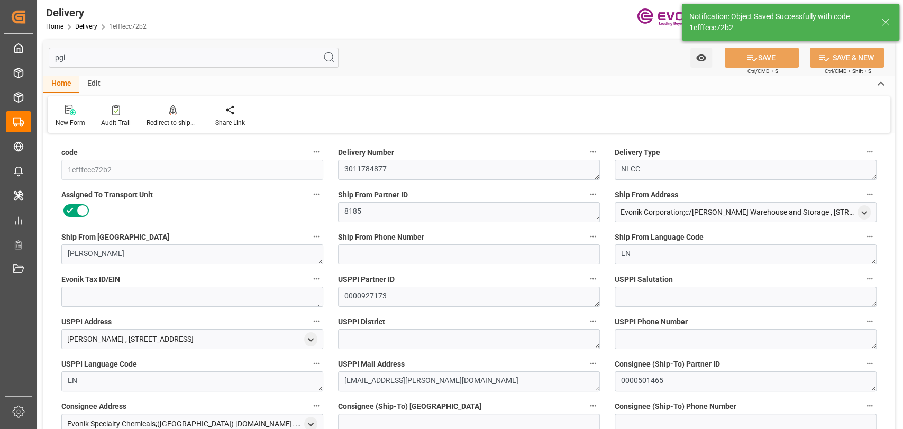
type input "USLAX"
type input "CNSHA"
type input "0"
type input "3.6581"
type input "453.6"
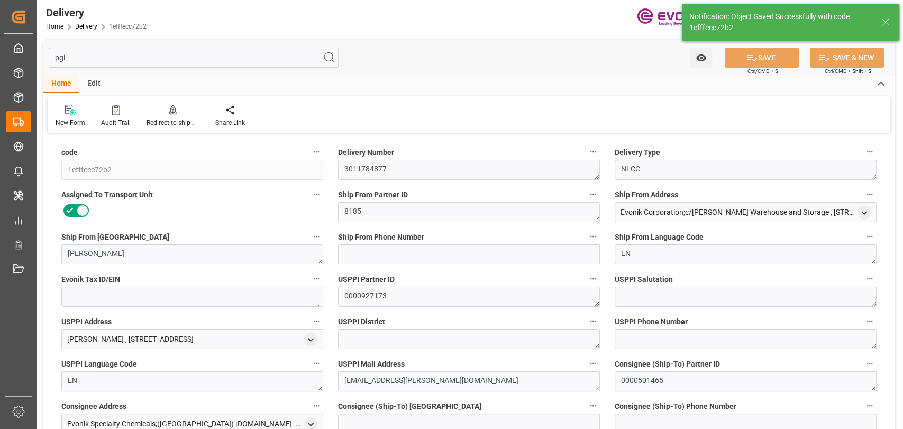
type input "20"
type input "3658.06"
type input "453.6"
type input "[DATE]"
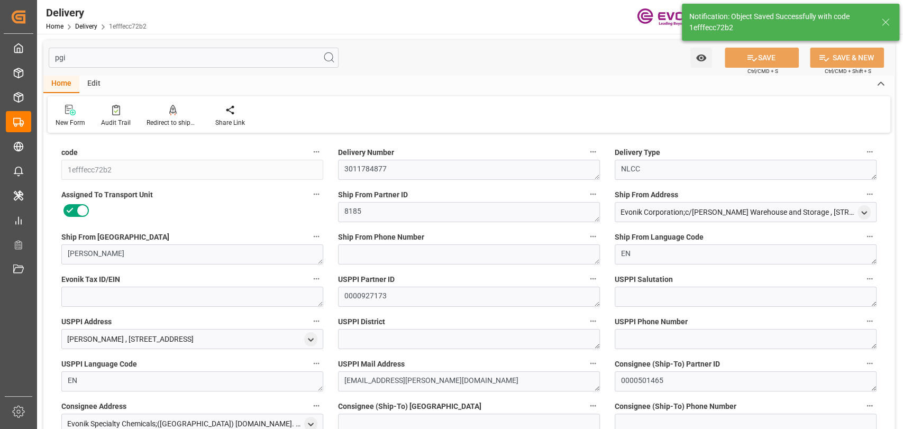
type input "[DATE]"
type input "[DATE] 18:53"
type input "[DATE] 17:52"
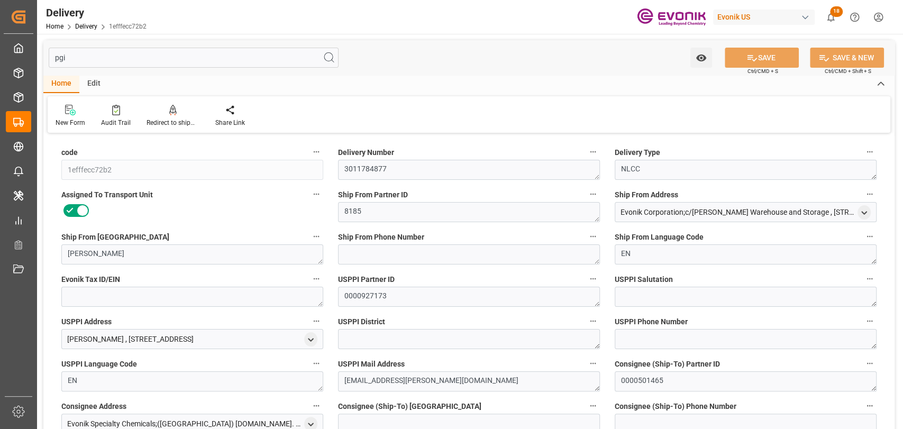
click at [110, 56] on input "pgi" at bounding box center [194, 58] width 290 height 20
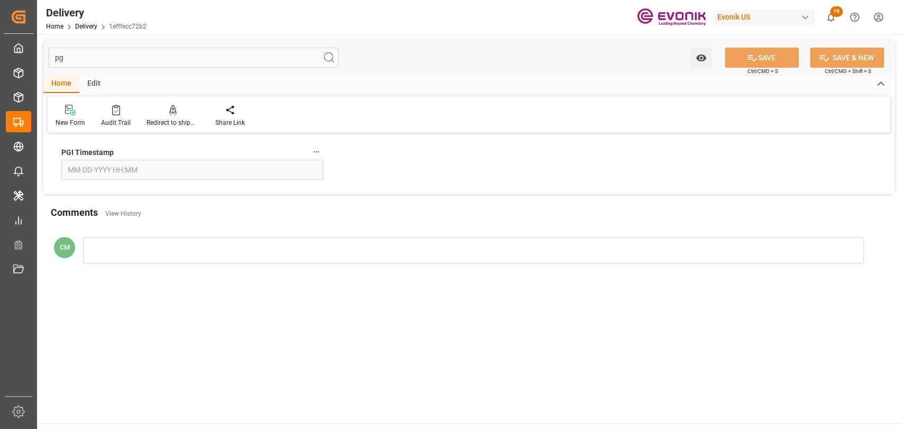
type input "pgi"
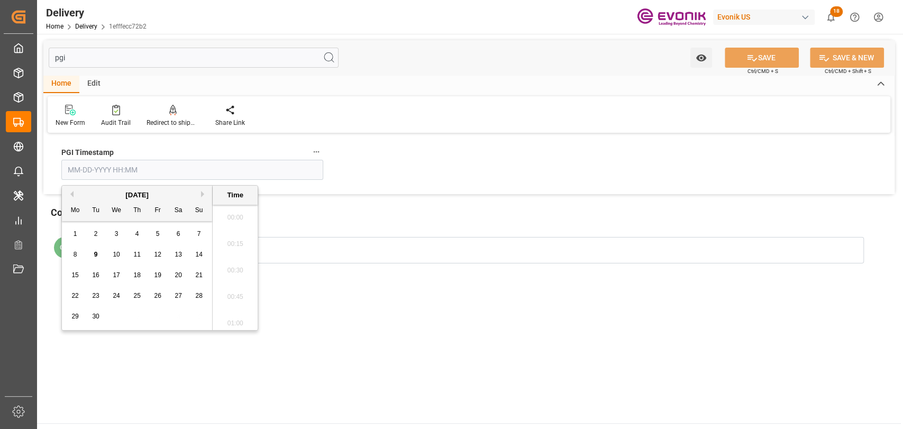
click at [143, 167] on input "text" at bounding box center [192, 170] width 262 height 20
paste input "[DATE] 00:00"
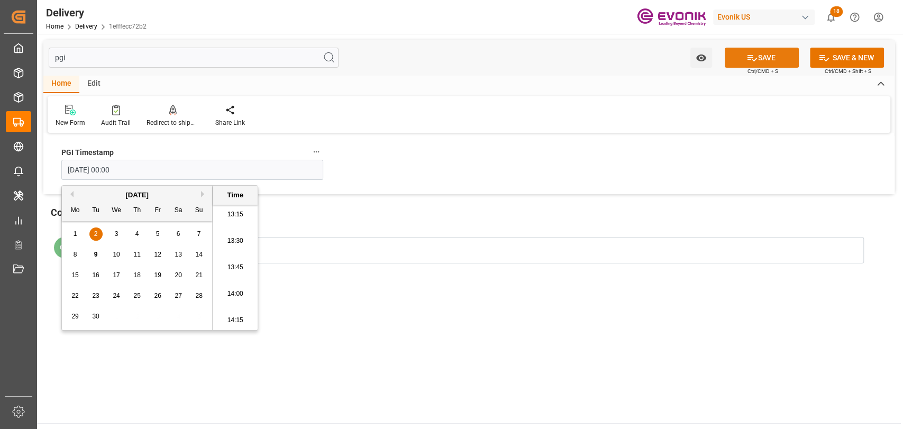
type input "[DATE] 00:00"
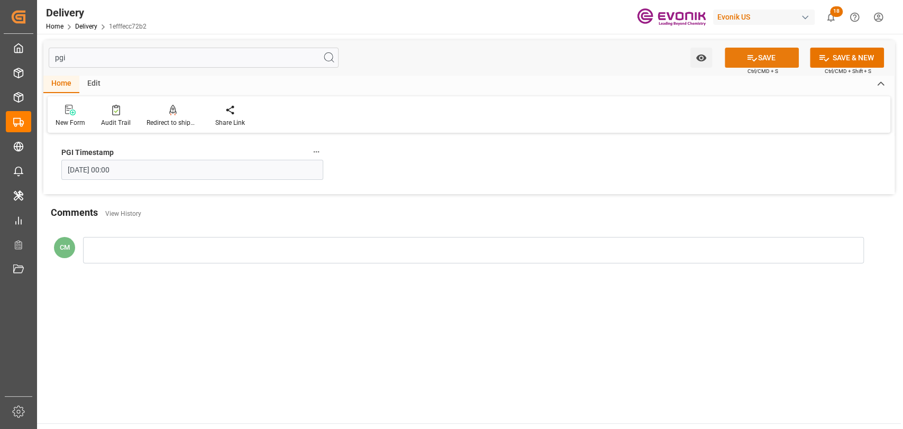
click at [780, 58] on button "SAVE" at bounding box center [762, 58] width 74 height 20
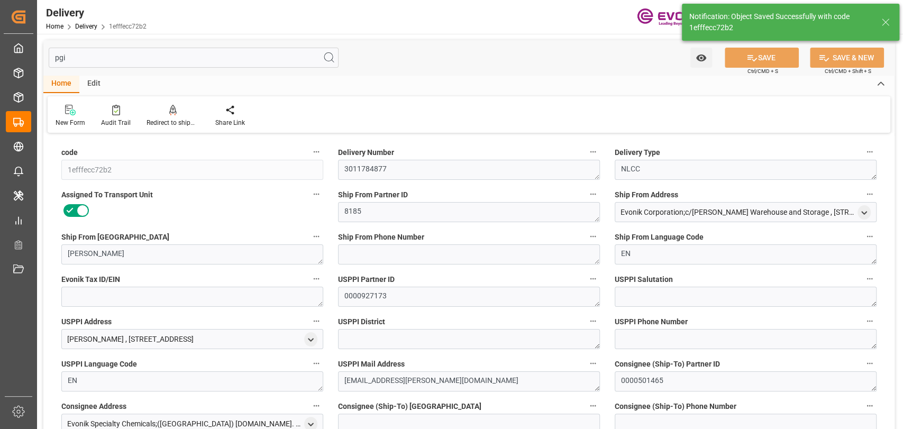
type input "[DATE]"
type input "[DATE] 18:53"
type input "[DATE] 17:53"
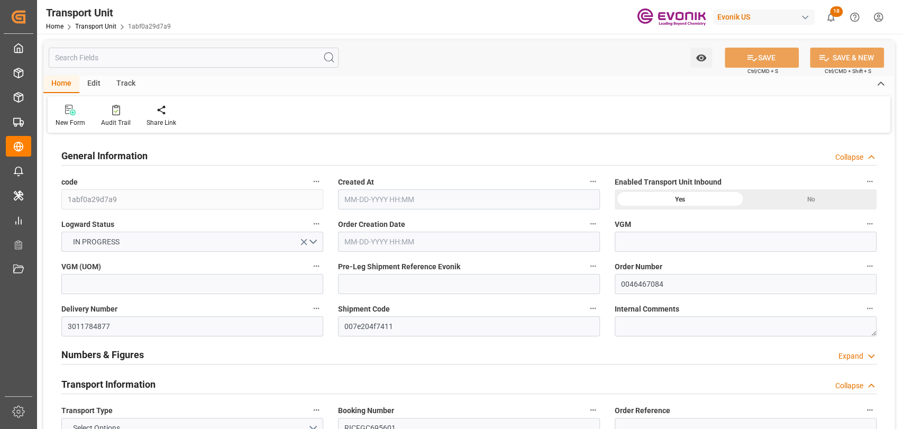
type input "ONE"
type input "Ocean Network Express"
type input "USLAX"
type input "CNSHA"
type input "9457737"
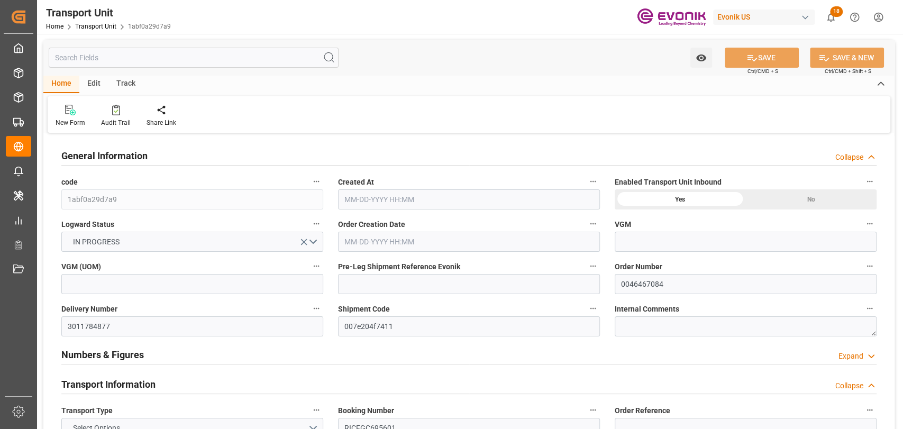
type input "USLAX"
type input "CNSHG"
type input "17756"
type input "[DATE] 12:51"
type input "[DATE]"
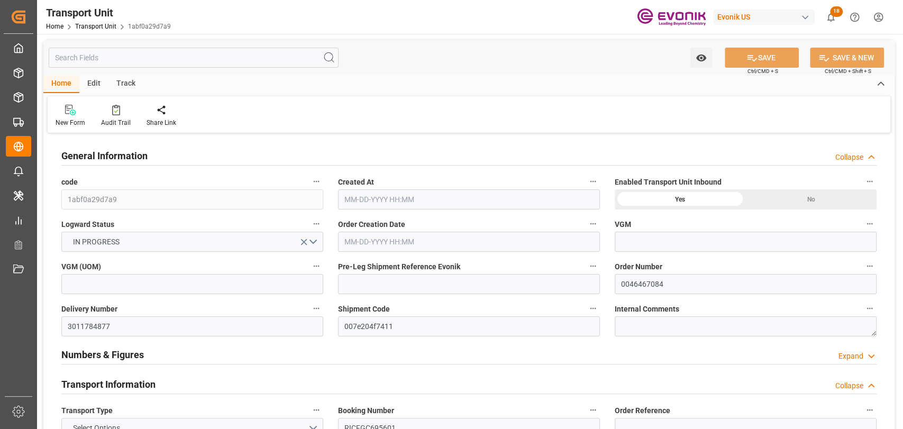
type input "[DATE] 00:00"
type input "[DATE] 08:45"
type input "[DATE] 16:00"
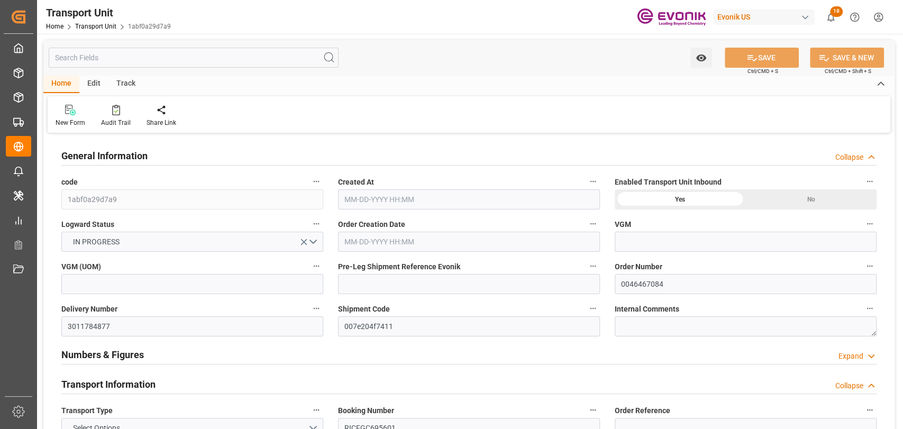
type input "[DATE] 03:00"
type input "[DATE] 20:00"
click at [315, 117] on div "Pre Leg Shipment Inbound" at bounding box center [310, 115] width 69 height 23
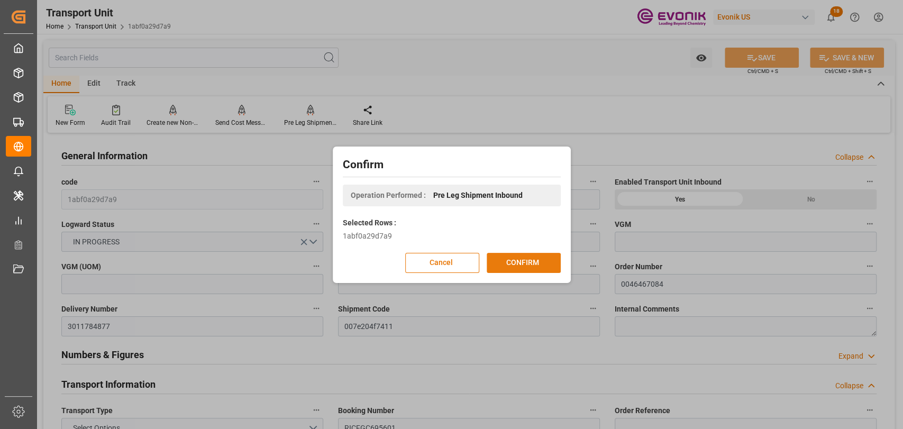
click at [525, 258] on button "CONFIRM" at bounding box center [524, 263] width 74 height 20
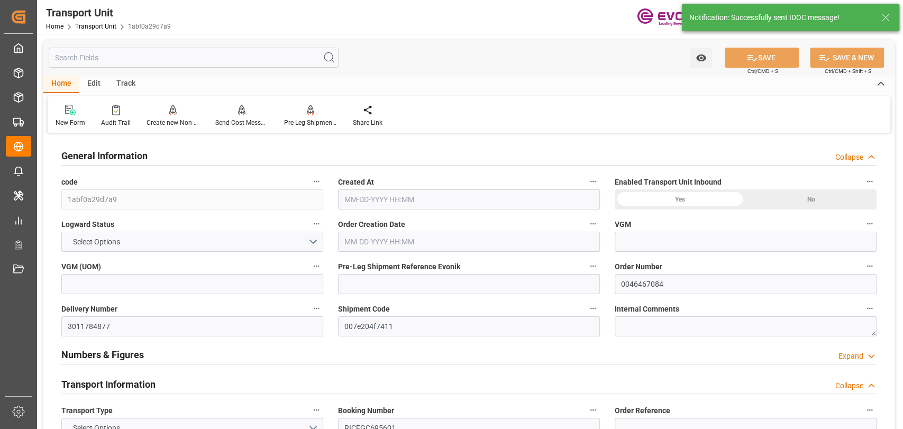
type input "1abf0a29d7a9"
type input "0046467084"
type input "3011784877"
type input "007e204f7411"
type input "RICFGC695601"
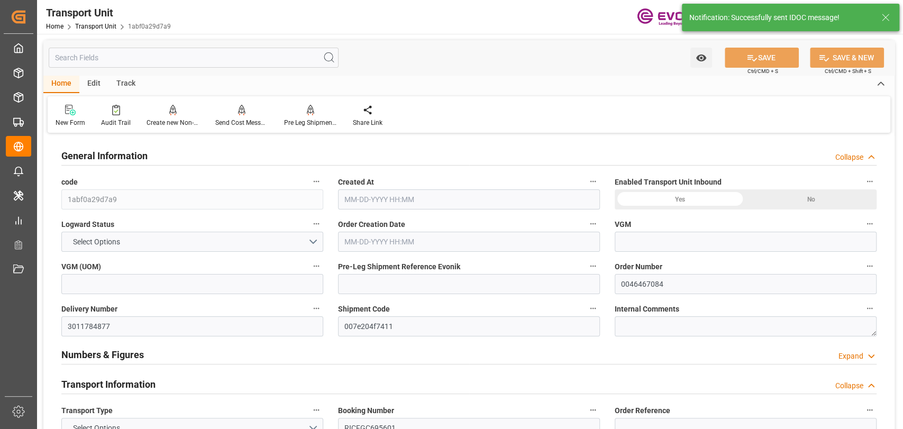
type input "ONEY"
type textarea "42029"
type input "[GEOGRAPHIC_DATA]"
type textarea "201507"
type input "China"
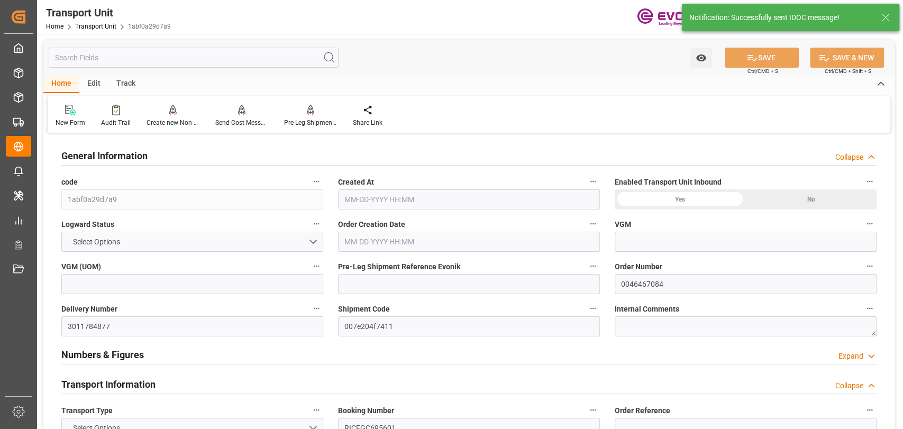
type input "Los Angeles"
type input "Shanghai"
type input "YM MOBILITY"
type input "086W"
type input "4006721862"
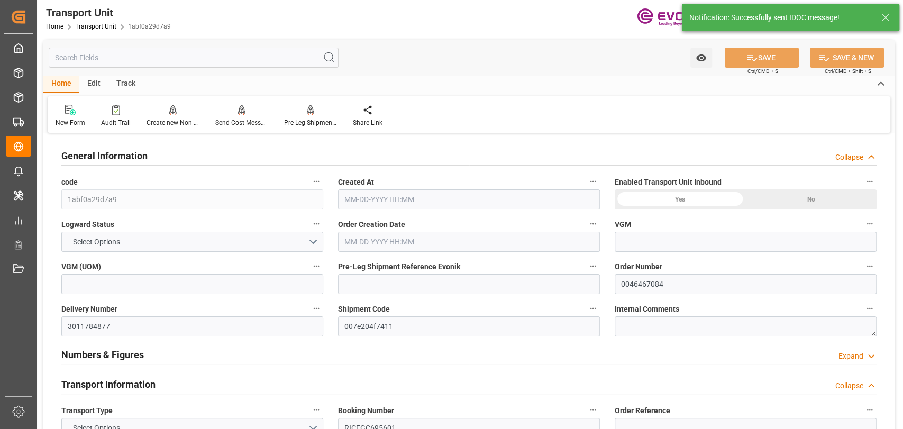
type input "LOS ANGELES"
type input "SHANGHAI PT"
type input "VESSEL"
type input "kg"
type input "ONE"
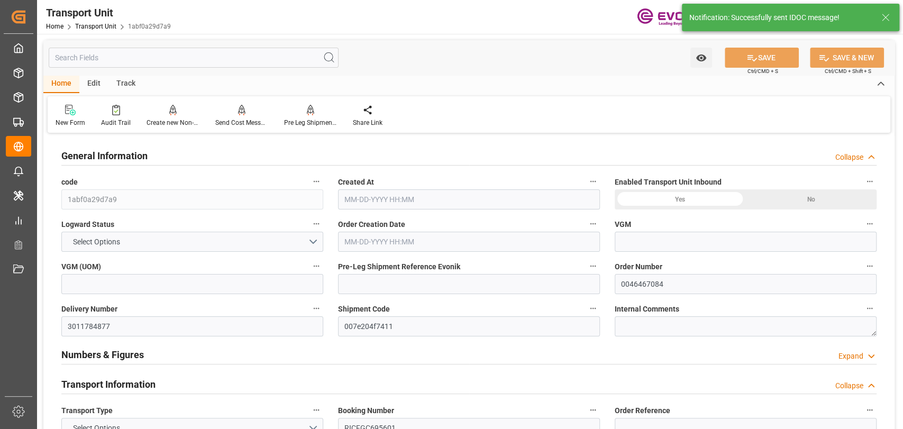
type input "Ocean Network Express"
type input "USLAX"
type input "CNSHA"
type input "9457737"
type input "USLAX"
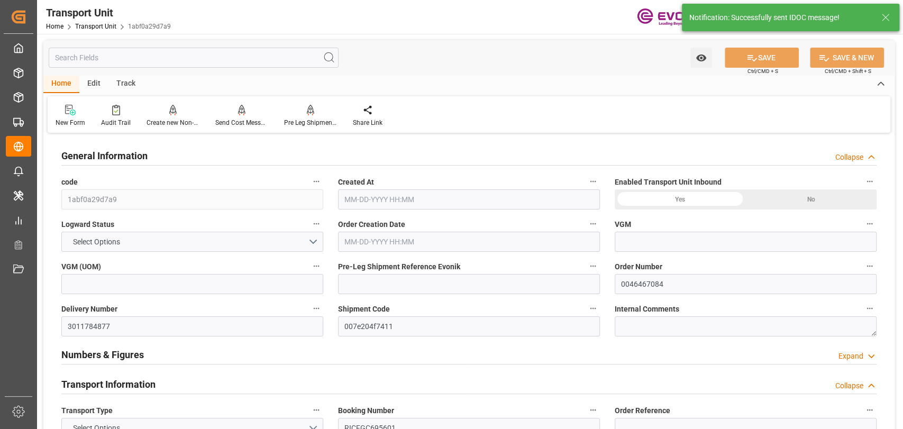
type input "CNSHG"
type input "17756"
type input "09-05-2025 12:51"
type input "10-30-2025"
type input "09-21-2025 00:00"
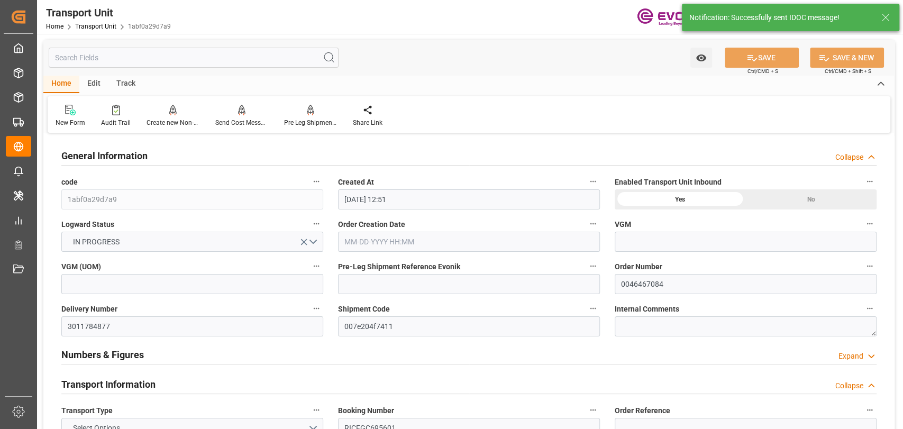
type input "09-20-2025 00:00"
type input "10-14-2025 00:00"
type input "10-29-2025 08:45"
type input "09-11-2025 16:00"
type input "09-21-2025 03:00"
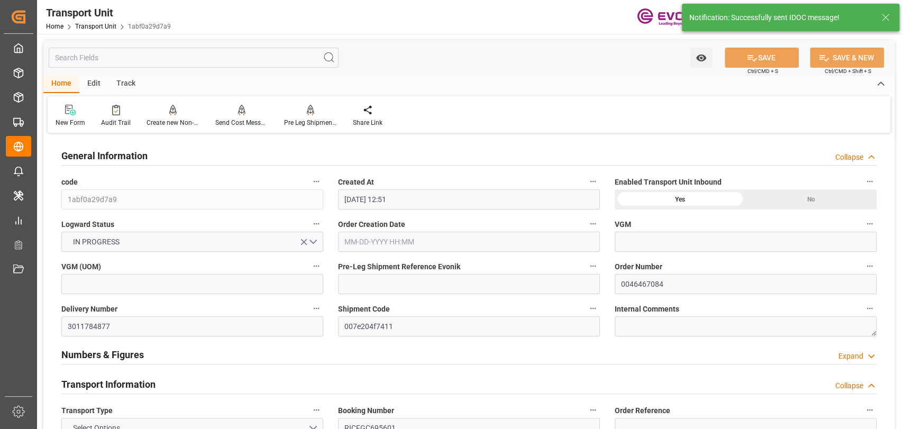
type input "10-14-2025 20:00"
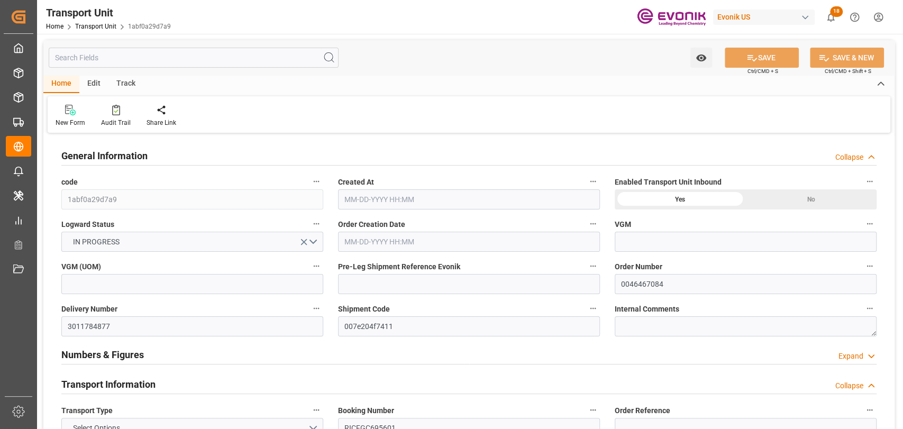
type input "ONE"
type input "Ocean Network Express"
type input "USLAX"
type input "CNSHA"
type input "9457737"
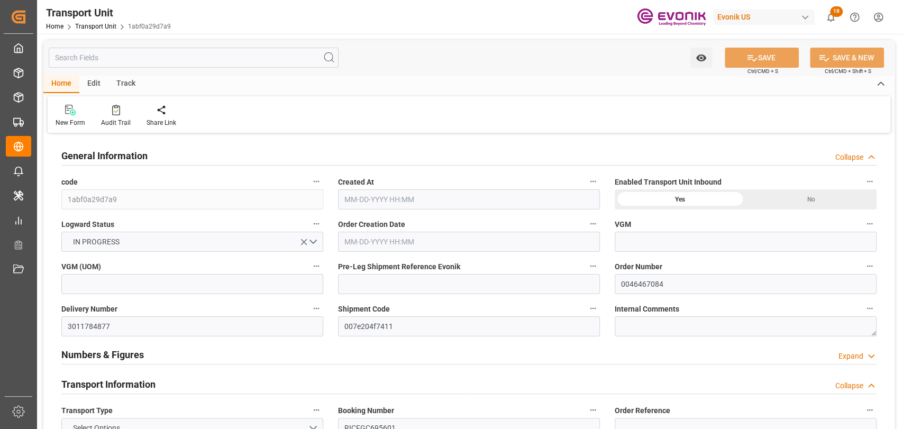
type input "USLAX"
type input "CNSHG"
type input "17709.6"
type input "[DATE] 12:51"
type input "[DATE]"
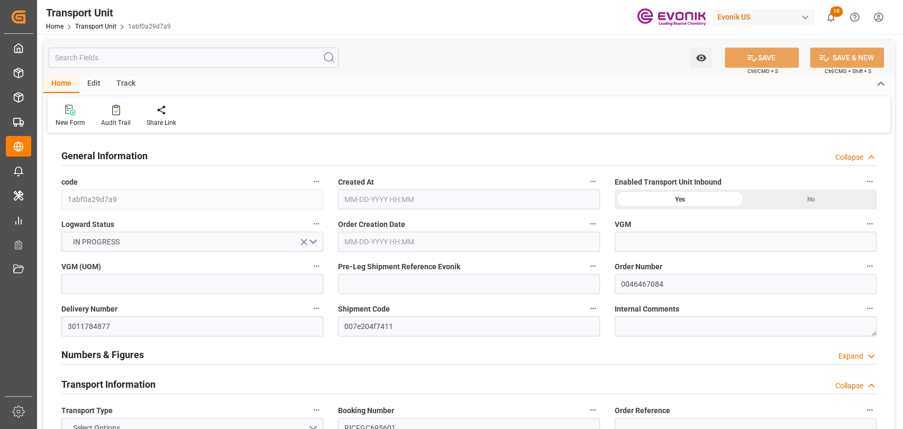
type input "[DATE] 00:00"
type input "[DATE] 08:45"
type input "[DATE] 16:00"
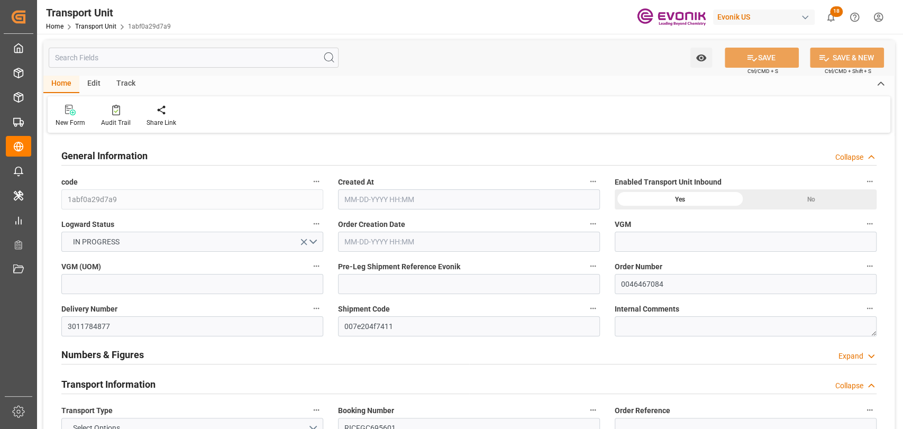
type input "[DATE] 03:00"
type input "[DATE] 20:00"
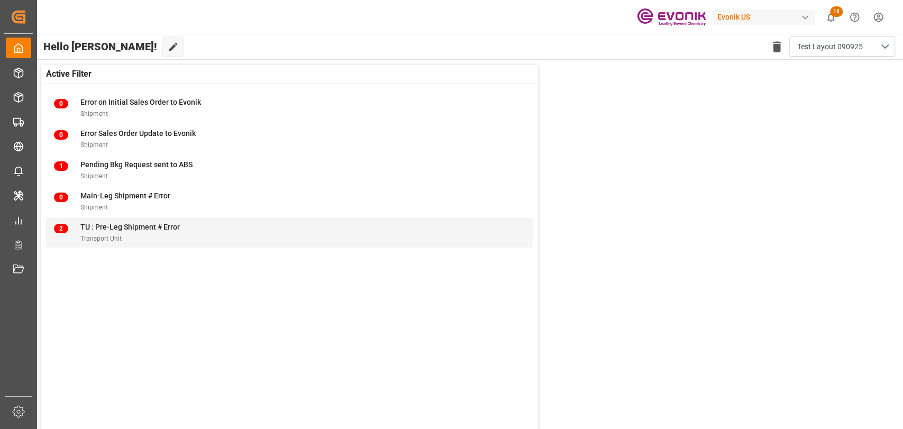
click at [112, 222] on div "TU : Pre-Leg Shipment # Error" at bounding box center [129, 227] width 99 height 11
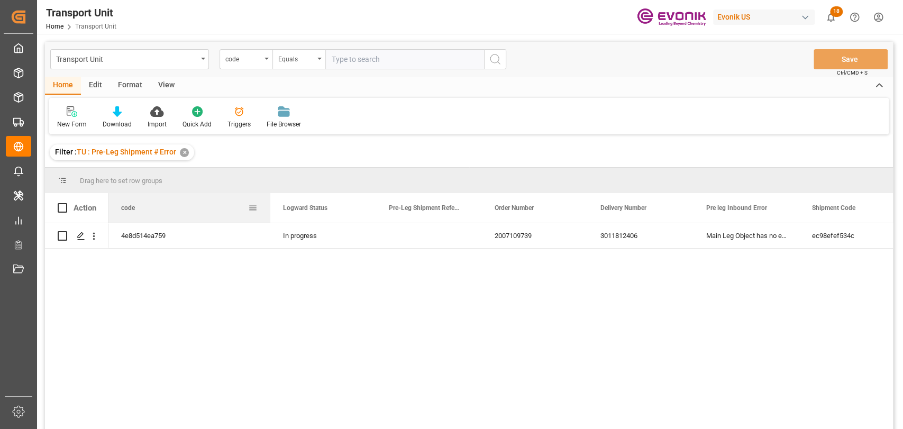
drag, startPoint x: 250, startPoint y: 207, endPoint x: 230, endPoint y: 225, distance: 27.3
click at [272, 209] on div at bounding box center [270, 208] width 4 height 30
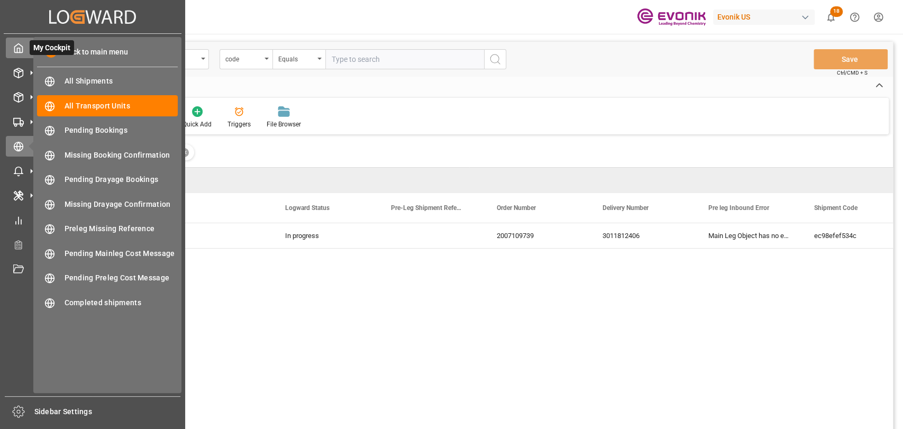
click at [15, 49] on icon at bounding box center [18, 48] width 11 height 11
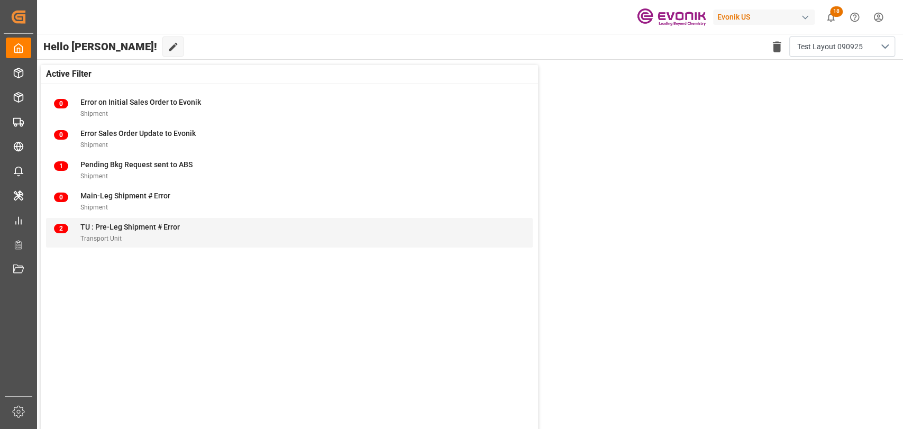
click at [138, 230] on span "TU : Pre-Leg Shipment # Error" at bounding box center [129, 227] width 99 height 8
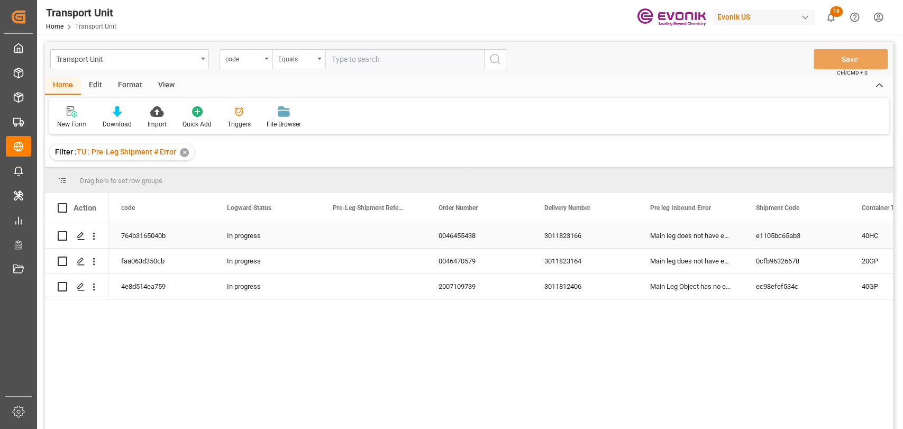
click at [699, 234] on div "Main leg does not have evonik reference" at bounding box center [690, 235] width 106 height 25
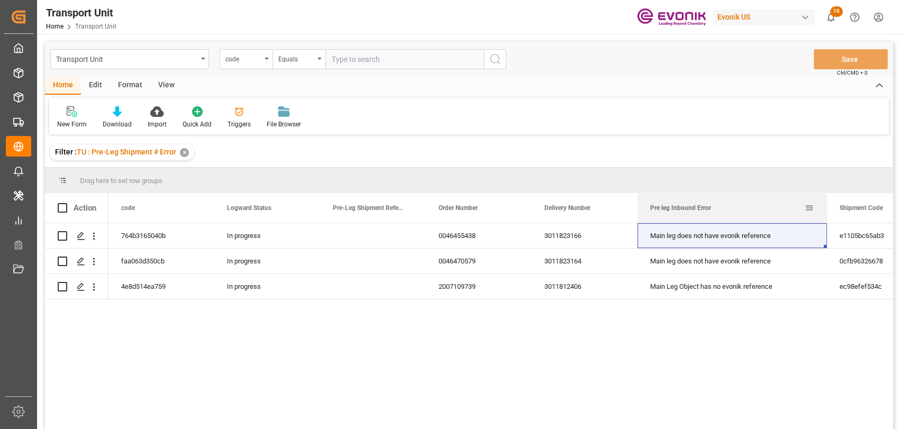
drag, startPoint x: 742, startPoint y: 208, endPoint x: 773, endPoint y: 235, distance: 41.2
click at [825, 213] on div at bounding box center [827, 208] width 4 height 30
click at [719, 263] on div "Main leg does not have evonik reference" at bounding box center [731, 261] width 189 height 25
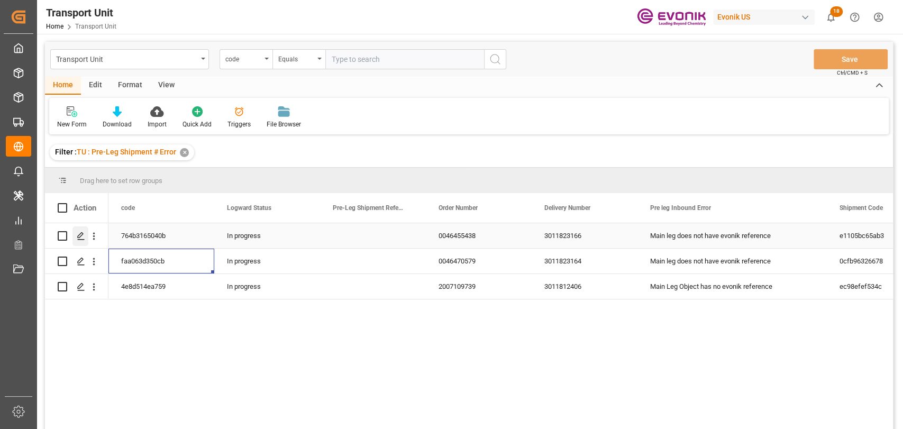
click at [78, 233] on icon "Press SPACE to select this row." at bounding box center [81, 236] width 8 height 8
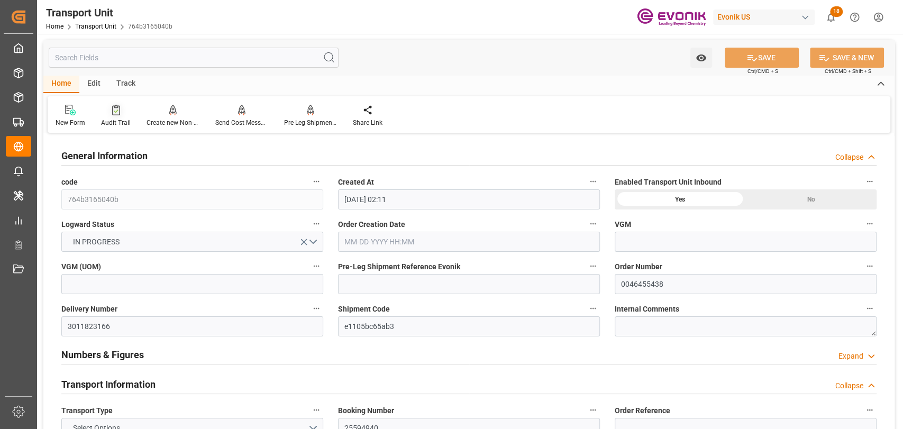
click at [103, 120] on div "Audit Trail" at bounding box center [116, 123] width 30 height 10
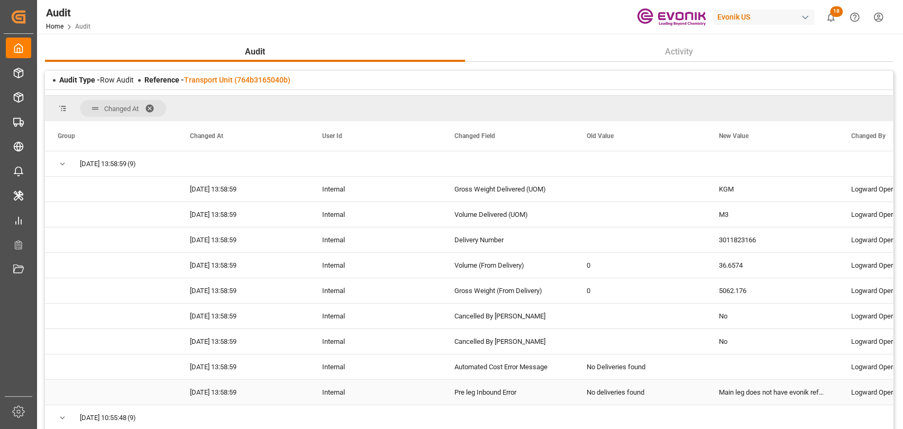
click at [618, 395] on div "No deliveries found" at bounding box center [640, 392] width 132 height 25
click at [228, 84] on link "Transport Unit (764b3165040b)" at bounding box center [237, 80] width 106 height 8
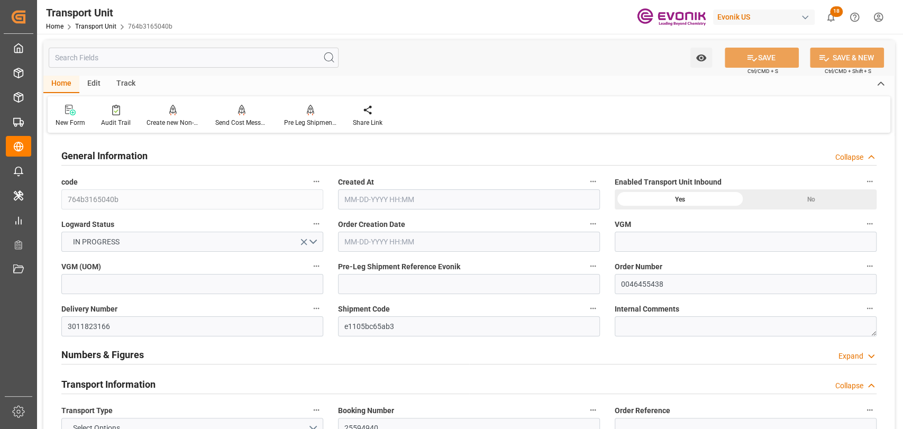
type input "Hapag Lloyd"
type input "Hapag Lloyd Aktiengesellschaft"
type input "USSAV"
type input "BEANR"
type input "5316.576"
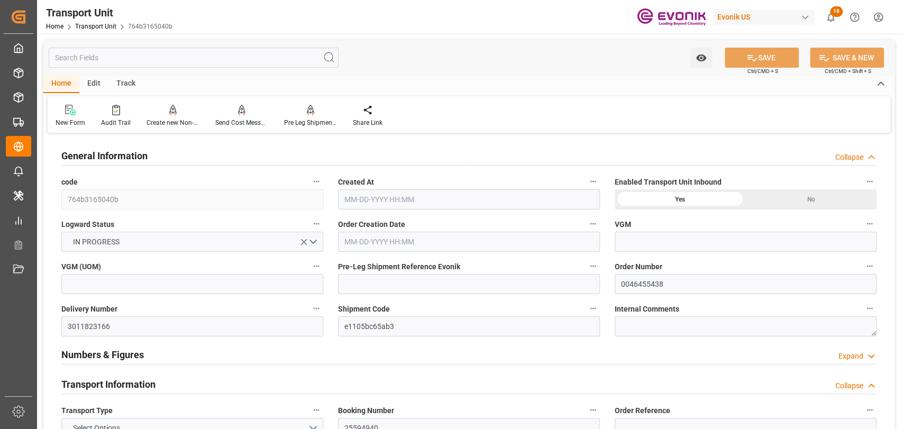
type input "08-13-2025 02:11"
type input "10-08-2025"
type input "09-28-2025 00:00"
type input "09-27-2025 00:00"
type input "10-13-2025 00:00"
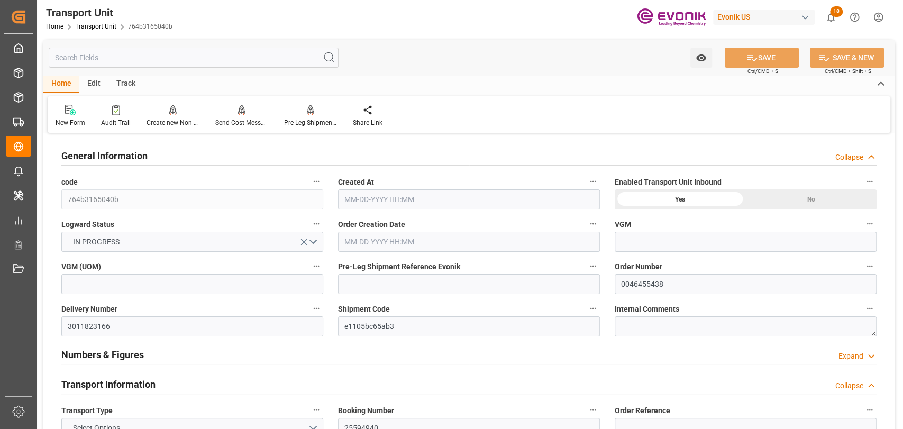
type input "10-09-2025 00:00"
type input "09-24-2025 12:00"
click at [318, 304] on icon "button" at bounding box center [316, 308] width 8 height 8
click at [326, 308] on icon at bounding box center [323, 308] width 11 height 11
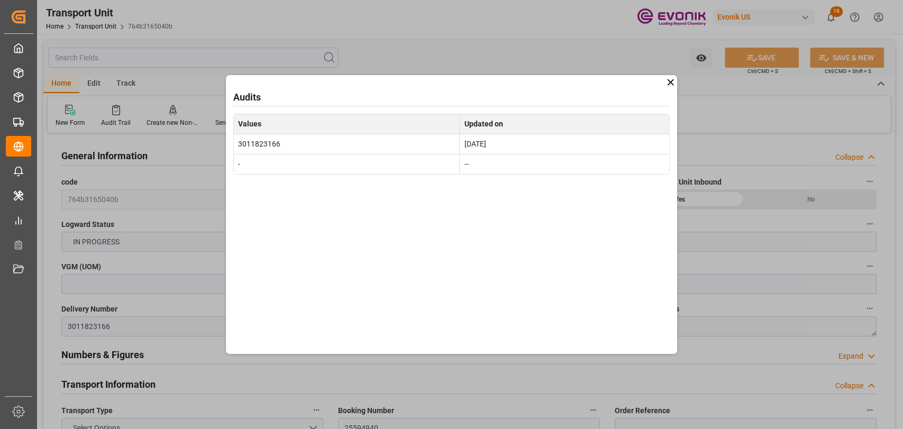
click at [672, 78] on icon at bounding box center [670, 82] width 11 height 11
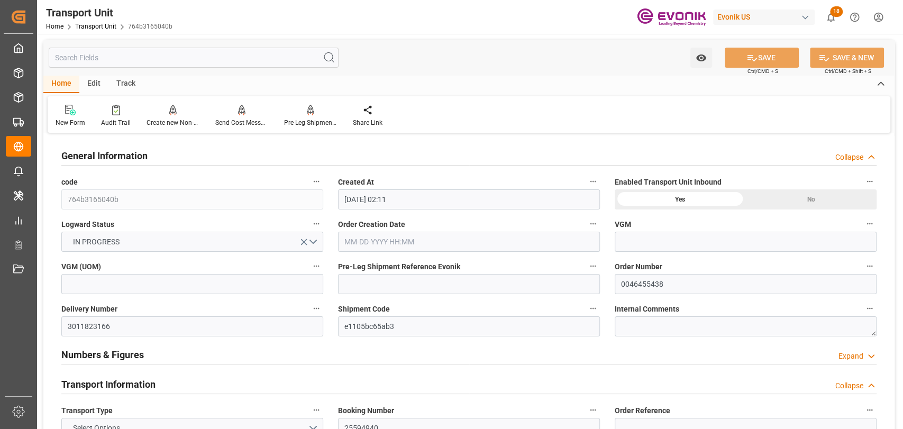
click at [593, 307] on icon "button" at bounding box center [593, 308] width 8 height 8
click at [615, 324] on li "Open Parent Object" at bounding box center [634, 325] width 97 height 17
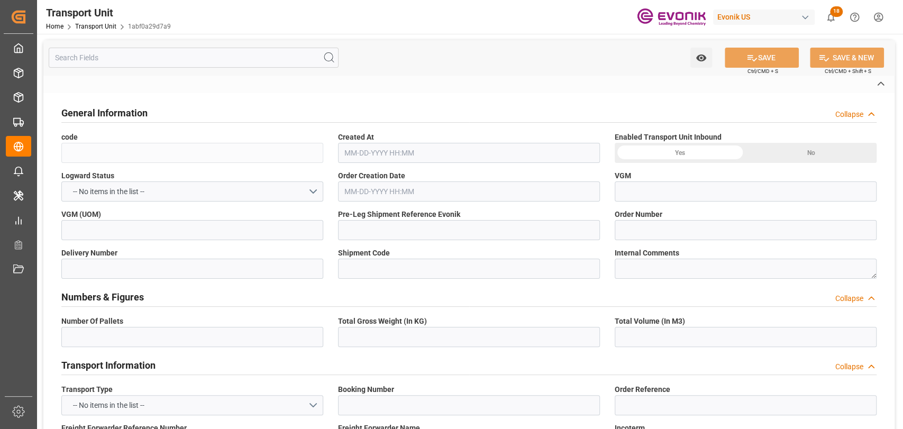
type input "1abf0a29d7a9"
type input "4006711565"
type input "0046467084"
type input "3011784877"
type input "007e204f7411"
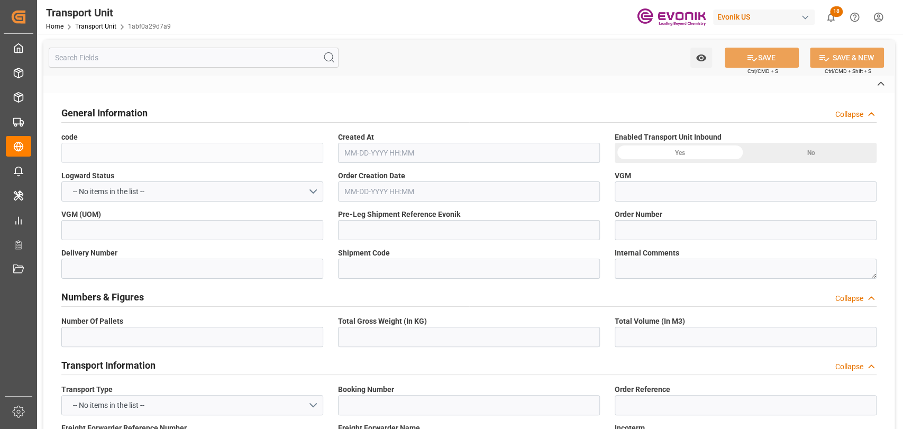
type input "RICFGC695601"
type input "ONEU2606879"
type input "037693"
type input "ONEY"
type textarea "42029"
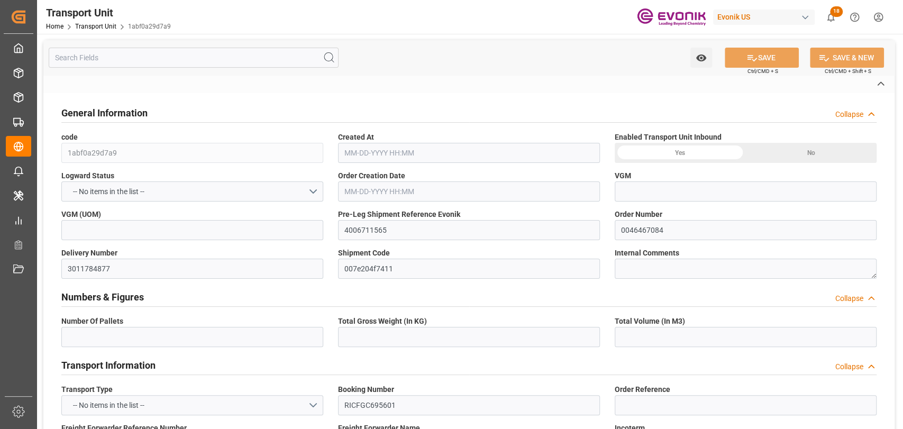
type input "[GEOGRAPHIC_DATA]"
type textarea "201507"
type input "[GEOGRAPHIC_DATA]"
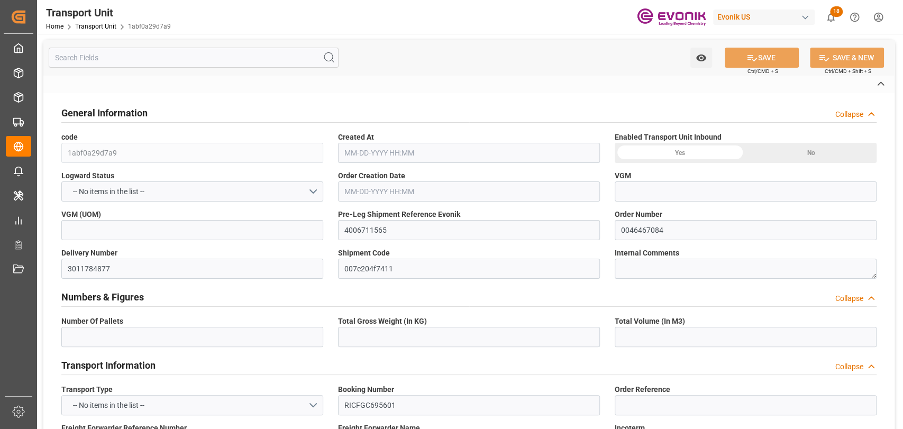
type input "YM MOBILITY"
type input "086W"
type input "4006721862"
type input "[GEOGRAPHIC_DATA]"
type input "SHANGHAI PT"
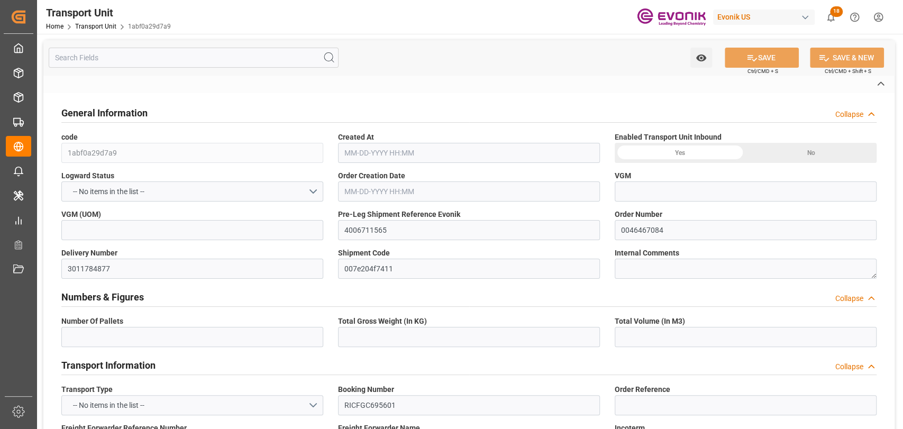
type input "VESSEL"
type input "kg"
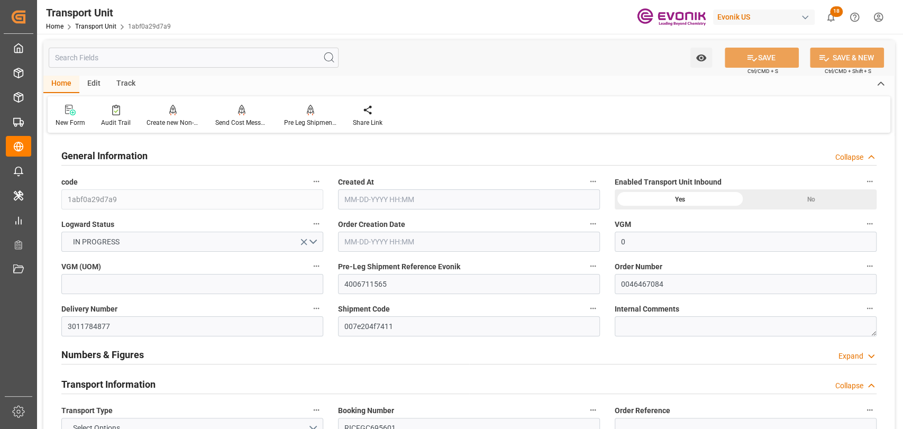
type input "0"
type input "ONE"
type input "Ocean Network Express"
type input "USLAX"
type input "CNSHA"
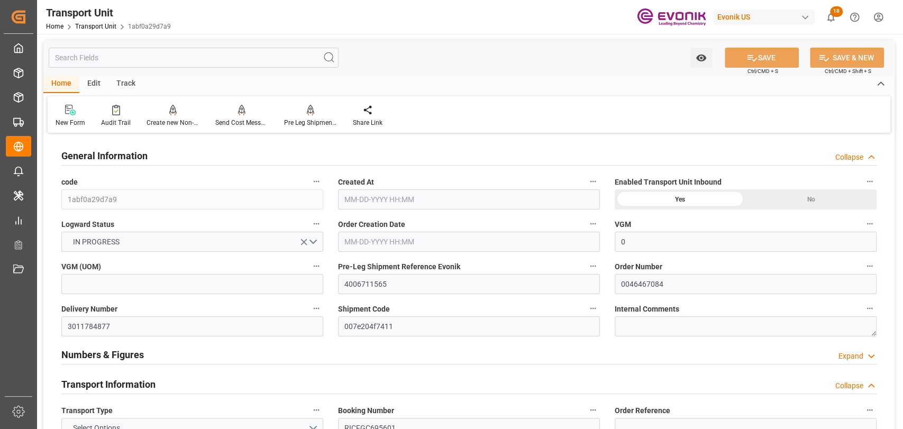
type input "9457737"
type input "USLAX"
type input "CNSHG"
type input "17709.6"
type input "[DATE] 12:51"
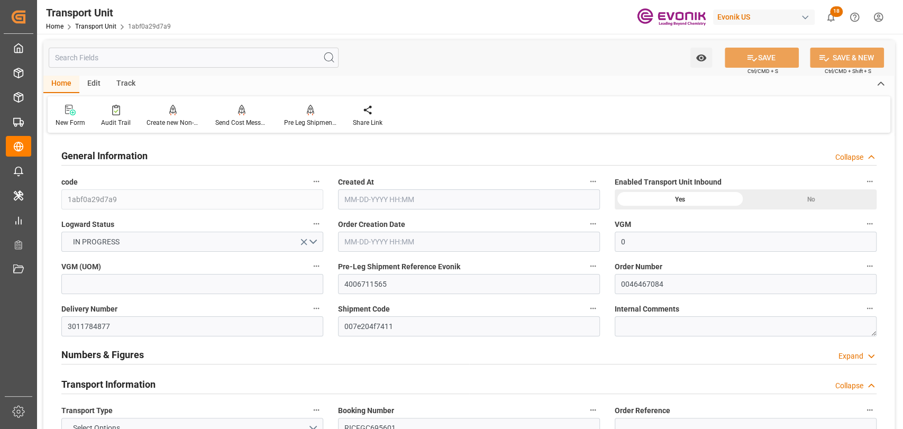
type input "[DATE]"
type input "[DATE] 00:00"
type input "[DATE] 08:45"
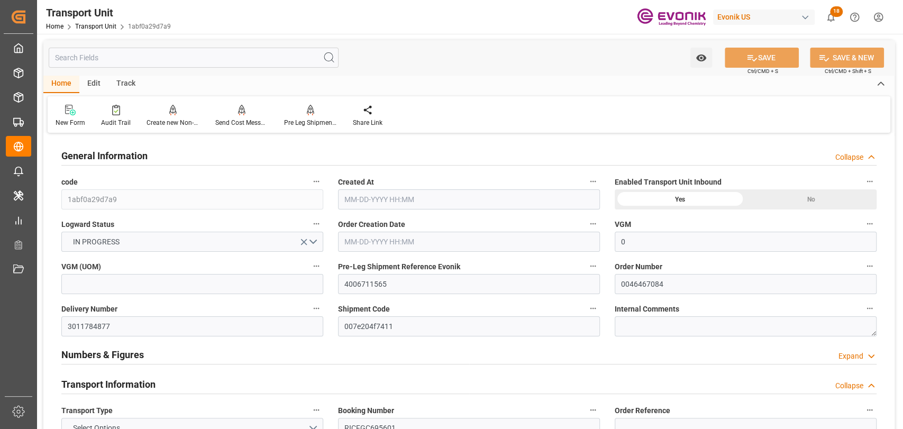
type input "[DATE] 16:00"
type input "[DATE] 03:00"
type input "[DATE] 20:00"
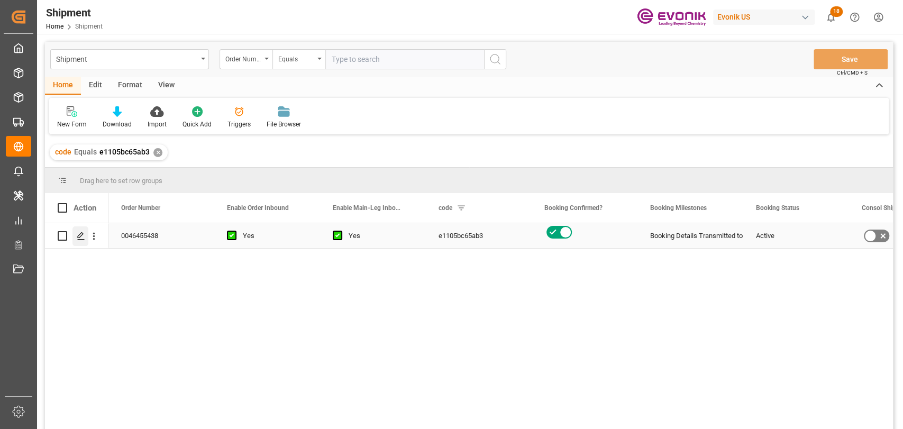
click at [77, 241] on div "Press SPACE to select this row." at bounding box center [80, 236] width 16 height 20
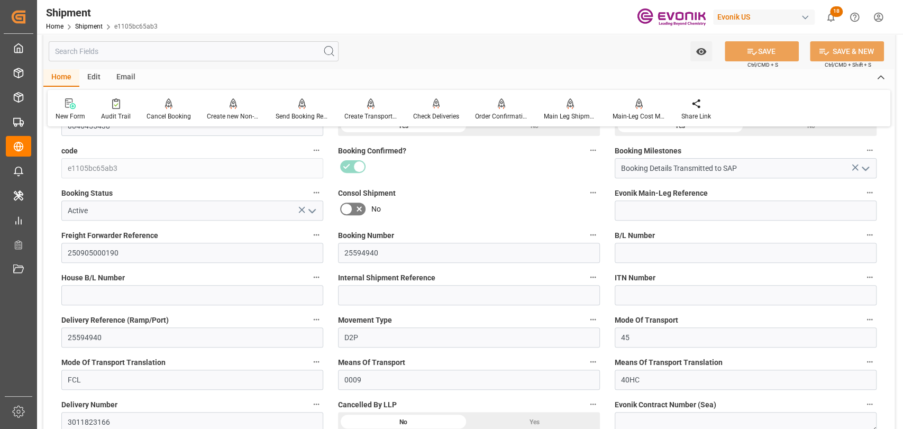
scroll to position [235, 0]
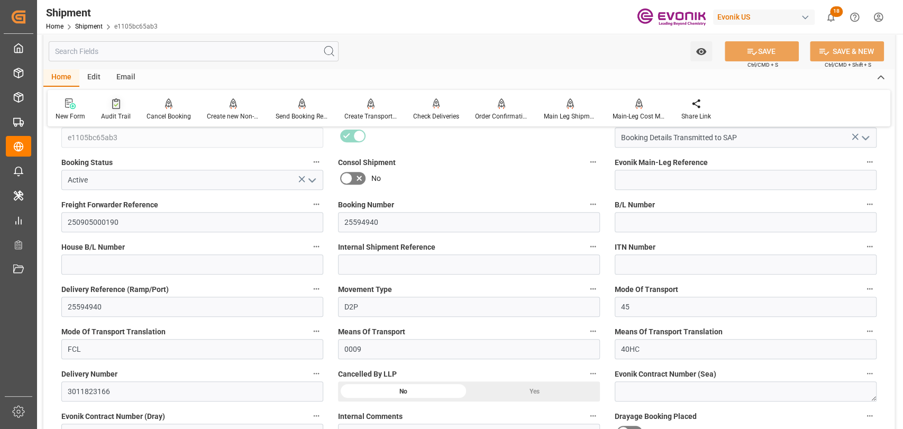
click at [120, 108] on div at bounding box center [116, 103] width 30 height 11
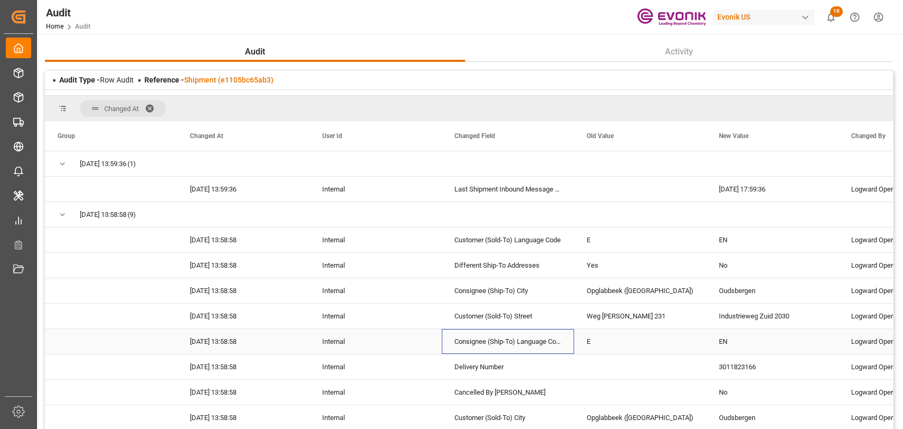
click at [491, 349] on div "Consignee (Ship-To) Language Code" at bounding box center [508, 341] width 132 height 25
drag, startPoint x: 573, startPoint y: 133, endPoint x: 590, endPoint y: 123, distance: 19.0
click at [629, 132] on div "Old Value" at bounding box center [640, 136] width 132 height 30
click at [200, 83] on link "Shipment (e1105bc65ab3)" at bounding box center [228, 80] width 89 height 8
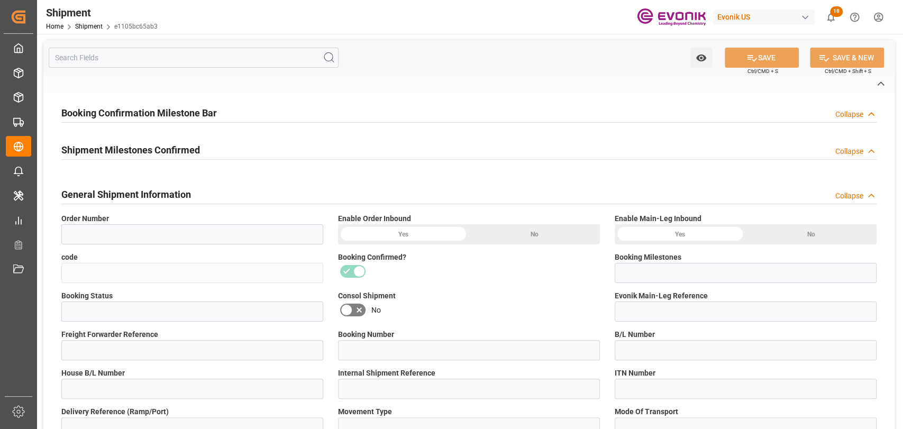
type input "0046455438"
type input "e1105bc65ab3"
type input "Booking Details Transmitted to SAP"
type input "Active"
type input "250905000190"
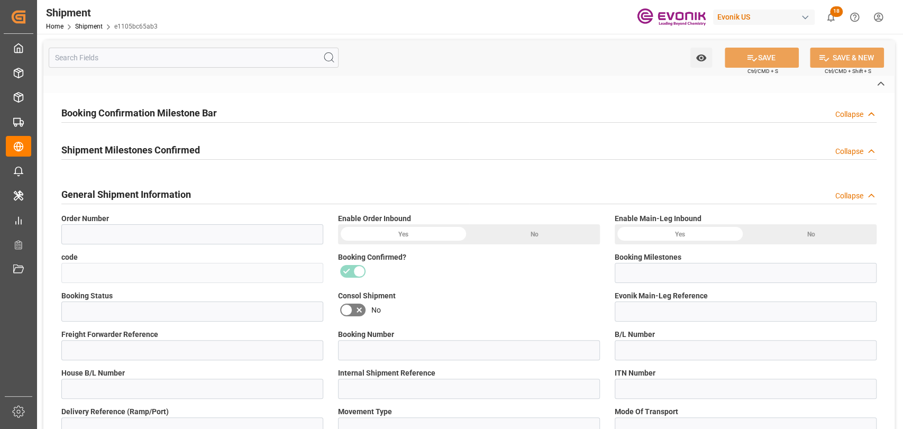
type input "25594940"
type input "D2P"
type input "45"
type input "FCL"
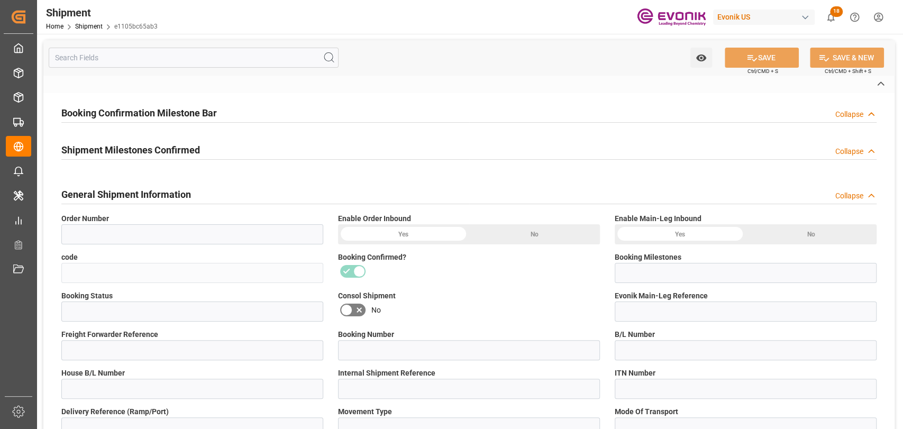
type input "0009"
type input "40HC"
type input "3011823166"
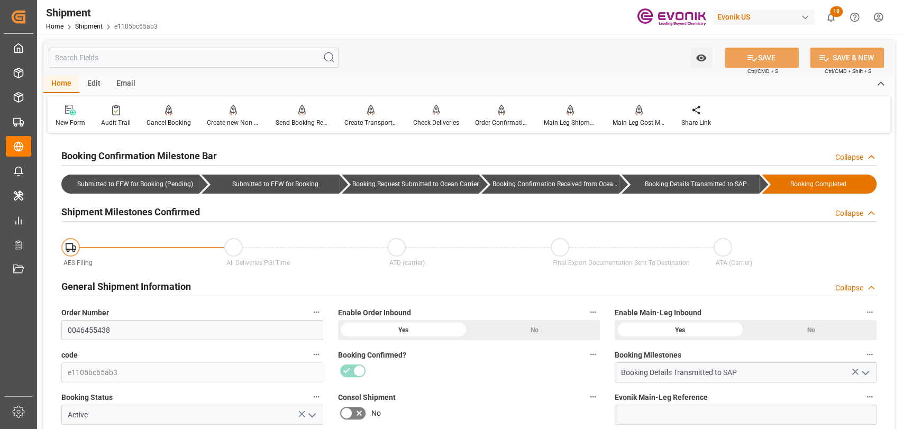
scroll to position [352, 0]
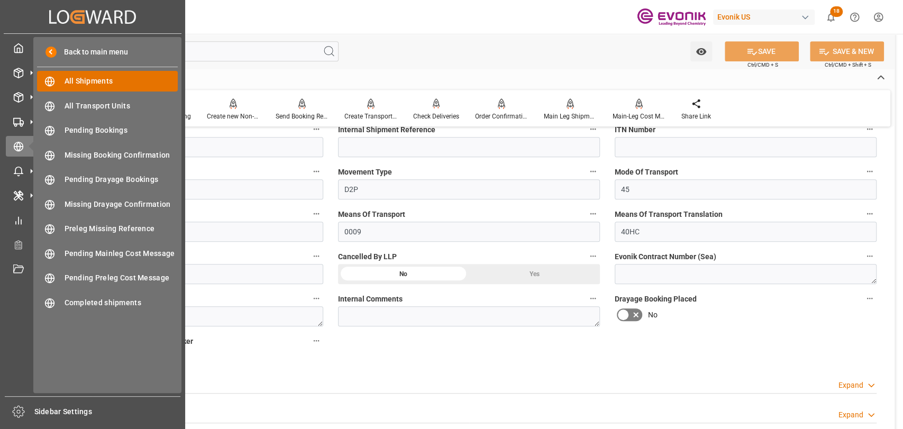
click at [85, 77] on span "All Shipments" at bounding box center [122, 81] width 114 height 11
